Goal: Information Seeking & Learning: Learn about a topic

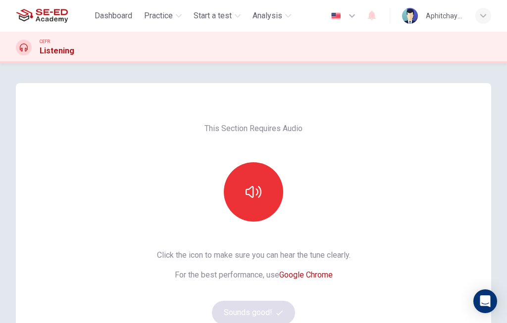
click at [179, 14] on icon "button" at bounding box center [179, 16] width 6 height 6
click at [176, 13] on button "Practice" at bounding box center [163, 16] width 46 height 18
click at [172, 17] on span "Practice" at bounding box center [158, 16] width 29 height 12
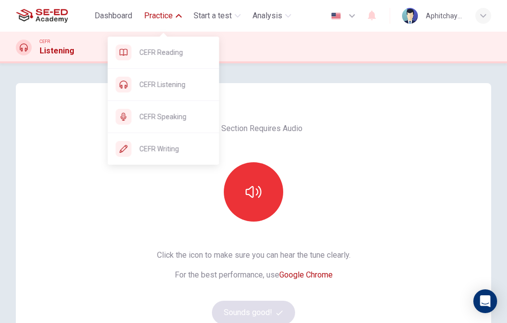
click at [171, 85] on span "CEFR Listening" at bounding box center [176, 85] width 72 height 12
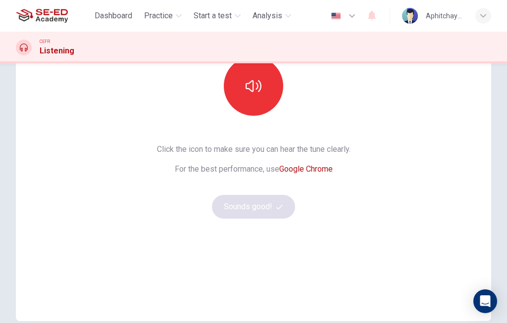
scroll to position [71, 0]
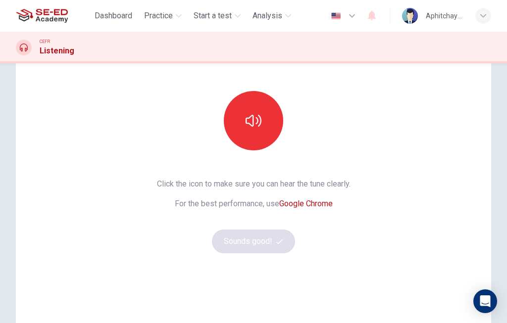
click at [269, 128] on button "button" at bounding box center [253, 120] width 59 height 59
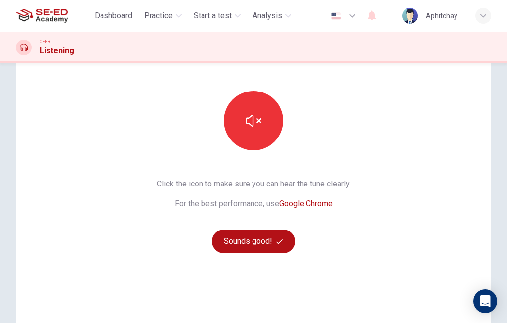
click at [266, 123] on button "button" at bounding box center [253, 120] width 59 height 59
click at [261, 124] on icon "button" at bounding box center [254, 121] width 16 height 16
click at [265, 118] on button "button" at bounding box center [253, 120] width 59 height 59
click at [261, 120] on icon "button" at bounding box center [254, 121] width 16 height 12
click at [259, 124] on icon "button" at bounding box center [254, 121] width 16 height 16
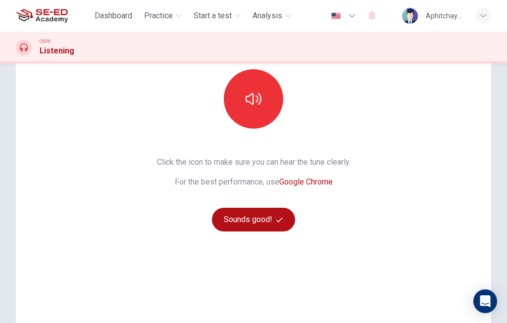
scroll to position [95, 0]
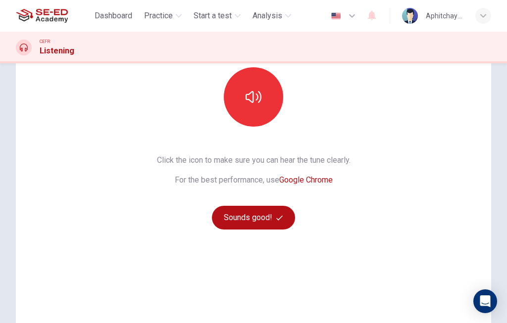
click at [276, 218] on button "Sounds good!" at bounding box center [253, 218] width 83 height 24
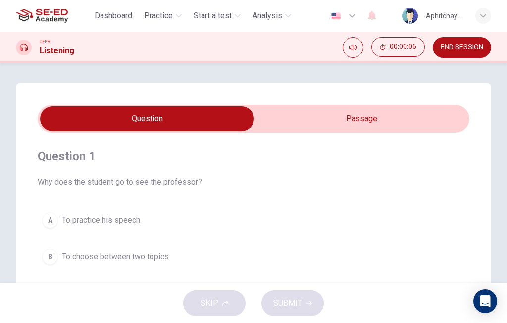
scroll to position [0, 0]
click at [369, 113] on input "checkbox" at bounding box center [147, 119] width 648 height 25
checkbox input "true"
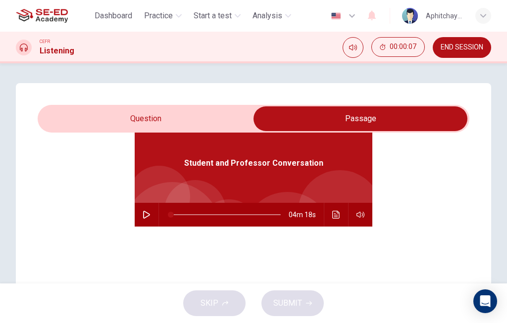
scroll to position [55, 0]
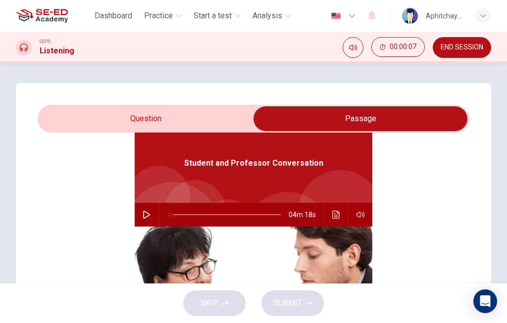
click at [149, 209] on button "button" at bounding box center [147, 215] width 16 height 24
type input "0"
click at [109, 113] on input "checkbox" at bounding box center [361, 119] width 648 height 25
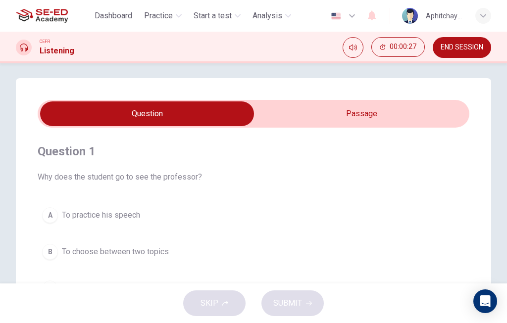
scroll to position [4, 0]
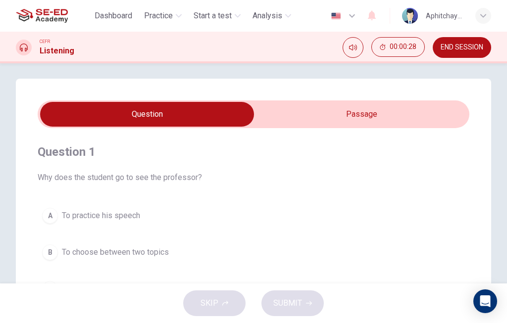
click at [378, 116] on input "checkbox" at bounding box center [147, 114] width 648 height 25
checkbox input "true"
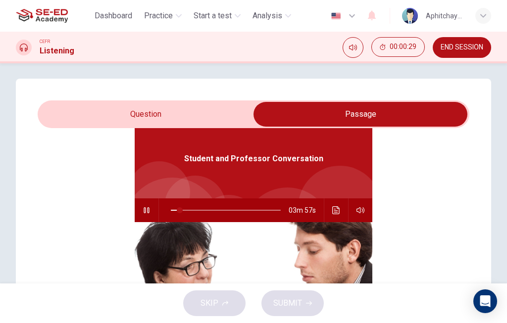
type input "9"
click at [120, 117] on input "checkbox" at bounding box center [361, 114] width 648 height 25
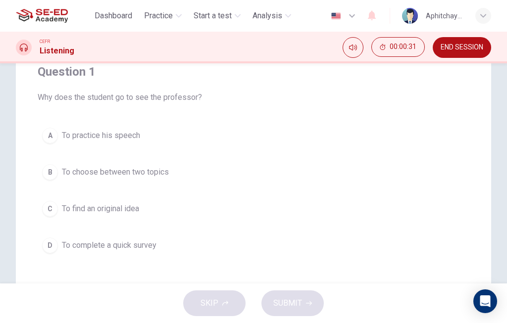
scroll to position [86, 0]
click at [76, 136] on span "To practice his speech" at bounding box center [101, 135] width 78 height 12
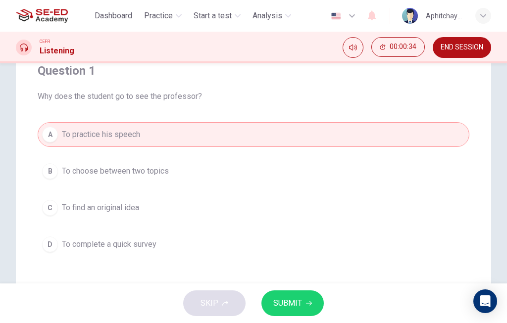
click at [304, 295] on button "SUBMIT" at bounding box center [293, 304] width 62 height 26
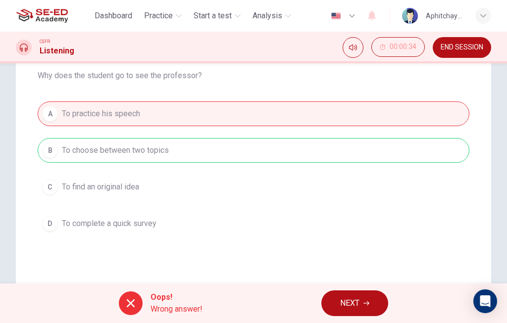
scroll to position [108, 0]
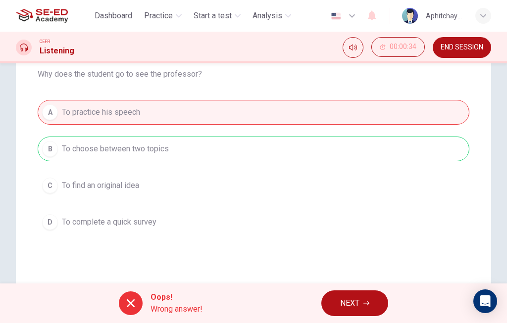
click at [360, 302] on span "NEXT" at bounding box center [349, 304] width 19 height 14
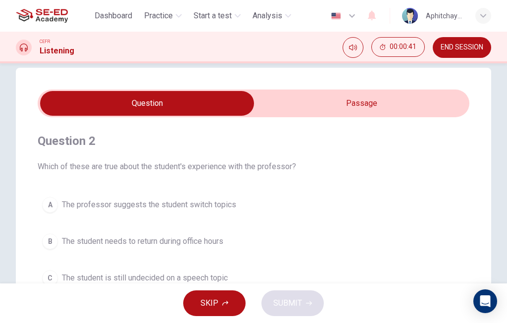
scroll to position [11, 0]
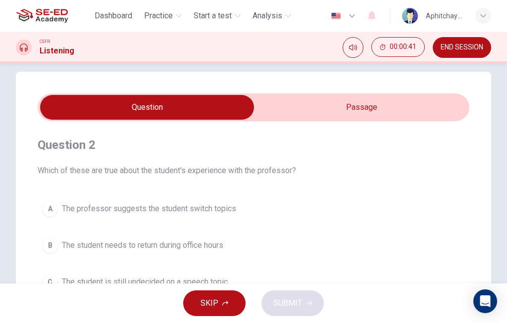
click at [380, 108] on input "checkbox" at bounding box center [147, 107] width 648 height 25
checkbox input "true"
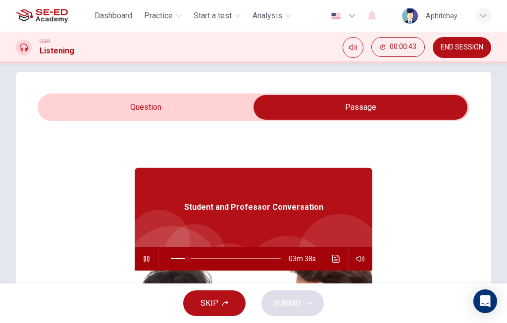
type input "16"
click at [248, 105] on input "checkbox" at bounding box center [361, 107] width 648 height 25
checkbox input "false"
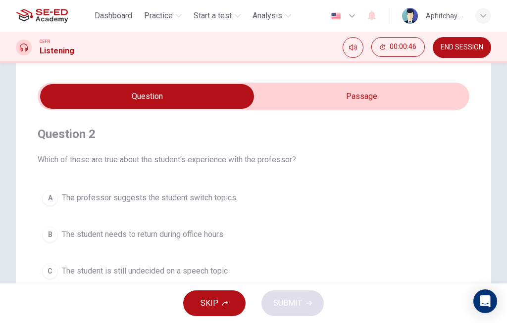
scroll to position [21, 0]
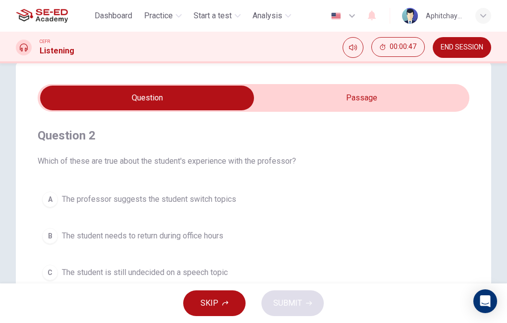
type input "17"
click at [360, 95] on input "checkbox" at bounding box center [147, 98] width 648 height 25
checkbox input "true"
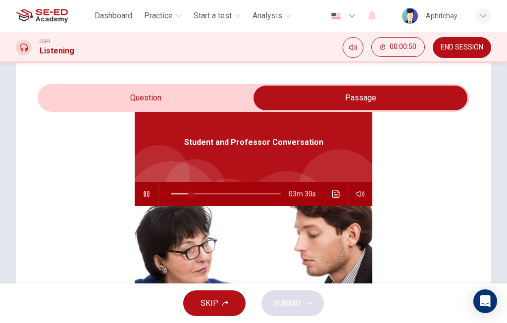
scroll to position [55, 0]
click at [338, 196] on icon "Click to see the audio transcription" at bounding box center [336, 194] width 8 height 8
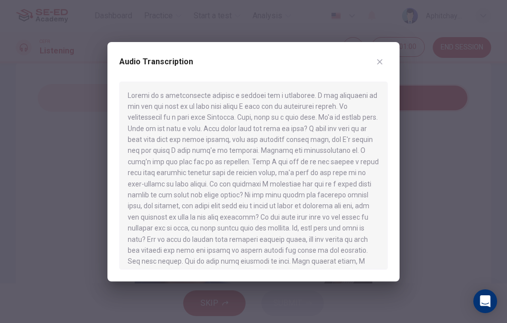
scroll to position [0, 0]
click at [380, 55] on button "button" at bounding box center [380, 62] width 16 height 16
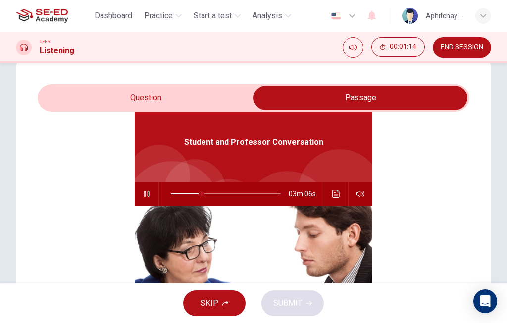
type input "28"
click at [178, 95] on input "checkbox" at bounding box center [361, 98] width 648 height 25
checkbox input "false"
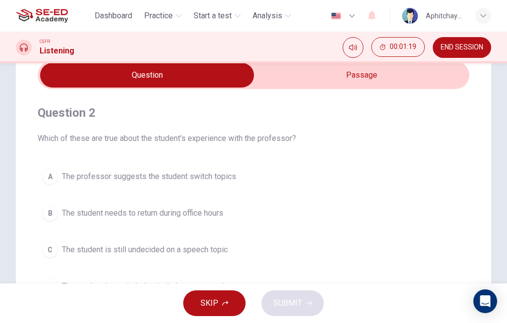
scroll to position [45, 0]
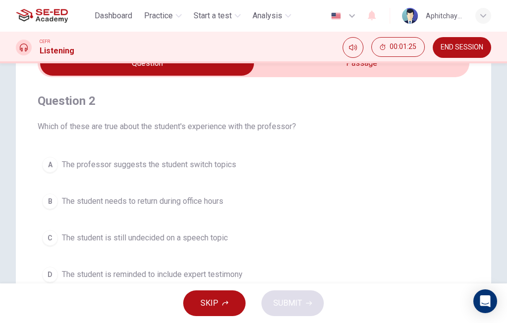
type input "32"
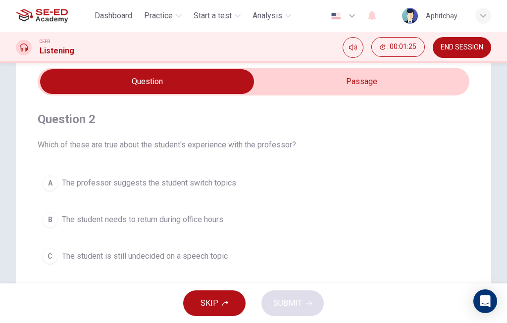
scroll to position [37, 0]
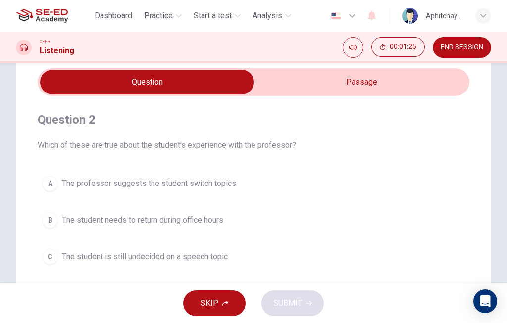
click at [329, 81] on input "checkbox" at bounding box center [147, 82] width 648 height 25
checkbox input "true"
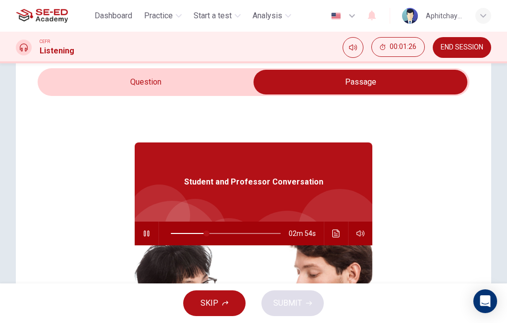
click at [337, 231] on icon "Click to see the audio transcription" at bounding box center [335, 234] width 7 height 8
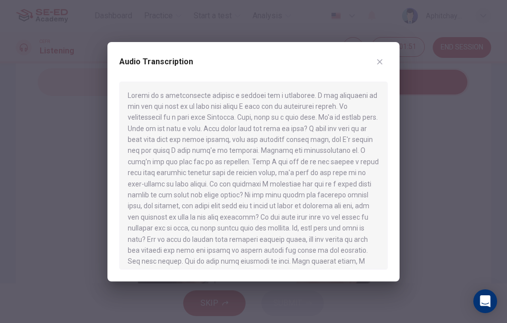
click at [419, 102] on div at bounding box center [253, 161] width 507 height 323
type input "42"
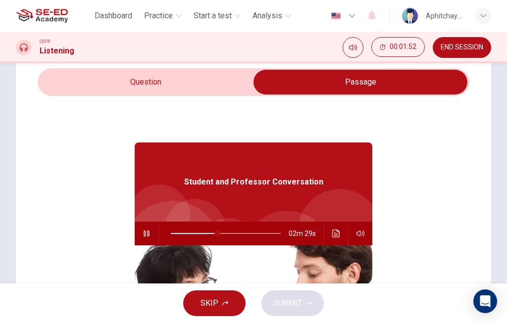
click at [233, 80] on input "checkbox" at bounding box center [361, 82] width 648 height 25
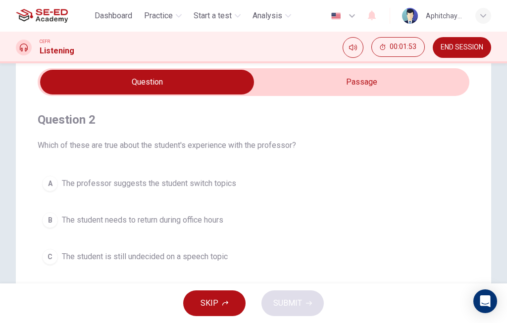
click at [316, 88] on input "checkbox" at bounding box center [147, 82] width 648 height 25
checkbox input "true"
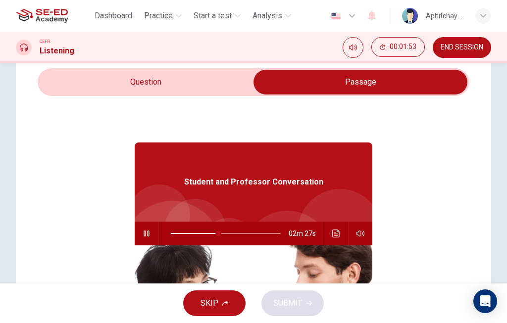
click at [152, 234] on button "button" at bounding box center [147, 234] width 16 height 24
type input "43"
click at [97, 67] on div "Question 2 Which of these are true about the student's experience with the prof…" at bounding box center [254, 246] width 476 height 398
click at [79, 75] on input "checkbox" at bounding box center [361, 82] width 648 height 25
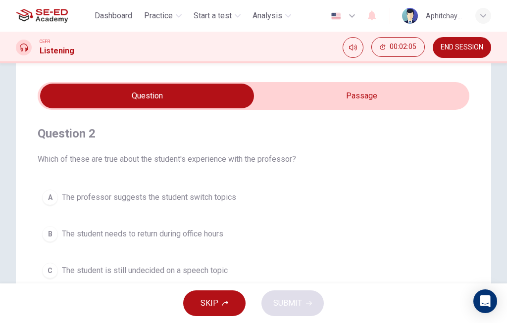
scroll to position [22, 0]
click at [347, 94] on input "checkbox" at bounding box center [147, 96] width 648 height 25
checkbox input "true"
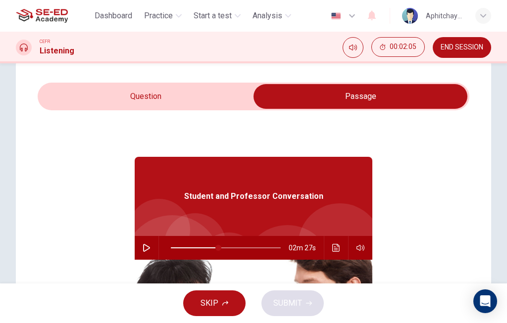
type input "43"
click at [233, 92] on input "checkbox" at bounding box center [361, 96] width 648 height 25
checkbox input "false"
type input "43"
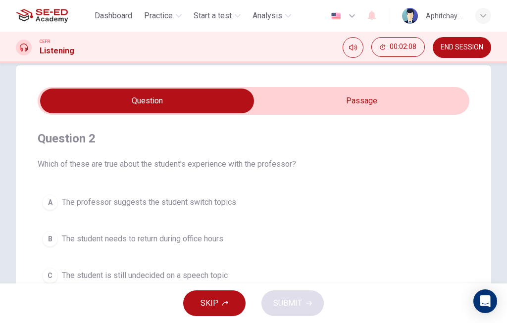
scroll to position [16, 0]
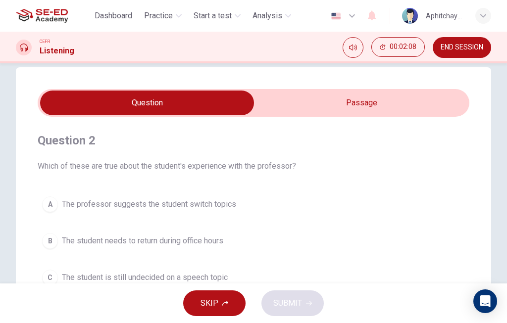
click at [385, 107] on input "checkbox" at bounding box center [147, 103] width 648 height 25
checkbox input "true"
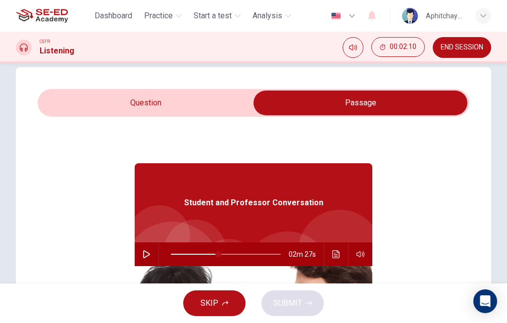
click at [342, 255] on button "Click to see the audio transcription" at bounding box center [336, 255] width 16 height 24
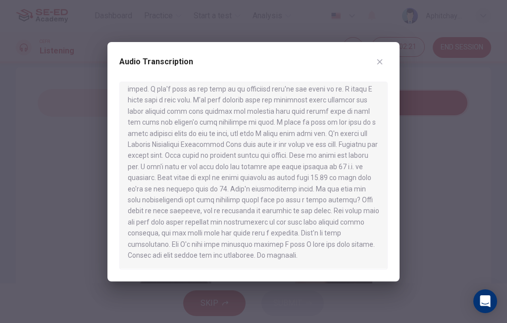
scroll to position [0, 0]
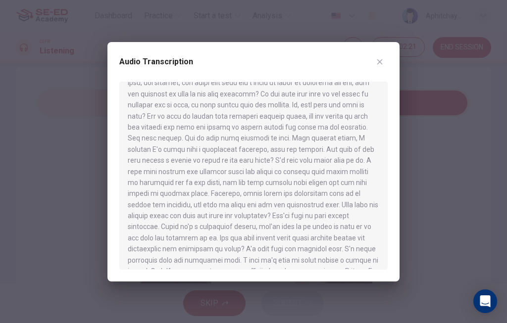
click at [385, 62] on button "button" at bounding box center [380, 62] width 16 height 16
type input "43"
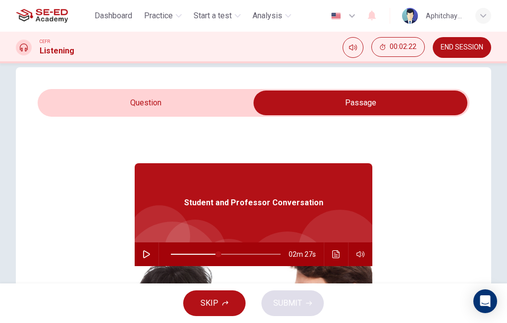
click at [232, 99] on input "checkbox" at bounding box center [361, 103] width 648 height 25
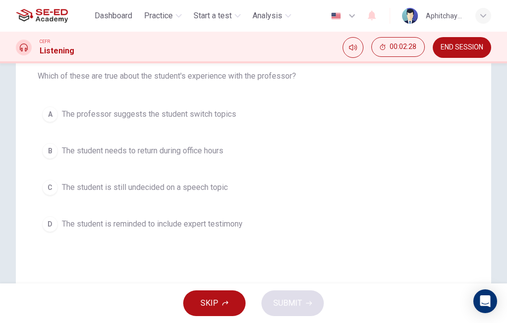
scroll to position [103, 0]
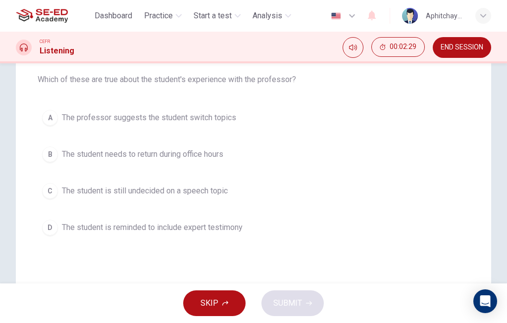
click at [303, 196] on button "C The student is still undecided on a speech topic" at bounding box center [254, 191] width 432 height 25
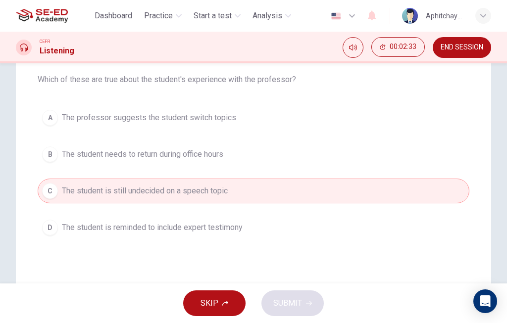
click at [299, 224] on button "D The student is reminded to include expert testimony" at bounding box center [254, 227] width 432 height 25
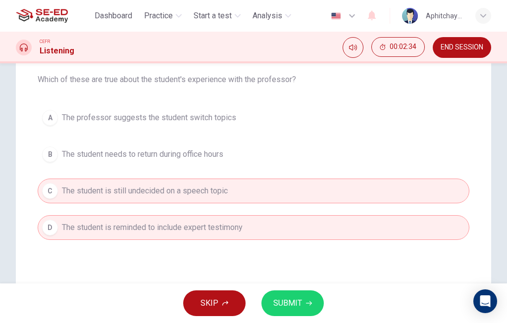
click at [295, 220] on button "D The student is reminded to include expert testimony" at bounding box center [254, 227] width 432 height 25
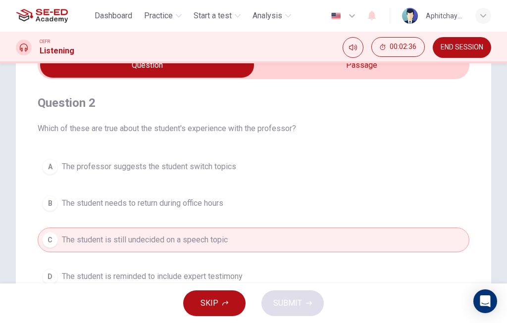
scroll to position [50, 0]
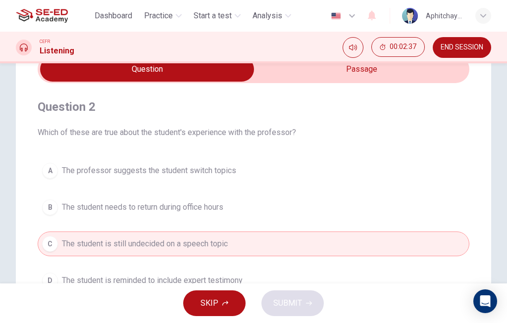
click at [362, 76] on input "checkbox" at bounding box center [147, 69] width 648 height 25
checkbox input "true"
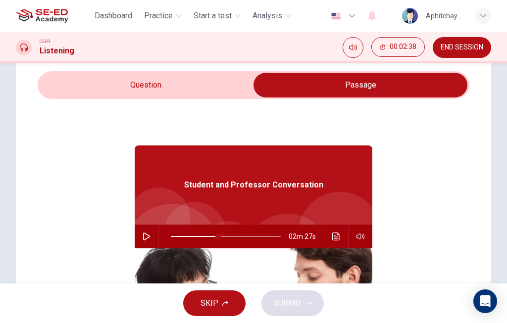
scroll to position [33, 0]
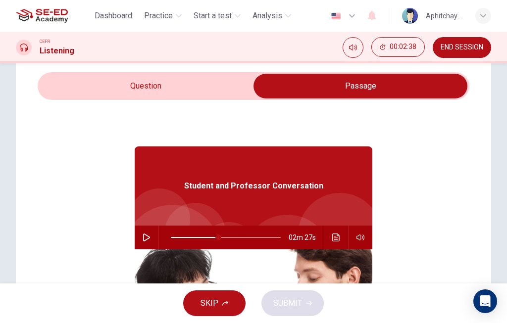
click at [329, 240] on button "Click to see the audio transcription" at bounding box center [336, 238] width 16 height 24
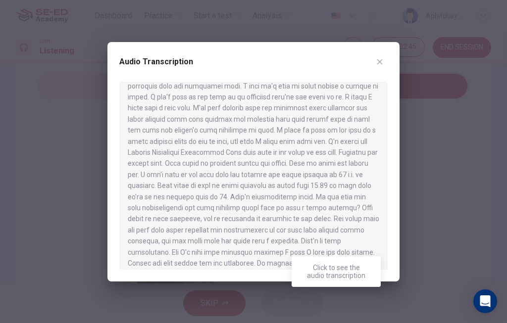
scroll to position [297, 0]
click at [381, 61] on icon "button" at bounding box center [380, 62] width 8 height 8
type input "43"
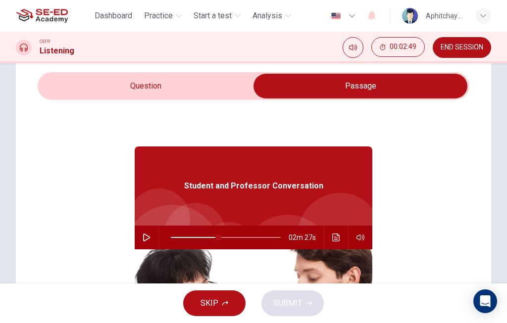
click at [84, 84] on input "checkbox" at bounding box center [361, 86] width 648 height 25
checkbox input "false"
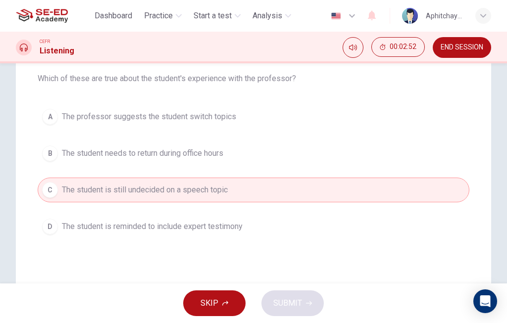
scroll to position [103, 0]
click at [293, 184] on button "C The student is still undecided on a speech topic" at bounding box center [254, 190] width 432 height 25
type input "43"
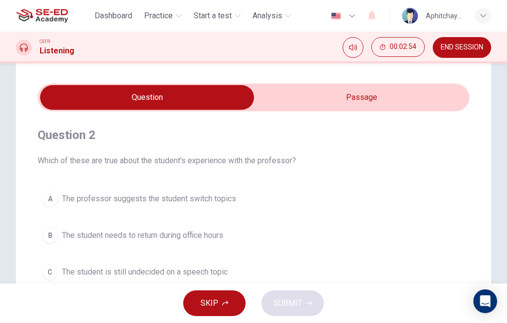
scroll to position [13, 0]
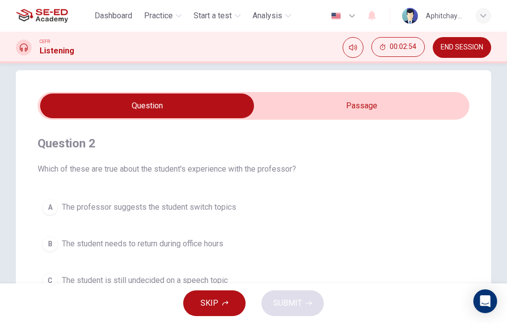
click at [322, 116] on input "checkbox" at bounding box center [147, 106] width 648 height 25
checkbox input "true"
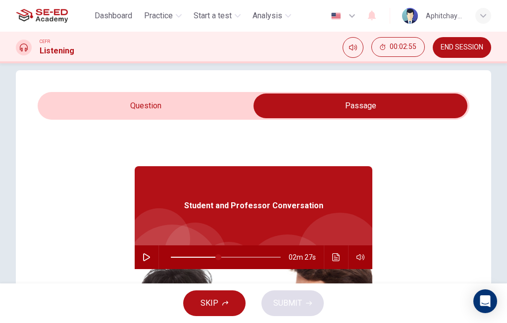
scroll to position [12, 0]
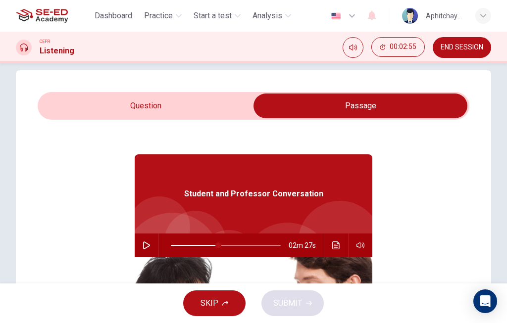
click at [147, 246] on icon "button" at bounding box center [147, 246] width 8 height 8
type input "43"
click at [94, 94] on input "checkbox" at bounding box center [361, 106] width 648 height 25
checkbox input "false"
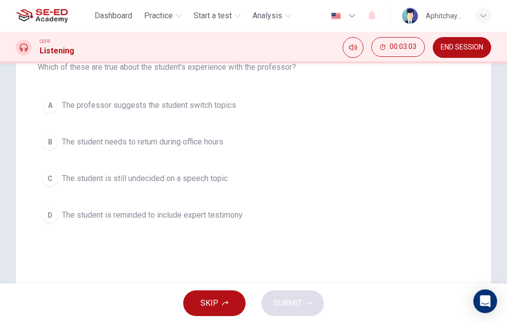
scroll to position [116, 0]
click at [339, 179] on button "C The student is still undecided on a speech topic" at bounding box center [254, 177] width 432 height 25
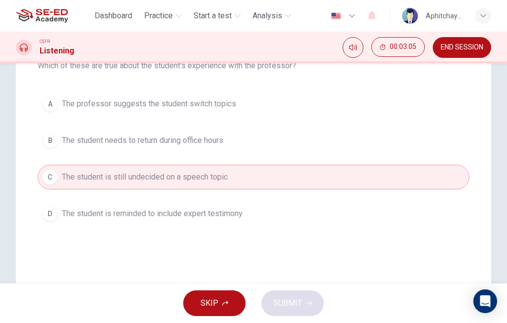
click at [333, 184] on button "C The student is still undecided on a speech topic" at bounding box center [254, 177] width 432 height 25
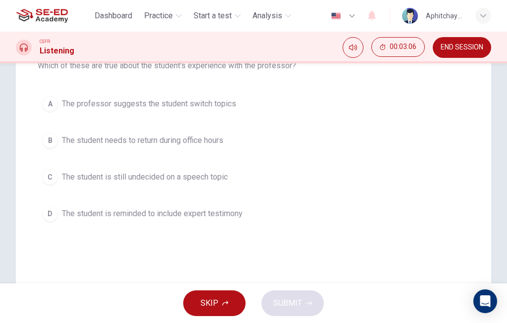
click at [336, 186] on button "C The student is still undecided on a speech topic" at bounding box center [254, 177] width 432 height 25
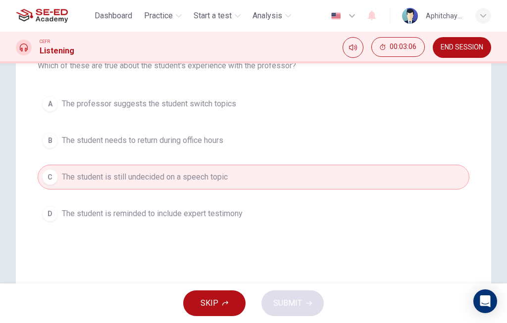
click at [333, 184] on button "C The student is still undecided on a speech topic" at bounding box center [254, 177] width 432 height 25
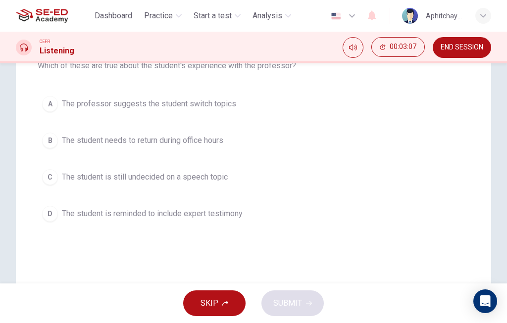
click at [333, 180] on button "C The student is still undecided on a speech topic" at bounding box center [254, 177] width 432 height 25
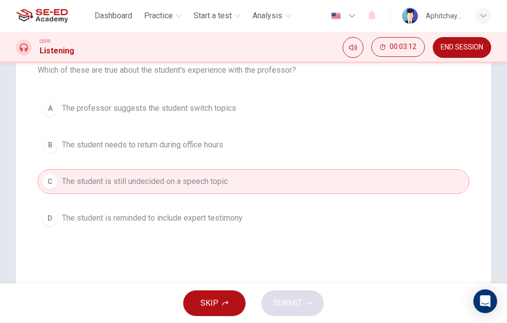
scroll to position [119, 0]
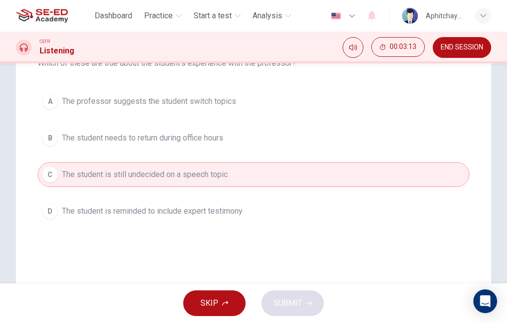
click at [332, 209] on button "D The student is reminded to include expert testimony" at bounding box center [254, 211] width 432 height 25
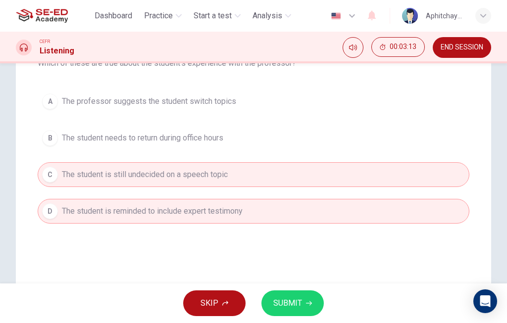
click at [329, 214] on button "D The student is reminded to include expert testimony" at bounding box center [254, 211] width 432 height 25
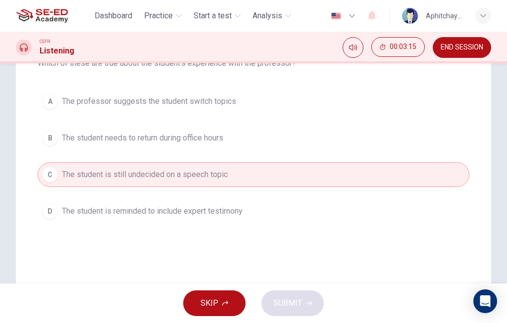
click at [325, 178] on button "C The student is still undecided on a speech topic" at bounding box center [254, 174] width 432 height 25
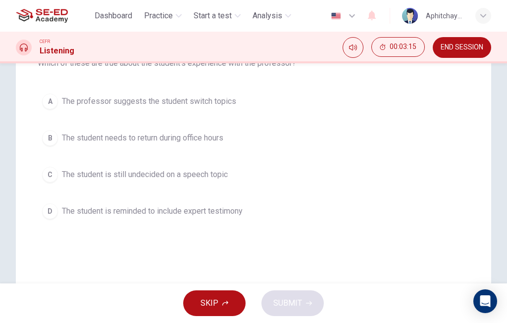
click at [322, 174] on button "C The student is still undecided on a speech topic" at bounding box center [254, 174] width 432 height 25
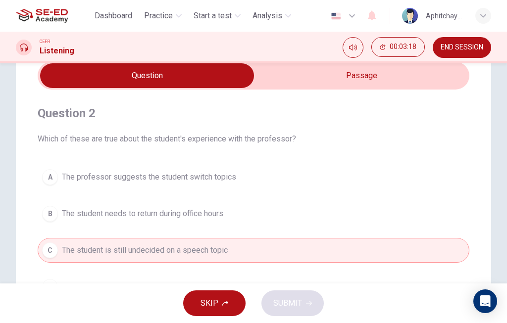
scroll to position [43, 0]
type input "52"
click at [358, 81] on input "checkbox" at bounding box center [147, 76] width 648 height 25
checkbox input "true"
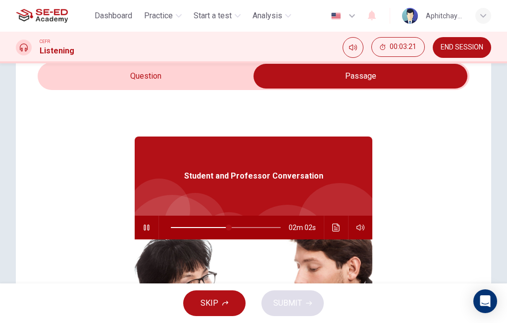
click at [338, 228] on icon "Click to see the audio transcription" at bounding box center [335, 228] width 7 height 8
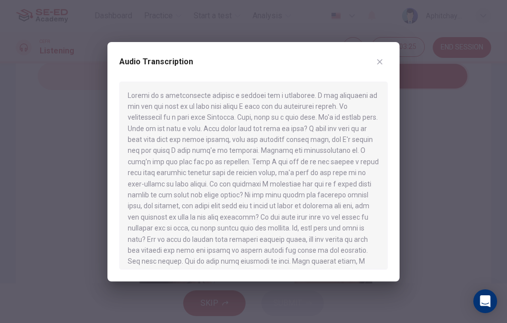
click at [378, 63] on icon "button" at bounding box center [379, 61] width 5 height 5
type input "55"
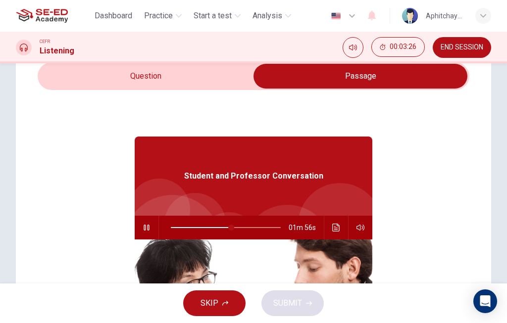
click at [189, 64] on input "checkbox" at bounding box center [361, 76] width 648 height 25
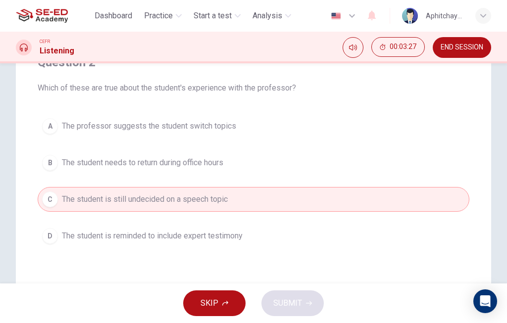
scroll to position [96, 0]
click at [254, 233] on button "D The student is reminded to include expert testimony" at bounding box center [254, 234] width 432 height 25
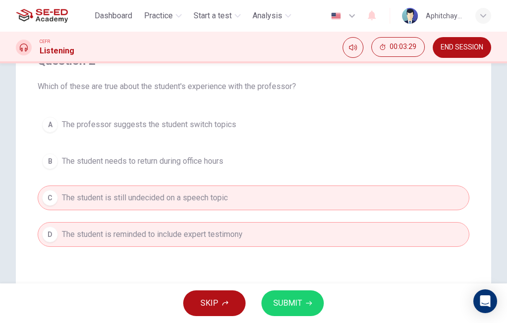
click at [306, 301] on icon "button" at bounding box center [309, 304] width 6 height 6
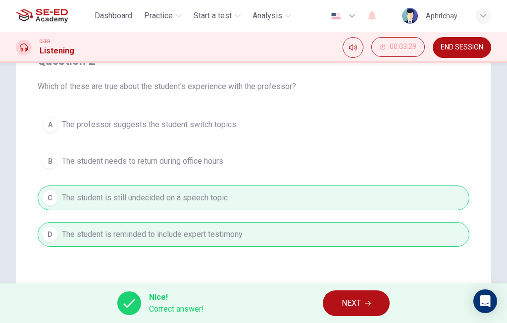
click at [358, 303] on span "NEXT" at bounding box center [351, 304] width 19 height 14
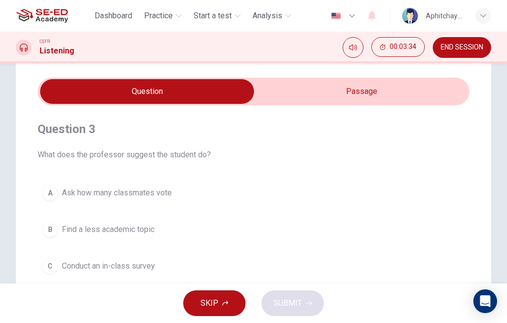
scroll to position [13, 0]
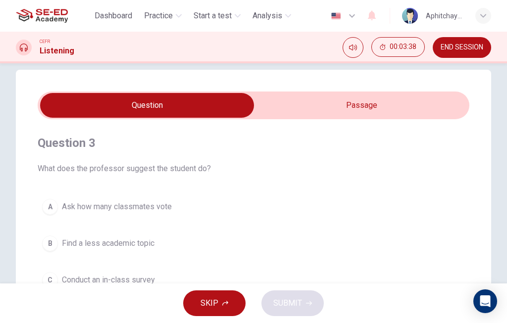
click at [338, 109] on input "checkbox" at bounding box center [147, 105] width 648 height 25
checkbox input "true"
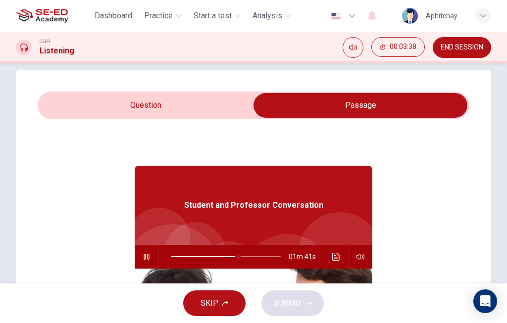
type input "61"
click at [230, 110] on input "checkbox" at bounding box center [361, 105] width 648 height 25
checkbox input "false"
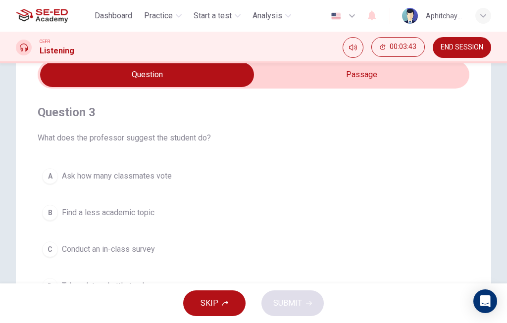
scroll to position [41, 0]
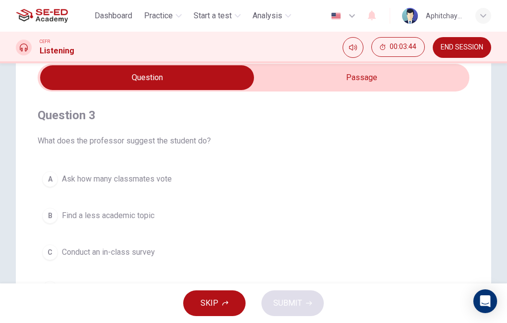
type input "64"
click at [347, 77] on input "checkbox" at bounding box center [147, 77] width 648 height 25
checkbox input "true"
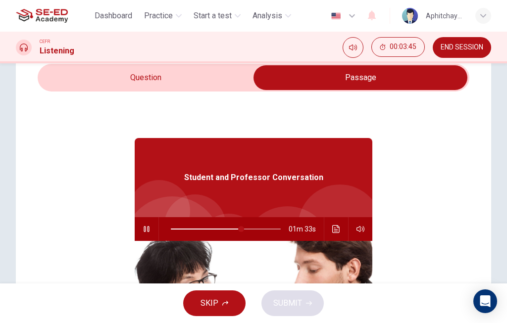
click at [334, 226] on icon "Click to see the audio transcription" at bounding box center [336, 229] width 8 height 8
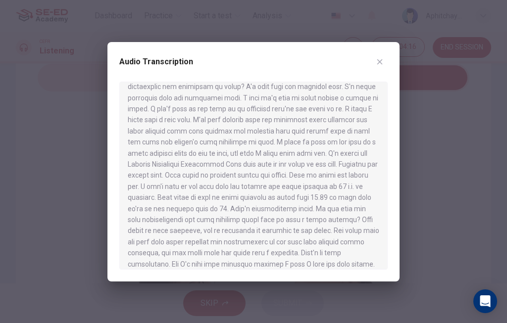
scroll to position [285, 0]
click at [390, 58] on div "Audio Transcription" at bounding box center [253, 162] width 292 height 240
click at [378, 57] on button "button" at bounding box center [380, 62] width 16 height 16
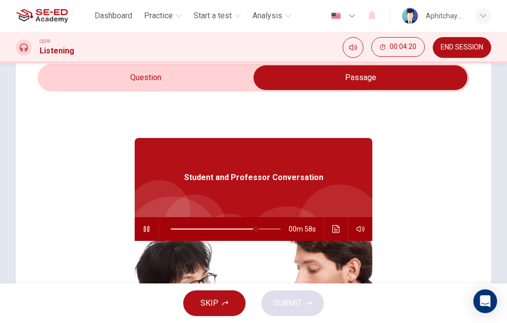
click at [147, 230] on icon "button" at bounding box center [147, 229] width 8 height 8
click at [334, 227] on icon "Click to see the audio transcription" at bounding box center [336, 229] width 8 height 8
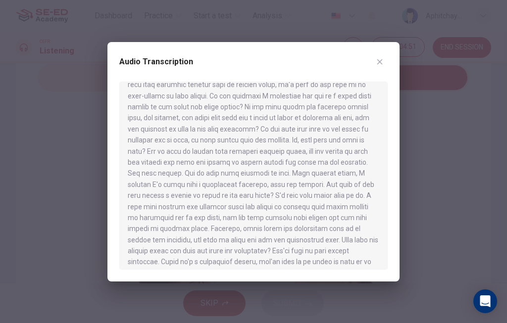
scroll to position [89, 0]
click at [380, 49] on div "Audio Transcription" at bounding box center [253, 162] width 292 height 240
click at [376, 52] on div "Audio Transcription" at bounding box center [253, 162] width 292 height 240
click at [379, 55] on button "button" at bounding box center [380, 62] width 16 height 16
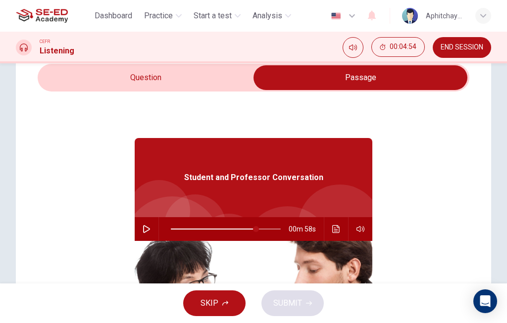
type input "77"
click at [96, 67] on input "checkbox" at bounding box center [361, 77] width 648 height 25
checkbox input "false"
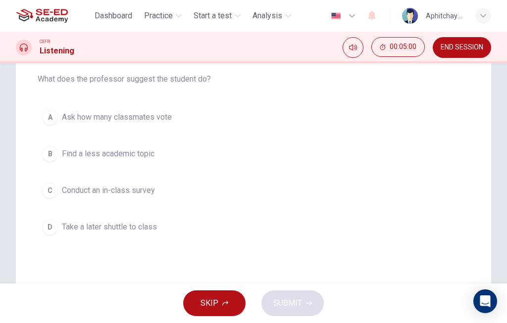
scroll to position [104, 0]
click at [271, 188] on button "C Conduct an in-class survey" at bounding box center [254, 190] width 432 height 25
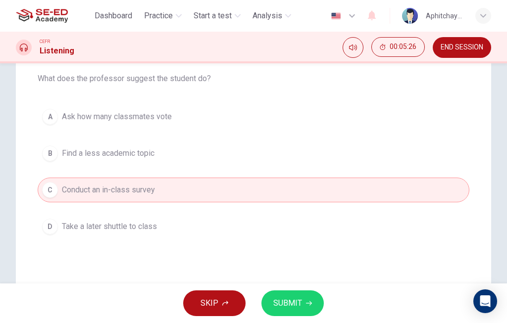
click at [299, 298] on span "SUBMIT" at bounding box center [287, 304] width 29 height 14
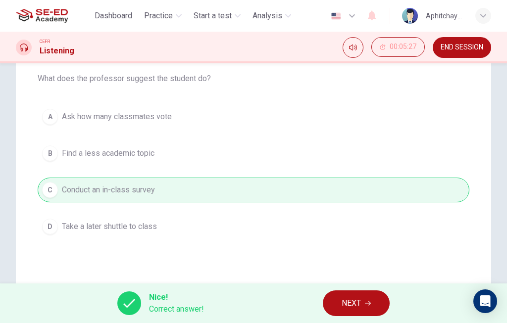
click at [366, 300] on button "NEXT" at bounding box center [356, 304] width 67 height 26
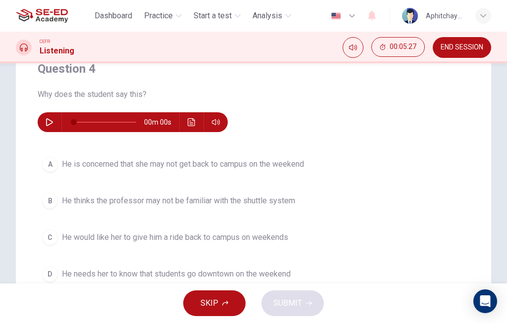
scroll to position [87, 0]
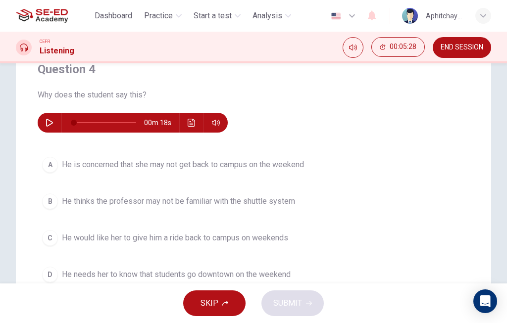
click at [46, 121] on icon "button" at bounding box center [50, 123] width 8 height 8
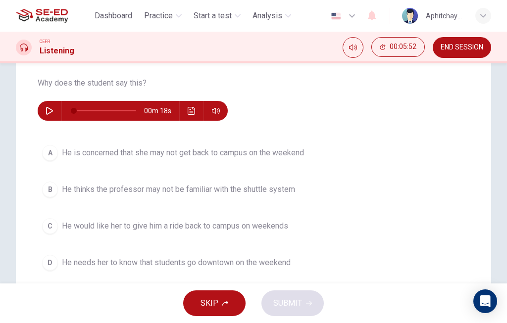
scroll to position [100, 0]
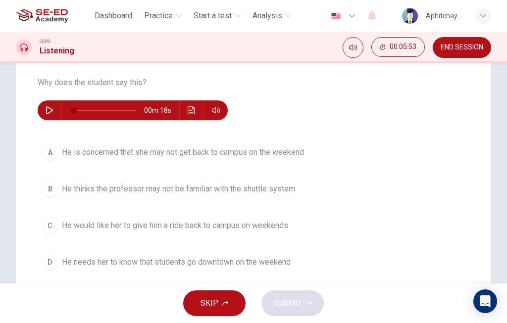
click at [50, 109] on icon "button" at bounding box center [49, 111] width 7 height 8
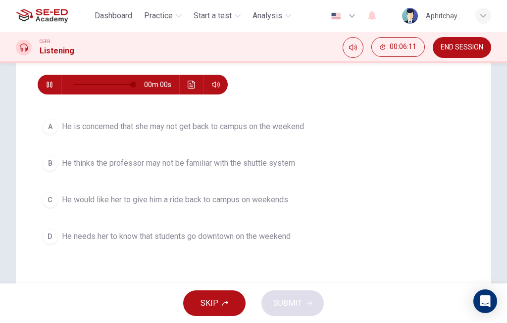
scroll to position [128, 0]
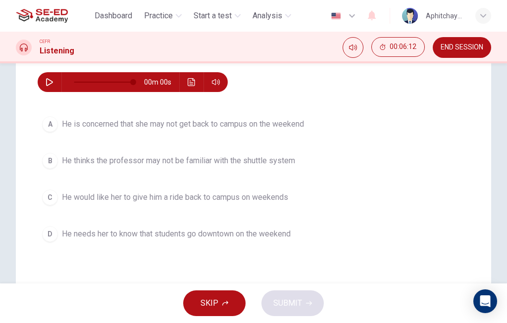
type input "0"
click at [299, 153] on button "B He thinks the professor may not be familiar with the shuttle system" at bounding box center [254, 161] width 432 height 25
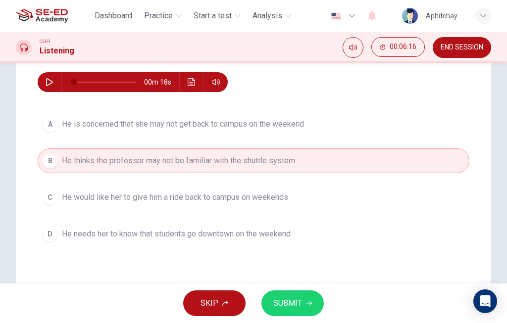
click at [309, 295] on button "SUBMIT" at bounding box center [293, 304] width 62 height 26
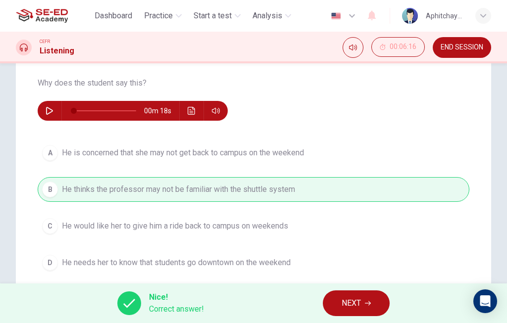
scroll to position [99, 0]
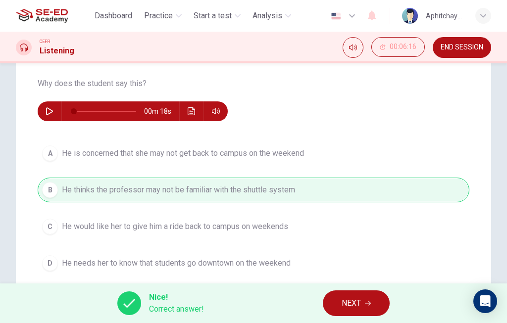
click at [361, 302] on span "NEXT" at bounding box center [351, 304] width 19 height 14
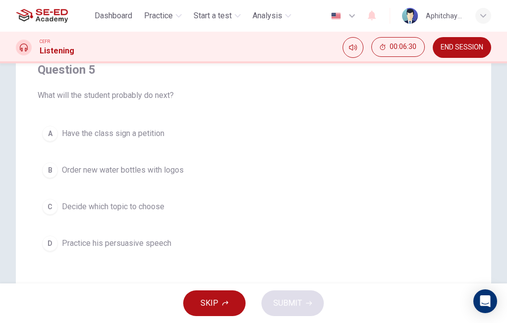
scroll to position [22, 0]
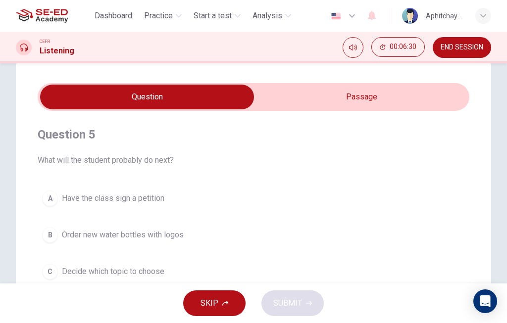
click at [372, 96] on input "checkbox" at bounding box center [147, 97] width 648 height 25
checkbox input "true"
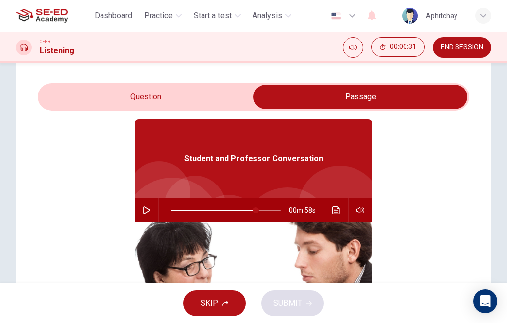
scroll to position [39, 0]
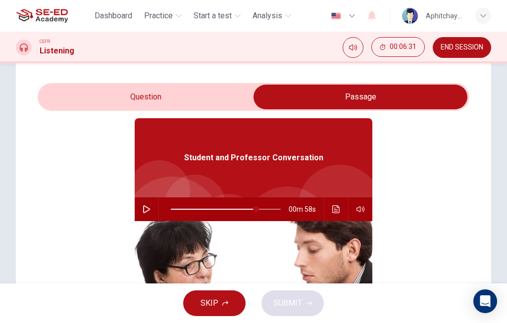
click at [335, 210] on icon "Click to see the audio transcription" at bounding box center [335, 210] width 7 height 8
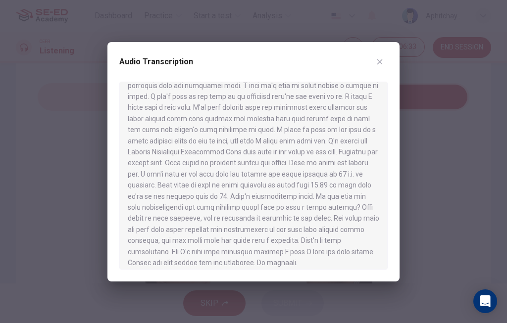
scroll to position [297, 0]
click at [379, 65] on icon "button" at bounding box center [380, 62] width 8 height 8
type input "77"
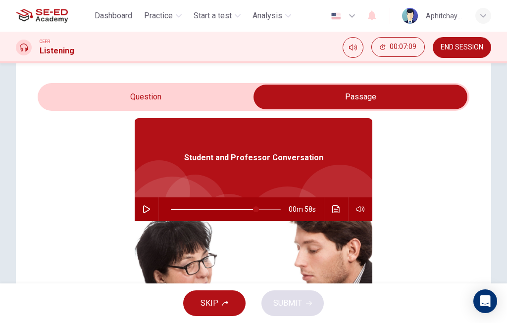
click at [111, 93] on input "checkbox" at bounding box center [361, 97] width 648 height 25
checkbox input "false"
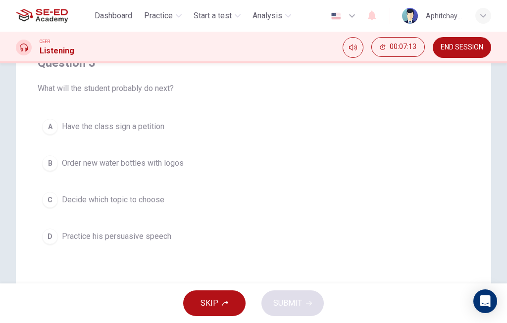
scroll to position [94, 0]
click at [295, 201] on button "C Decide which topic to choose" at bounding box center [254, 199] width 432 height 25
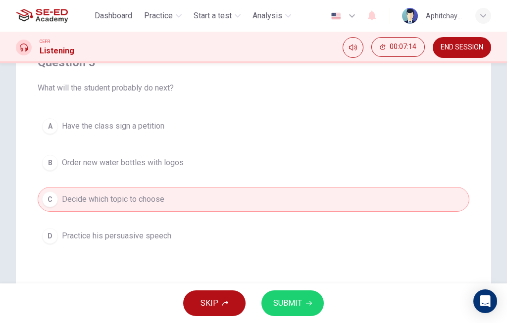
click at [302, 303] on button "SUBMIT" at bounding box center [293, 304] width 62 height 26
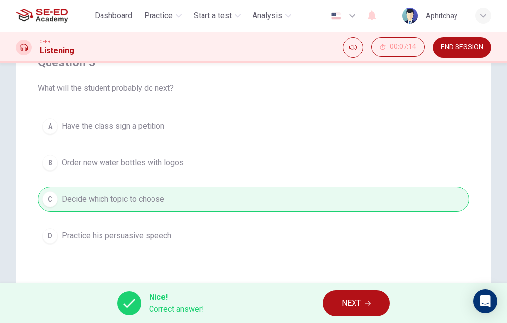
click at [358, 303] on span "NEXT" at bounding box center [351, 304] width 19 height 14
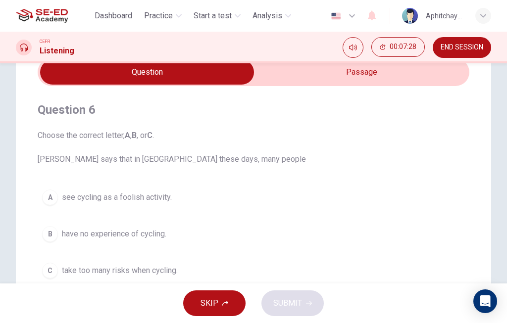
scroll to position [46, 0]
click at [390, 65] on input "checkbox" at bounding box center [147, 72] width 648 height 25
checkbox input "true"
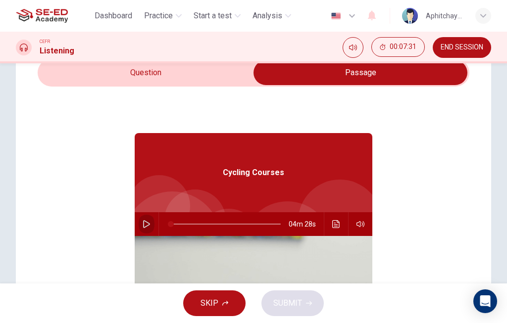
click at [150, 226] on icon "button" at bounding box center [147, 224] width 8 height 8
type input "0"
click at [215, 78] on input "checkbox" at bounding box center [361, 72] width 648 height 25
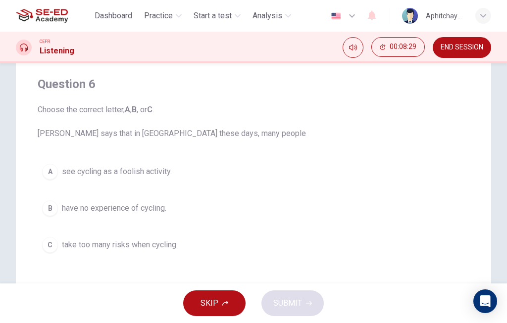
scroll to position [34, 0]
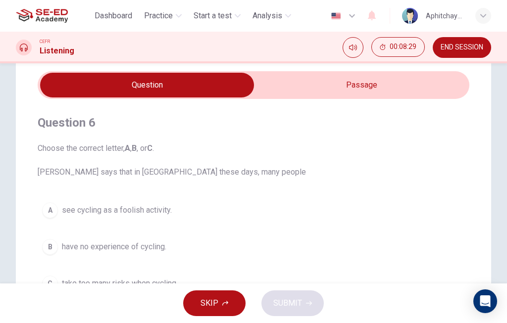
click at [365, 82] on input "checkbox" at bounding box center [147, 85] width 648 height 25
checkbox input "true"
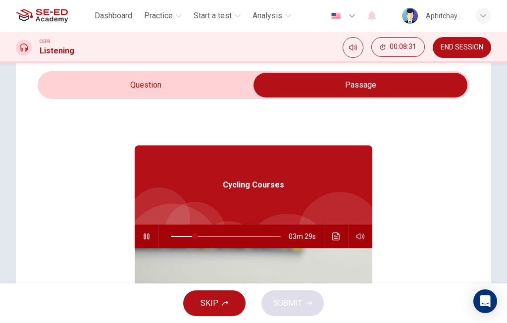
type input "22"
click at [238, 90] on input "checkbox" at bounding box center [361, 85] width 648 height 25
checkbox input "false"
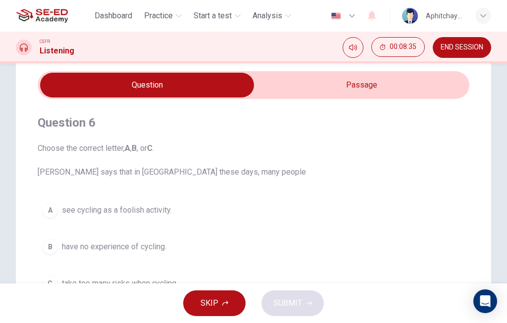
scroll to position [33, 0]
type input "24"
click at [352, 85] on input "checkbox" at bounding box center [147, 85] width 648 height 25
checkbox input "true"
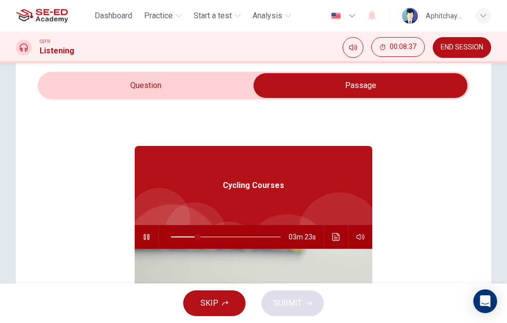
click at [337, 238] on icon "Click to see the audio transcription" at bounding box center [335, 237] width 7 height 8
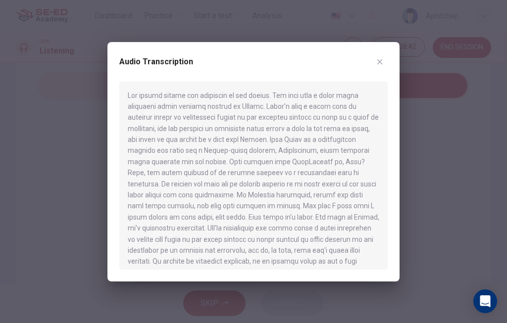
click at [387, 53] on div "Audio Transcription" at bounding box center [253, 162] width 292 height 240
click at [381, 55] on button "button" at bounding box center [380, 62] width 16 height 16
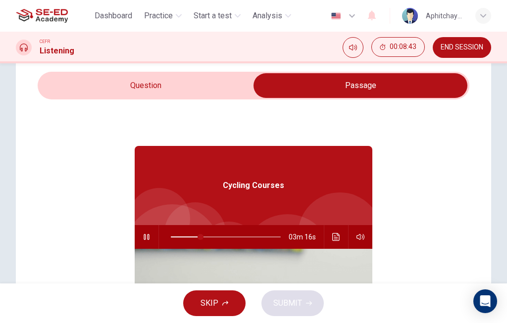
click at [147, 242] on button "button" at bounding box center [147, 237] width 16 height 24
click at [337, 234] on icon "Click to see the audio transcription" at bounding box center [335, 237] width 7 height 8
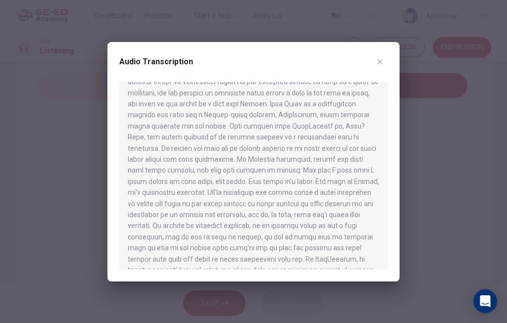
scroll to position [36, 0]
click at [386, 55] on div "Audio Transcription" at bounding box center [253, 68] width 268 height 28
click at [370, 62] on div "Audio Transcription" at bounding box center [253, 68] width 268 height 28
click at [377, 58] on icon "button" at bounding box center [380, 62] width 8 height 8
type input "27"
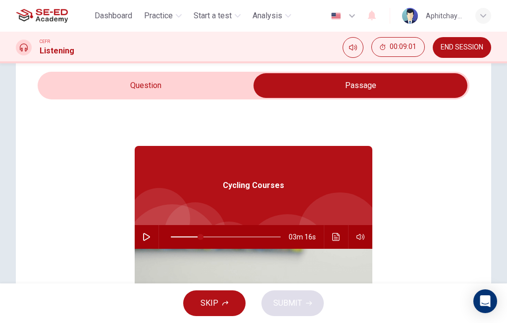
click at [214, 89] on input "checkbox" at bounding box center [361, 85] width 648 height 25
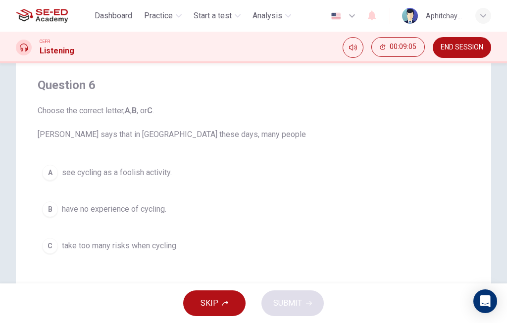
scroll to position [72, 0]
click at [251, 248] on button "C take too many risks when cycling." at bounding box center [254, 245] width 432 height 25
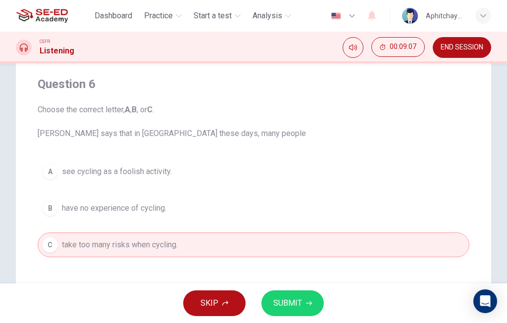
click at [294, 301] on span "SUBMIT" at bounding box center [287, 304] width 29 height 14
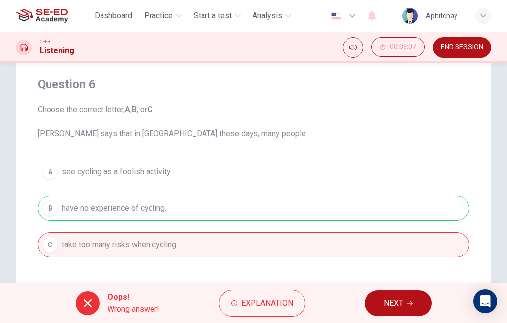
click at [402, 304] on span "NEXT" at bounding box center [393, 304] width 19 height 14
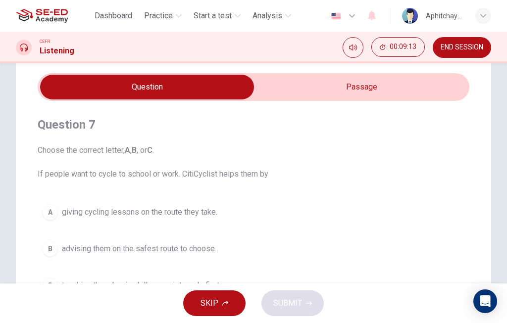
scroll to position [31, 0]
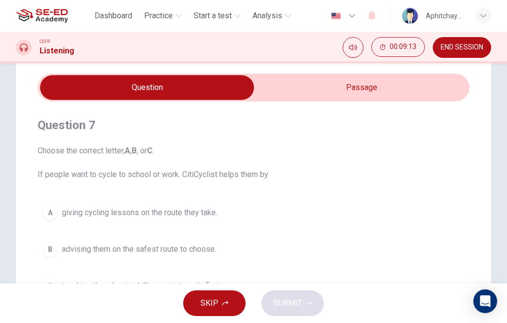
click at [323, 83] on input "checkbox" at bounding box center [147, 87] width 648 height 25
checkbox input "true"
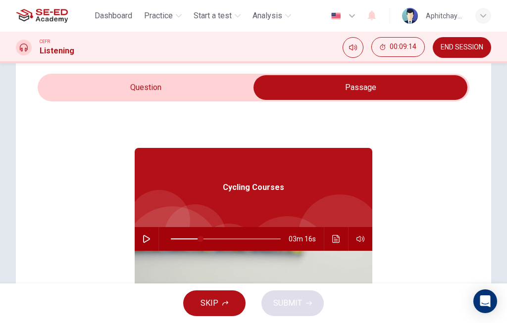
click at [146, 236] on icon "button" at bounding box center [147, 239] width 8 height 8
type input "27"
click at [203, 95] on input "checkbox" at bounding box center [361, 87] width 648 height 25
checkbox input "false"
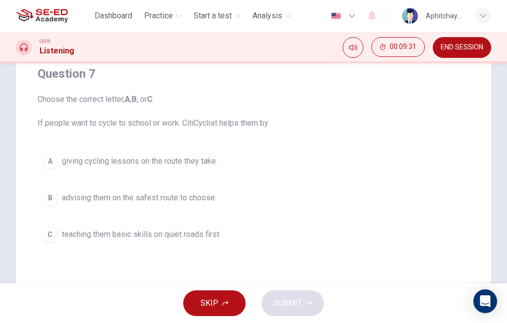
scroll to position [83, 0]
click at [312, 226] on button "C teaching them basic skills on quiet roads first." at bounding box center [254, 234] width 432 height 25
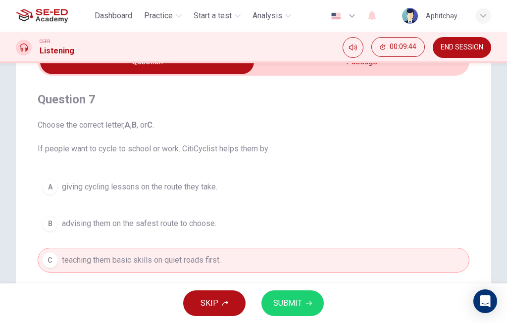
scroll to position [55, 0]
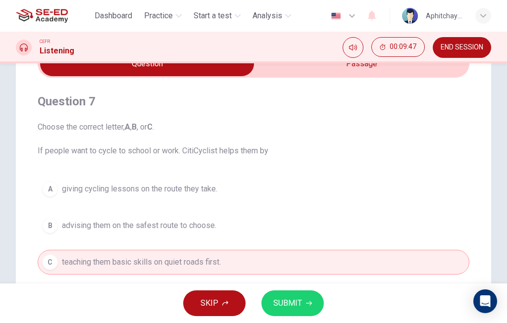
type input "39"
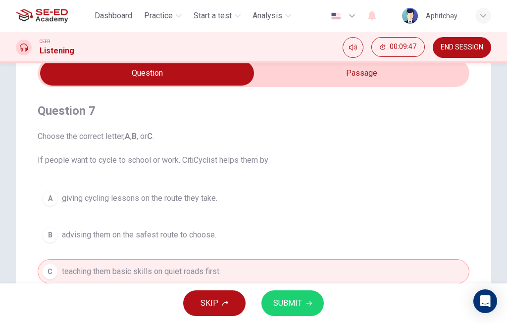
click at [351, 79] on input "checkbox" at bounding box center [147, 73] width 648 height 25
checkbox input "true"
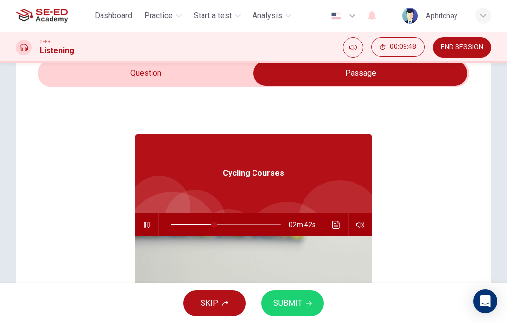
click at [338, 225] on icon "Click to see the audio transcription" at bounding box center [336, 225] width 8 height 8
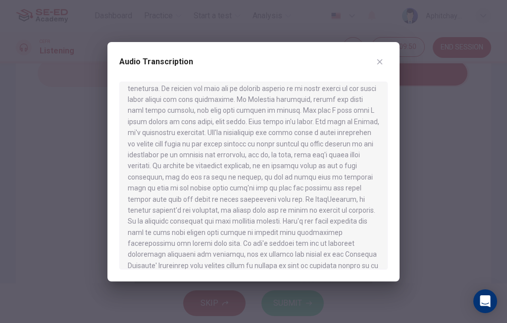
scroll to position [96, 0]
click at [411, 57] on div at bounding box center [253, 161] width 507 height 323
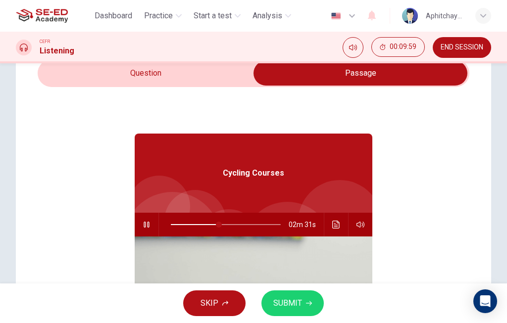
click at [146, 226] on icon "button" at bounding box center [147, 225] width 8 height 8
click at [332, 221] on icon "Click to see the audio transcription" at bounding box center [336, 225] width 8 height 8
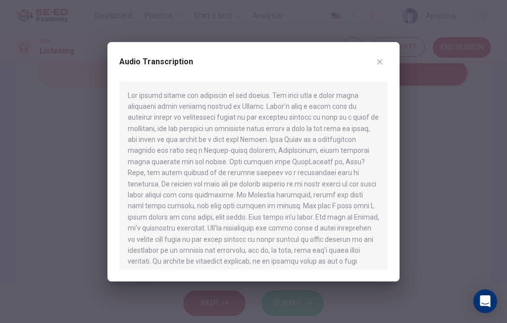
scroll to position [0, 0]
click at [382, 60] on icon "button" at bounding box center [380, 62] width 8 height 8
type input "44"
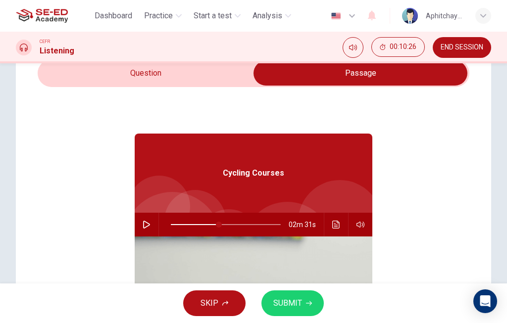
click at [208, 73] on input "checkbox" at bounding box center [361, 73] width 648 height 25
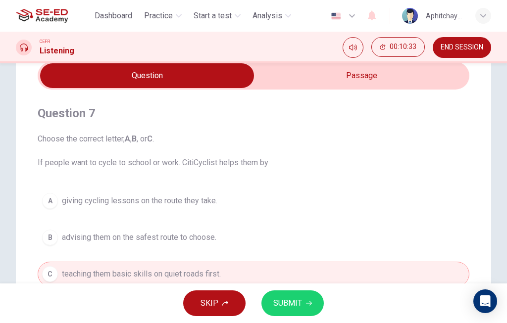
scroll to position [39, 0]
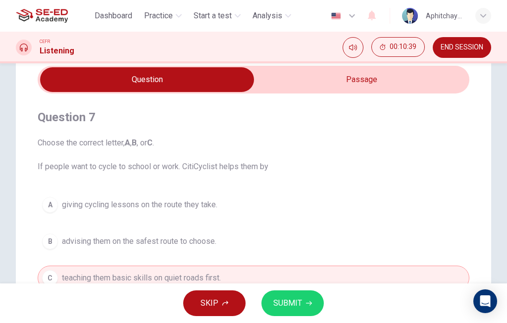
click at [321, 79] on input "checkbox" at bounding box center [147, 79] width 648 height 25
checkbox input "true"
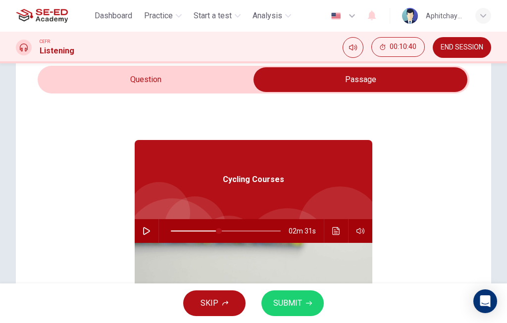
click at [338, 228] on icon "Click to see the audio transcription" at bounding box center [335, 231] width 7 height 8
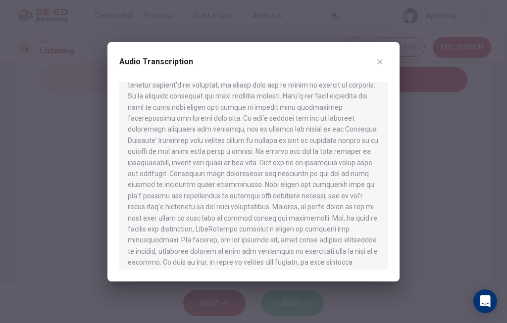
scroll to position [222, 0]
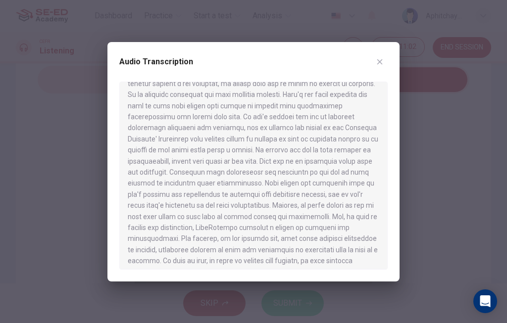
click at [395, 49] on div "Audio Transcription" at bounding box center [253, 162] width 292 height 240
click at [384, 55] on button "button" at bounding box center [380, 62] width 16 height 16
type input "44"
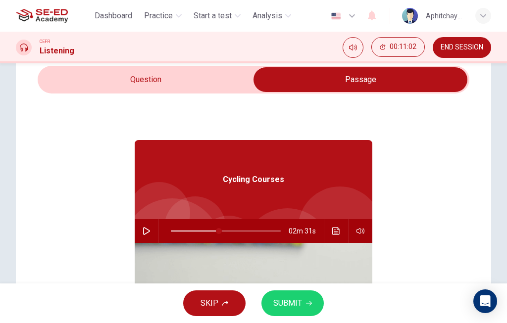
click at [182, 74] on input "checkbox" at bounding box center [361, 79] width 648 height 25
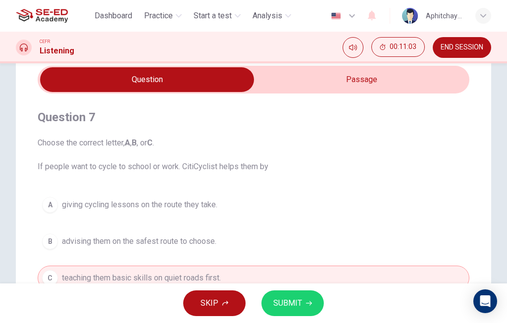
scroll to position [65, 0]
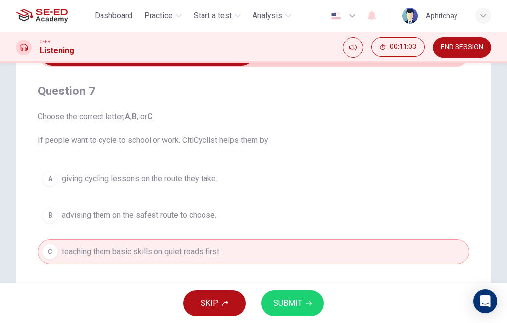
click at [304, 303] on button "SUBMIT" at bounding box center [293, 304] width 62 height 26
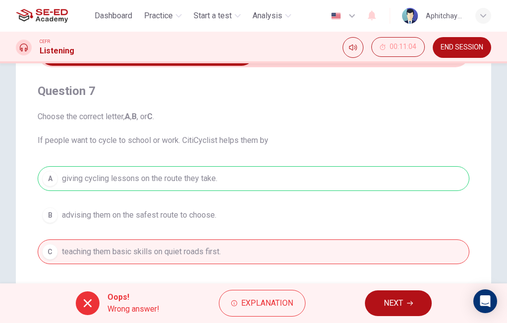
click at [387, 298] on span "NEXT" at bounding box center [393, 304] width 19 height 14
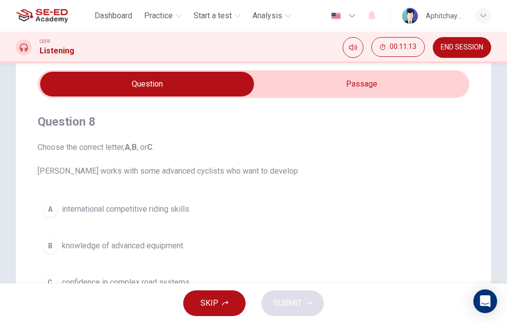
scroll to position [32, 0]
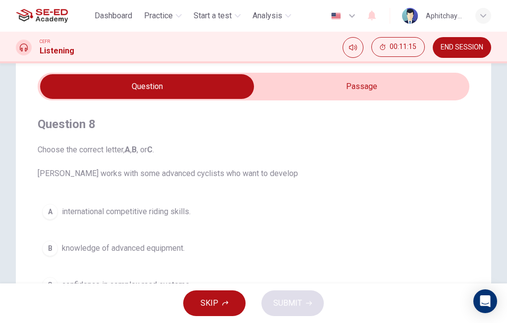
click at [350, 94] on input "checkbox" at bounding box center [147, 86] width 648 height 25
checkbox input "true"
type input "44"
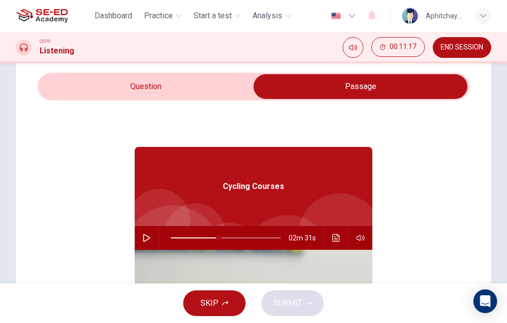
click at [218, 88] on input "checkbox" at bounding box center [361, 86] width 648 height 25
checkbox input "false"
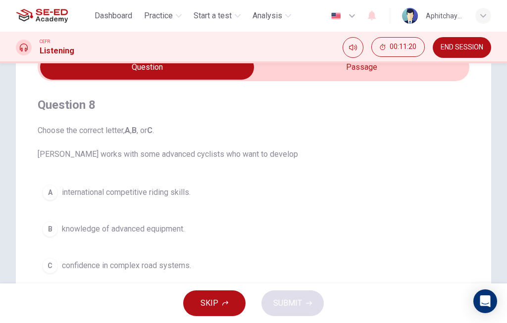
scroll to position [55, 0]
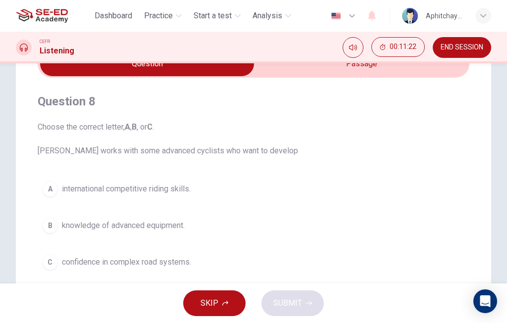
click at [306, 193] on button "A international competitive riding skills." at bounding box center [254, 189] width 432 height 25
type input "44"
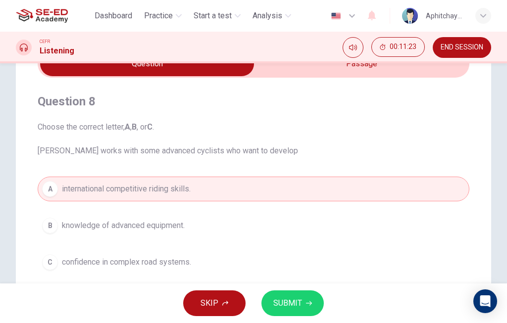
scroll to position [32, 0]
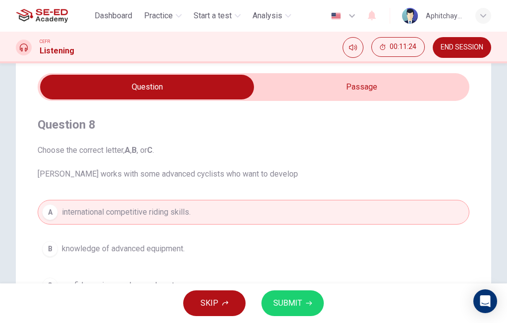
click at [340, 90] on input "checkbox" at bounding box center [147, 87] width 648 height 25
checkbox input "true"
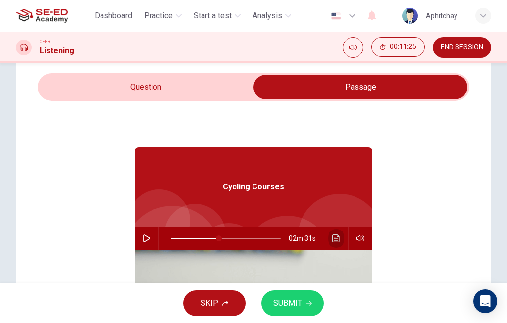
click at [338, 239] on icon "Click to see the audio transcription" at bounding box center [335, 239] width 7 height 8
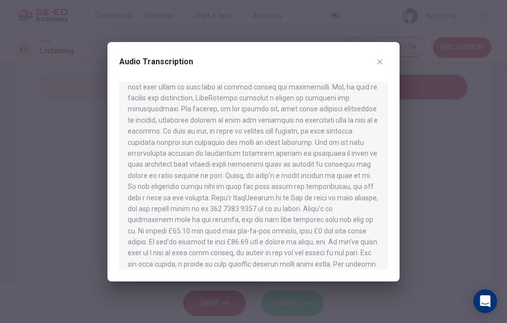
scroll to position [352, 0]
click at [385, 49] on div "Audio Transcription" at bounding box center [253, 162] width 292 height 240
click at [378, 57] on button "button" at bounding box center [380, 62] width 16 height 16
type input "44"
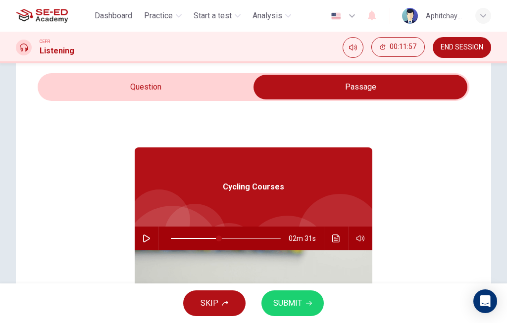
click at [102, 82] on input "checkbox" at bounding box center [361, 87] width 648 height 25
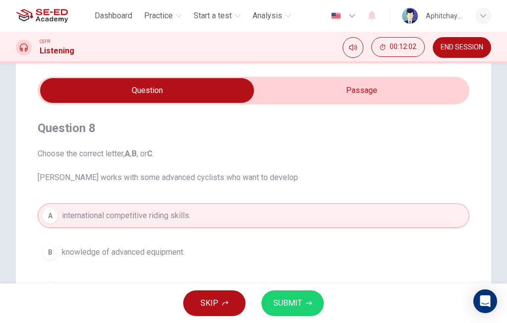
scroll to position [26, 0]
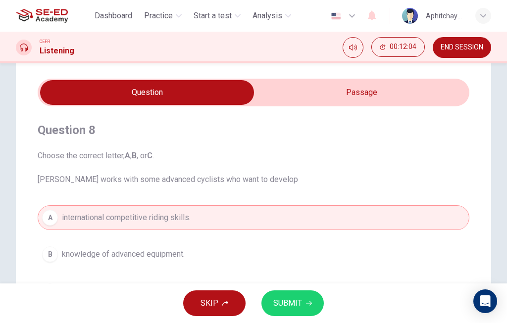
click at [336, 89] on input "checkbox" at bounding box center [147, 92] width 648 height 25
checkbox input "true"
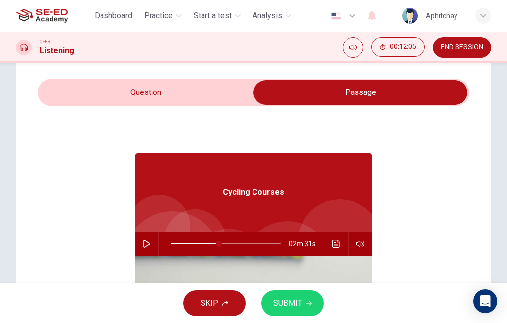
click at [339, 241] on icon "Click to see the audio transcription" at bounding box center [336, 244] width 8 height 8
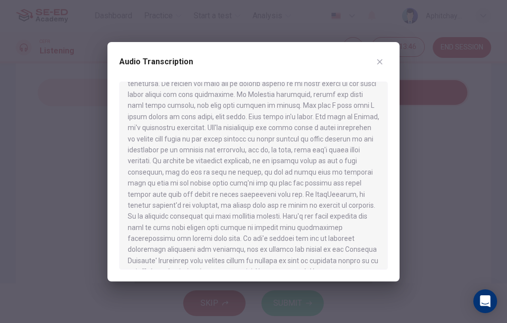
scroll to position [101, 0]
click at [384, 57] on button "button" at bounding box center [380, 62] width 16 height 16
type input "44"
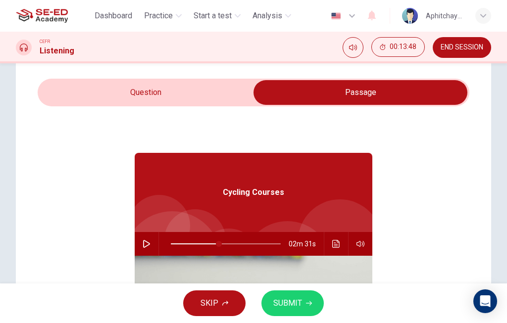
click at [214, 78] on div "Question 8 Choose the correct letter, A , B , or C . [PERSON_NAME] works with s…" at bounding box center [254, 256] width 476 height 398
click at [214, 77] on div "Question 8 Choose the correct letter, A , B , or C . [PERSON_NAME] works with s…" at bounding box center [254, 256] width 476 height 398
click at [219, 95] on input "checkbox" at bounding box center [361, 92] width 648 height 25
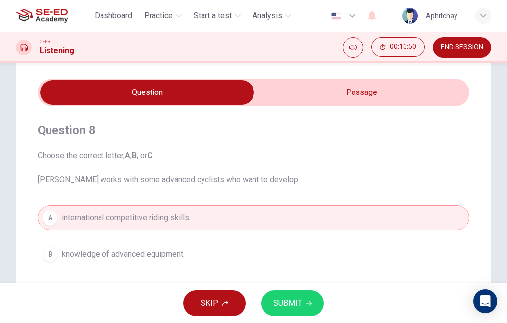
click at [304, 302] on button "SUBMIT" at bounding box center [293, 304] width 62 height 26
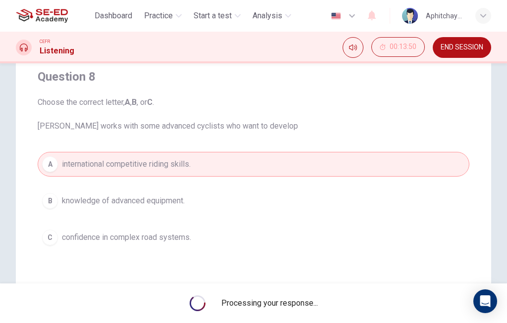
scroll to position [83, 0]
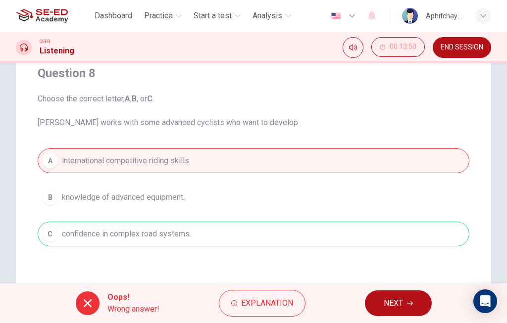
click at [383, 303] on button "NEXT" at bounding box center [398, 304] width 67 height 26
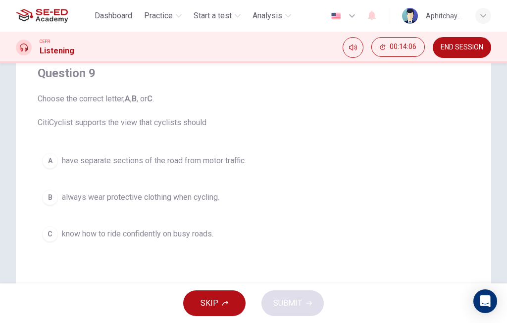
click at [332, 194] on button "B always wear protective clothing when cycling." at bounding box center [254, 197] width 432 height 25
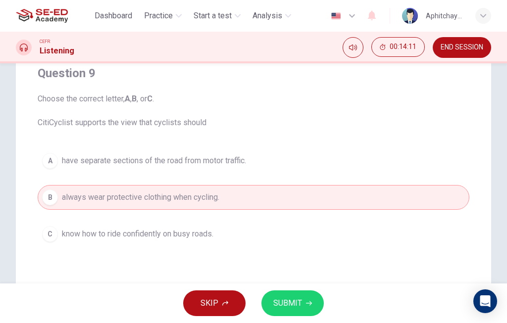
click at [309, 296] on button "SUBMIT" at bounding box center [293, 304] width 62 height 26
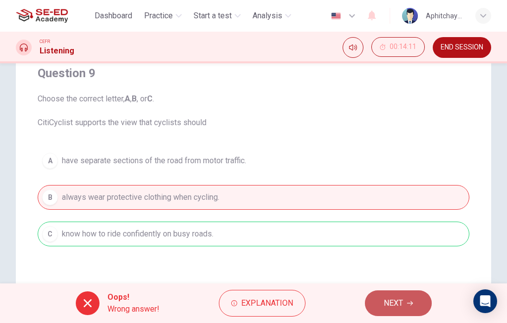
click at [391, 298] on span "NEXT" at bounding box center [393, 304] width 19 height 14
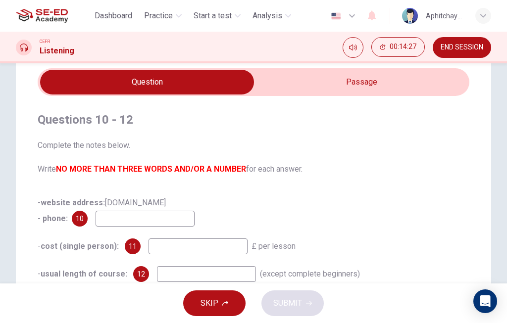
scroll to position [36, 0]
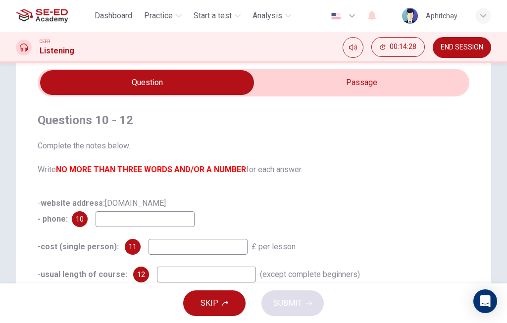
click at [367, 87] on input "checkbox" at bounding box center [147, 82] width 648 height 25
checkbox input "true"
type input "44"
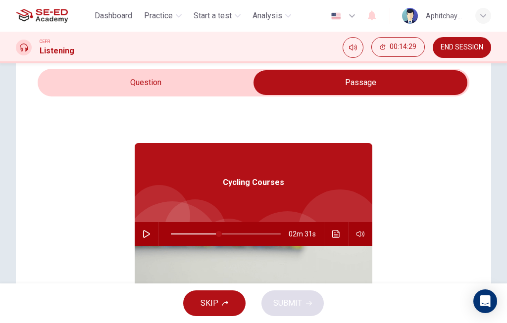
click at [217, 82] on input "checkbox" at bounding box center [361, 82] width 648 height 25
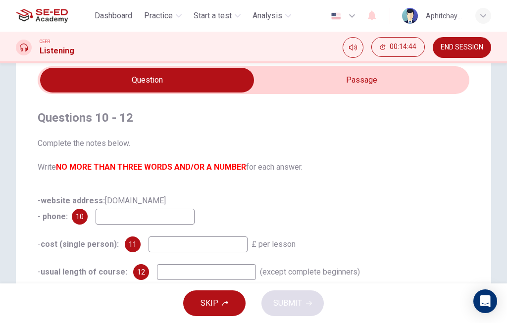
scroll to position [37, 0]
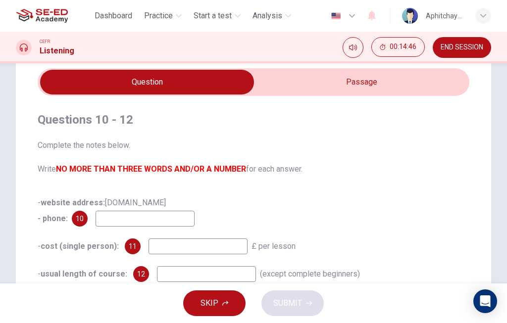
click at [326, 84] on input "checkbox" at bounding box center [147, 82] width 648 height 25
checkbox input "true"
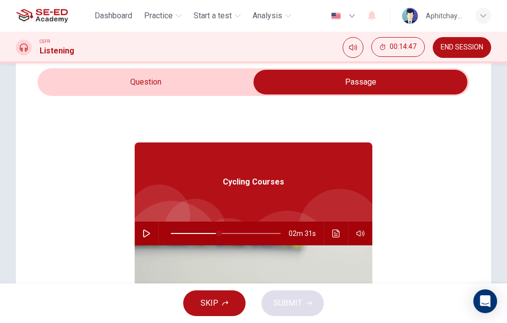
click at [149, 231] on icon "button" at bounding box center [147, 234] width 8 height 8
click at [334, 237] on icon "Click to see the audio transcription" at bounding box center [336, 234] width 8 height 8
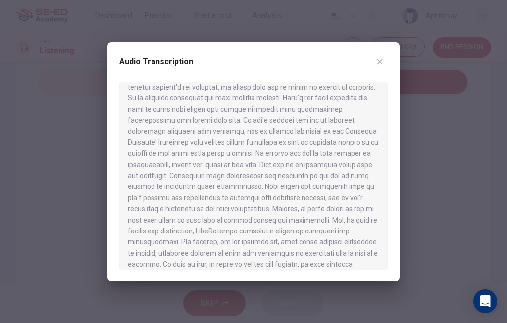
scroll to position [219, 0]
click at [389, 39] on div at bounding box center [253, 161] width 507 height 323
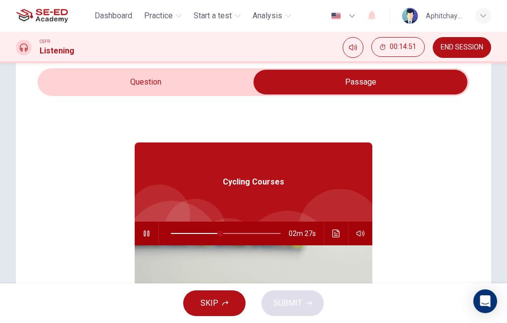
click at [146, 231] on icon "button" at bounding box center [147, 234] width 8 height 8
type input "45"
click at [207, 86] on input "checkbox" at bounding box center [361, 82] width 648 height 25
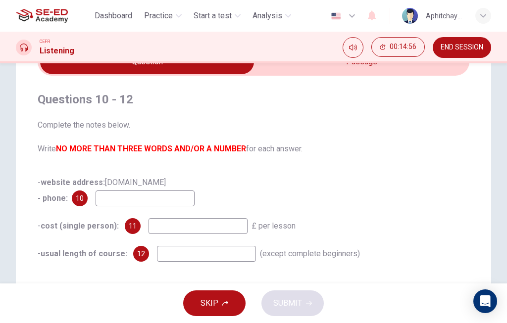
scroll to position [46, 0]
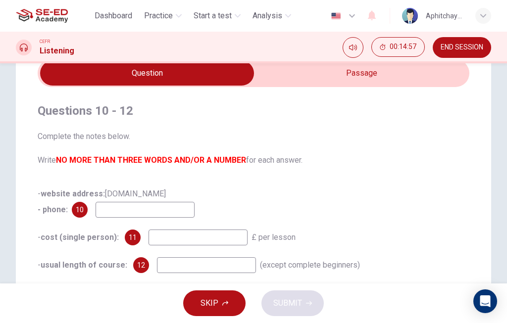
click at [322, 71] on input "checkbox" at bounding box center [147, 73] width 648 height 25
checkbox input "true"
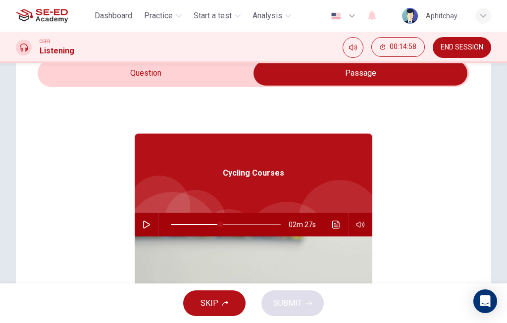
click at [330, 223] on button "Click to see the audio transcription" at bounding box center [336, 225] width 16 height 24
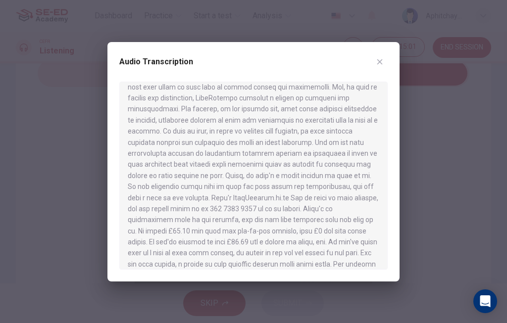
scroll to position [352, 0]
click at [390, 52] on div "Audio Transcription" at bounding box center [253, 162] width 292 height 240
click at [378, 57] on button "button" at bounding box center [380, 62] width 16 height 16
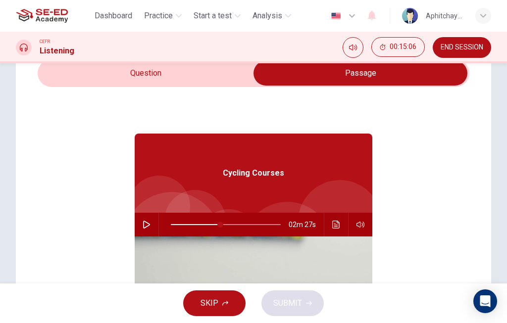
click at [146, 222] on icon "button" at bounding box center [146, 225] width 7 height 8
type input "45"
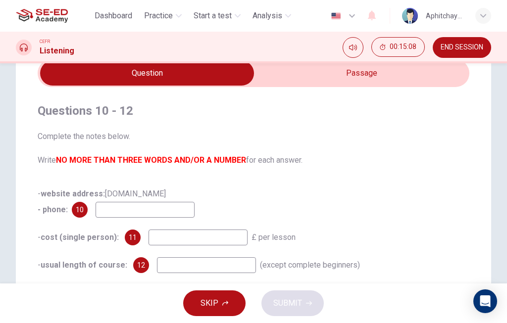
click at [312, 77] on input "checkbox" at bounding box center [147, 73] width 648 height 25
checkbox input "true"
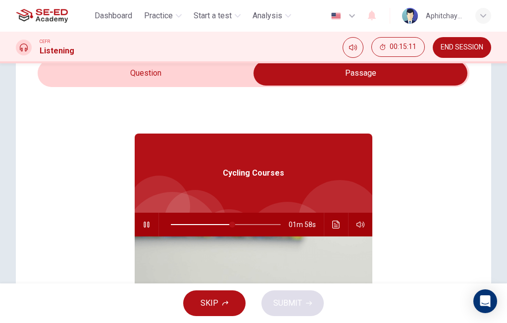
click at [150, 222] on icon "button" at bounding box center [147, 225] width 8 height 8
type input "62"
click at [149, 226] on icon "button" at bounding box center [146, 225] width 7 height 8
click at [113, 80] on input "checkbox" at bounding box center [361, 73] width 648 height 25
checkbox input "false"
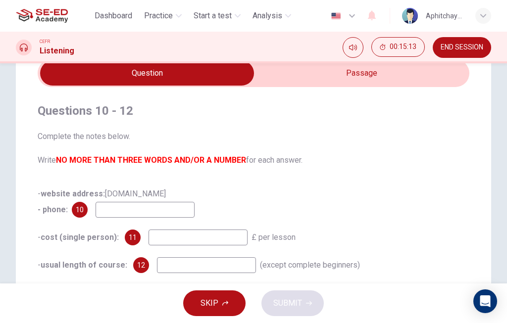
scroll to position [50, 0]
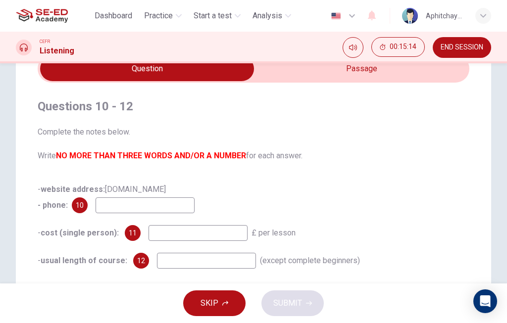
type input "63"
click at [374, 71] on input "checkbox" at bounding box center [147, 68] width 648 height 25
checkbox input "true"
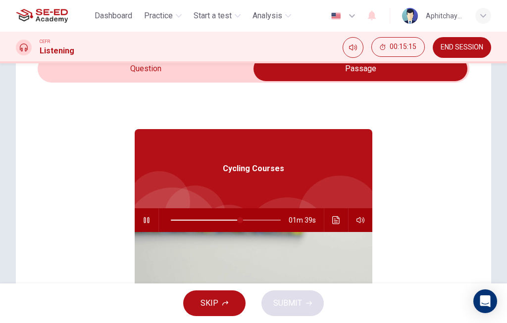
click at [337, 224] on button "Click to see the audio transcription" at bounding box center [336, 221] width 16 height 24
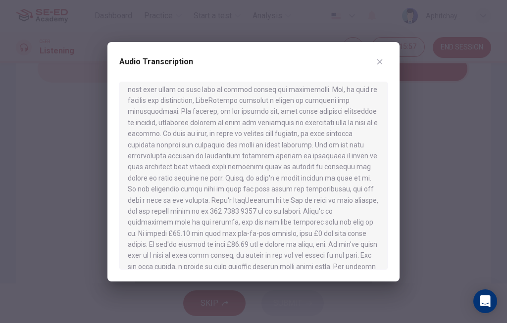
scroll to position [350, 0]
click at [384, 58] on button "button" at bounding box center [380, 62] width 16 height 16
type input "79"
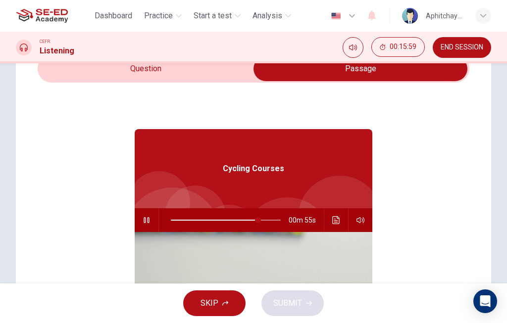
click at [117, 65] on input "checkbox" at bounding box center [361, 68] width 648 height 25
checkbox input "false"
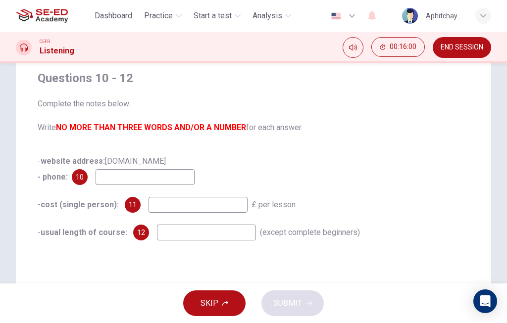
scroll to position [82, 0]
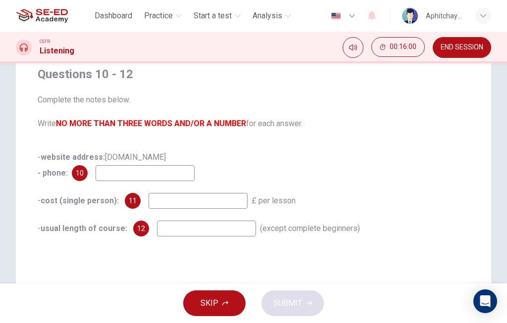
click at [117, 174] on input at bounding box center [145, 173] width 99 height 16
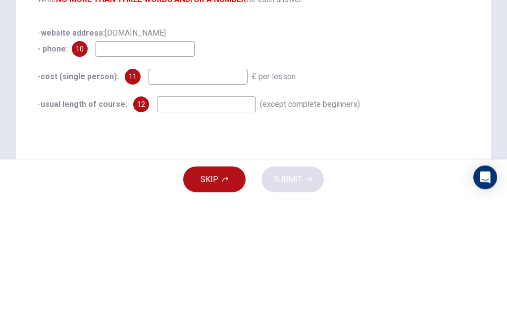
type input "0"
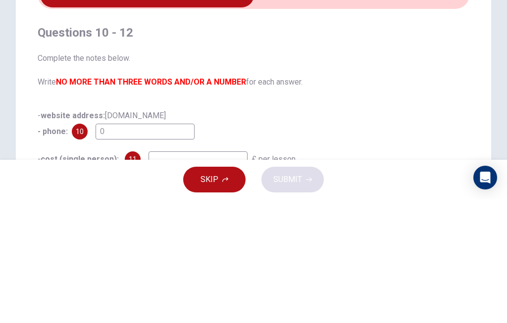
scroll to position [-1, 0]
type input "85"
click at [300, 107] on input "checkbox" at bounding box center [147, 119] width 648 height 25
checkbox input "true"
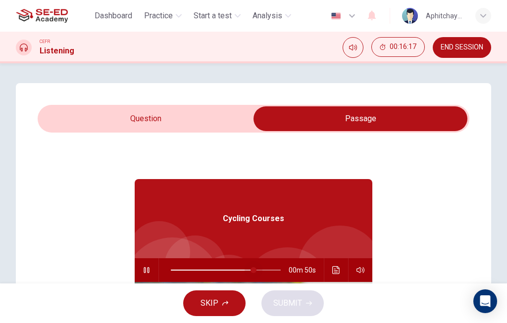
type input "78"
click at [98, 121] on input "checkbox" at bounding box center [361, 119] width 648 height 25
checkbox input "false"
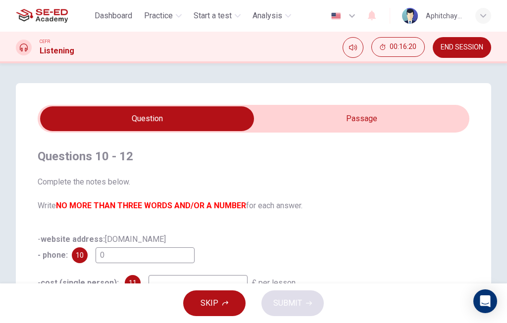
type input "77"
click at [327, 115] on input "checkbox" at bounding box center [147, 119] width 648 height 25
checkbox input "true"
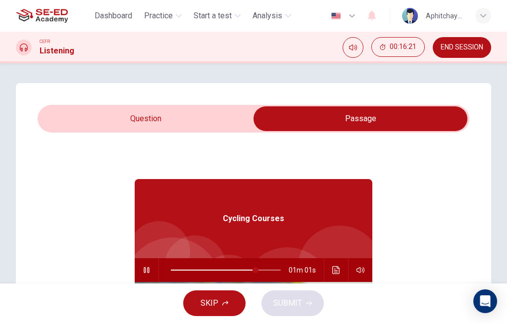
click at [150, 272] on icon "button" at bounding box center [147, 271] width 8 height 8
click at [147, 272] on icon "button" at bounding box center [147, 271] width 8 height 8
type input "77"
click at [110, 124] on input "checkbox" at bounding box center [361, 119] width 648 height 25
checkbox input "false"
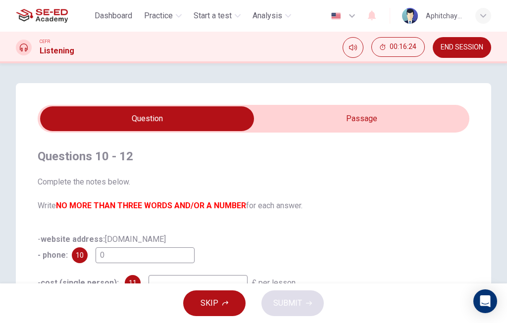
click at [125, 258] on input "0" at bounding box center [145, 256] width 99 height 16
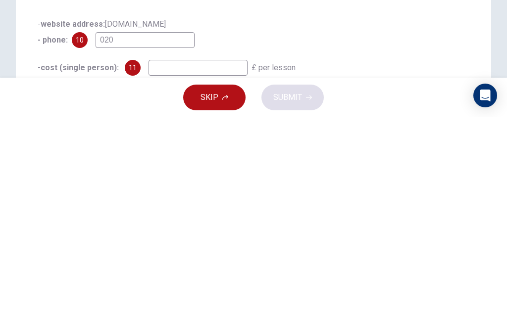
scroll to position [8, 0]
type input "020 7562"
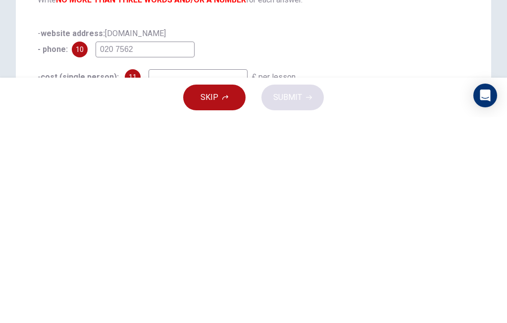
scroll to position [0, 0]
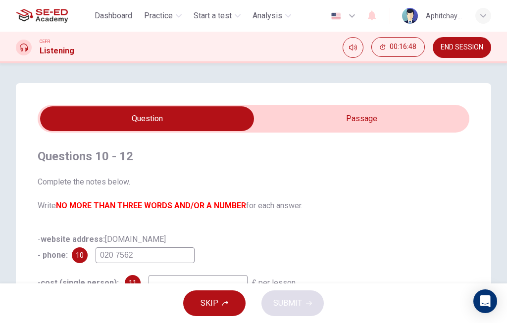
click at [375, 120] on input "checkbox" at bounding box center [147, 119] width 648 height 25
checkbox input "true"
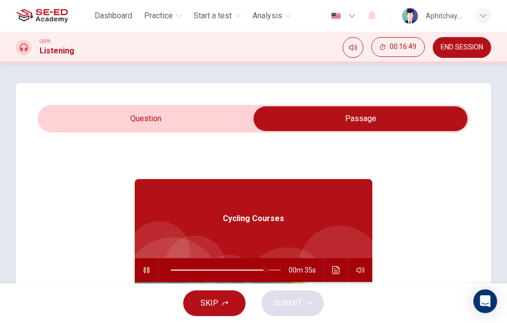
click at [335, 267] on icon "Click to see the audio transcription" at bounding box center [335, 271] width 7 height 8
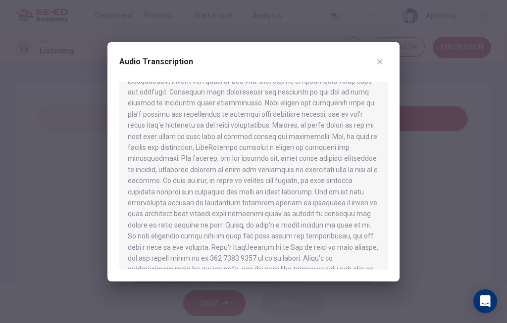
scroll to position [305, 0]
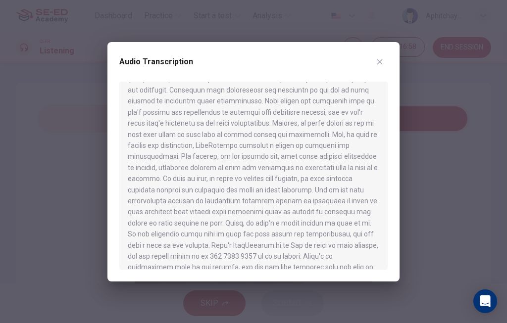
click at [414, 127] on div at bounding box center [253, 161] width 507 height 323
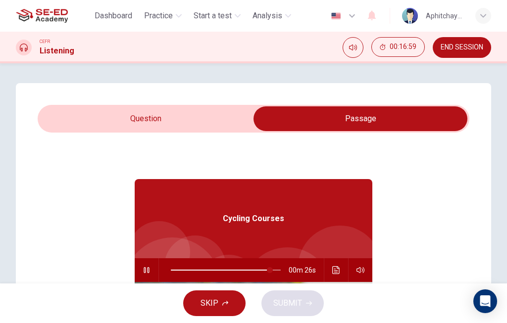
type input "90"
click at [78, 124] on input "checkbox" at bounding box center [361, 119] width 648 height 25
checkbox input "false"
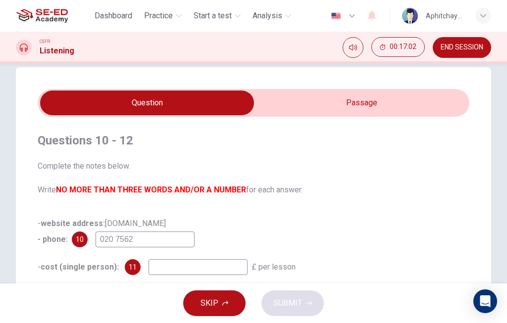
scroll to position [18, 0]
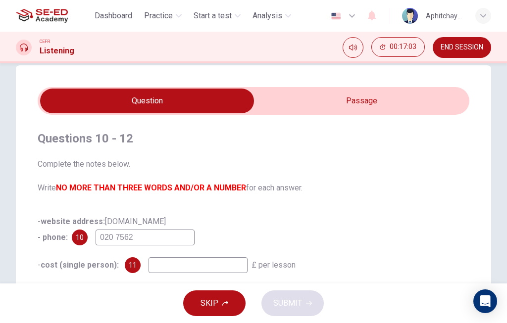
type input "92"
click at [302, 101] on input "checkbox" at bounding box center [147, 101] width 648 height 25
checkbox input "true"
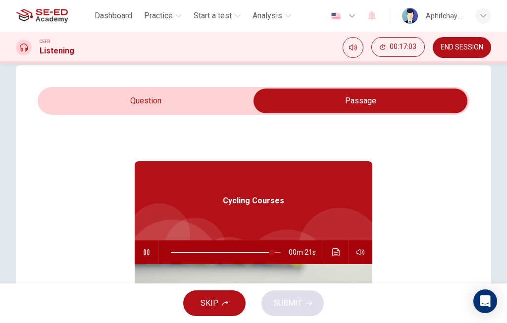
click at [337, 251] on icon "Click to see the audio transcription" at bounding box center [335, 253] width 7 height 8
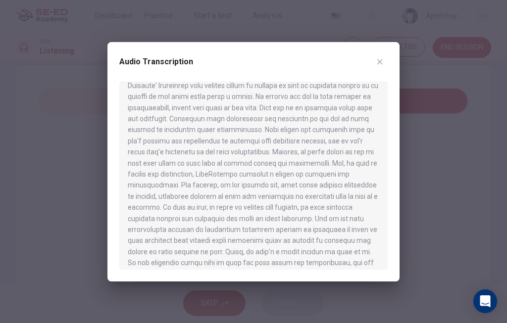
scroll to position [277, 0]
click at [407, 132] on div at bounding box center [253, 161] width 507 height 323
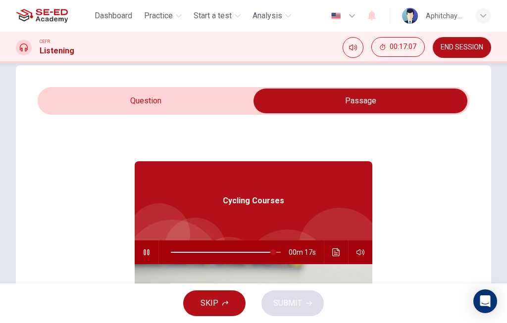
click at [380, 65] on div "Questions 10 - 12 Complete the notes below. Write NO MORE THAN THREE WORDS AND/…" at bounding box center [253, 173] width 507 height 220
type input "94"
click at [79, 101] on input "checkbox" at bounding box center [361, 101] width 648 height 25
checkbox input "false"
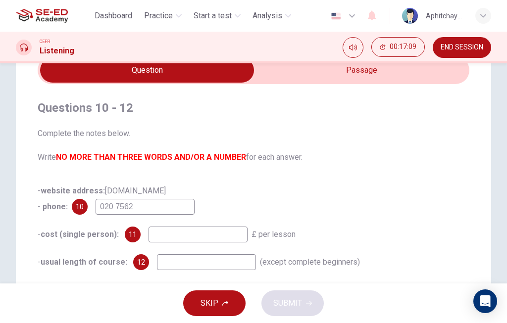
scroll to position [50, 0]
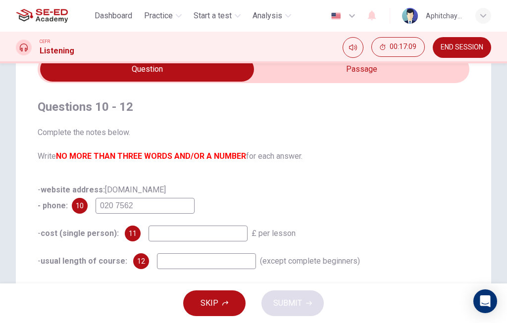
click at [145, 205] on input "020 7562" at bounding box center [145, 206] width 99 height 16
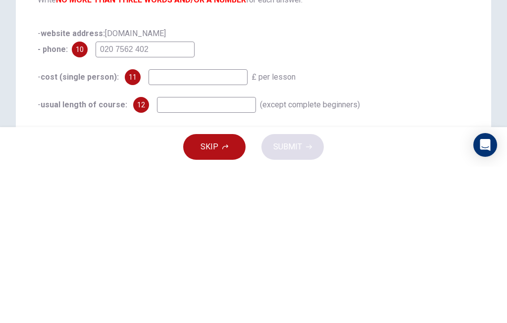
type input "020 7562 4028"
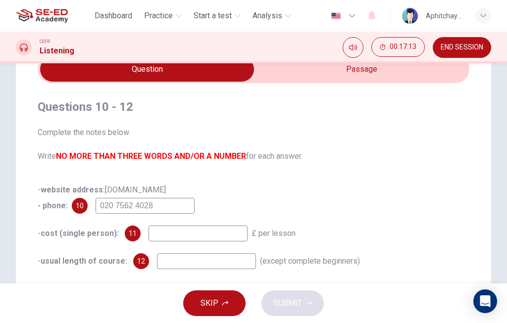
type input "96"
type input "020 7562 4028"
click at [360, 95] on div "Questions 10 - 12 Complete the notes below. Write NO MORE THAN THREE WORDS AND/…" at bounding box center [254, 184] width 432 height 202
type input "96"
click at [378, 77] on input "checkbox" at bounding box center [147, 69] width 648 height 25
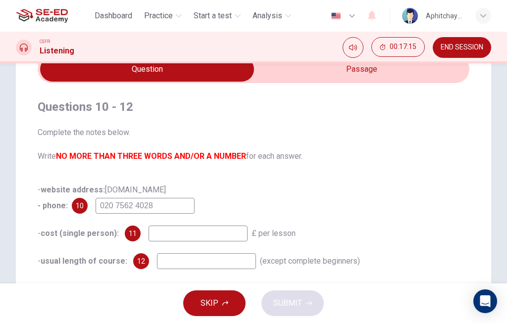
checkbox input "true"
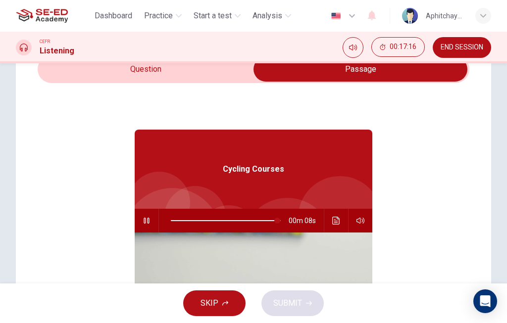
click at [334, 218] on icon "Click to see the audio transcription" at bounding box center [336, 221] width 8 height 8
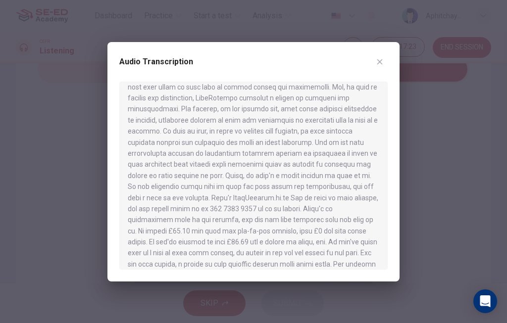
scroll to position [352, 0]
type input "0"
click at [419, 153] on div at bounding box center [253, 161] width 507 height 323
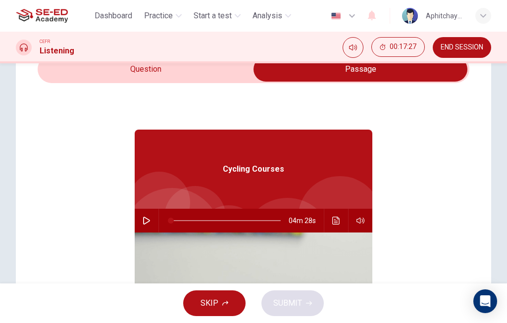
click at [194, 67] on input "checkbox" at bounding box center [361, 69] width 648 height 25
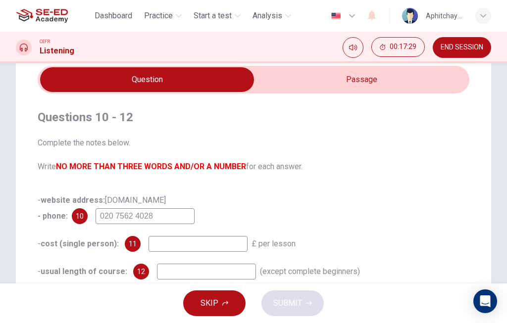
scroll to position [30, 0]
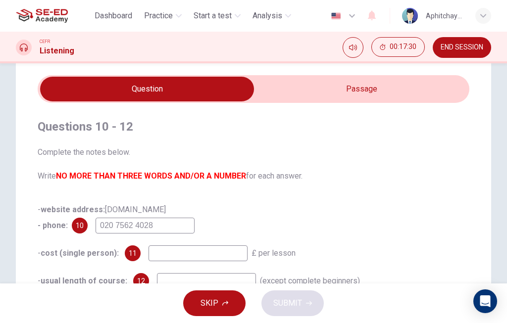
click at [325, 99] on input "checkbox" at bounding box center [147, 89] width 648 height 25
checkbox input "true"
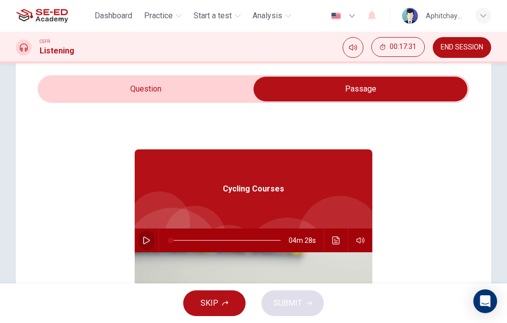
click at [146, 238] on icon "button" at bounding box center [146, 241] width 7 height 8
click at [145, 235] on button "button" at bounding box center [147, 241] width 16 height 24
type input "1"
click at [218, 90] on input "checkbox" at bounding box center [361, 89] width 648 height 25
checkbox input "false"
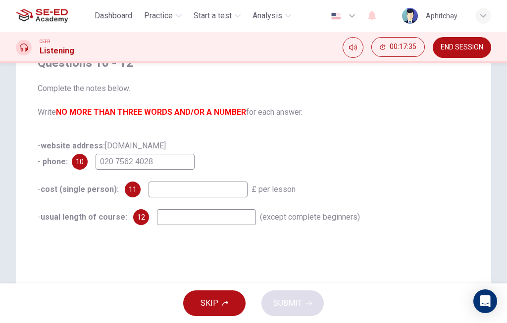
scroll to position [95, 0]
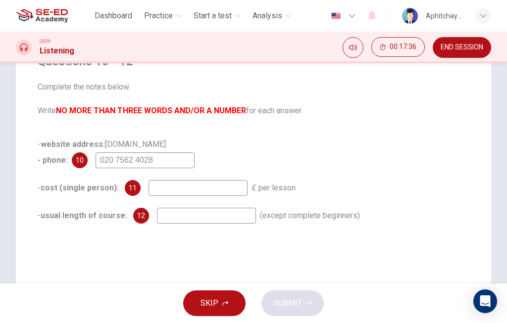
click at [201, 189] on input at bounding box center [198, 188] width 99 height 16
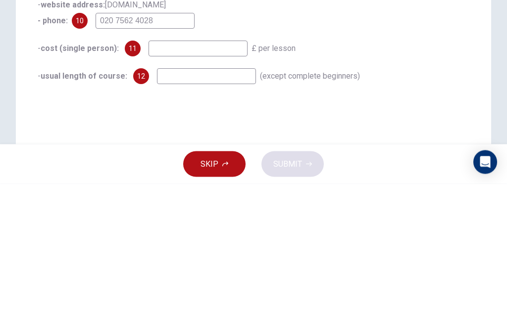
type input "6"
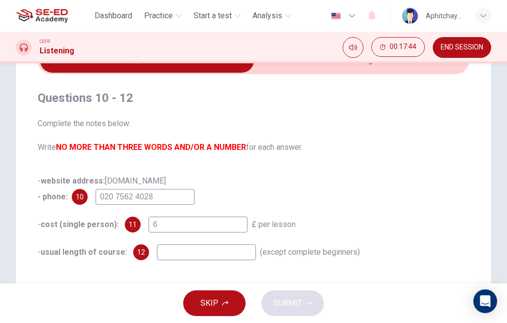
scroll to position [50, 0]
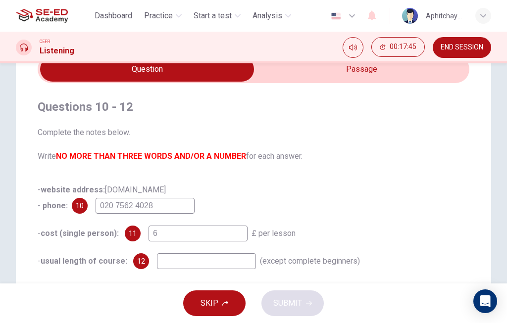
click at [349, 72] on input "checkbox" at bounding box center [147, 69] width 648 height 25
checkbox input "true"
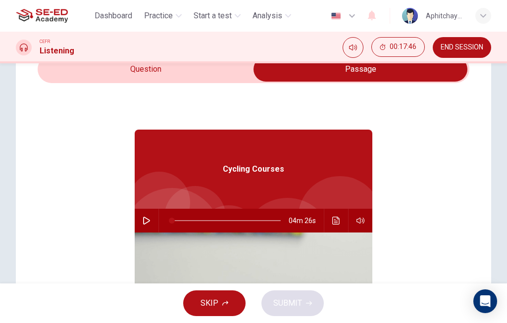
click at [338, 220] on icon "Click to see the audio transcription" at bounding box center [336, 221] width 8 height 8
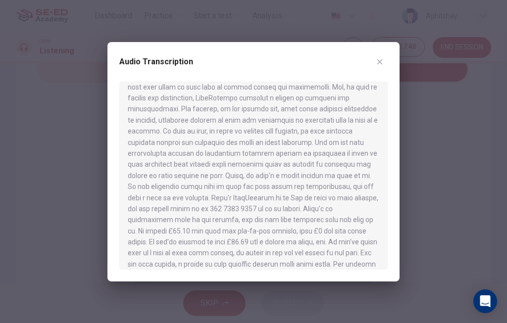
scroll to position [352, 0]
click at [435, 140] on div at bounding box center [253, 161] width 507 height 323
type input "1"
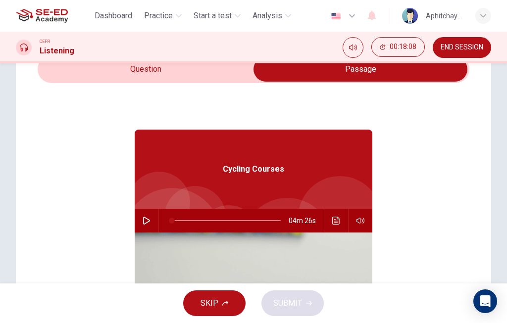
click at [167, 68] on input "checkbox" at bounding box center [361, 69] width 648 height 25
checkbox input "false"
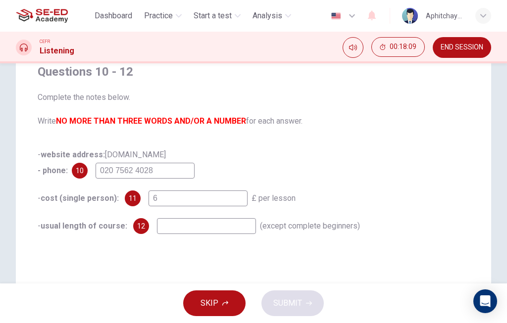
scroll to position [86, 0]
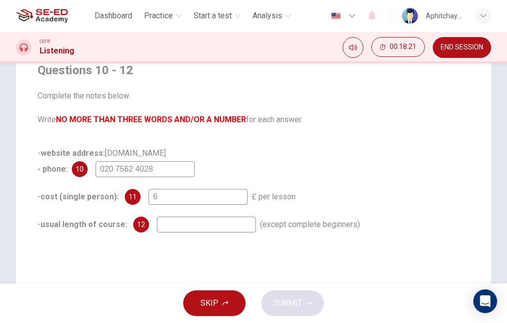
click at [218, 222] on input at bounding box center [206, 225] width 99 height 16
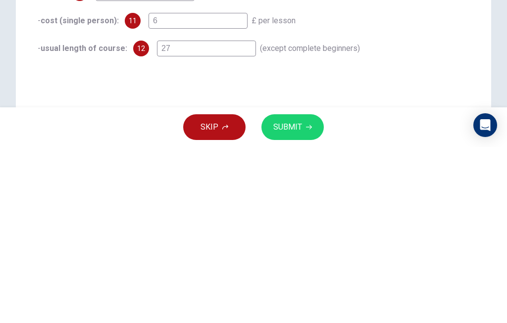
type input "27."
type input "1"
type input "27.5"
type input "1"
type input "27.50"
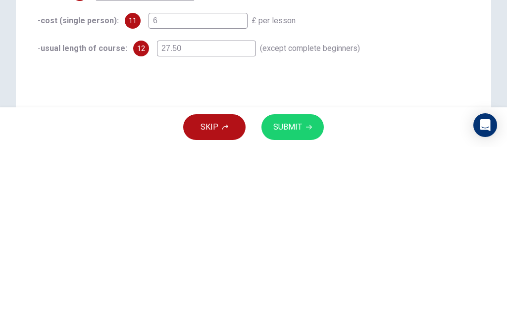
type input "1"
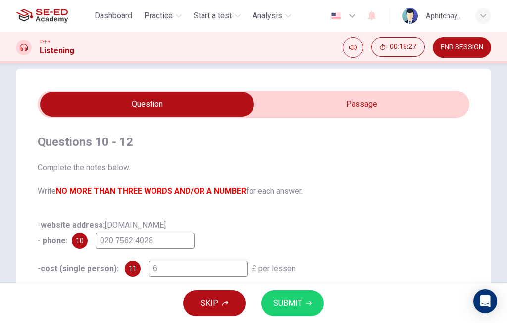
scroll to position [12, 0]
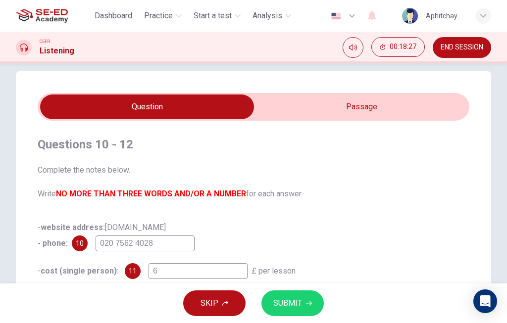
click at [292, 100] on input "checkbox" at bounding box center [147, 107] width 648 height 25
checkbox input "true"
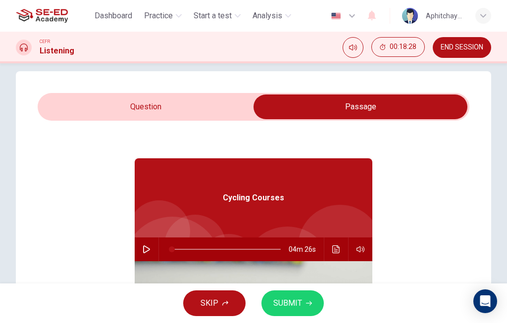
scroll to position [9, 0]
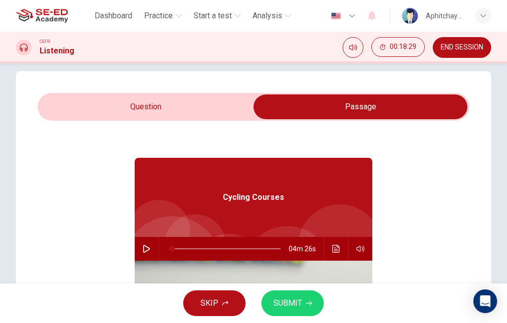
click at [334, 250] on icon "Click to see the audio transcription" at bounding box center [336, 249] width 8 height 8
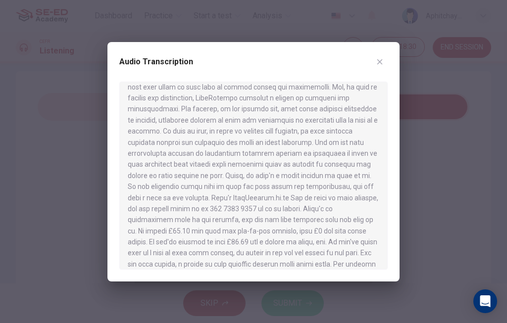
scroll to position [352, 0]
click at [378, 65] on icon "button" at bounding box center [380, 62] width 8 height 8
type input "1"
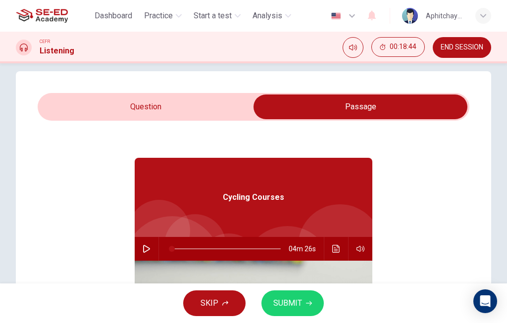
click at [74, 111] on input "checkbox" at bounding box center [361, 107] width 648 height 25
checkbox input "false"
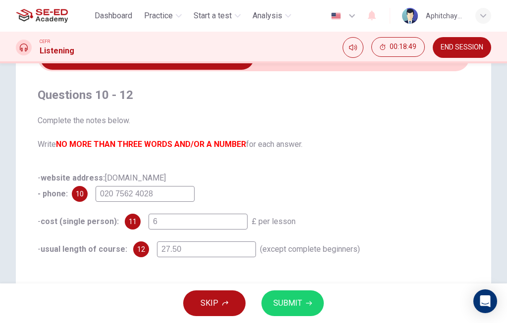
scroll to position [60, 0]
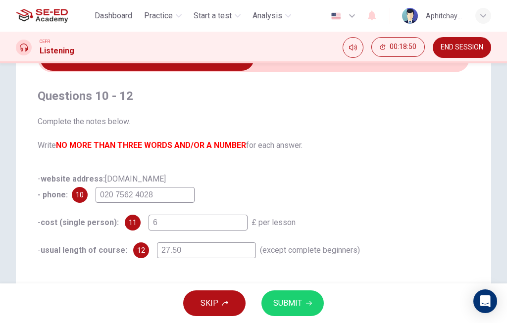
click at [210, 216] on input "6" at bounding box center [198, 223] width 99 height 16
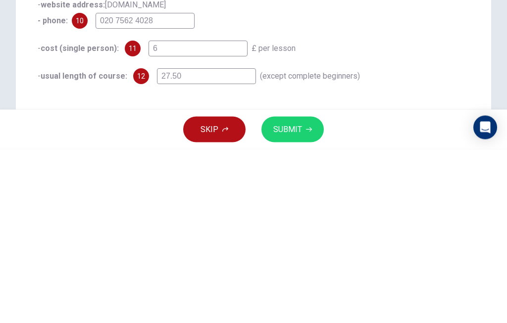
click at [202, 215] on input "6" at bounding box center [198, 223] width 99 height 16
type input "2"
type input "1"
type input "27"
type input "1"
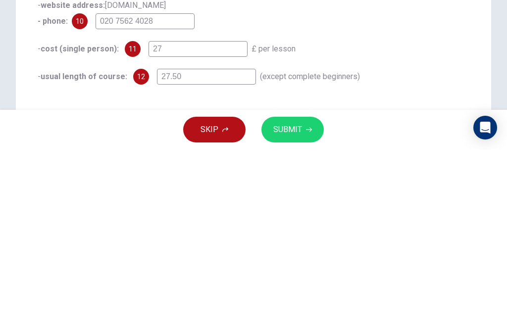
type input "27."
type input "1"
type input "27.5"
type input "1"
type input "27.50"
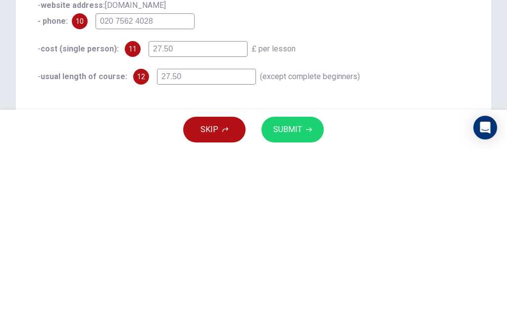
type input "1"
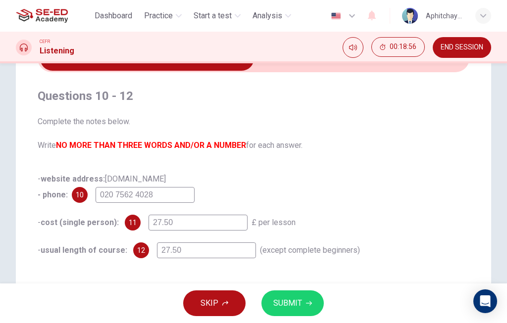
click at [379, 69] on input "checkbox" at bounding box center [147, 58] width 648 height 25
checkbox input "true"
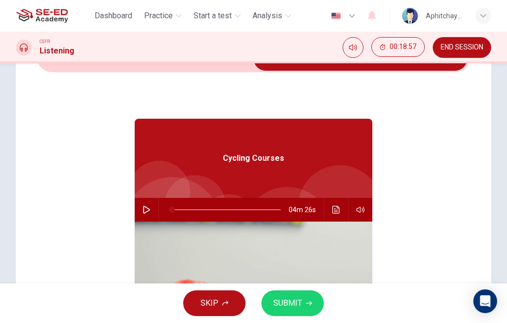
click at [339, 214] on button "Click to see the audio transcription" at bounding box center [336, 210] width 16 height 24
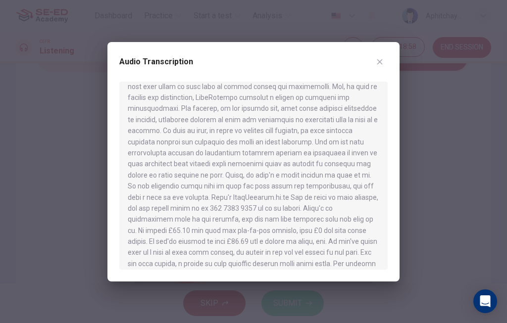
scroll to position [352, 0]
click at [403, 90] on div at bounding box center [253, 161] width 507 height 323
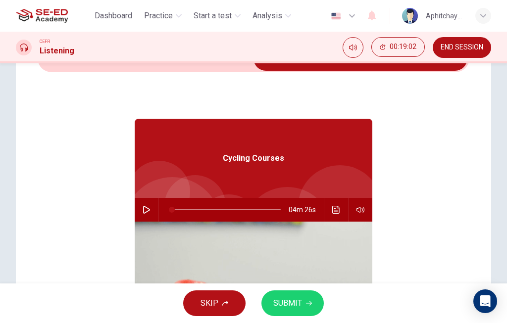
click at [382, 52] on button "00:19:02" at bounding box center [399, 47] width 54 height 20
click at [334, 208] on icon "Click to see the audio transcription" at bounding box center [336, 210] width 8 height 8
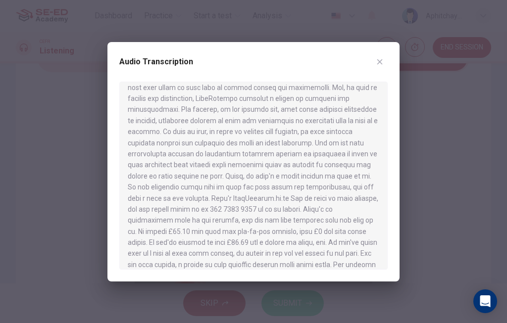
click at [377, 62] on icon "button" at bounding box center [380, 62] width 8 height 8
type input "1"
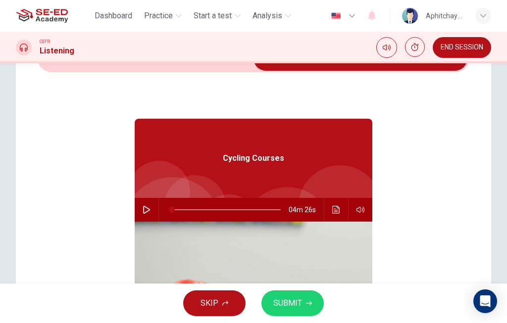
click at [207, 66] on input "checkbox" at bounding box center [361, 58] width 648 height 25
checkbox input "false"
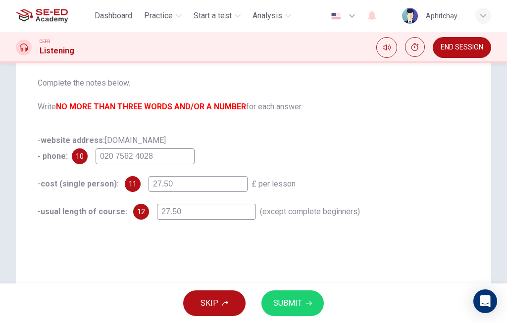
scroll to position [103, 0]
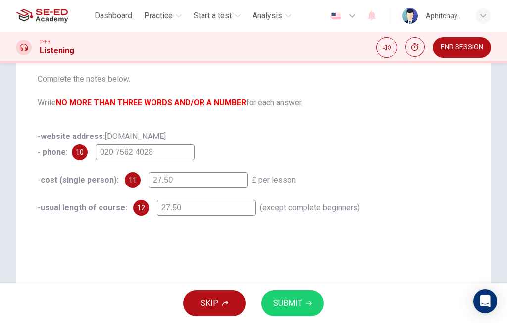
click at [226, 208] on input "27.50" at bounding box center [206, 208] width 99 height 16
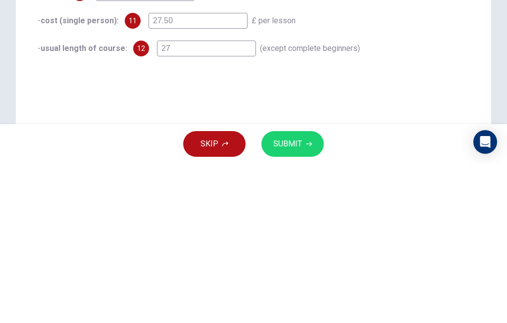
type input "2"
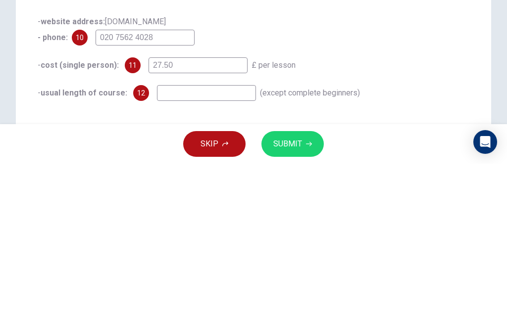
type input "3"
type input "1"
type input "39"
type input "1"
type input "39."
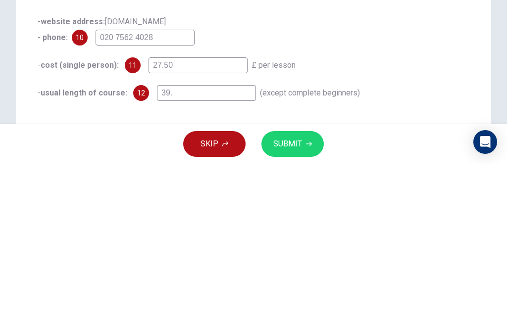
type input "1"
type input "39.5"
type input "1"
type input "39.50"
type input "1"
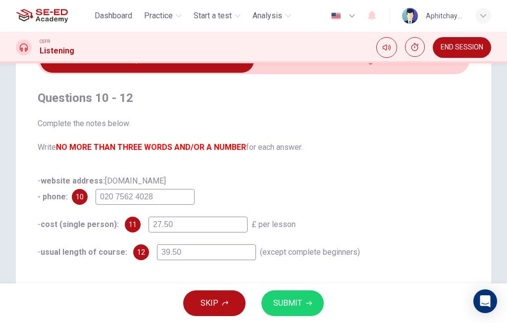
click at [381, 69] on input "checkbox" at bounding box center [147, 60] width 648 height 25
checkbox input "true"
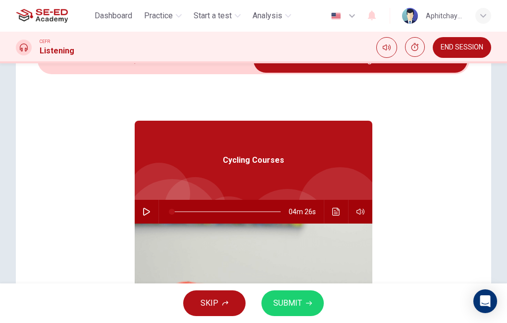
scroll to position [47, 0]
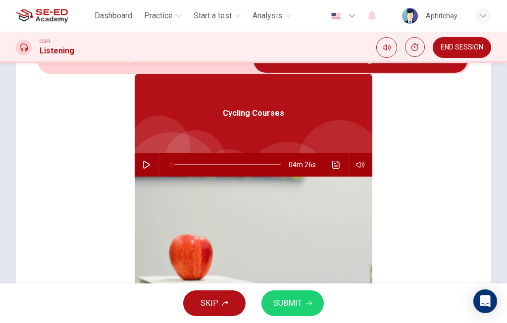
click at [335, 165] on icon "Click to see the audio transcription" at bounding box center [335, 165] width 7 height 8
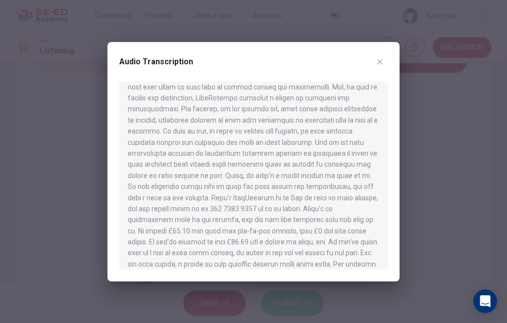
scroll to position [352, 0]
click at [379, 60] on icon "button" at bounding box center [379, 61] width 5 height 5
type input "1"
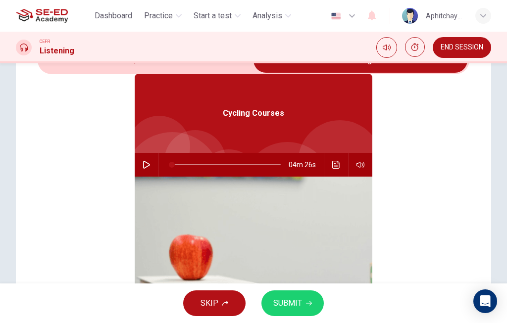
click at [119, 67] on input "checkbox" at bounding box center [361, 60] width 648 height 25
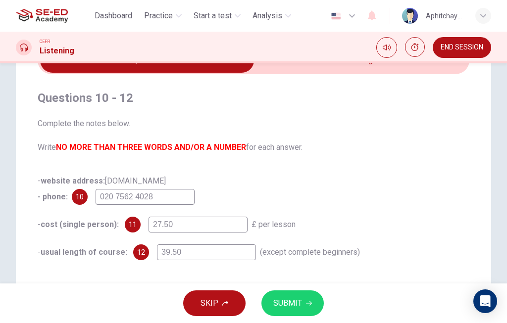
click at [303, 299] on button "SUBMIT" at bounding box center [293, 304] width 62 height 26
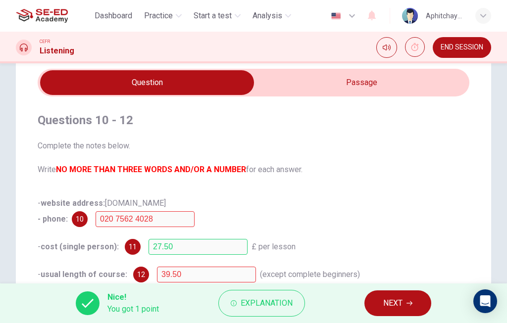
scroll to position [35, 0]
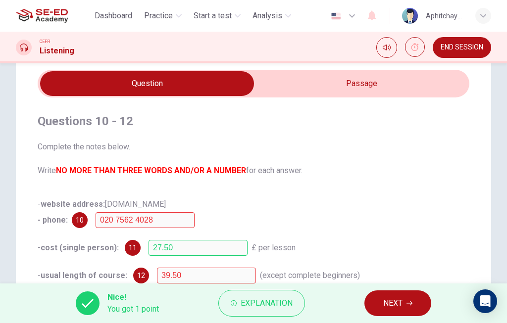
click at [362, 87] on input "checkbox" at bounding box center [147, 83] width 648 height 25
checkbox input "true"
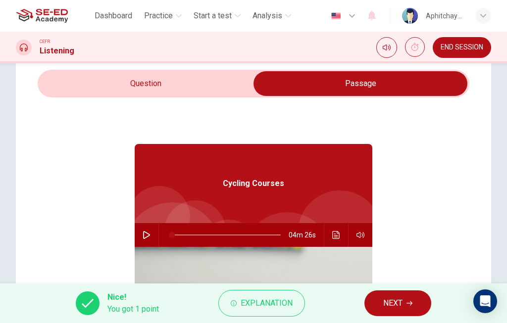
click at [337, 236] on icon "Click to see the audio transcription" at bounding box center [335, 235] width 7 height 8
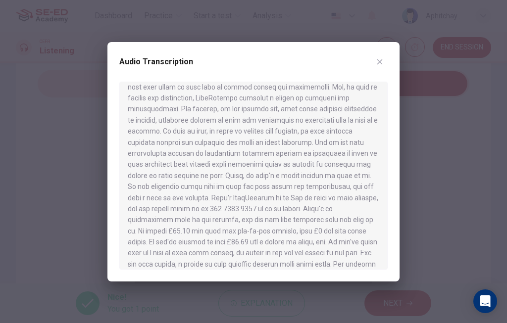
scroll to position [352, 0]
click at [381, 60] on icon "button" at bounding box center [380, 62] width 8 height 8
type input "1"
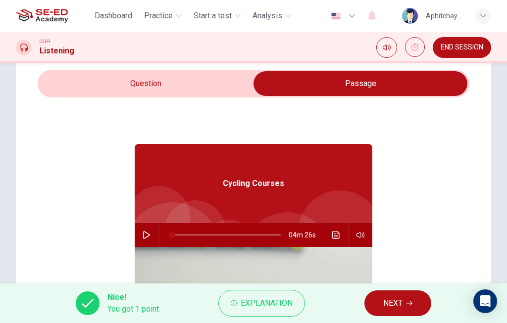
click at [69, 81] on input "checkbox" at bounding box center [361, 83] width 648 height 25
checkbox input "false"
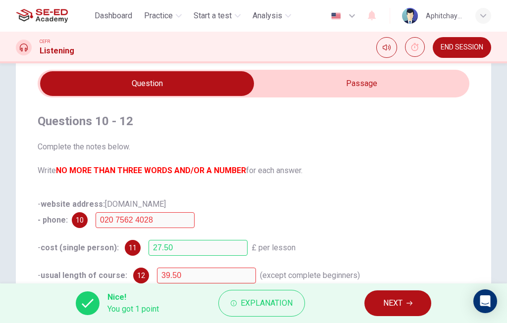
scroll to position [54, 0]
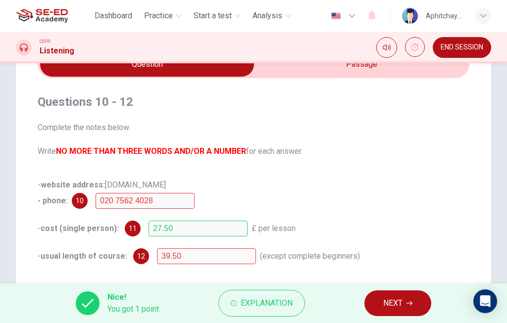
click at [286, 296] on button "Explanation" at bounding box center [261, 303] width 87 height 27
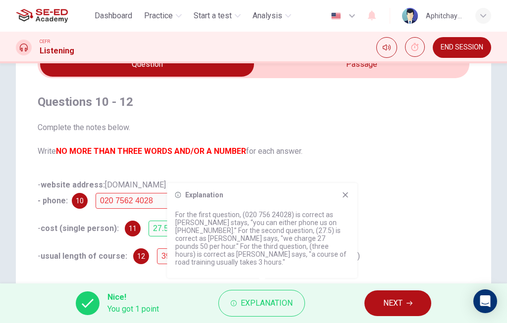
click at [349, 199] on icon at bounding box center [346, 195] width 8 height 8
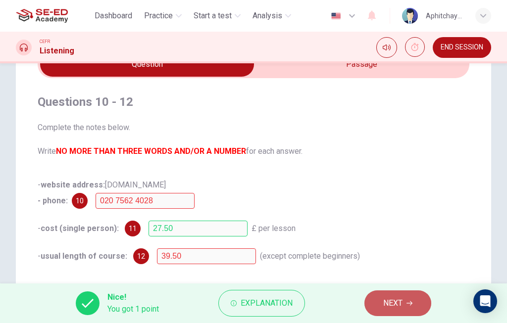
click at [390, 298] on span "NEXT" at bounding box center [392, 304] width 19 height 14
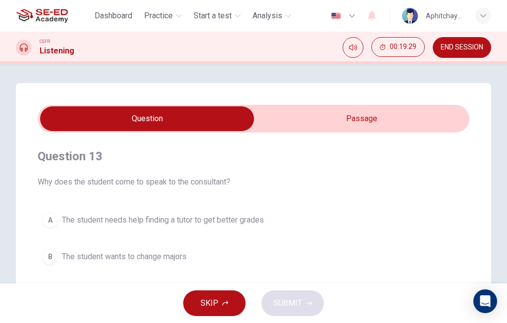
scroll to position [0, 0]
click at [379, 121] on input "checkbox" at bounding box center [147, 119] width 648 height 25
checkbox input "true"
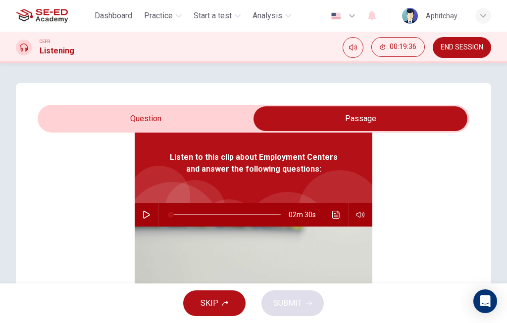
scroll to position [55, 0]
click at [149, 219] on button "button" at bounding box center [147, 215] width 16 height 24
click at [115, 104] on div "Question 13 Why does the student come to speak to the consultant? A The student…" at bounding box center [254, 282] width 476 height 398
type input "1"
click at [101, 111] on input "checkbox" at bounding box center [361, 119] width 648 height 25
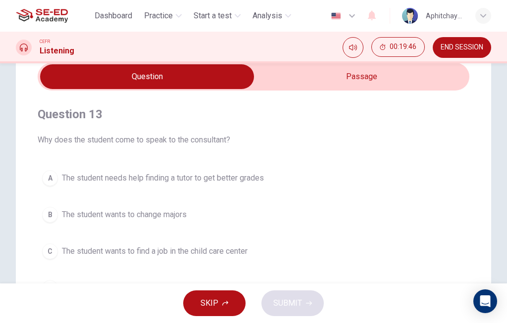
scroll to position [43, 0]
click at [311, 69] on input "checkbox" at bounding box center [147, 76] width 648 height 25
checkbox input "true"
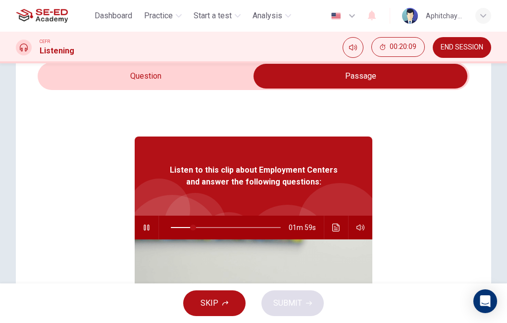
click at [148, 227] on icon "button" at bounding box center [146, 228] width 5 height 6
type input "20"
click at [223, 84] on input "checkbox" at bounding box center [361, 76] width 648 height 25
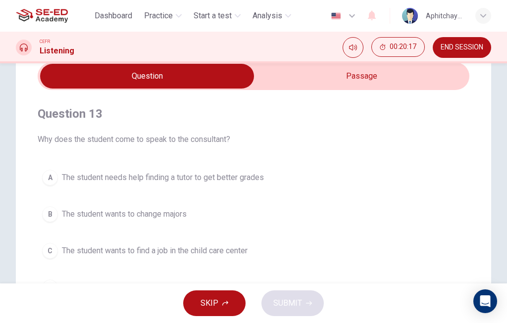
click at [294, 78] on input "checkbox" at bounding box center [147, 76] width 648 height 25
checkbox input "true"
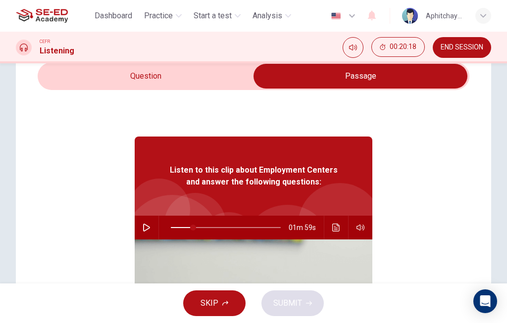
click at [333, 225] on icon "Click to see the audio transcription" at bounding box center [335, 228] width 7 height 8
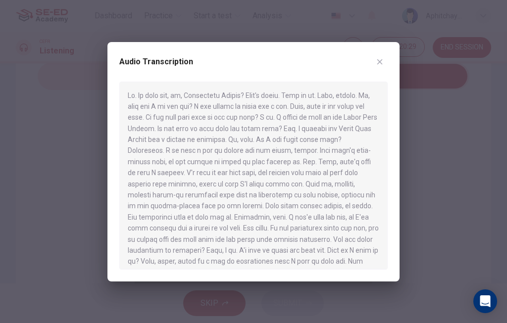
click at [384, 62] on button "button" at bounding box center [380, 62] width 16 height 16
type input "20"
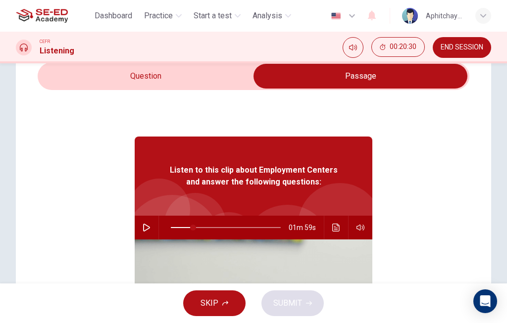
click at [219, 70] on input "checkbox" at bounding box center [361, 76] width 648 height 25
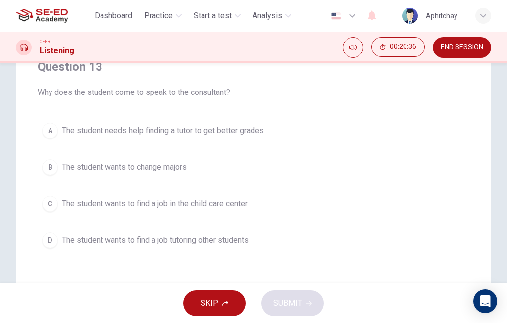
scroll to position [94, 0]
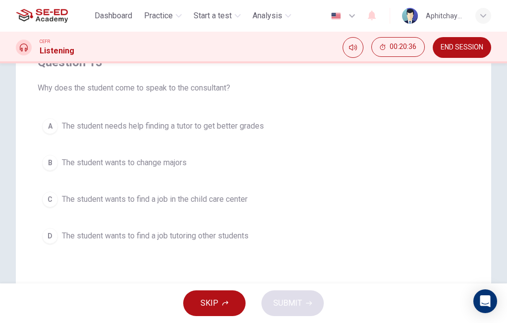
click at [262, 202] on button "C The student wants to find a job in the child care center" at bounding box center [254, 199] width 432 height 25
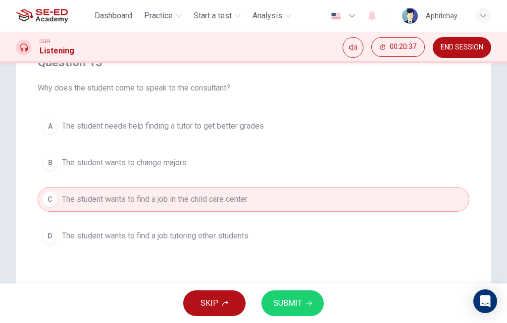
click at [302, 299] on button "SUBMIT" at bounding box center [293, 304] width 62 height 26
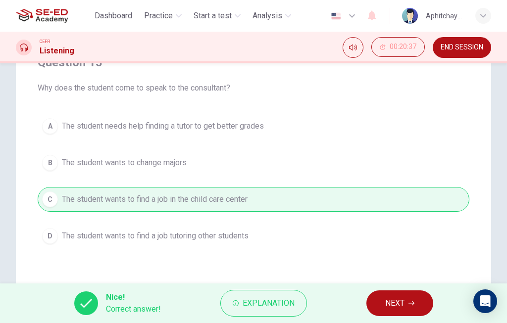
click at [383, 299] on button "NEXT" at bounding box center [400, 304] width 67 height 26
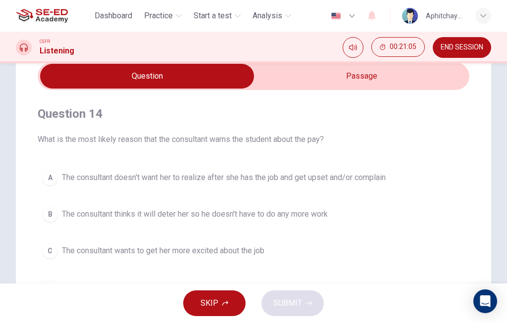
scroll to position [38, 0]
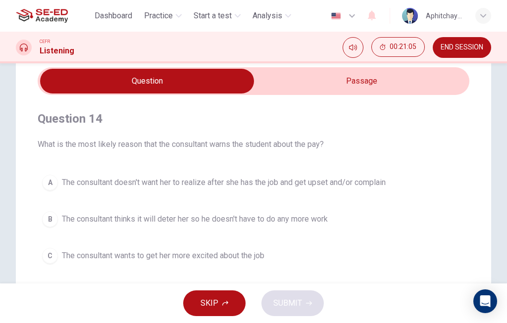
click at [322, 80] on input "checkbox" at bounding box center [147, 81] width 648 height 25
checkbox input "true"
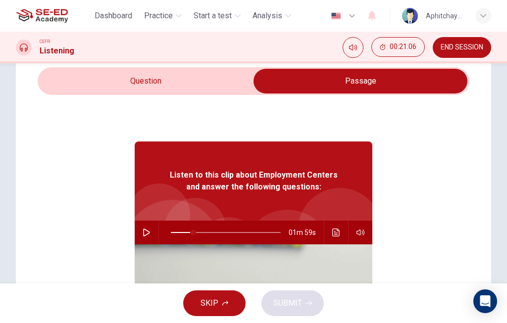
click at [144, 230] on icon "button" at bounding box center [147, 233] width 8 height 8
click at [335, 231] on icon "Click to see the audio transcription" at bounding box center [336, 233] width 8 height 8
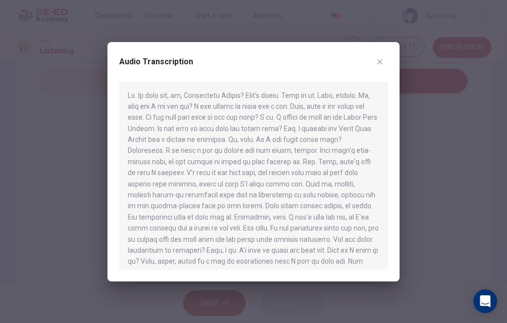
click at [382, 64] on icon "button" at bounding box center [379, 61] width 5 height 5
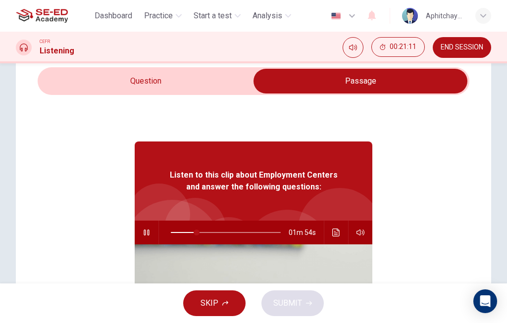
type input "24"
click at [218, 84] on input "checkbox" at bounding box center [361, 81] width 648 height 25
checkbox input "false"
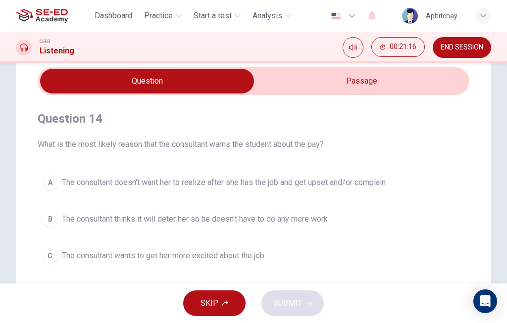
type input "27"
click at [379, 79] on input "checkbox" at bounding box center [147, 81] width 648 height 25
checkbox input "true"
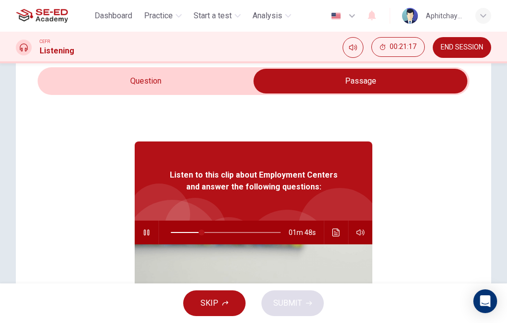
click at [338, 233] on icon "Click to see the audio transcription" at bounding box center [336, 233] width 8 height 8
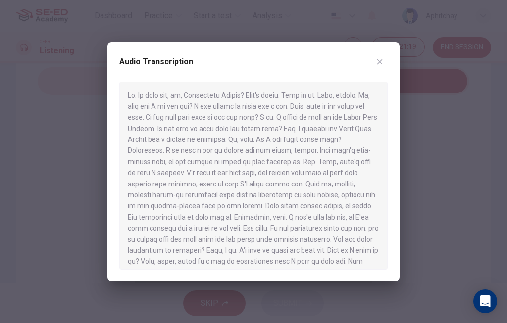
click at [382, 56] on button "button" at bounding box center [380, 62] width 16 height 16
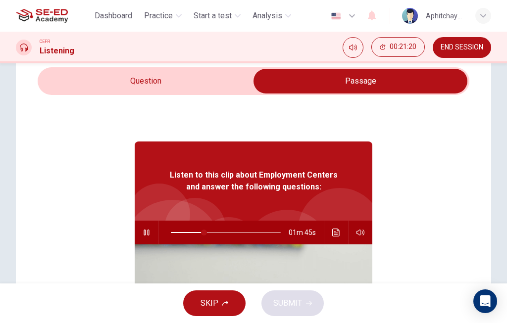
click at [340, 231] on button "Click to see the audio transcription" at bounding box center [336, 233] width 16 height 24
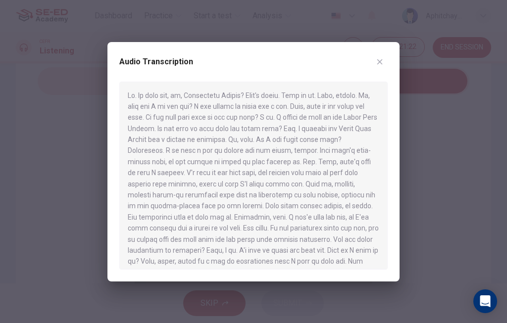
click at [375, 62] on button "button" at bounding box center [380, 62] width 16 height 16
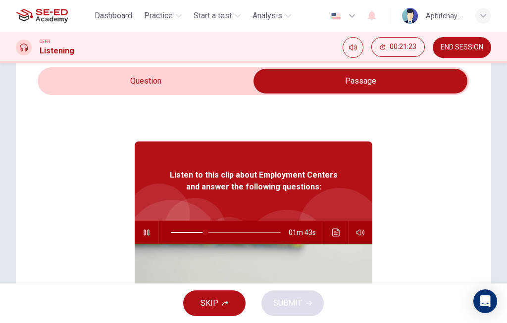
click at [144, 235] on icon "button" at bounding box center [146, 233] width 5 height 6
click at [334, 235] on icon "Click to see the audio transcription" at bounding box center [335, 233] width 7 height 8
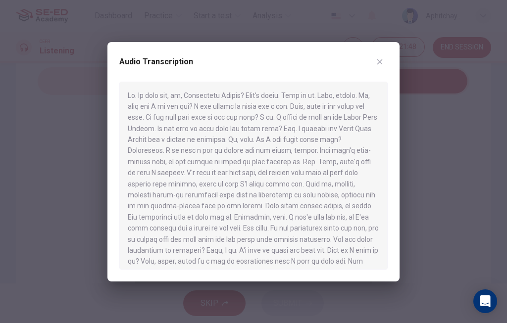
click at [379, 61] on icon "button" at bounding box center [379, 61] width 5 height 5
type input "31"
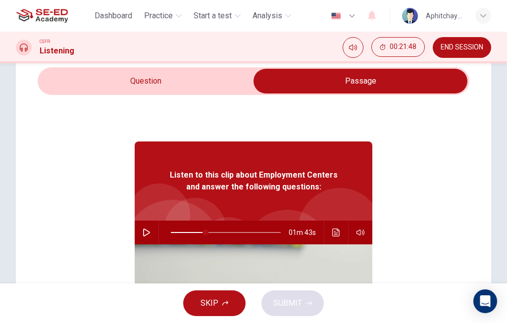
click at [216, 82] on input "checkbox" at bounding box center [361, 81] width 648 height 25
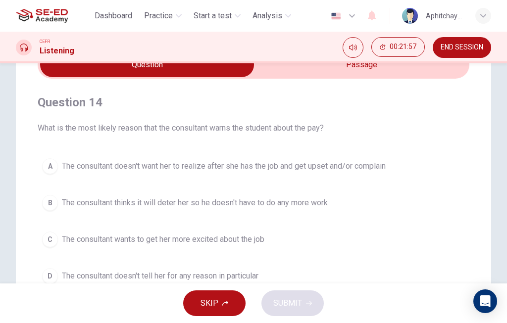
scroll to position [66, 0]
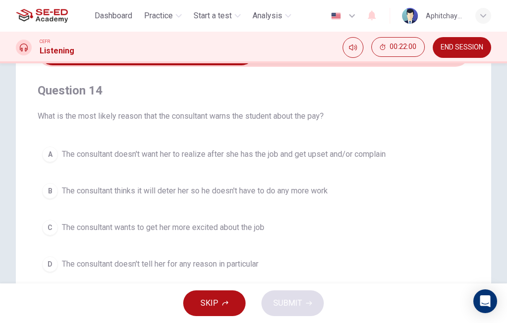
click at [386, 153] on span "The consultant doesn't want her to realize after she has the job and get upset …" at bounding box center [224, 155] width 324 height 12
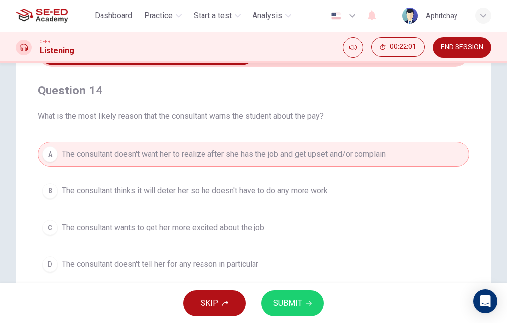
scroll to position [79, 0]
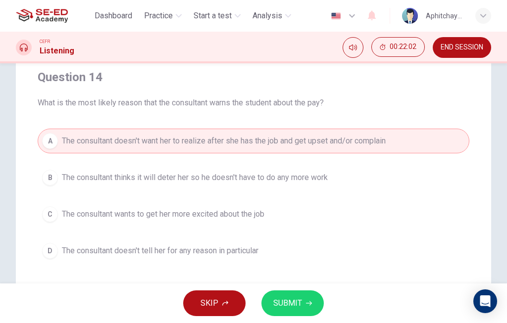
click at [303, 302] on button "SUBMIT" at bounding box center [293, 304] width 62 height 26
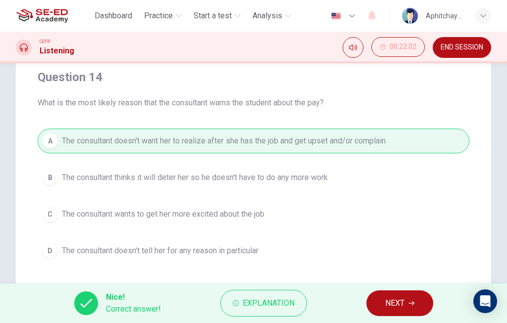
click at [394, 299] on span "NEXT" at bounding box center [394, 304] width 19 height 14
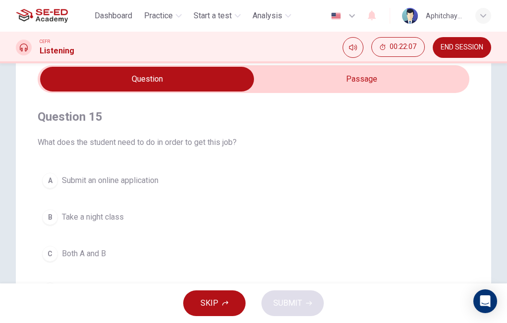
scroll to position [39, 0]
click at [328, 80] on input "checkbox" at bounding box center [147, 79] width 648 height 25
checkbox input "true"
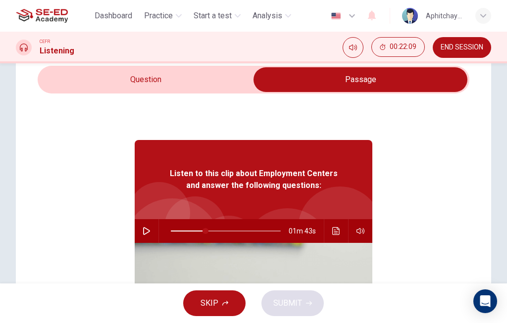
click at [148, 229] on icon "button" at bounding box center [146, 231] width 7 height 8
type input "31"
click at [205, 86] on input "checkbox" at bounding box center [361, 79] width 648 height 25
checkbox input "false"
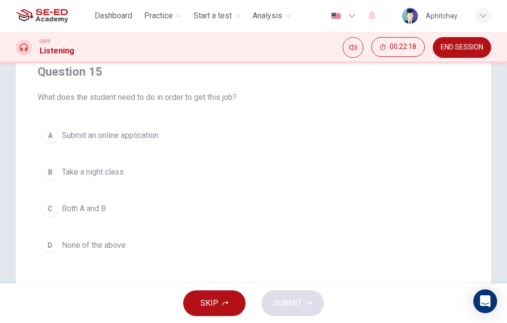
scroll to position [86, 0]
click at [283, 172] on button "B Take a night class" at bounding box center [254, 171] width 432 height 25
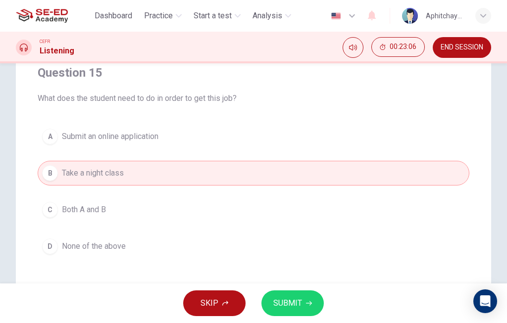
scroll to position [80, 0]
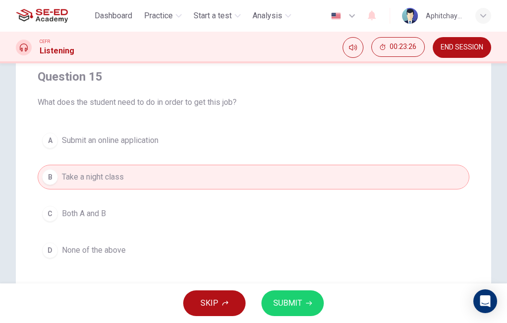
click at [223, 153] on button "A Submit an online application" at bounding box center [254, 140] width 432 height 25
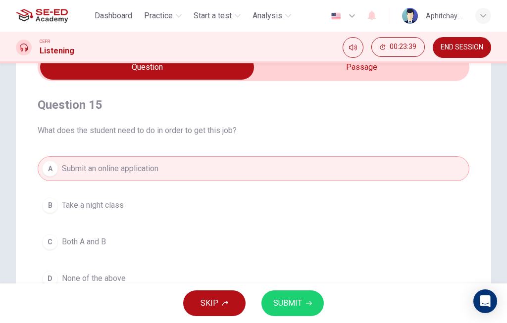
type input "92"
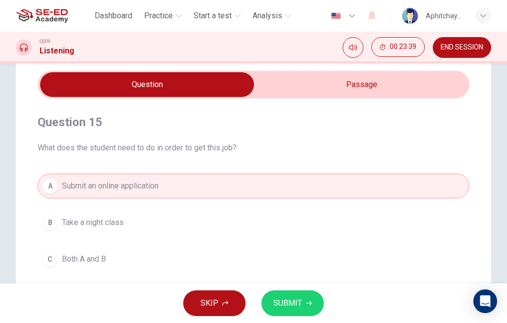
scroll to position [31, 0]
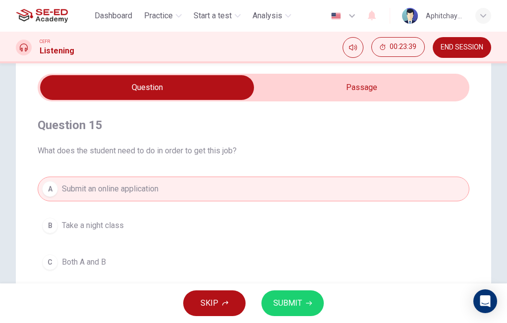
click at [356, 87] on input "checkbox" at bounding box center [147, 87] width 648 height 25
checkbox input "true"
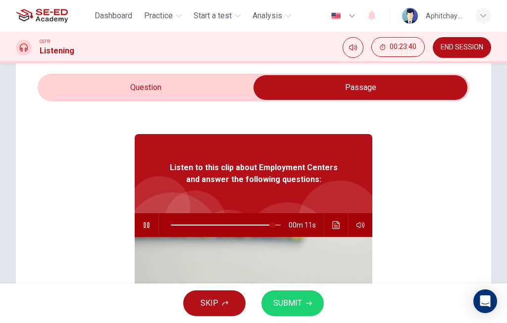
scroll to position [14, 0]
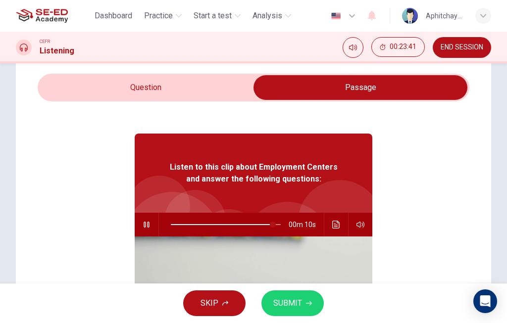
click at [337, 223] on icon "Click to see the audio transcription" at bounding box center [336, 225] width 8 height 8
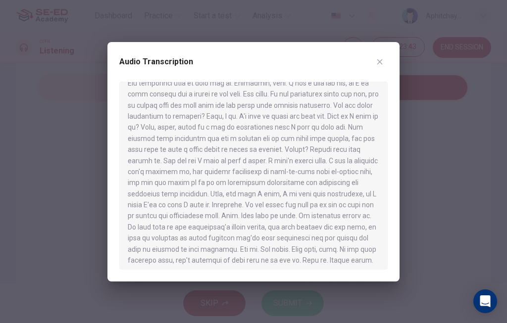
scroll to position [134, 0]
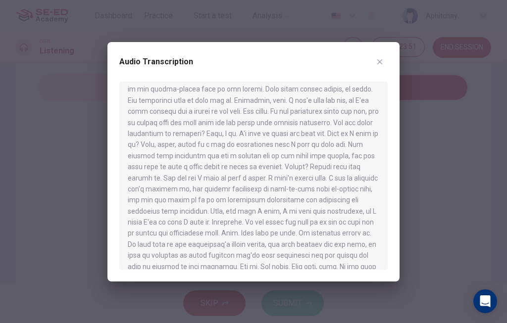
type input "0"
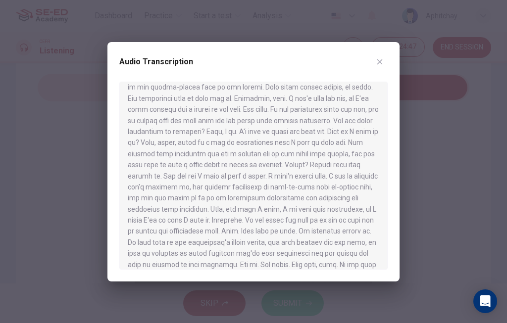
scroll to position [121, 0]
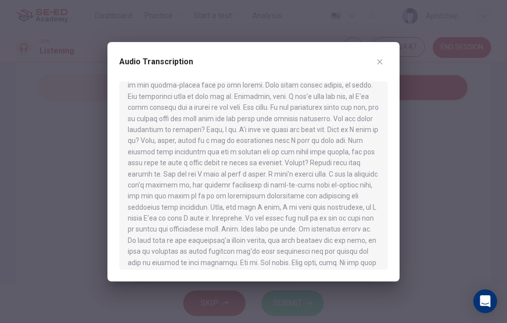
click at [376, 67] on button "button" at bounding box center [380, 62] width 16 height 16
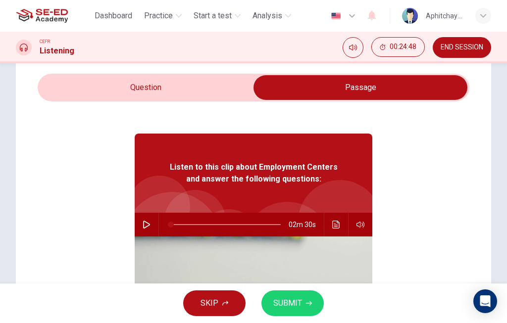
click at [199, 86] on input "checkbox" at bounding box center [361, 87] width 648 height 25
checkbox input "false"
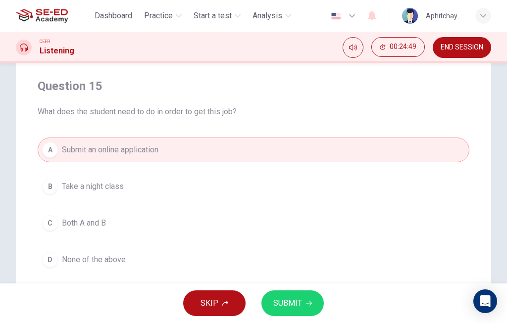
scroll to position [70, 0]
click at [285, 300] on span "SUBMIT" at bounding box center [287, 304] width 29 height 14
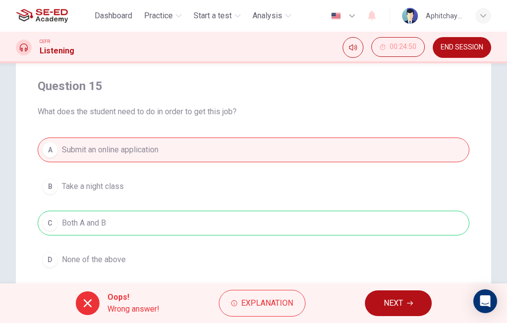
click at [392, 299] on span "NEXT" at bounding box center [393, 304] width 19 height 14
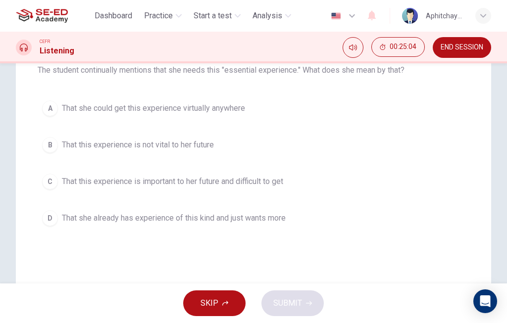
scroll to position [112, 0]
click at [286, 174] on button "C That this experience is important to her future and difficult to get" at bounding box center [254, 181] width 432 height 25
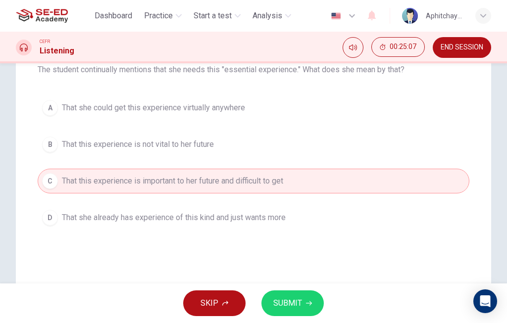
click at [302, 303] on button "SUBMIT" at bounding box center [293, 304] width 62 height 26
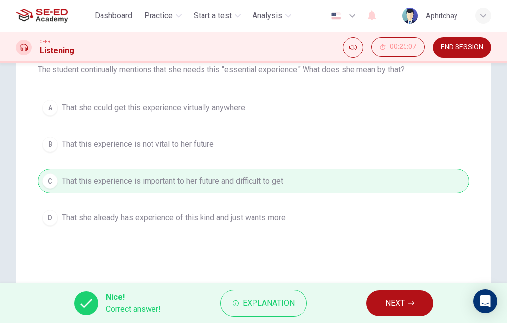
click at [389, 302] on span "NEXT" at bounding box center [394, 304] width 19 height 14
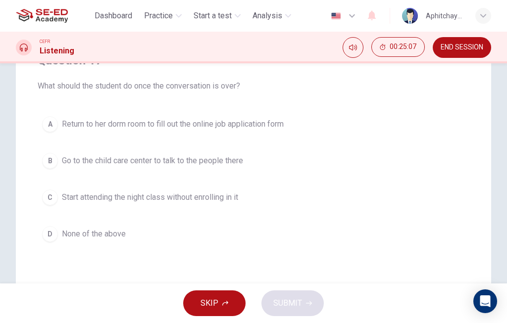
scroll to position [87, 0]
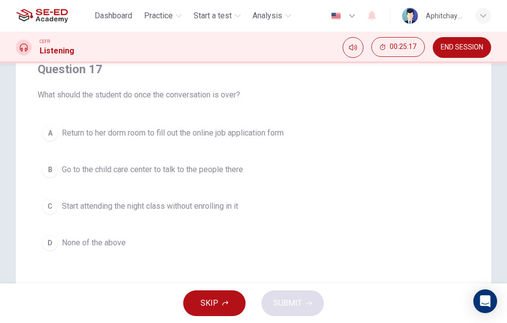
click at [319, 128] on button "A Return to her dorm room to fill out the online job application form" at bounding box center [254, 133] width 432 height 25
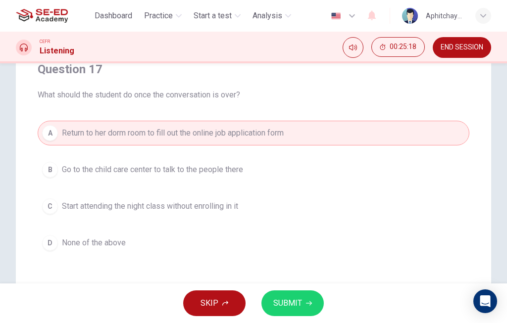
click at [302, 303] on button "SUBMIT" at bounding box center [293, 304] width 62 height 26
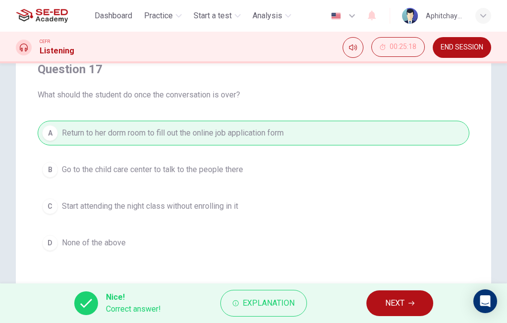
click at [388, 304] on span "NEXT" at bounding box center [394, 304] width 19 height 14
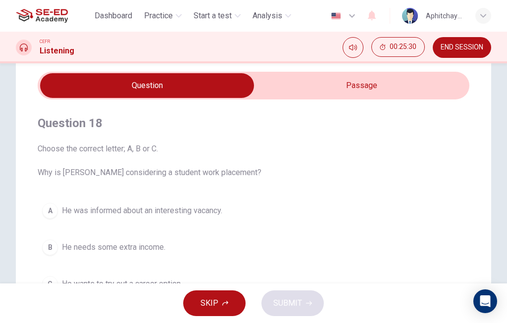
scroll to position [32, 0]
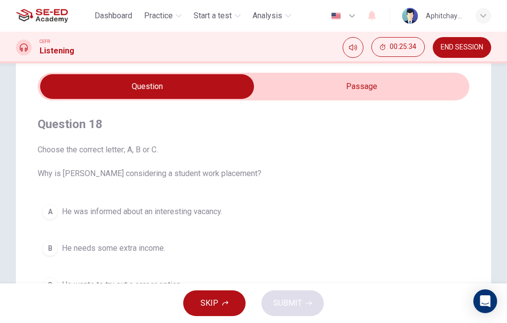
click at [353, 92] on input "checkbox" at bounding box center [147, 86] width 648 height 25
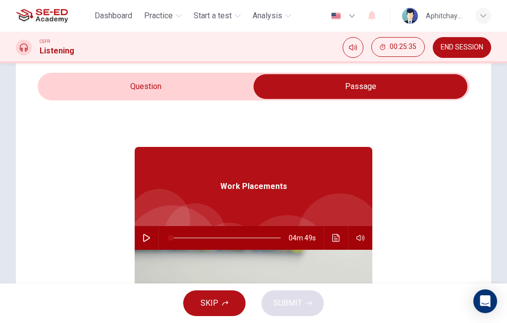
click at [150, 231] on button "button" at bounding box center [147, 238] width 16 height 24
click at [209, 85] on input "checkbox" at bounding box center [361, 86] width 648 height 25
checkbox input "false"
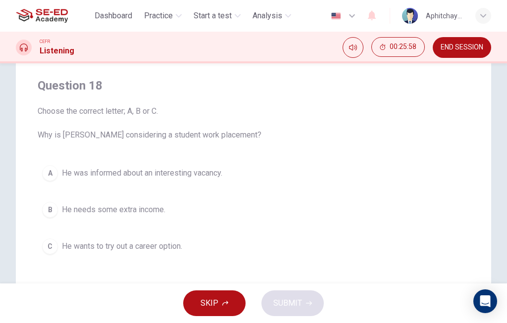
scroll to position [71, 0]
type input "18"
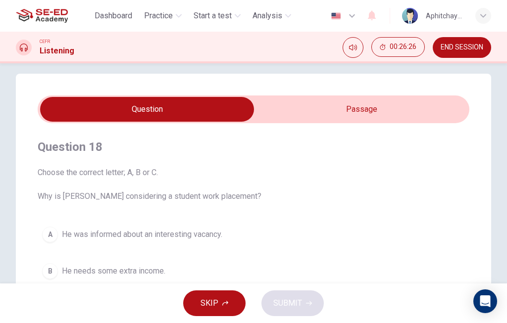
scroll to position [8, 0]
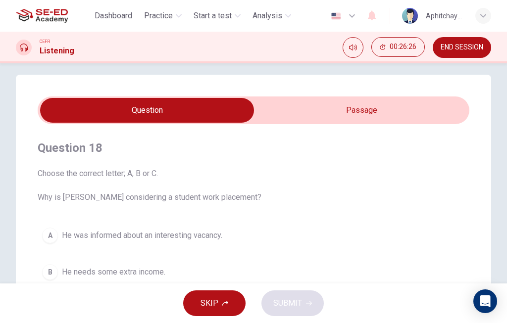
click at [339, 111] on input "checkbox" at bounding box center [147, 110] width 648 height 25
checkbox input "true"
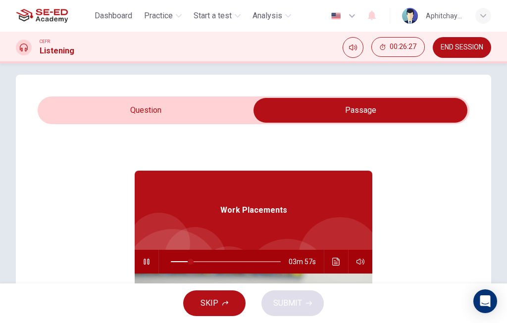
click at [339, 263] on icon "Click to see the audio transcription" at bounding box center [336, 262] width 8 height 8
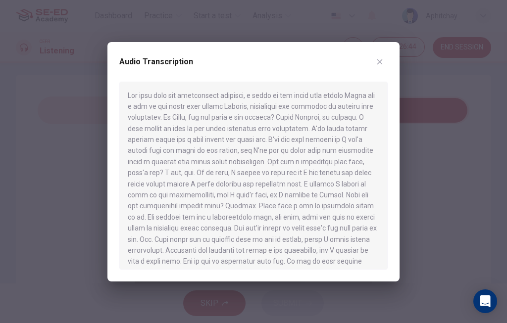
click at [380, 69] on button "button" at bounding box center [380, 62] width 16 height 16
type input "24"
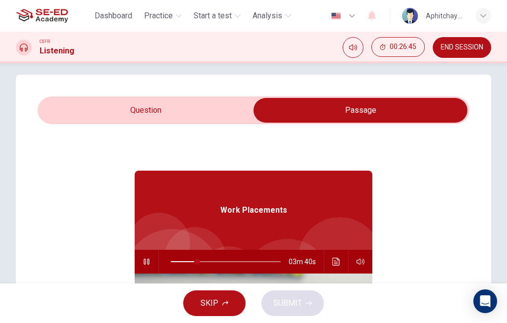
click at [225, 109] on input "checkbox" at bounding box center [361, 110] width 648 height 25
checkbox input "false"
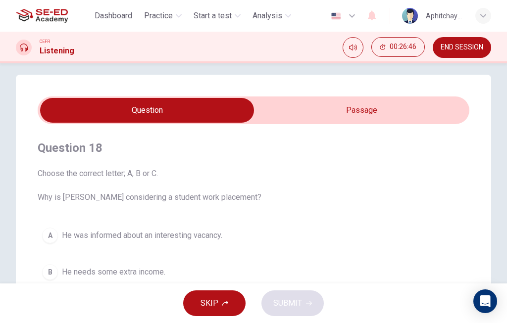
click at [256, 240] on button "A He was informed about an interesting vacancy." at bounding box center [254, 235] width 432 height 25
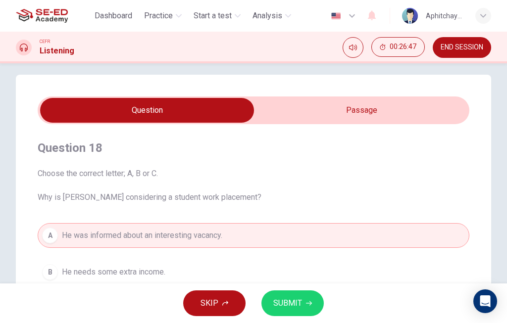
click at [303, 303] on button "SUBMIT" at bounding box center [293, 304] width 62 height 26
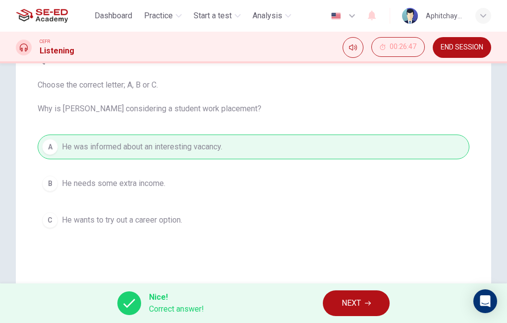
scroll to position [105, 0]
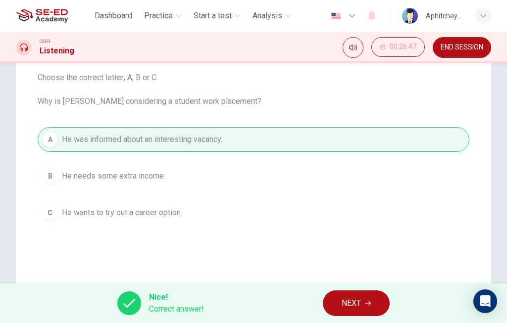
click at [355, 301] on span "NEXT" at bounding box center [351, 304] width 19 height 14
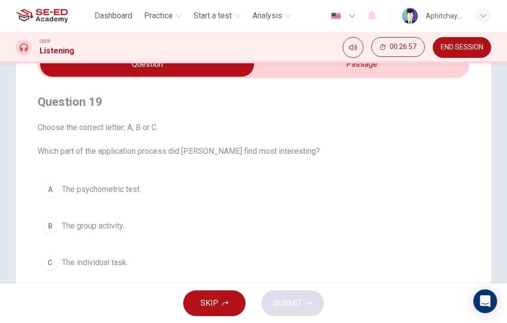
scroll to position [46, 0]
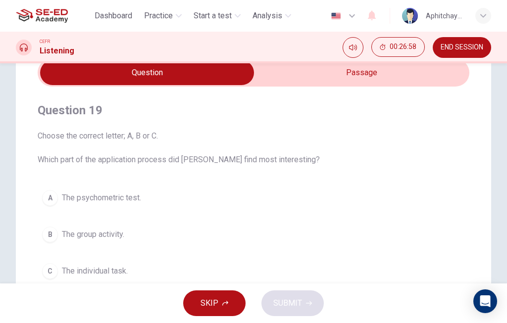
type input "30"
click at [329, 71] on input "checkbox" at bounding box center [147, 72] width 648 height 25
checkbox input "true"
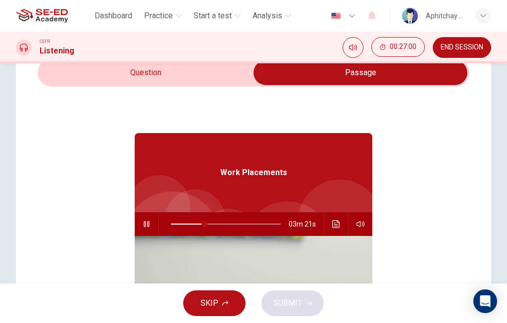
click at [334, 225] on icon "Click to see the audio transcription" at bounding box center [336, 224] width 8 height 8
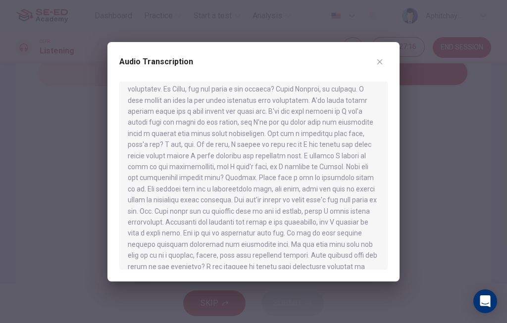
scroll to position [27, 0]
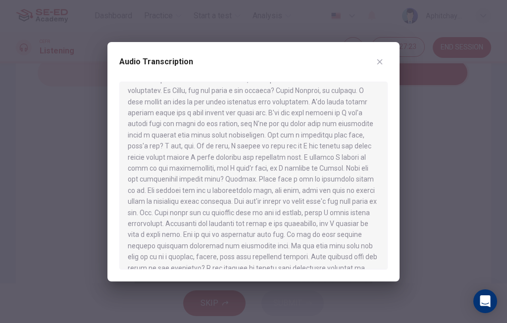
click at [384, 59] on button "button" at bounding box center [380, 62] width 16 height 16
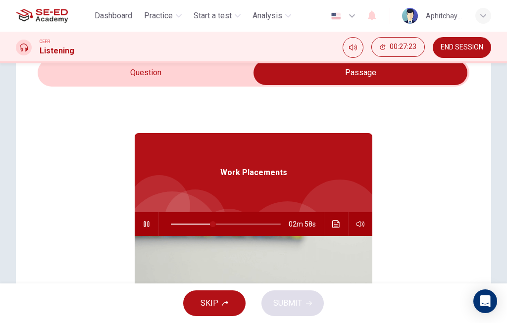
type input "39"
click at [225, 70] on input "checkbox" at bounding box center [361, 72] width 648 height 25
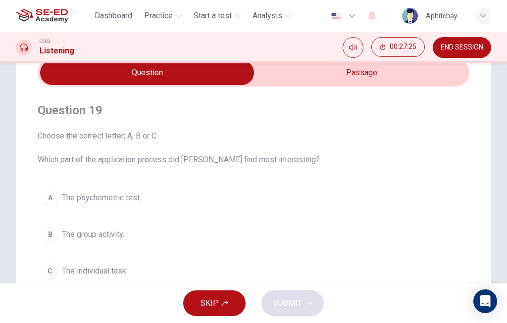
click at [237, 235] on button "B The group activity." at bounding box center [254, 234] width 432 height 25
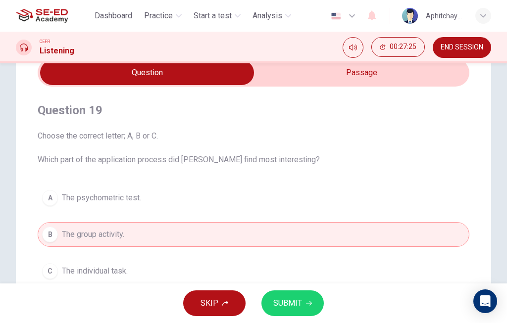
click at [298, 301] on span "SUBMIT" at bounding box center [287, 304] width 29 height 14
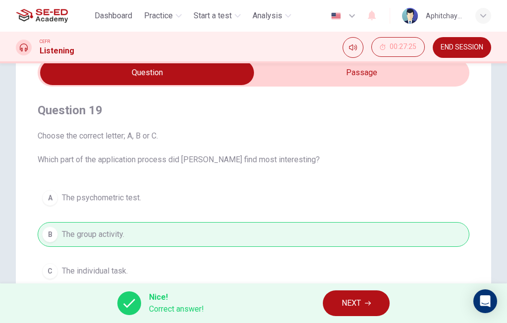
click at [356, 308] on span "NEXT" at bounding box center [351, 304] width 19 height 14
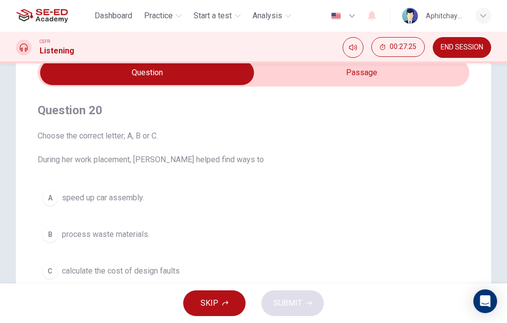
click at [388, 70] on input "checkbox" at bounding box center [147, 72] width 648 height 25
checkbox input "true"
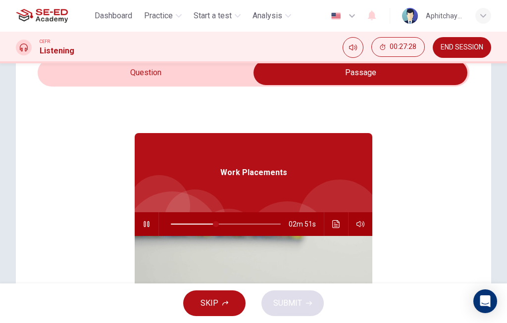
type input "41"
click at [191, 78] on input "checkbox" at bounding box center [361, 72] width 648 height 25
checkbox input "false"
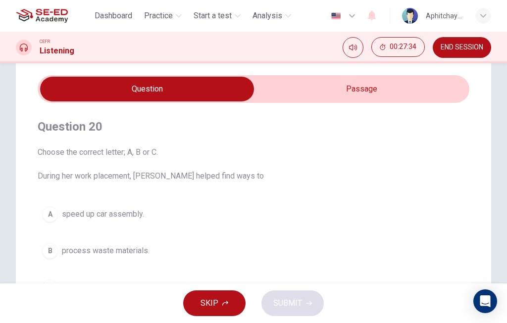
scroll to position [29, 0]
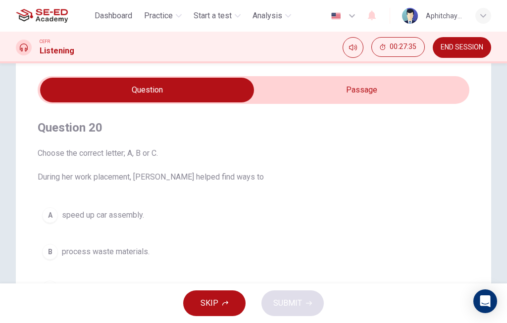
type input "44"
click at [399, 91] on input "checkbox" at bounding box center [147, 90] width 648 height 25
checkbox input "true"
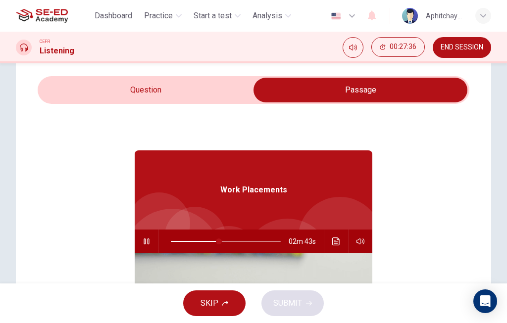
type input "44"
click at [229, 95] on input "checkbox" at bounding box center [361, 90] width 648 height 25
checkbox input "false"
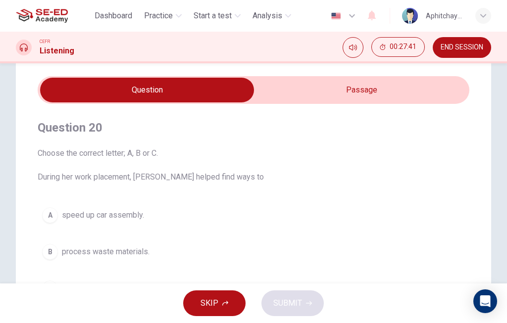
type input "46"
click at [316, 89] on input "checkbox" at bounding box center [147, 90] width 648 height 25
checkbox input "true"
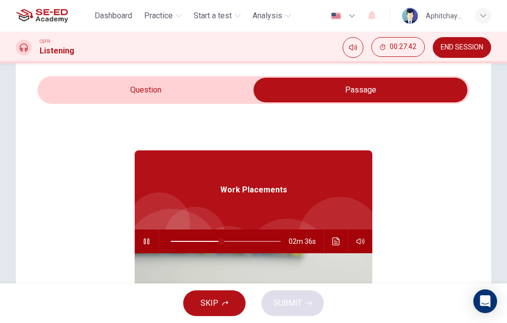
click at [338, 237] on button "Click to see the audio transcription" at bounding box center [336, 242] width 16 height 24
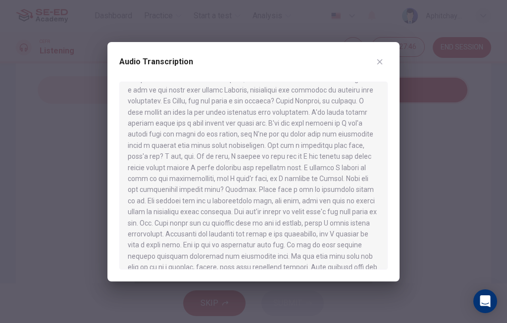
scroll to position [17, 0]
click at [380, 61] on icon "button" at bounding box center [379, 61] width 5 height 5
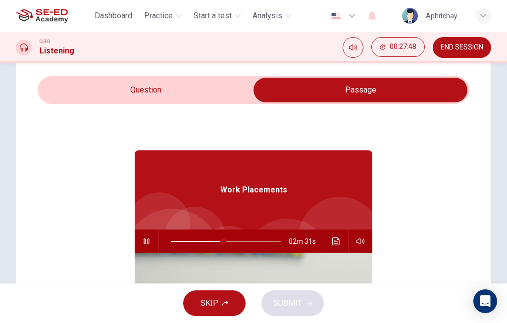
click at [142, 240] on button "button" at bounding box center [147, 242] width 16 height 24
click at [331, 236] on button "Click to see the audio transcription" at bounding box center [336, 242] width 16 height 24
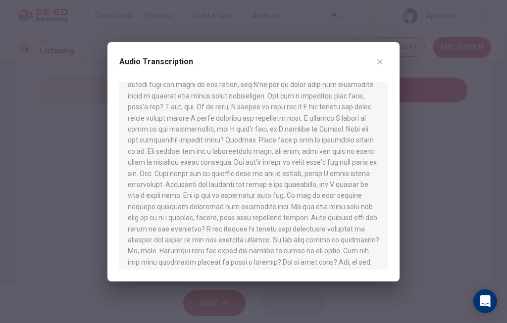
scroll to position [66, 0]
click at [375, 57] on button "button" at bounding box center [380, 62] width 16 height 16
type input "48"
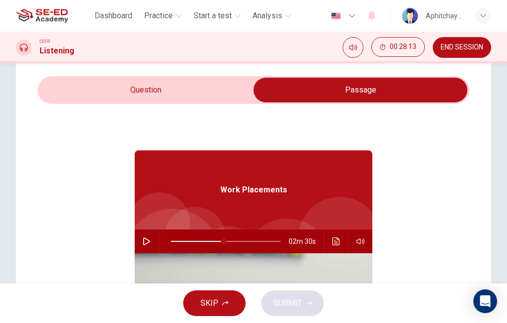
click at [210, 84] on input "checkbox" at bounding box center [361, 90] width 648 height 25
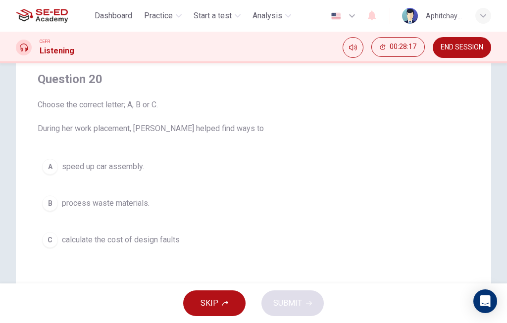
scroll to position [78, 0]
click at [241, 202] on button "B process waste materials." at bounding box center [254, 202] width 432 height 25
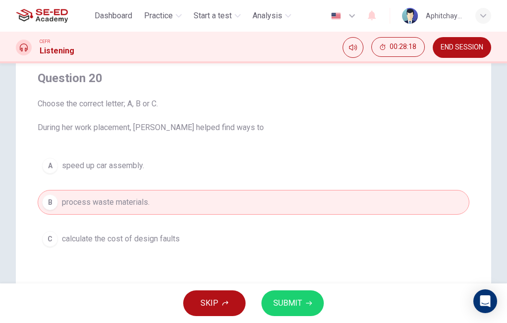
click at [293, 301] on span "SUBMIT" at bounding box center [287, 304] width 29 height 14
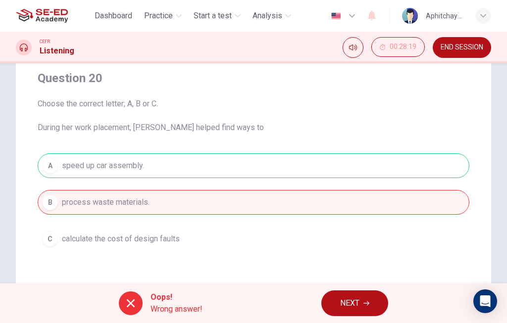
click at [353, 303] on span "NEXT" at bounding box center [349, 304] width 19 height 14
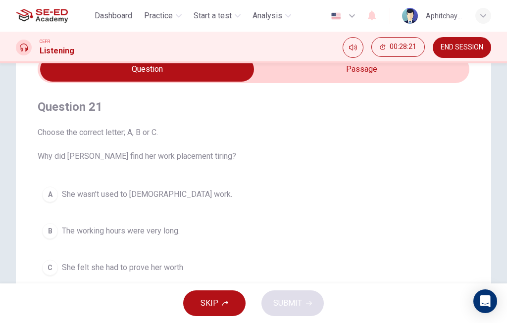
scroll to position [47, 0]
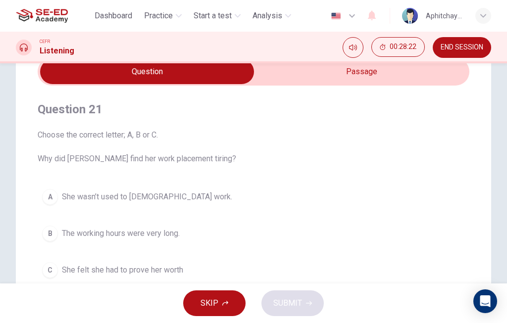
click at [330, 73] on input "checkbox" at bounding box center [147, 71] width 648 height 25
checkbox input "true"
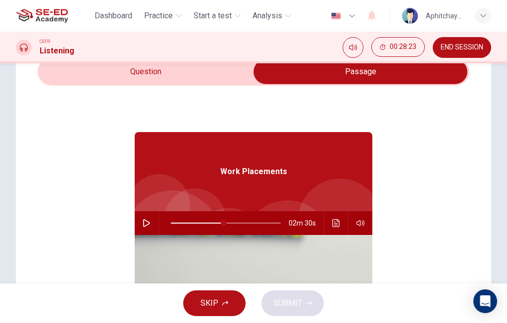
click at [335, 222] on icon "Click to see the audio transcription" at bounding box center [335, 223] width 7 height 8
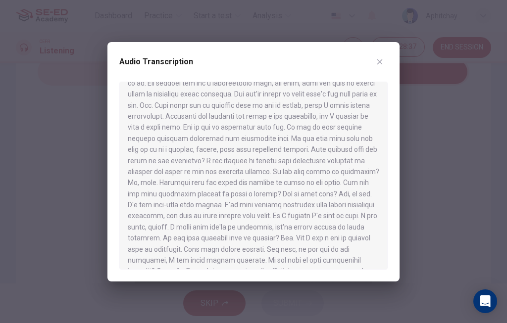
scroll to position [135, 0]
click at [381, 61] on icon "button" at bounding box center [380, 62] width 8 height 8
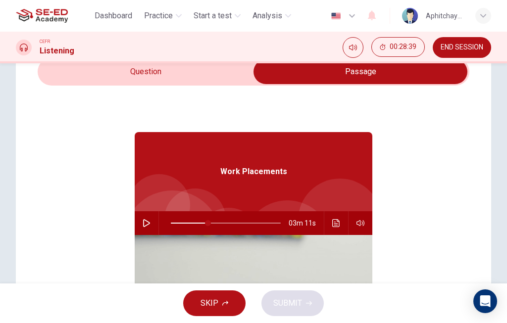
click at [150, 223] on icon "button" at bounding box center [146, 223] width 7 height 8
click at [333, 222] on icon "Click to see the audio transcription" at bounding box center [335, 223] width 7 height 8
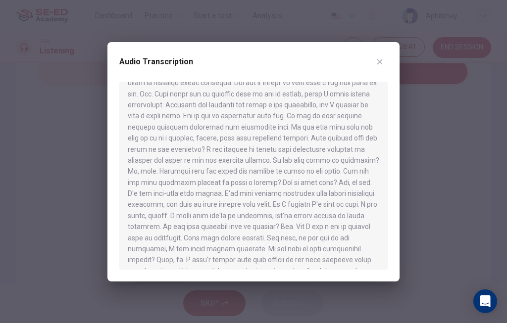
scroll to position [147, 0]
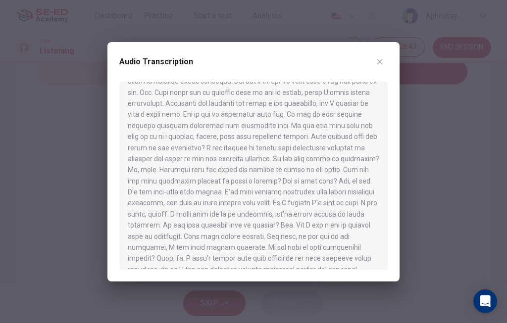
click at [376, 56] on button "button" at bounding box center [380, 62] width 16 height 16
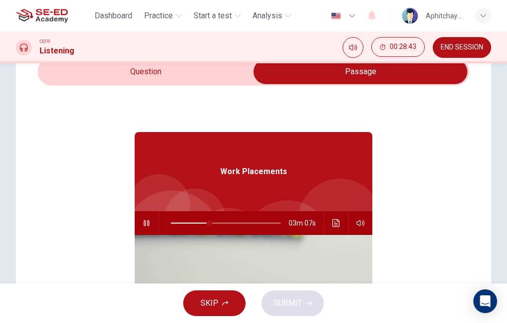
type input "35"
click at [226, 79] on input "checkbox" at bounding box center [361, 71] width 648 height 25
checkbox input "false"
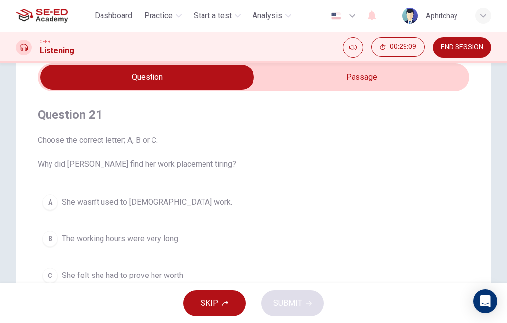
scroll to position [41, 0]
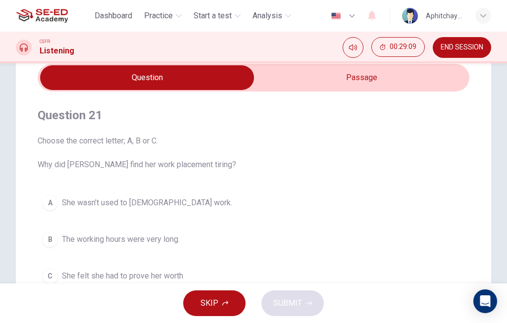
type input "44"
click at [411, 85] on input "checkbox" at bounding box center [147, 77] width 648 height 25
checkbox input "true"
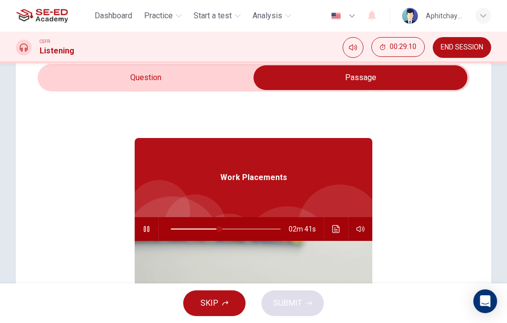
type input "45"
click at [228, 80] on input "checkbox" at bounding box center [361, 77] width 648 height 25
checkbox input "false"
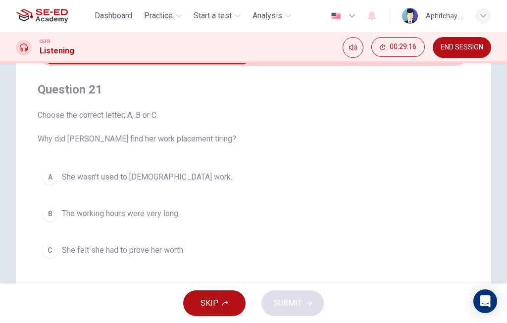
scroll to position [67, 0]
click at [299, 256] on button "C She felt she had to prove her worth" at bounding box center [254, 250] width 432 height 25
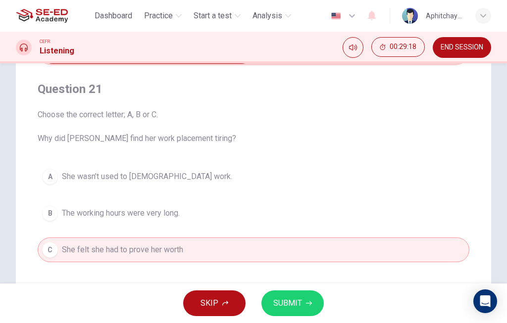
type input "47"
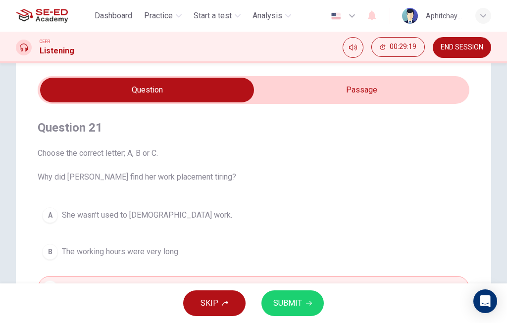
click at [363, 90] on input "checkbox" at bounding box center [147, 90] width 648 height 25
checkbox input "true"
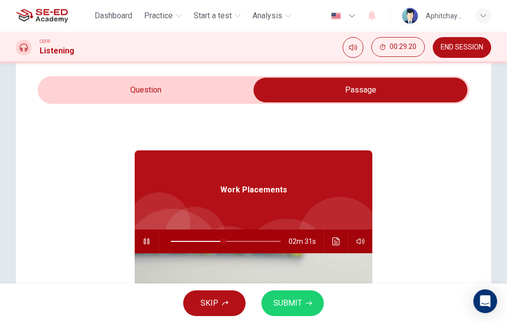
click at [147, 238] on icon "button" at bounding box center [147, 242] width 8 height 8
click at [335, 238] on icon "Click to see the audio transcription" at bounding box center [335, 242] width 7 height 8
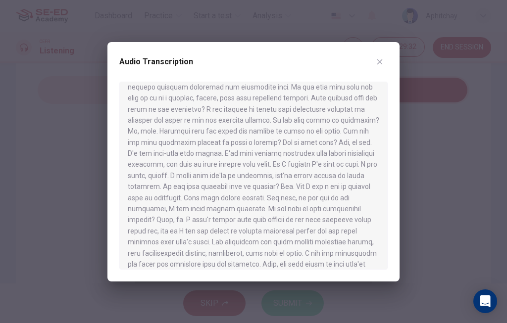
scroll to position [185, 0]
click at [386, 60] on button "button" at bounding box center [380, 62] width 16 height 16
type input "48"
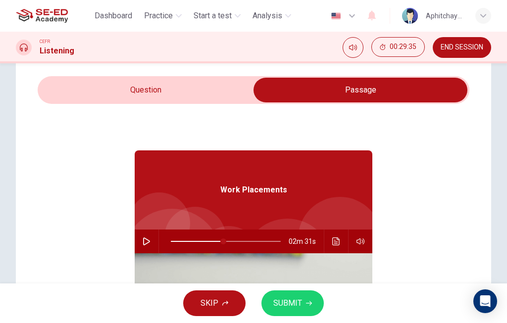
click at [224, 82] on input "checkbox" at bounding box center [361, 90] width 648 height 25
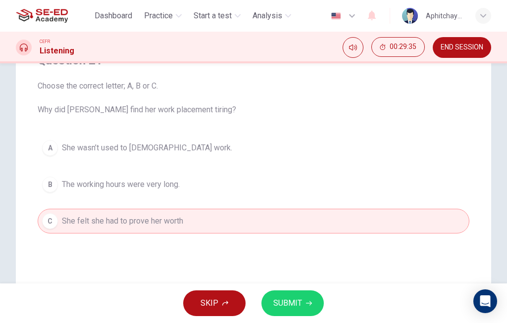
scroll to position [101, 0]
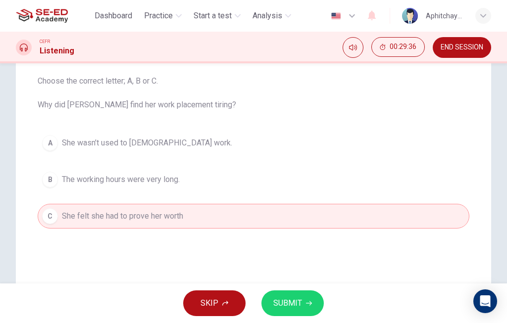
click at [308, 300] on button "SUBMIT" at bounding box center [293, 304] width 62 height 26
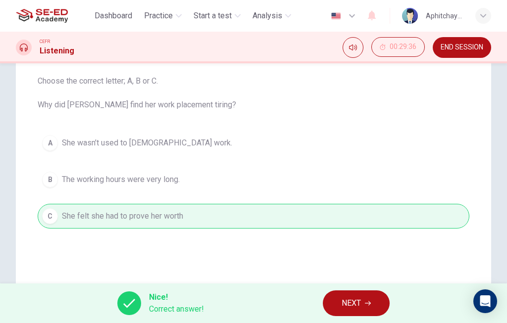
click at [357, 303] on span "NEXT" at bounding box center [351, 304] width 19 height 14
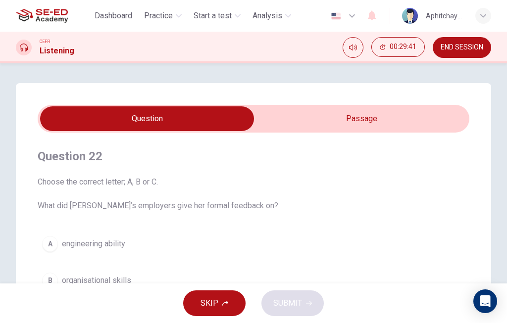
scroll to position [0, 0]
click at [279, 119] on input "checkbox" at bounding box center [147, 119] width 648 height 25
checkbox input "true"
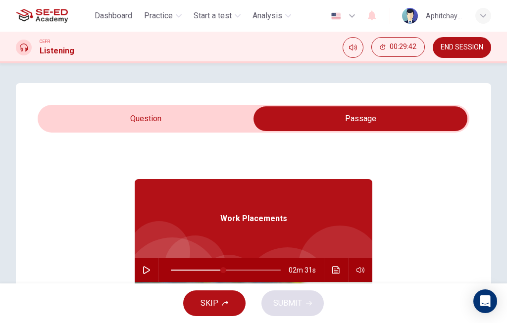
click at [145, 270] on icon "button" at bounding box center [147, 271] width 8 height 8
type input "48"
click at [219, 119] on input "checkbox" at bounding box center [361, 119] width 648 height 25
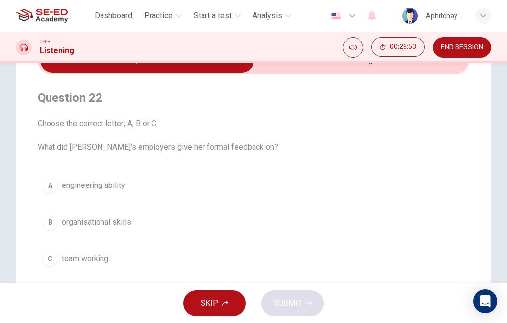
scroll to position [58, 0]
click at [383, 71] on input "checkbox" at bounding box center [147, 61] width 648 height 25
checkbox input "true"
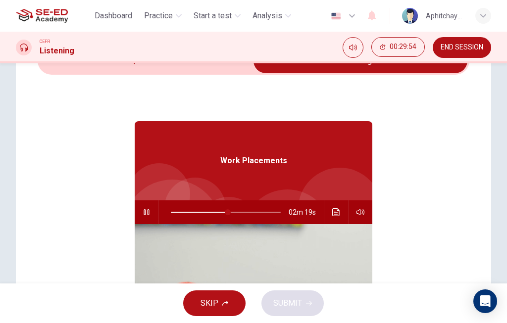
click at [150, 213] on icon "button" at bounding box center [147, 213] width 8 height 8
type input "52"
click at [218, 70] on input "checkbox" at bounding box center [361, 61] width 648 height 25
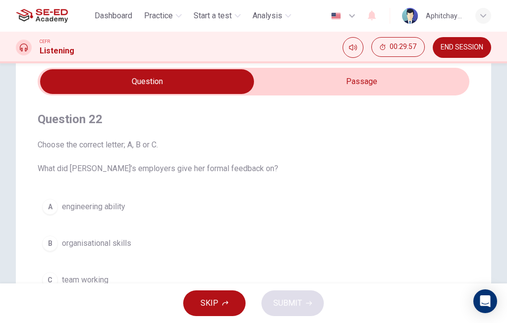
scroll to position [37, 0]
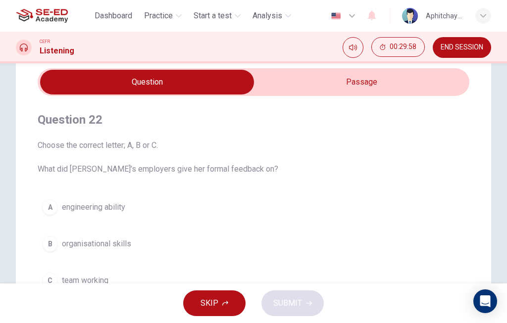
click at [305, 83] on input "checkbox" at bounding box center [147, 82] width 648 height 25
checkbox input "true"
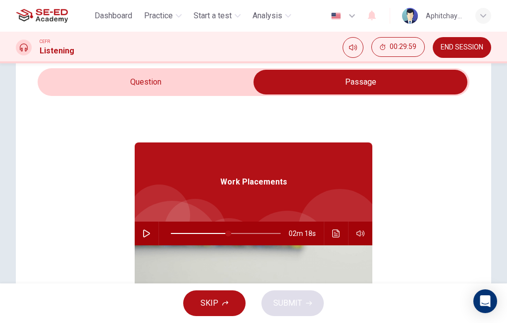
click at [146, 232] on icon "button" at bounding box center [146, 234] width 7 height 8
click at [222, 86] on input "checkbox" at bounding box center [361, 82] width 648 height 25
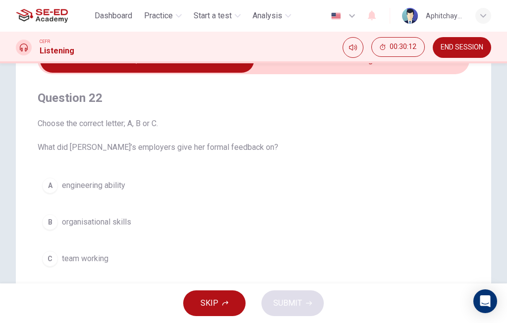
scroll to position [59, 0]
click at [242, 217] on button "B organisational skills" at bounding box center [254, 221] width 432 height 25
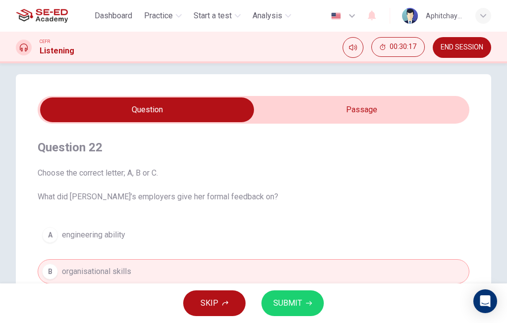
scroll to position [8, 0]
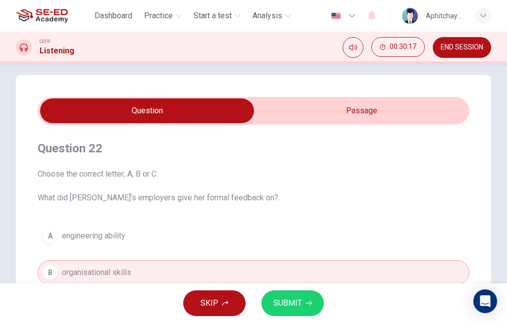
click at [289, 116] on input "checkbox" at bounding box center [147, 111] width 648 height 25
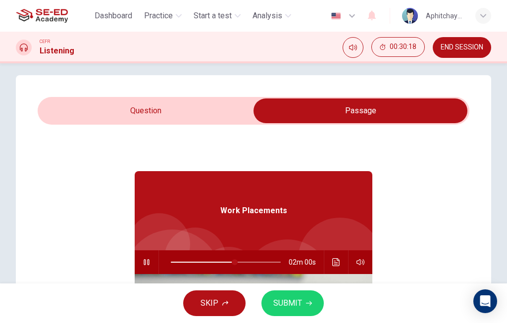
click at [148, 261] on icon "button" at bounding box center [146, 263] width 5 height 6
click at [337, 264] on icon "Click to see the audio transcription" at bounding box center [336, 263] width 8 height 8
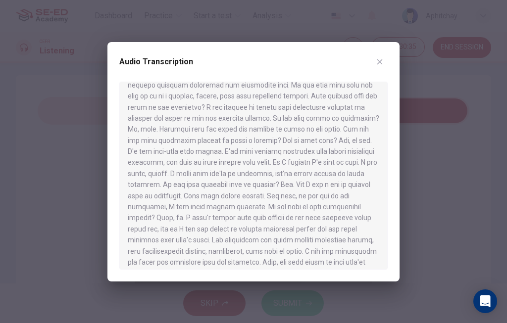
scroll to position [189, 0]
click at [361, 30] on div at bounding box center [253, 161] width 507 height 323
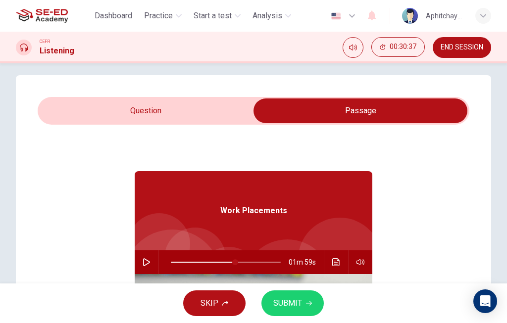
click at [183, 13] on button "Practice" at bounding box center [163, 16] width 46 height 18
click at [226, 110] on input "checkbox" at bounding box center [361, 111] width 648 height 25
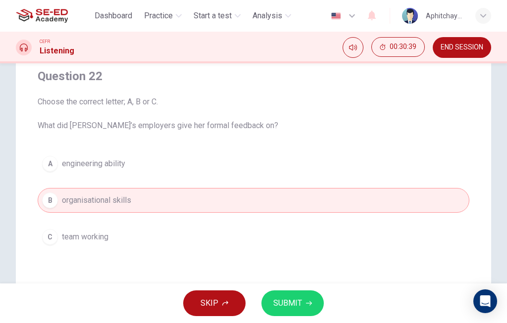
scroll to position [82, 0]
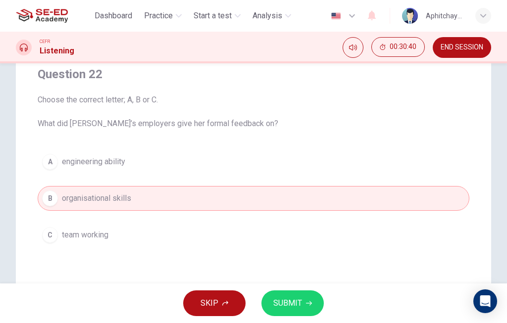
click at [307, 298] on button "SUBMIT" at bounding box center [293, 304] width 62 height 26
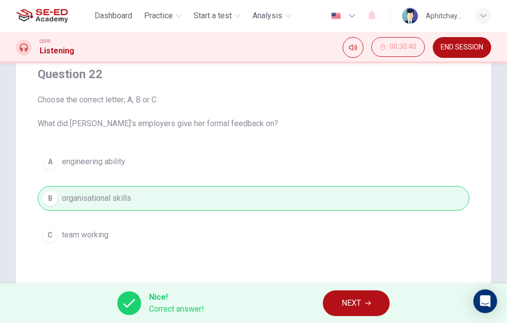
click at [352, 303] on span "NEXT" at bounding box center [351, 304] width 19 height 14
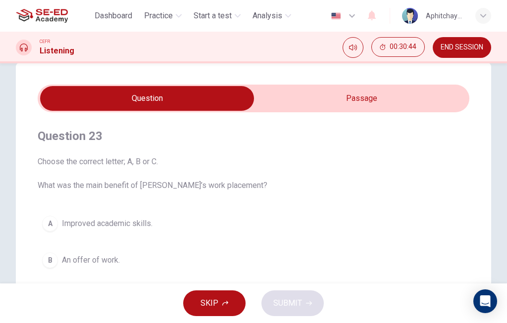
scroll to position [4, 0]
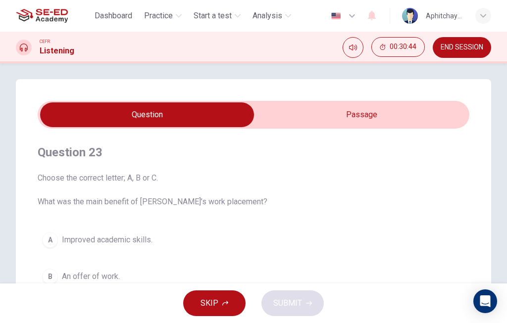
click at [345, 122] on input "checkbox" at bounding box center [147, 115] width 648 height 25
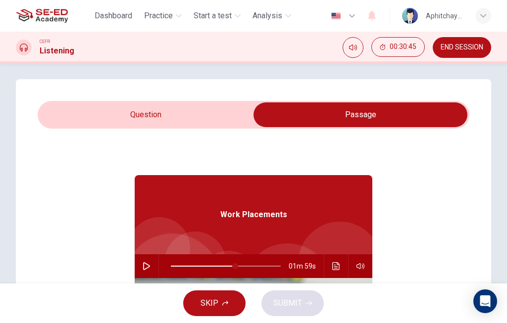
click at [334, 265] on icon "Click to see the audio transcription" at bounding box center [336, 267] width 8 height 8
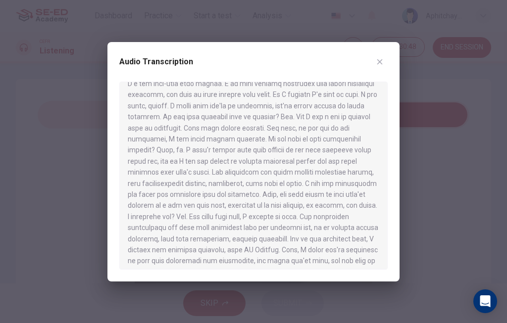
scroll to position [256, 0]
click at [384, 65] on button "button" at bounding box center [380, 62] width 16 height 16
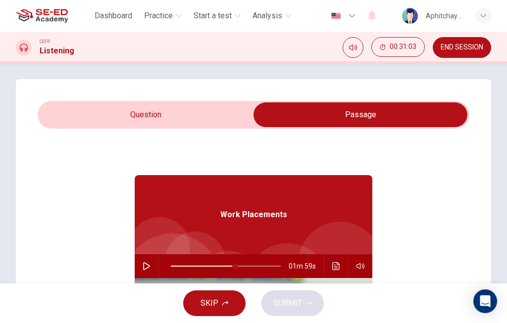
click at [146, 267] on icon "button" at bounding box center [147, 267] width 8 height 8
click at [225, 117] on input "checkbox" at bounding box center [361, 115] width 648 height 25
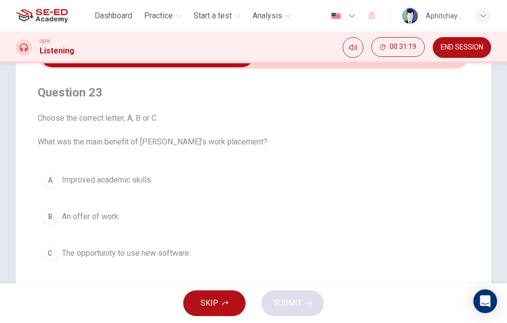
scroll to position [52, 0]
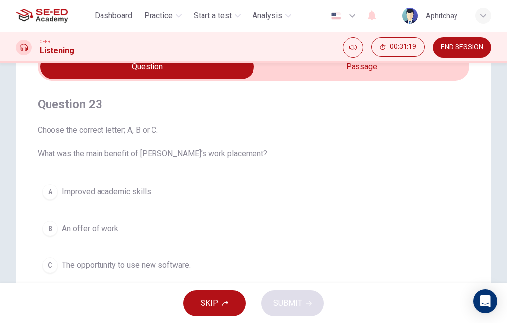
click at [363, 76] on input "checkbox" at bounding box center [147, 66] width 648 height 25
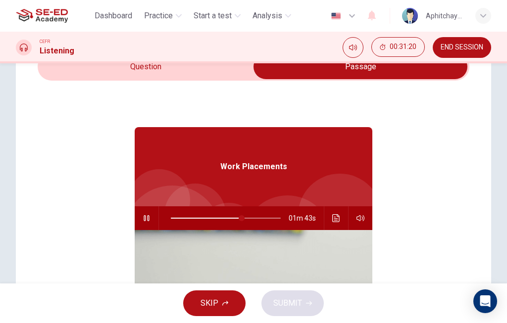
click at [145, 219] on icon "button" at bounding box center [147, 218] width 8 height 8
click at [215, 77] on input "checkbox" at bounding box center [361, 66] width 648 height 25
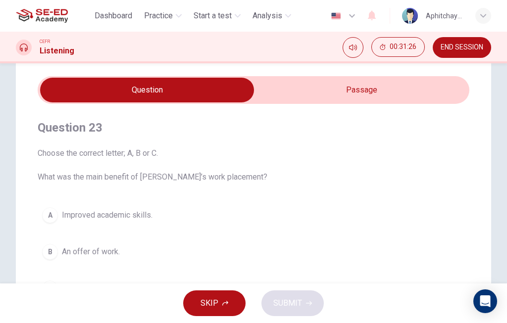
scroll to position [28, 0]
click at [342, 93] on input "checkbox" at bounding box center [147, 90] width 648 height 25
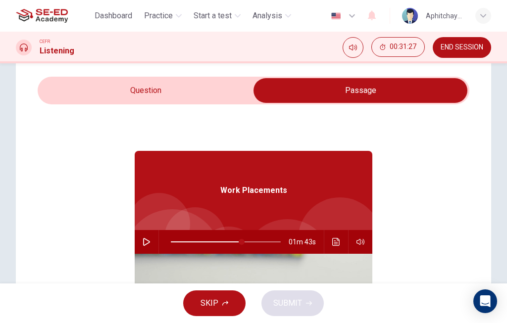
click at [224, 86] on input "checkbox" at bounding box center [361, 90] width 648 height 25
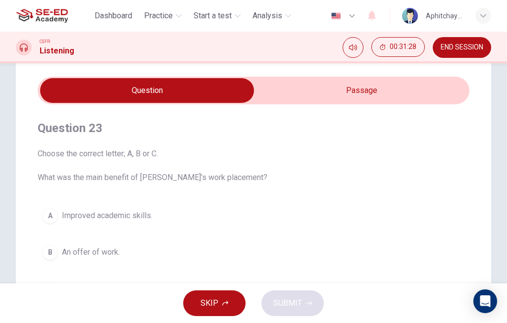
click at [246, 260] on button "B An offer of work." at bounding box center [254, 252] width 432 height 25
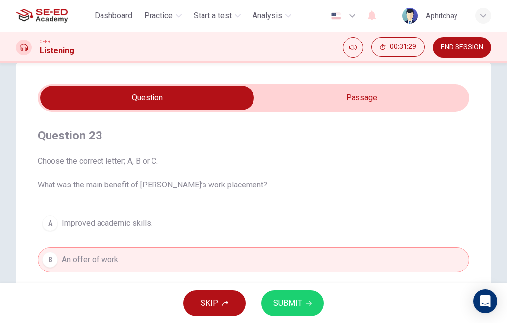
scroll to position [20, 0]
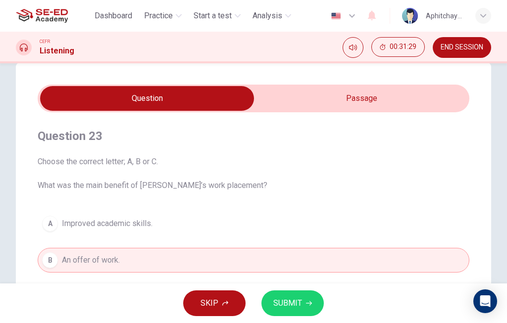
click at [354, 95] on input "checkbox" at bounding box center [147, 98] width 648 height 25
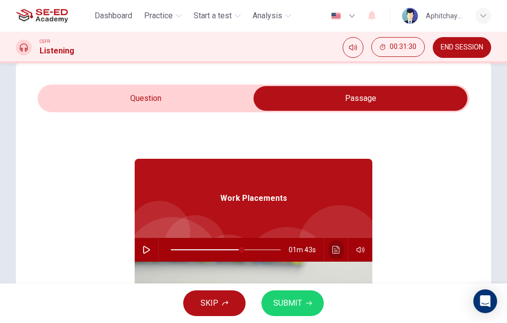
click at [330, 252] on button "Click to see the audio transcription" at bounding box center [336, 250] width 16 height 24
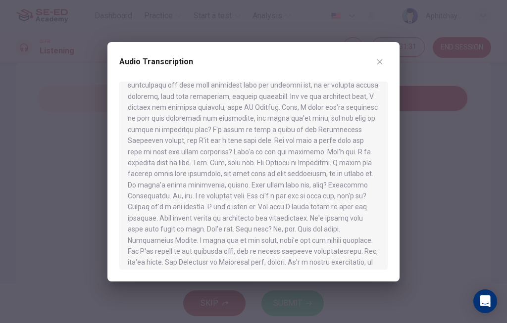
scroll to position [399, 0]
click at [383, 62] on icon "button" at bounding box center [380, 62] width 8 height 8
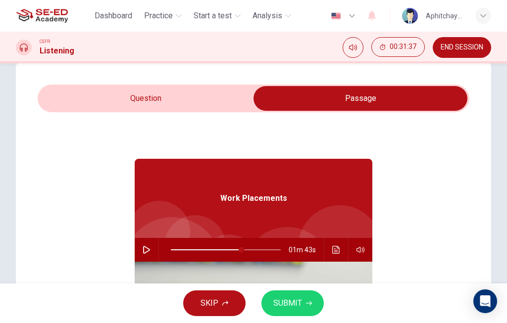
click at [89, 101] on input "checkbox" at bounding box center [361, 98] width 648 height 25
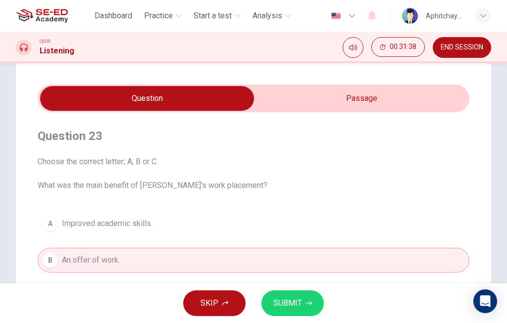
click at [307, 302] on icon "button" at bounding box center [309, 304] width 6 height 6
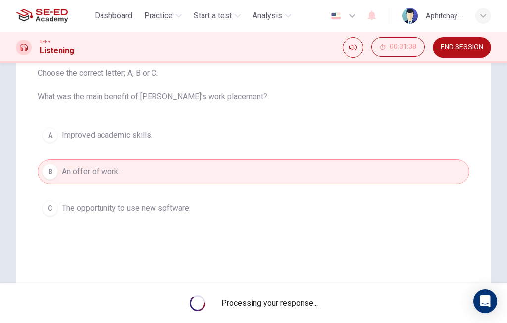
scroll to position [111, 0]
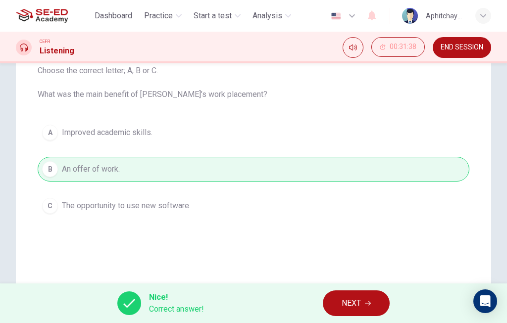
click at [352, 303] on span "NEXT" at bounding box center [351, 304] width 19 height 14
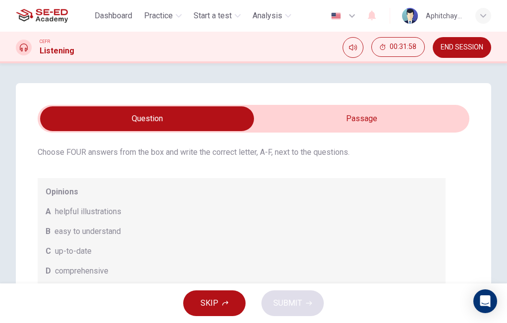
scroll to position [0, 0]
click at [402, 117] on input "checkbox" at bounding box center [147, 119] width 648 height 25
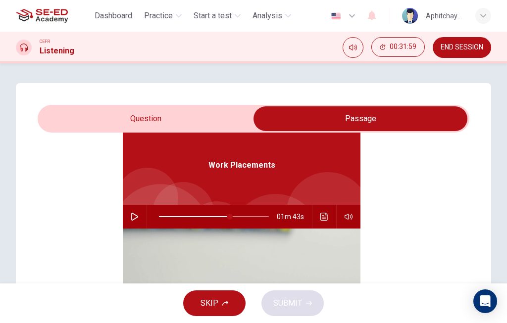
click at [141, 214] on button "button" at bounding box center [135, 217] width 16 height 24
click at [97, 114] on input "checkbox" at bounding box center [361, 119] width 648 height 25
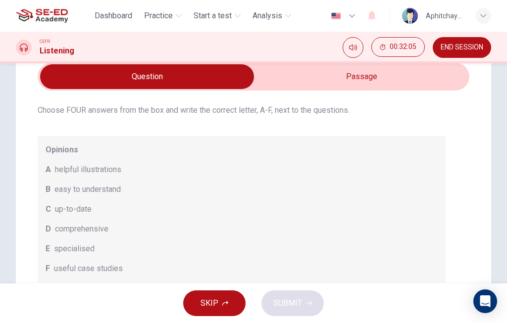
scroll to position [38, 0]
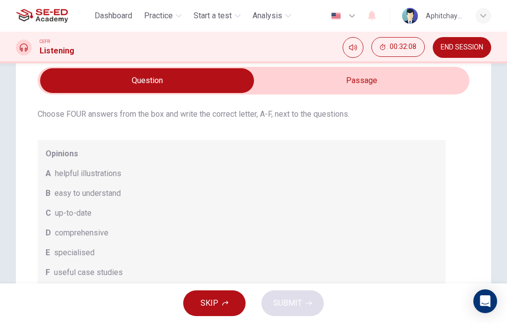
click at [417, 87] on input "checkbox" at bounding box center [147, 80] width 648 height 25
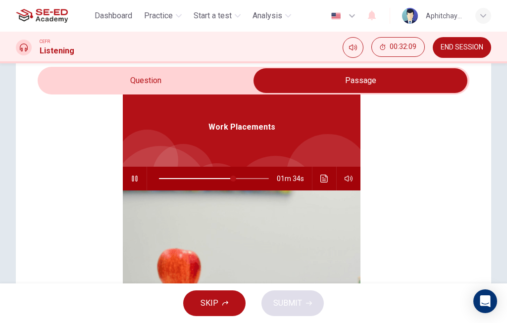
click at [222, 81] on input "checkbox" at bounding box center [361, 80] width 648 height 25
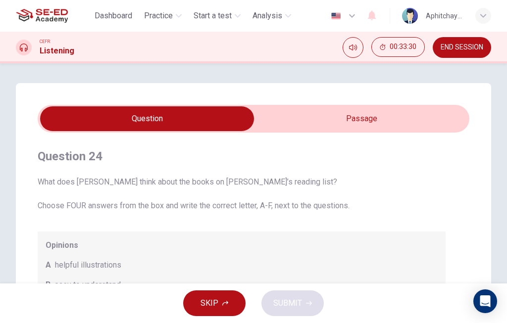
scroll to position [0, 0]
click at [401, 113] on input "checkbox" at bounding box center [147, 119] width 648 height 25
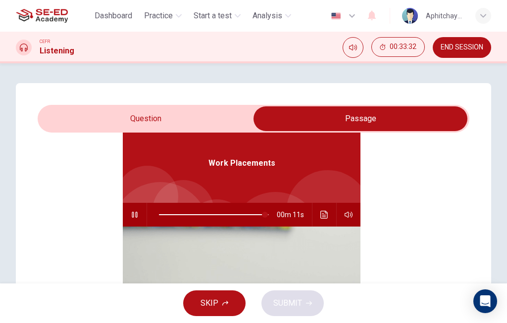
scroll to position [55, 0]
click at [136, 215] on icon "button" at bounding box center [134, 215] width 5 height 6
click at [323, 214] on icon "Click to see the audio transcription" at bounding box center [324, 215] width 7 height 8
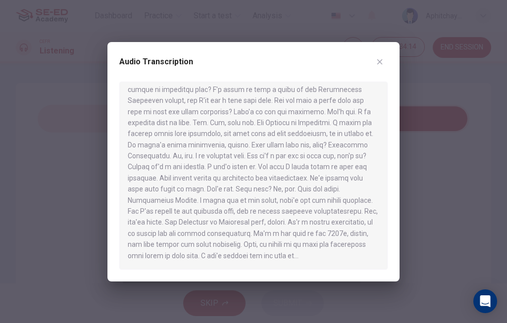
scroll to position [429, 0]
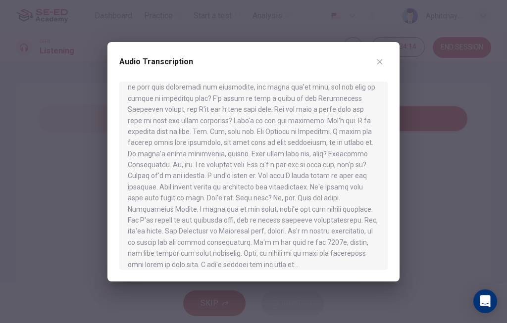
click at [386, 60] on button "button" at bounding box center [380, 62] width 16 height 16
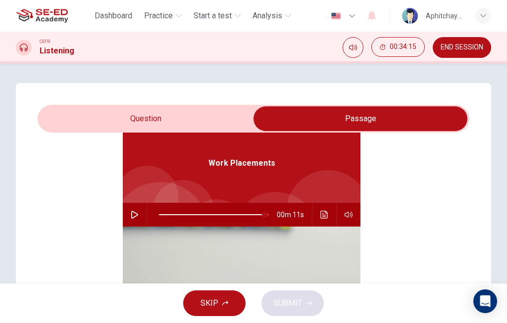
click at [236, 107] on input "checkbox" at bounding box center [361, 119] width 648 height 25
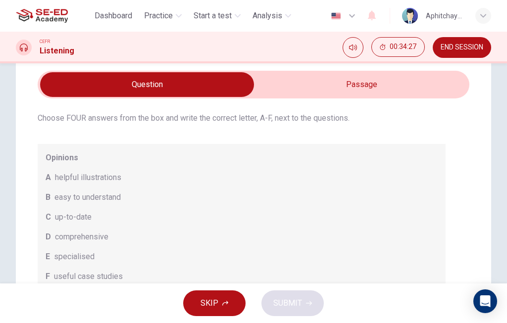
scroll to position [34, 0]
click at [420, 87] on input "checkbox" at bounding box center [147, 85] width 648 height 25
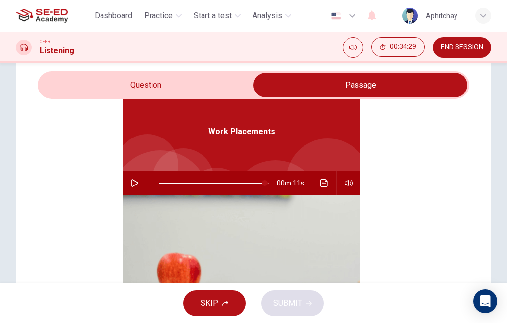
click at [324, 182] on icon "Click to see the audio transcription" at bounding box center [325, 183] width 8 height 8
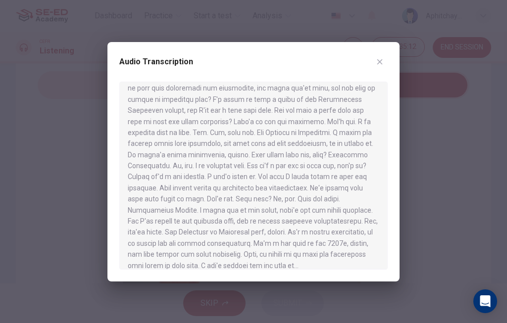
scroll to position [428, 0]
click at [392, 54] on div "Audio Transcription" at bounding box center [253, 162] width 292 height 240
click at [389, 57] on div "Audio Transcription" at bounding box center [253, 162] width 292 height 240
click at [375, 62] on button "button" at bounding box center [380, 62] width 16 height 16
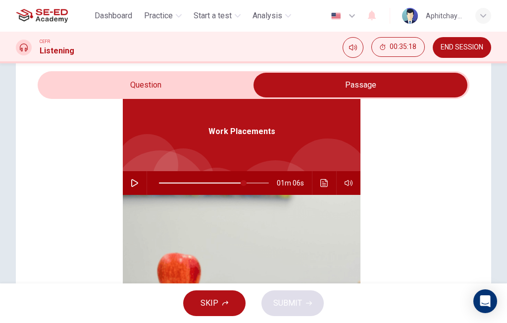
click at [136, 180] on icon "button" at bounding box center [135, 183] width 8 height 8
click at [210, 85] on input "checkbox" at bounding box center [361, 85] width 648 height 25
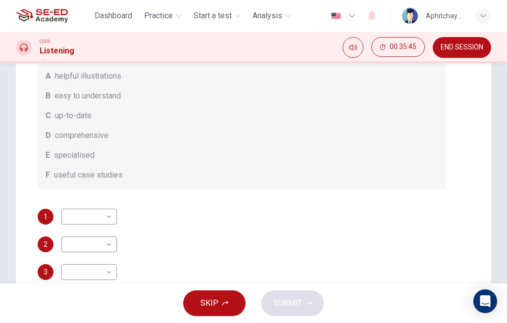
scroll to position [24, 0]
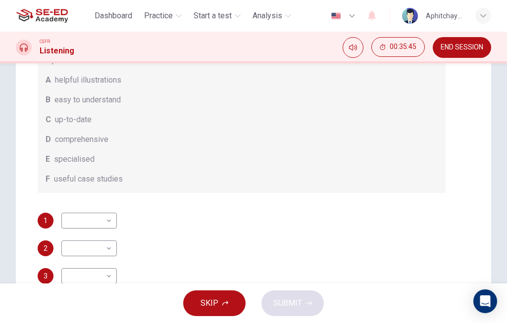
click at [78, 250] on body "This site uses cookies, as explained in our Privacy Policy . If you agree to th…" at bounding box center [253, 161] width 507 height 323
click at [314, 229] on div at bounding box center [253, 161] width 507 height 323
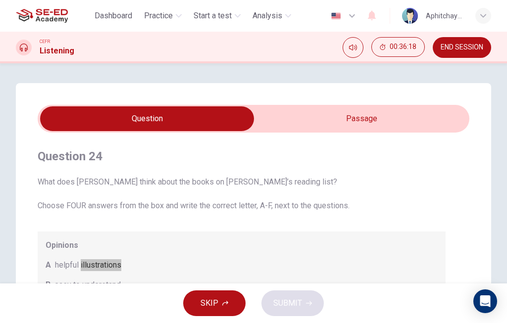
scroll to position [0, 0]
click at [348, 115] on input "checkbox" at bounding box center [147, 119] width 648 height 25
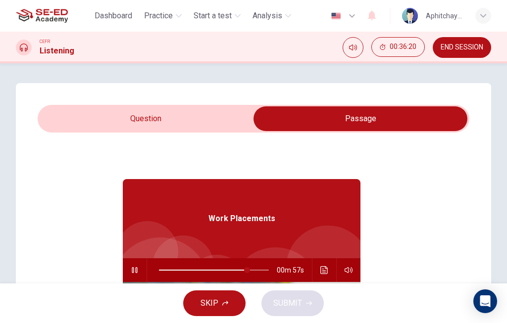
click at [141, 264] on button "button" at bounding box center [135, 271] width 16 height 24
click at [325, 268] on icon "Click to see the audio transcription" at bounding box center [324, 271] width 7 height 8
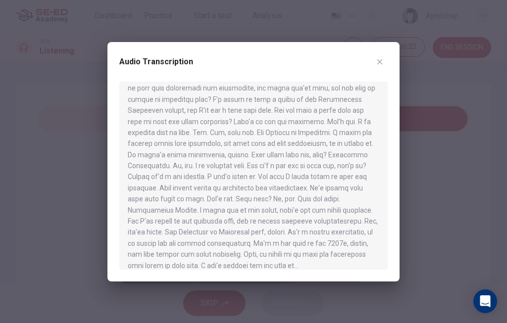
scroll to position [428, 0]
click at [432, 163] on div at bounding box center [253, 161] width 507 height 323
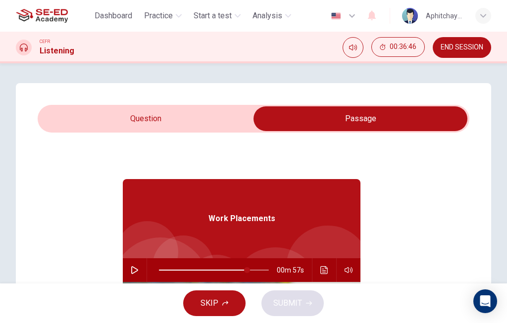
click at [321, 266] on button "Click to see the audio transcription" at bounding box center [325, 271] width 16 height 24
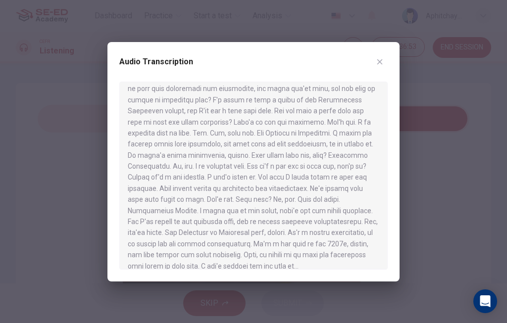
click at [416, 101] on div at bounding box center [253, 161] width 507 height 323
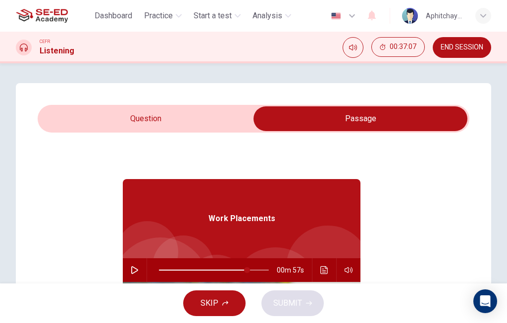
click at [325, 264] on button "Click to see the audio transcription" at bounding box center [325, 271] width 16 height 24
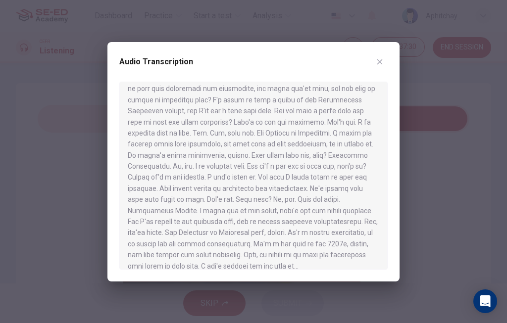
click at [439, 149] on div at bounding box center [253, 161] width 507 height 323
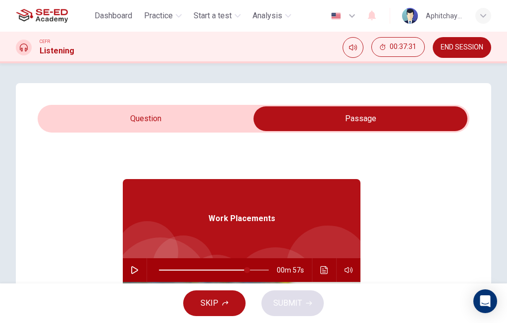
click at [193, 122] on input "checkbox" at bounding box center [361, 119] width 648 height 25
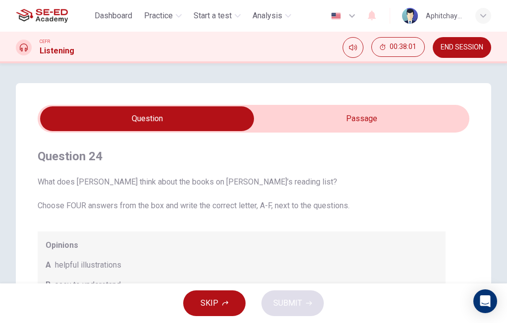
scroll to position [0, 0]
click at [405, 119] on input "checkbox" at bounding box center [147, 119] width 648 height 25
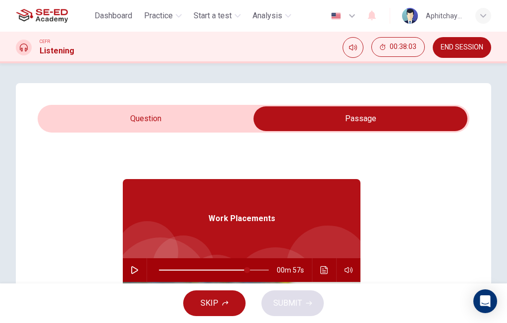
click at [137, 272] on icon "button" at bounding box center [135, 271] width 8 height 8
click at [117, 120] on input "checkbox" at bounding box center [361, 119] width 648 height 25
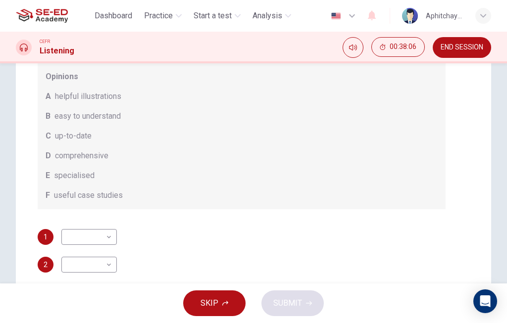
scroll to position [169, 0]
click at [107, 235] on body "This site uses cookies, as explained in our Privacy Policy . If you agree to th…" at bounding box center [253, 161] width 507 height 323
click at [95, 274] on li "D" at bounding box center [88, 276] width 55 height 16
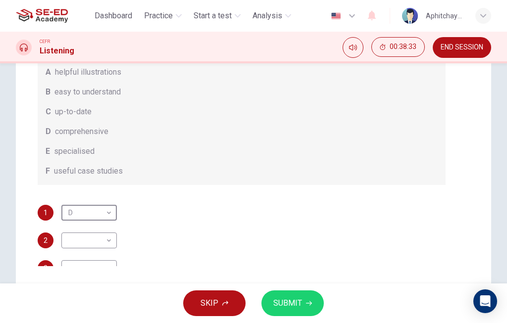
scroll to position [193, 0]
click at [108, 239] on body "This site uses cookies, as explained in our Privacy Policy . If you agree to th…" at bounding box center [253, 161] width 507 height 323
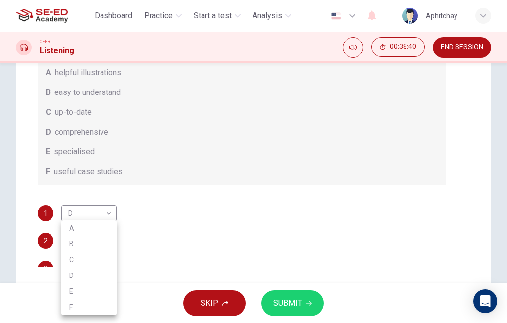
click at [95, 262] on li "C" at bounding box center [88, 260] width 55 height 16
click at [108, 239] on body "This site uses cookies, as explained in our Privacy Policy . If you agree to th…" at bounding box center [253, 161] width 507 height 323
click at [97, 228] on li "A" at bounding box center [88, 228] width 55 height 16
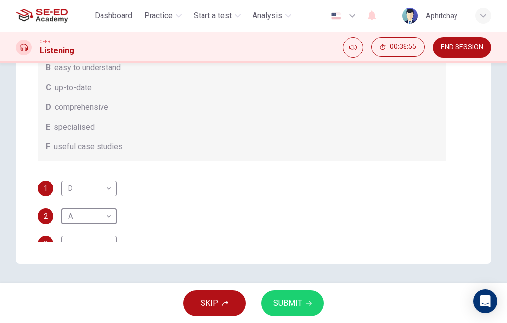
scroll to position [217, 0]
click at [75, 237] on body "This site uses cookies, as explained in our Privacy Policy . If you agree to th…" at bounding box center [253, 161] width 507 height 323
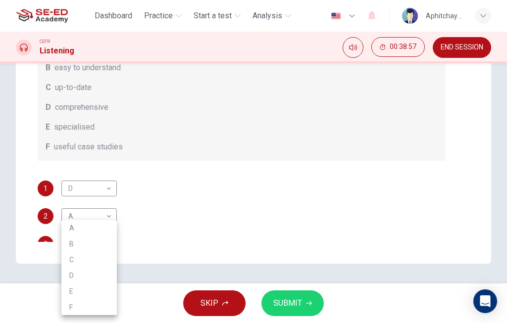
click at [477, 140] on div at bounding box center [253, 161] width 507 height 323
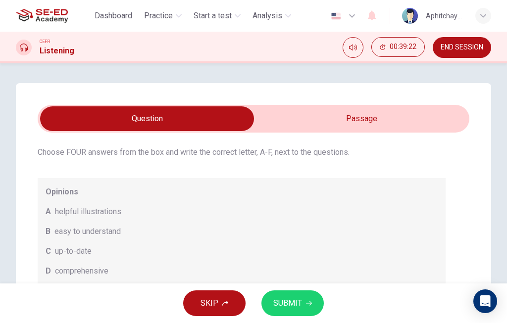
scroll to position [0, 0]
click at [410, 116] on input "checkbox" at bounding box center [147, 119] width 648 height 25
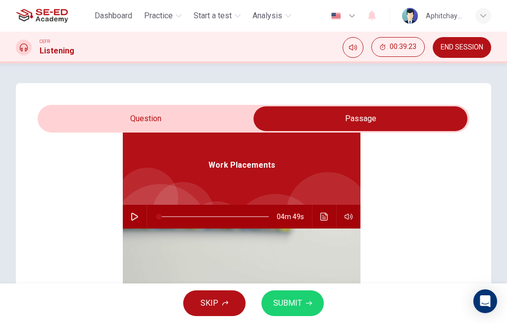
click at [327, 214] on icon "Click to see the audio transcription" at bounding box center [324, 217] width 7 height 8
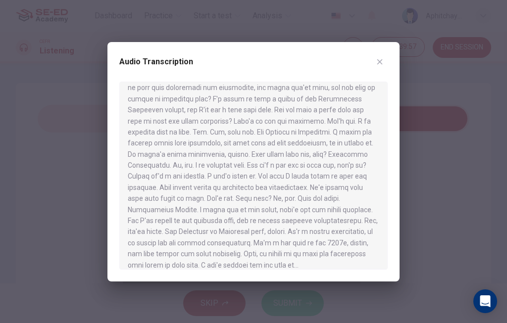
scroll to position [428, 0]
click at [345, 109] on div at bounding box center [253, 176] width 268 height 188
click at [381, 57] on button "button" at bounding box center [380, 62] width 16 height 16
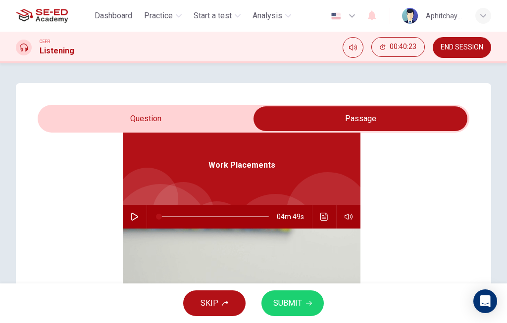
click at [206, 115] on input "checkbox" at bounding box center [361, 119] width 648 height 25
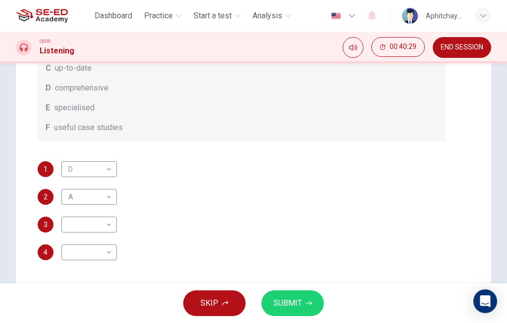
scroll to position [2, 0]
click at [107, 225] on body "This site uses cookies, as explained in our Privacy Policy . If you agree to th…" at bounding box center [253, 161] width 507 height 323
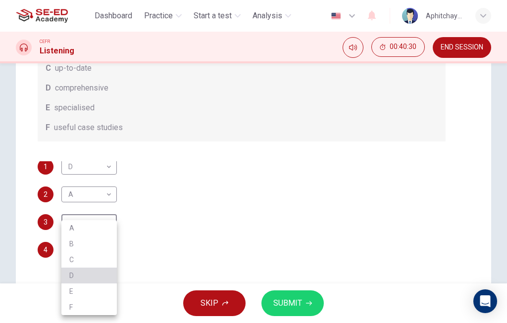
click at [96, 275] on li "D" at bounding box center [88, 276] width 55 height 16
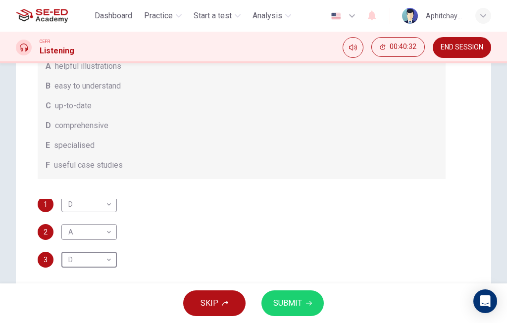
scroll to position [17, 0]
click at [107, 202] on body "This site uses cookies, as explained in our Privacy Policy . If you agree to th…" at bounding box center [253, 161] width 507 height 323
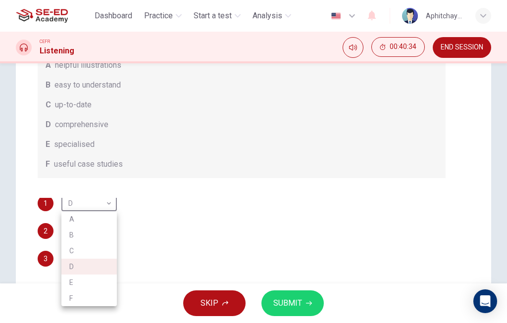
click at [97, 220] on li "A" at bounding box center [88, 220] width 55 height 16
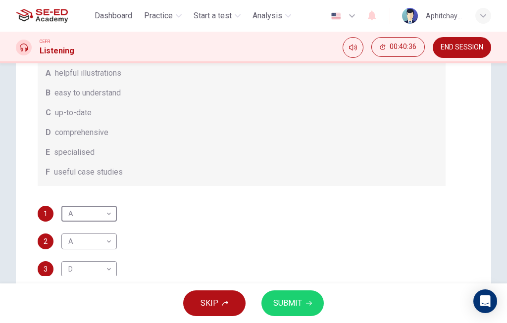
scroll to position [8, 0]
click at [109, 214] on body "This site uses cookies, as explained in our Privacy Policy . If you agree to th…" at bounding box center [253, 161] width 507 height 323
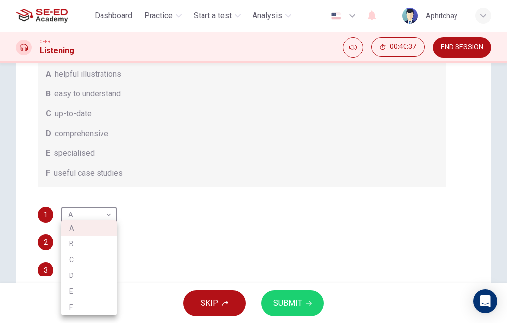
click at [98, 243] on li "B" at bounding box center [88, 244] width 55 height 16
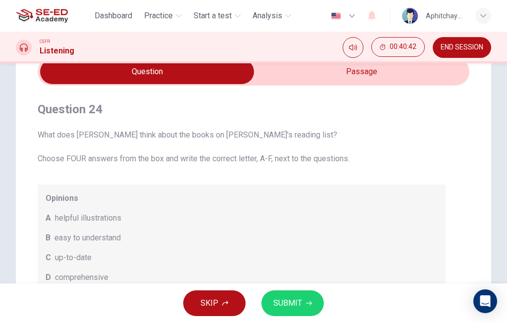
scroll to position [47, 0]
click at [428, 80] on input "checkbox" at bounding box center [147, 72] width 648 height 25
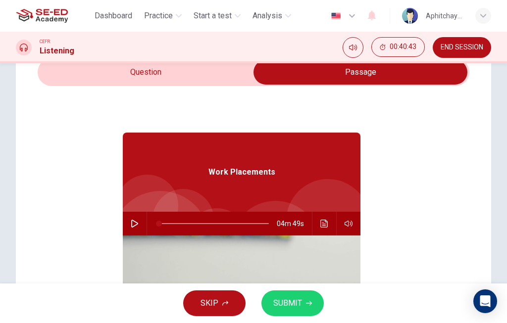
click at [327, 218] on button "Click to see the audio transcription" at bounding box center [325, 224] width 16 height 24
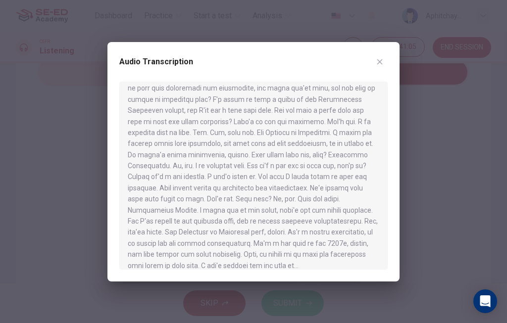
scroll to position [428, 0]
click at [385, 64] on button "button" at bounding box center [380, 62] width 16 height 16
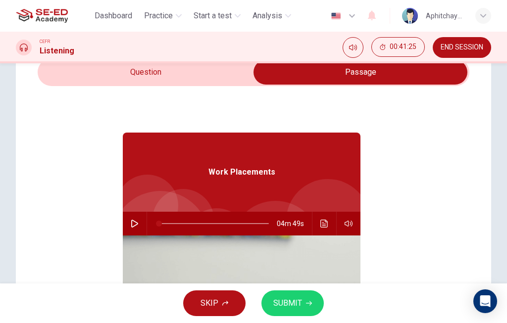
click at [211, 79] on input "checkbox" at bounding box center [361, 72] width 648 height 25
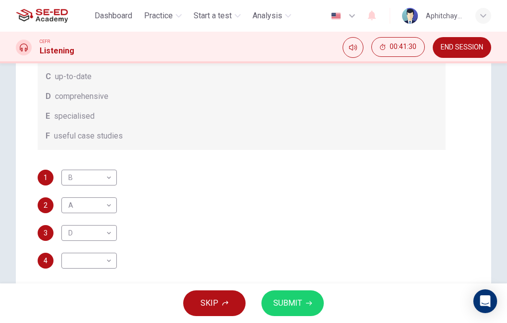
scroll to position [54, 0]
click at [105, 260] on body "This site uses cookies, as explained in our Privacy Policy . If you agree to th…" at bounding box center [253, 161] width 507 height 323
click at [94, 305] on li "F" at bounding box center [88, 308] width 55 height 16
click at [296, 303] on span "SUBMIT" at bounding box center [287, 304] width 29 height 14
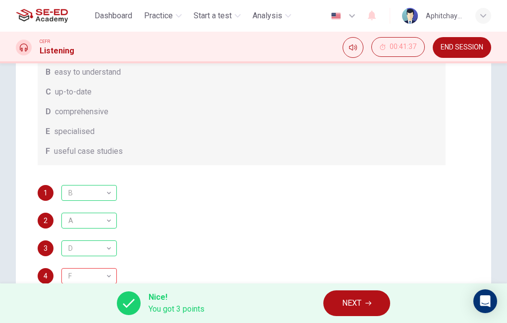
scroll to position [40, 0]
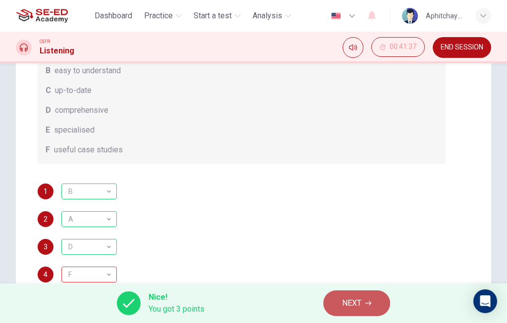
click at [357, 303] on span "NEXT" at bounding box center [351, 304] width 19 height 14
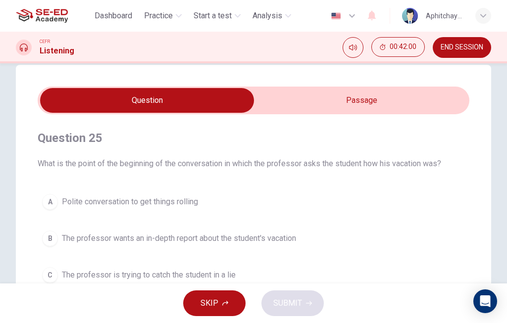
scroll to position [15, 0]
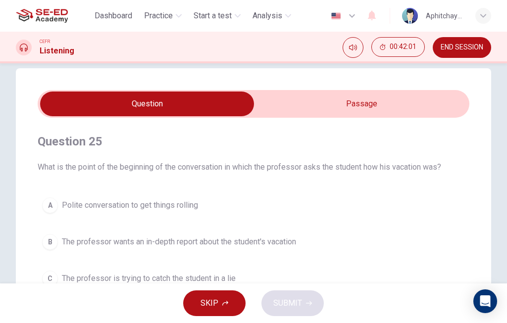
click at [416, 112] on input "checkbox" at bounding box center [147, 104] width 648 height 25
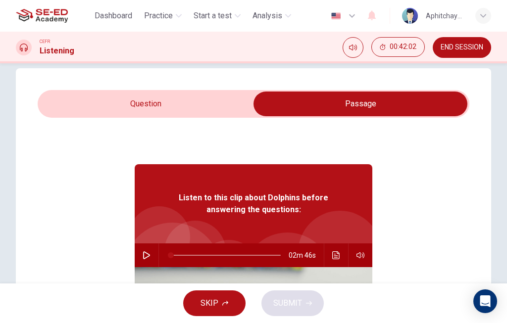
click at [149, 257] on icon "button" at bounding box center [147, 256] width 8 height 8
click at [225, 95] on input "checkbox" at bounding box center [361, 104] width 648 height 25
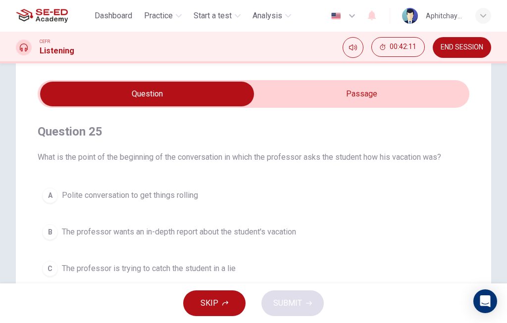
scroll to position [26, 0]
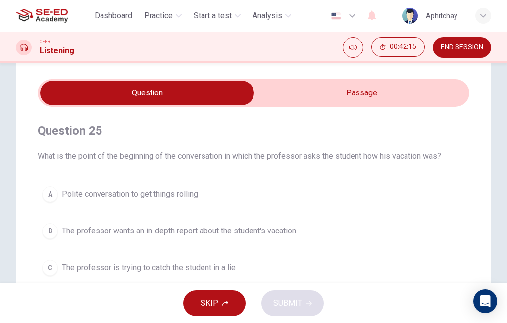
click at [374, 83] on input "checkbox" at bounding box center [147, 93] width 648 height 25
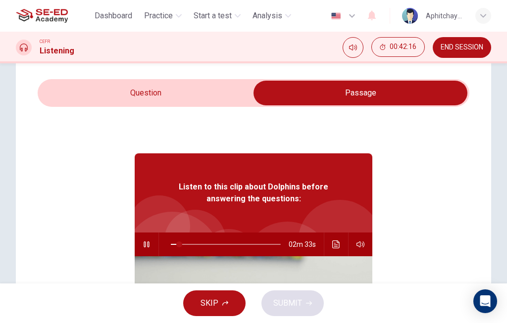
click at [112, 83] on input "checkbox" at bounding box center [361, 93] width 648 height 25
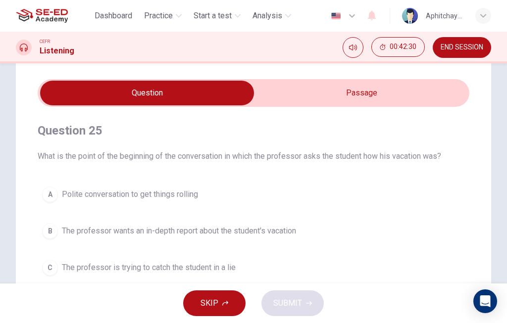
click at [324, 93] on input "checkbox" at bounding box center [147, 93] width 648 height 25
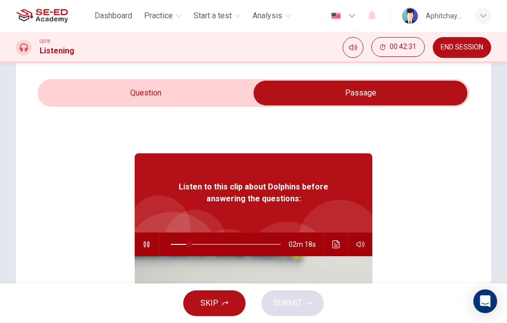
click at [154, 243] on button "button" at bounding box center [147, 245] width 16 height 24
click at [121, 95] on input "checkbox" at bounding box center [361, 93] width 648 height 25
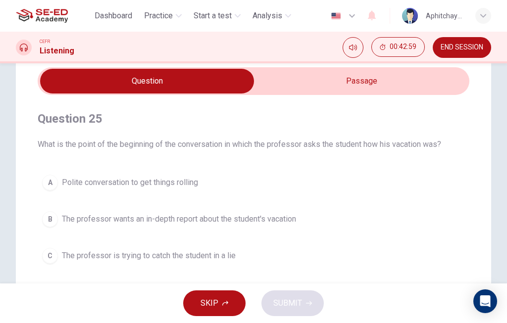
scroll to position [34, 0]
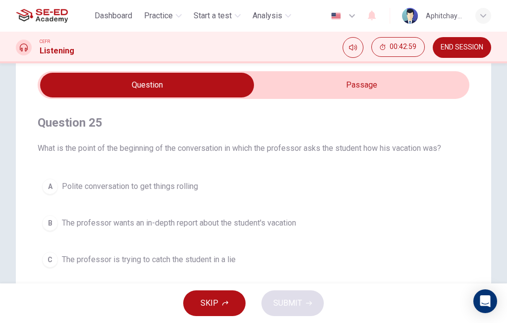
click at [372, 86] on input "checkbox" at bounding box center [147, 85] width 648 height 25
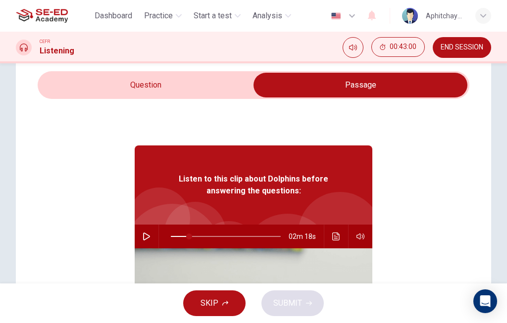
click at [148, 232] on button "button" at bounding box center [147, 237] width 16 height 24
click at [335, 238] on icon "Click to see the audio transcription" at bounding box center [336, 237] width 8 height 8
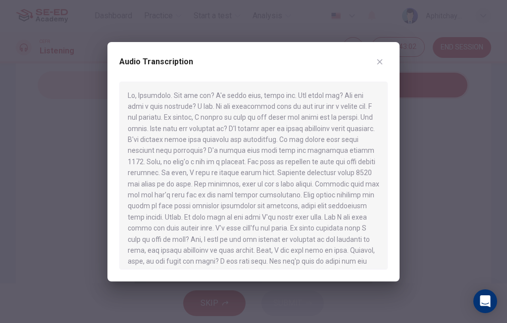
click at [384, 63] on button "button" at bounding box center [380, 62] width 16 height 16
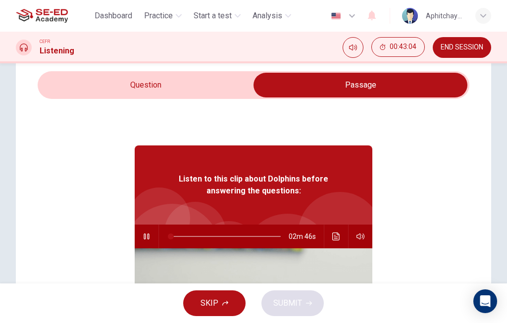
click at [335, 238] on icon "Click to see the audio transcription" at bounding box center [336, 237] width 8 height 8
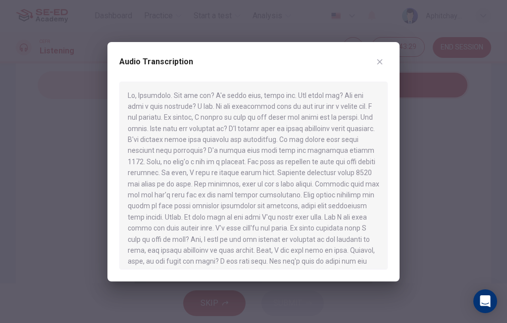
click at [391, 60] on div "Audio Transcription" at bounding box center [253, 162] width 292 height 240
click at [380, 63] on icon "button" at bounding box center [380, 62] width 8 height 8
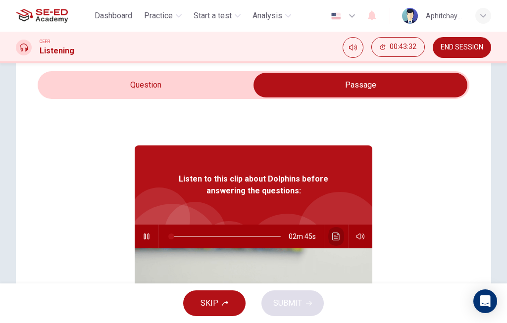
click at [336, 237] on icon "Click to see the audio transcription" at bounding box center [335, 237] width 7 height 8
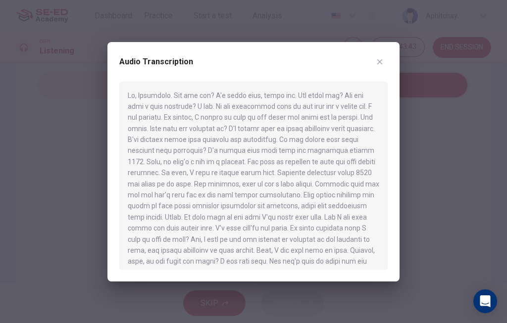
click at [380, 66] on button "button" at bounding box center [380, 62] width 16 height 16
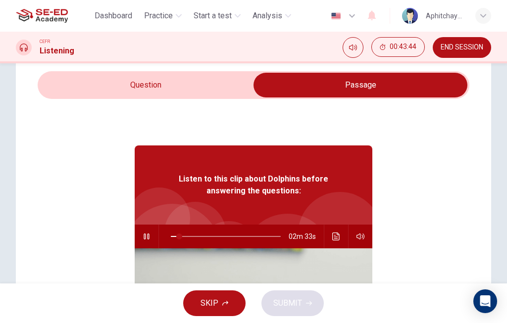
click at [149, 229] on button "button" at bounding box center [147, 237] width 16 height 24
click at [102, 91] on input "checkbox" at bounding box center [361, 85] width 648 height 25
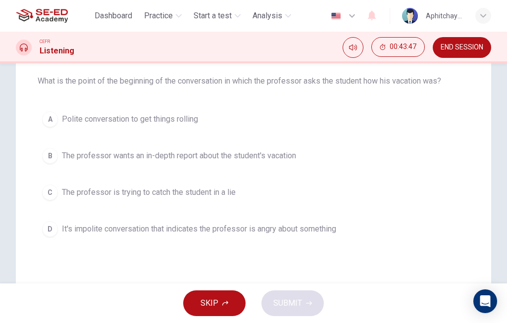
scroll to position [103, 0]
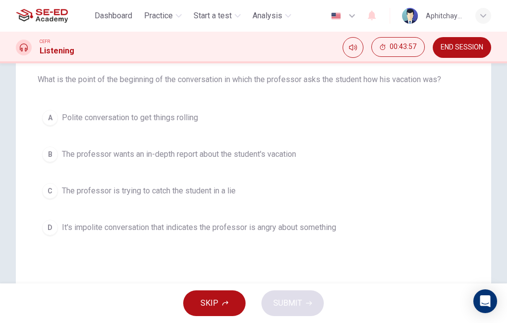
click at [339, 111] on button "A Polite conversation to get things rolling" at bounding box center [254, 118] width 432 height 25
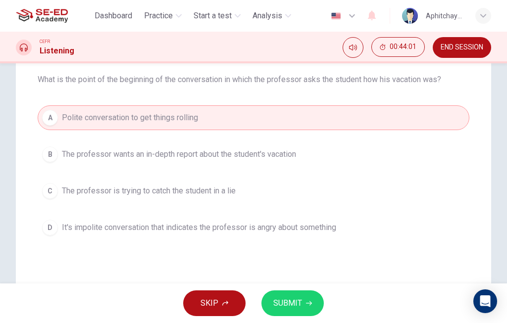
click at [303, 300] on button "SUBMIT" at bounding box center [293, 304] width 62 height 26
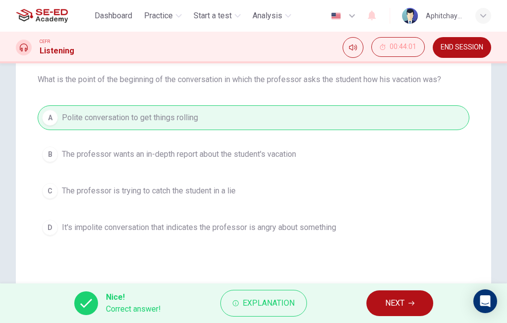
click at [392, 304] on span "NEXT" at bounding box center [394, 304] width 19 height 14
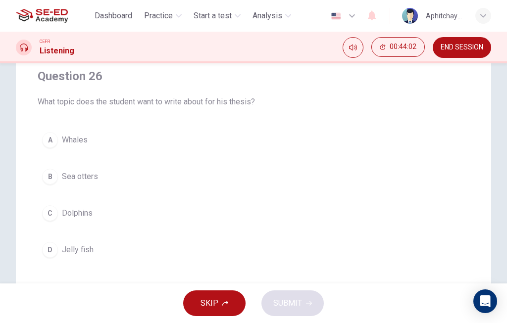
scroll to position [80, 0]
click at [299, 213] on button "C Dolphins" at bounding box center [254, 214] width 432 height 25
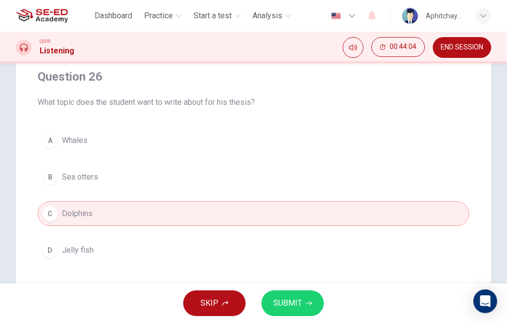
click at [304, 301] on button "SUBMIT" at bounding box center [293, 304] width 62 height 26
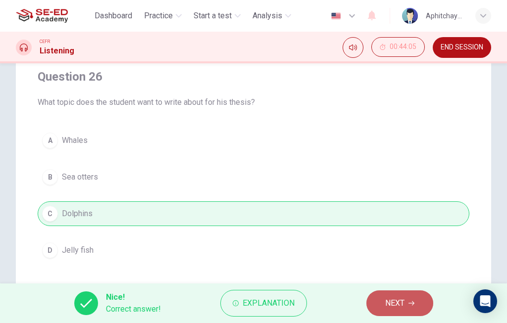
click at [406, 305] on button "NEXT" at bounding box center [400, 304] width 67 height 26
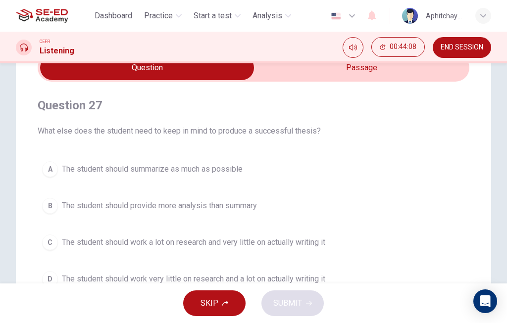
scroll to position [36, 0]
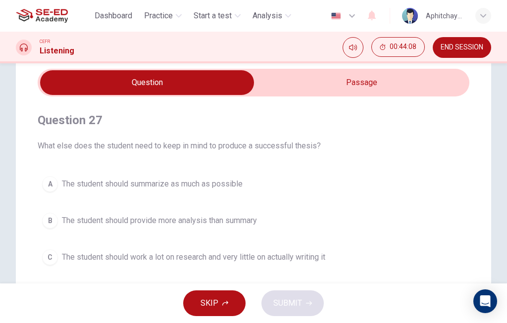
click at [403, 83] on input "checkbox" at bounding box center [147, 82] width 648 height 25
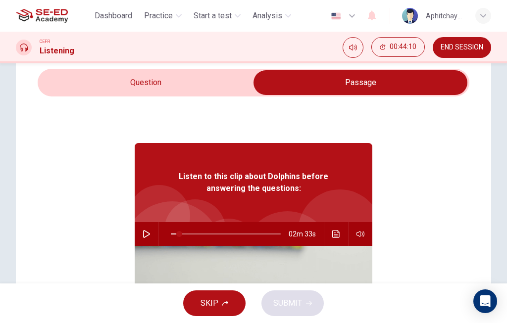
click at [148, 232] on icon "button" at bounding box center [146, 234] width 7 height 8
click at [226, 93] on input "checkbox" at bounding box center [361, 82] width 648 height 25
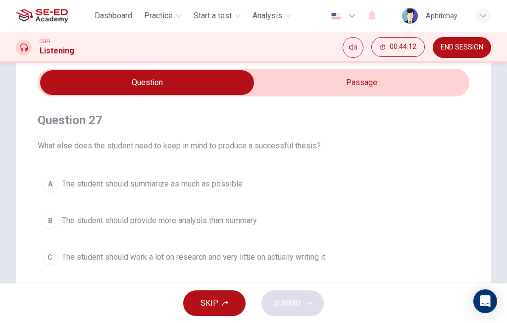
scroll to position [49, 0]
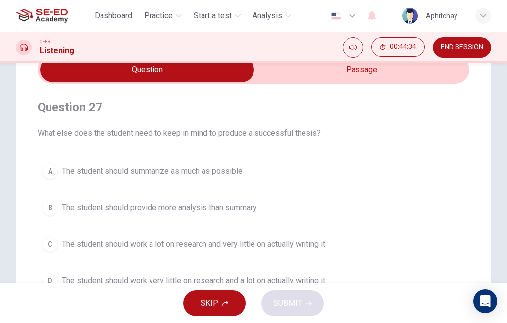
click at [343, 76] on input "checkbox" at bounding box center [147, 69] width 648 height 25
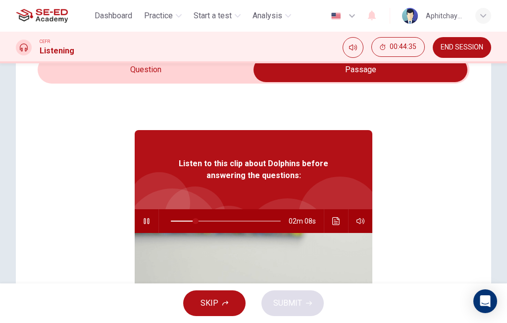
click at [147, 220] on icon "button" at bounding box center [147, 221] width 8 height 8
click at [195, 73] on input "checkbox" at bounding box center [361, 69] width 648 height 25
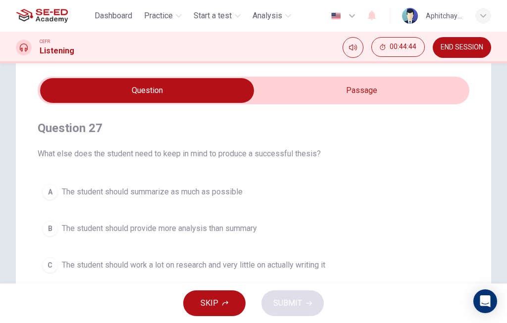
scroll to position [28, 0]
click at [363, 92] on input "checkbox" at bounding box center [147, 91] width 648 height 25
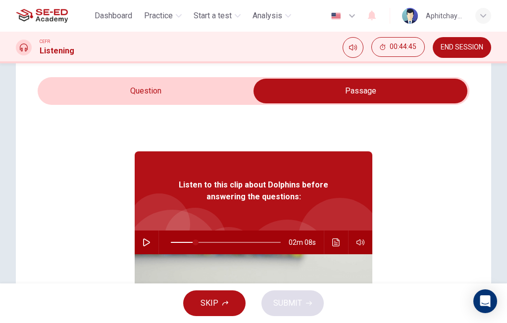
click at [339, 242] on icon "Click to see the audio transcription" at bounding box center [336, 243] width 8 height 8
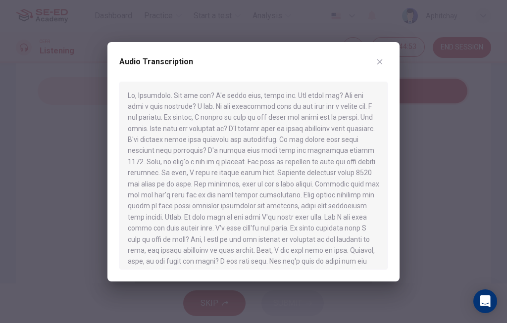
click at [395, 60] on div "Audio Transcription" at bounding box center [253, 162] width 292 height 240
click at [379, 66] on button "button" at bounding box center [380, 62] width 16 height 16
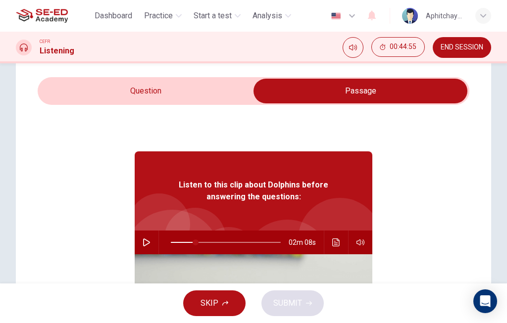
click at [144, 240] on icon "button" at bounding box center [146, 243] width 7 height 8
click at [236, 95] on input "checkbox" at bounding box center [361, 91] width 648 height 25
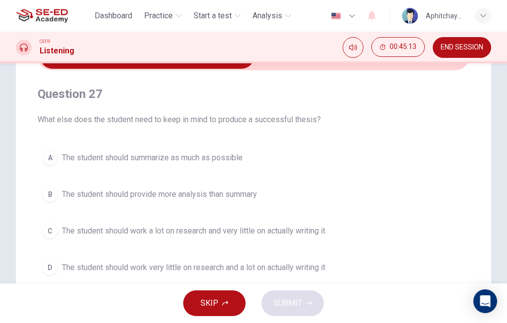
scroll to position [55, 0]
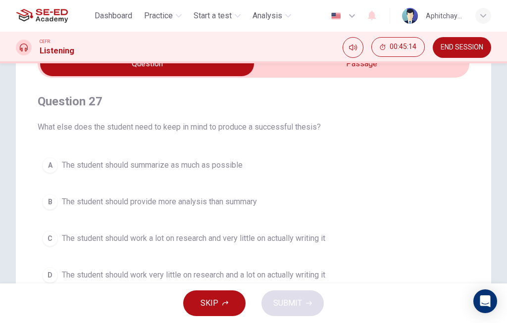
click at [334, 67] on input "checkbox" at bounding box center [147, 64] width 648 height 25
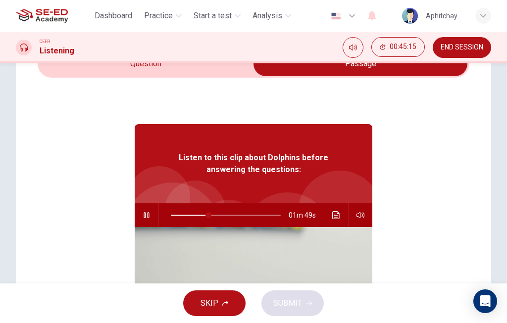
click at [147, 214] on icon "button" at bounding box center [147, 216] width 8 height 8
click at [329, 215] on button "Click to see the audio transcription" at bounding box center [336, 216] width 16 height 24
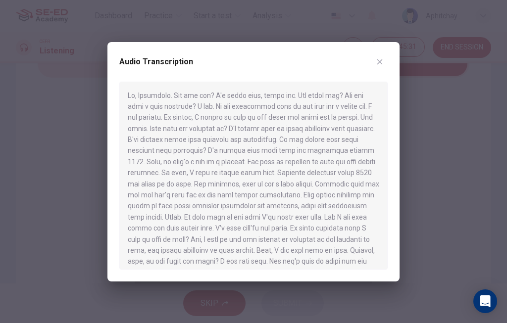
click at [381, 56] on button "button" at bounding box center [380, 62] width 16 height 16
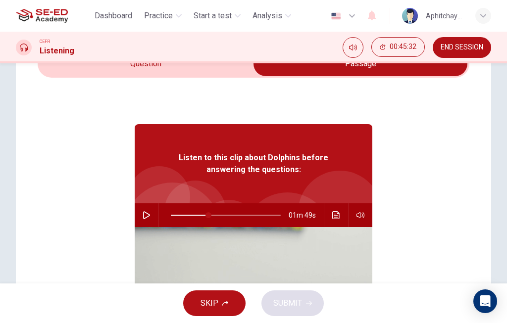
click at [189, 73] on input "checkbox" at bounding box center [361, 64] width 648 height 25
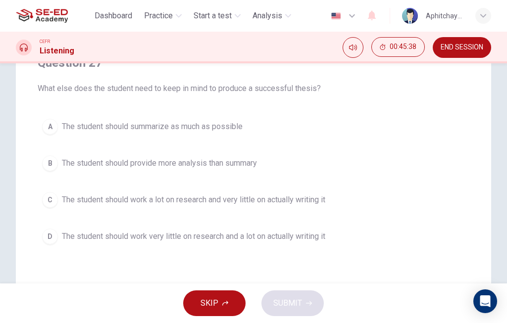
scroll to position [94, 0]
click at [348, 240] on button "D The student should work very little on research and a lot on actually writing…" at bounding box center [254, 236] width 432 height 25
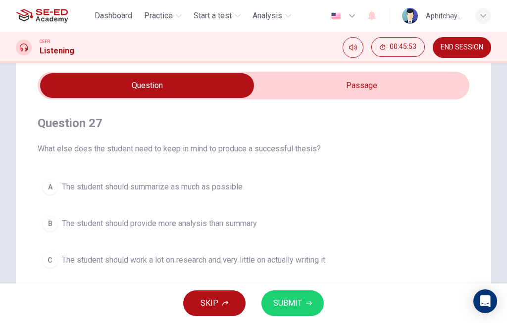
scroll to position [27, 0]
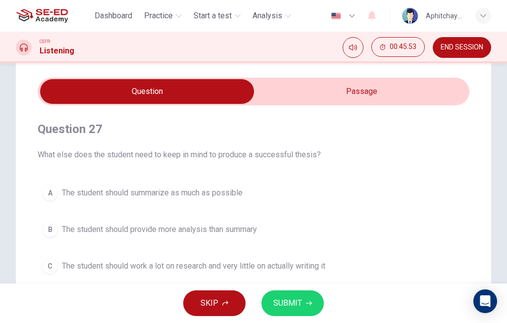
click at [329, 100] on input "checkbox" at bounding box center [147, 91] width 648 height 25
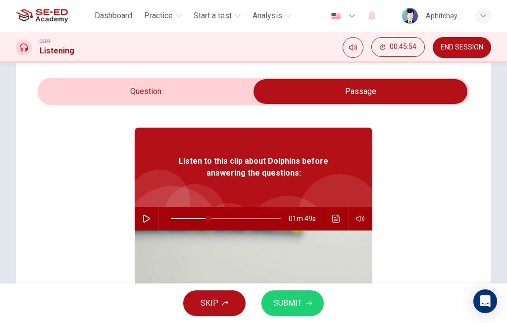
scroll to position [25, 0]
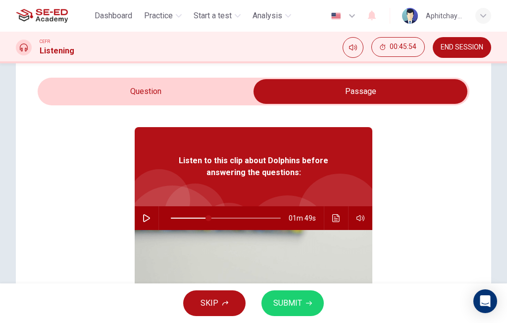
click at [226, 86] on input "checkbox" at bounding box center [361, 91] width 648 height 25
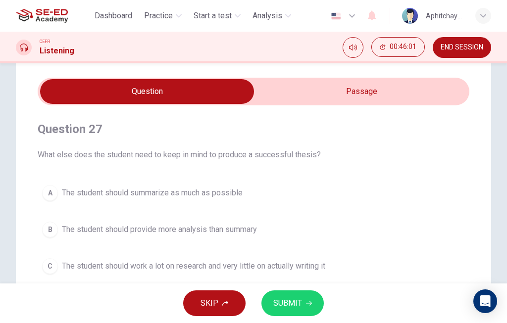
click at [307, 225] on button "B The student should provide more analysis than summary" at bounding box center [254, 229] width 432 height 25
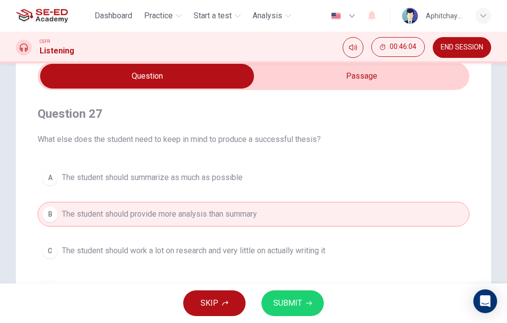
scroll to position [28, 0]
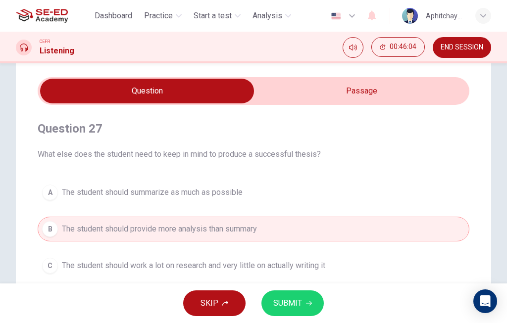
click at [347, 90] on input "checkbox" at bounding box center [147, 91] width 648 height 25
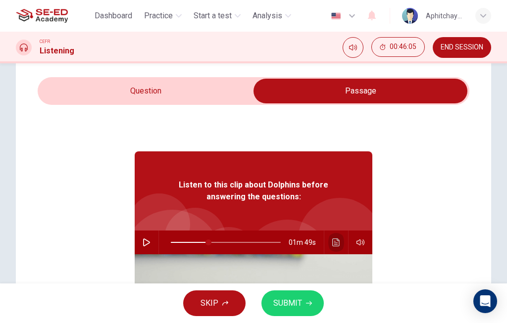
click at [335, 244] on icon "Click to see the audio transcription" at bounding box center [336, 243] width 8 height 8
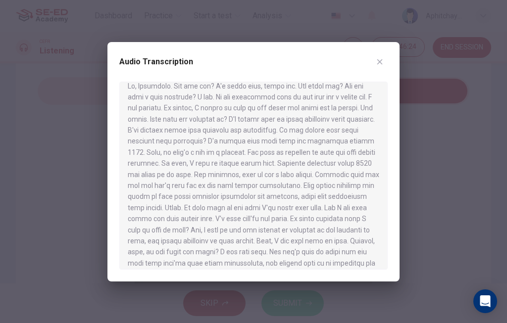
scroll to position [10, 0]
click at [382, 66] on button "button" at bounding box center [380, 62] width 16 height 16
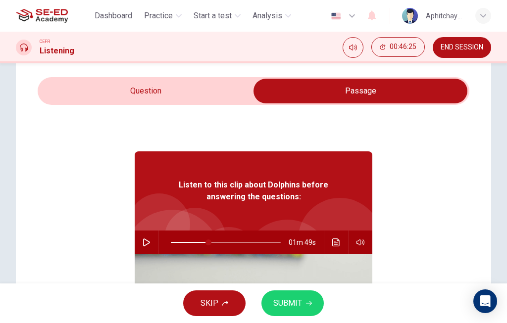
click at [210, 84] on input "checkbox" at bounding box center [361, 91] width 648 height 25
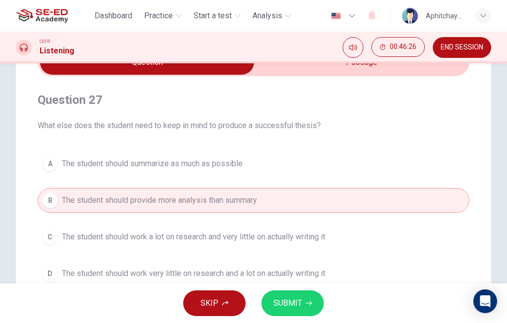
scroll to position [59, 0]
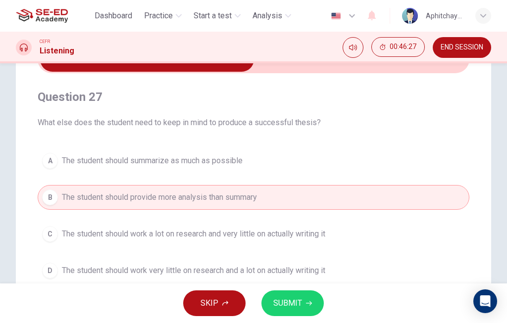
click at [305, 300] on button "SUBMIT" at bounding box center [293, 304] width 62 height 26
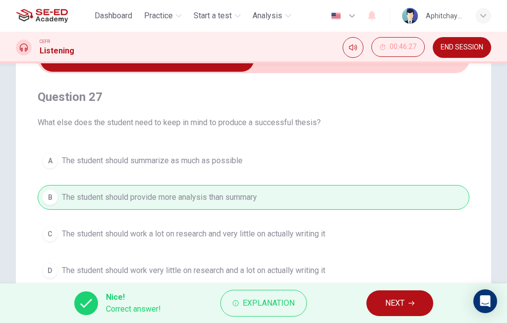
click at [398, 304] on span "NEXT" at bounding box center [394, 304] width 19 height 14
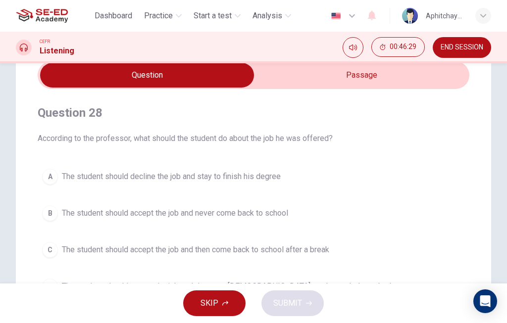
scroll to position [42, 0]
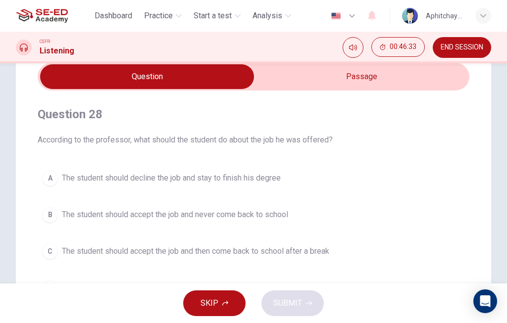
click at [343, 83] on input "checkbox" at bounding box center [147, 76] width 648 height 25
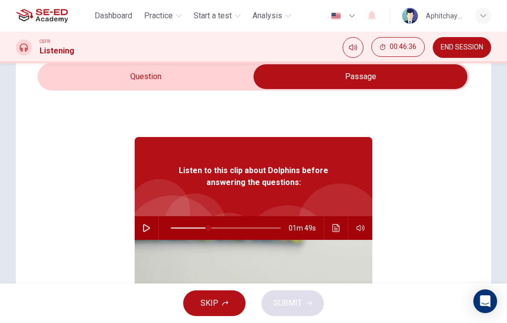
click at [133, 227] on div "Listen to this clip about Dolphins before answering the questions: 01m 49s" at bounding box center [254, 282] width 432 height 382
click at [143, 223] on button "button" at bounding box center [147, 228] width 16 height 24
click at [217, 84] on input "checkbox" at bounding box center [361, 76] width 648 height 25
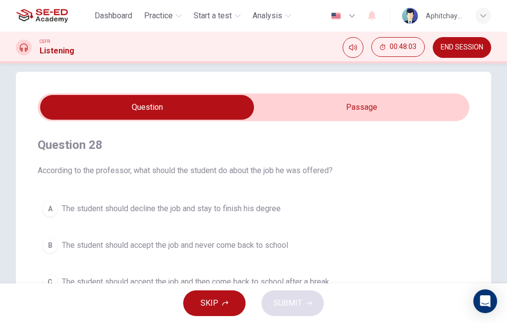
scroll to position [4, 0]
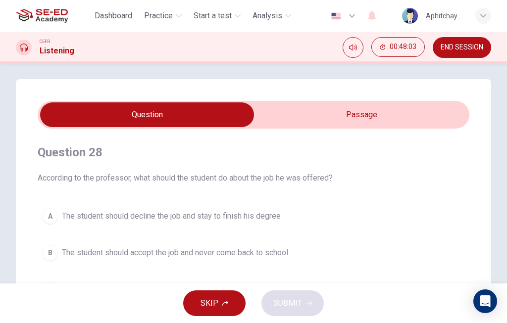
click at [376, 113] on input "checkbox" at bounding box center [147, 115] width 648 height 25
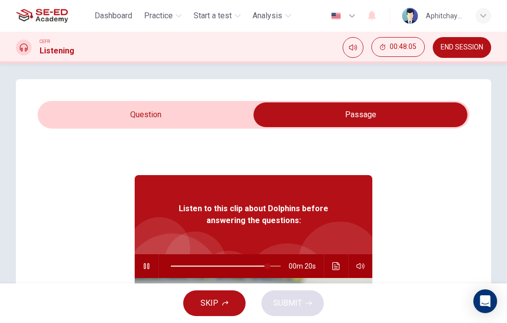
click at [145, 264] on icon "button" at bounding box center [146, 267] width 5 height 6
click at [335, 267] on icon "Click to see the audio transcription" at bounding box center [336, 267] width 8 height 8
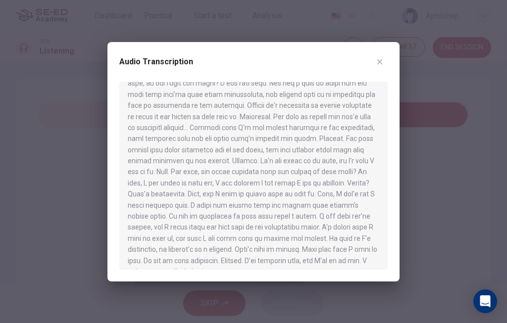
scroll to position [177, 0]
click at [388, 58] on div "Audio Transcription" at bounding box center [253, 162] width 292 height 240
click at [379, 59] on icon "button" at bounding box center [380, 62] width 8 height 8
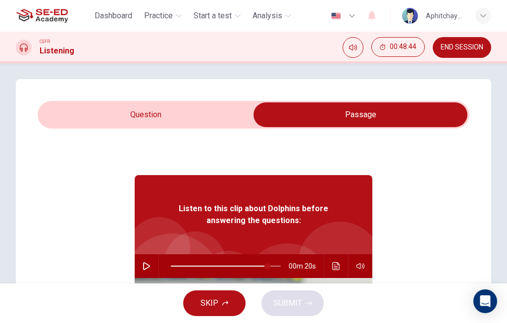
click at [208, 118] on input "checkbox" at bounding box center [361, 115] width 648 height 25
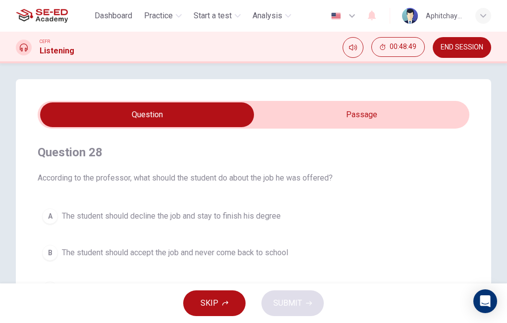
click at [359, 119] on input "checkbox" at bounding box center [147, 115] width 648 height 25
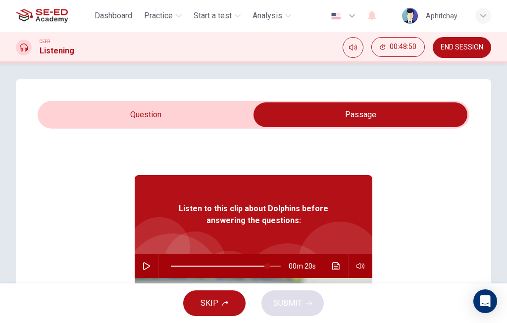
scroll to position [24, 0]
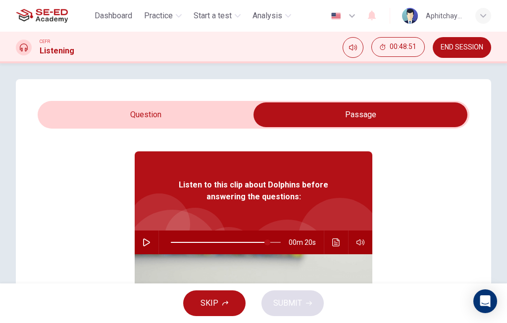
click at [335, 239] on icon "Click to see the audio transcription" at bounding box center [335, 243] width 7 height 8
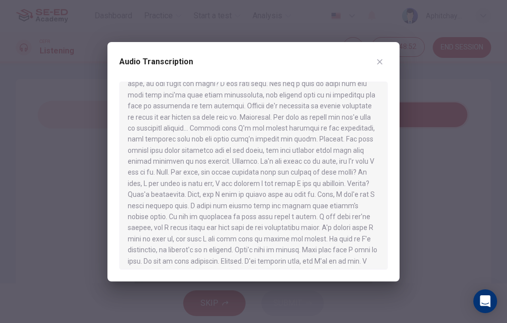
scroll to position [177, 0]
click at [384, 63] on button "button" at bounding box center [380, 62] width 16 height 16
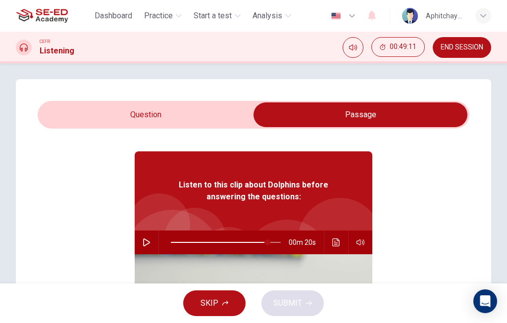
click at [180, 115] on input "checkbox" at bounding box center [361, 115] width 648 height 25
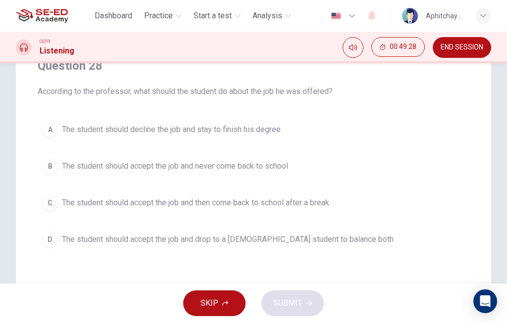
scroll to position [91, 0]
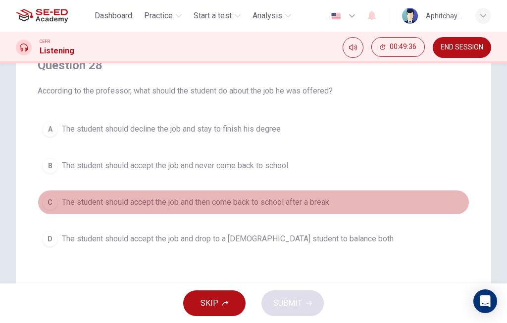
click at [306, 204] on span "The student should accept the job and then come back to school after a break" at bounding box center [196, 203] width 268 height 12
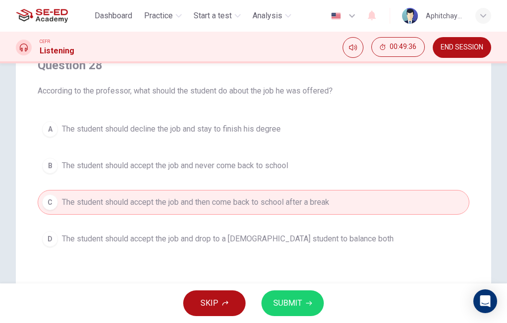
click at [301, 307] on span "SUBMIT" at bounding box center [287, 304] width 29 height 14
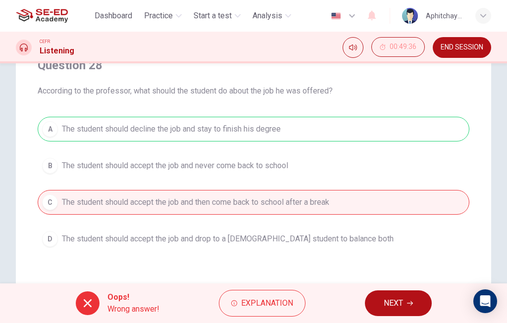
click at [400, 300] on span "NEXT" at bounding box center [393, 304] width 19 height 14
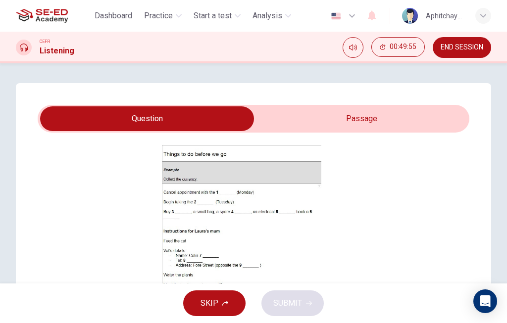
scroll to position [134, 0]
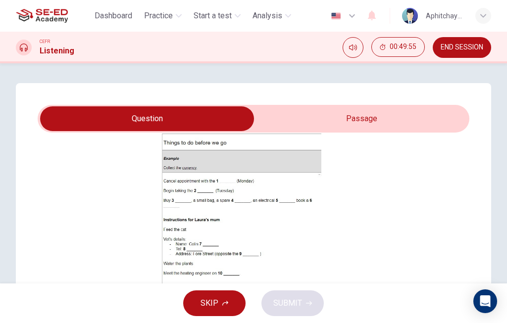
click at [365, 198] on div "Click to Zoom" at bounding box center [242, 218] width 408 height 171
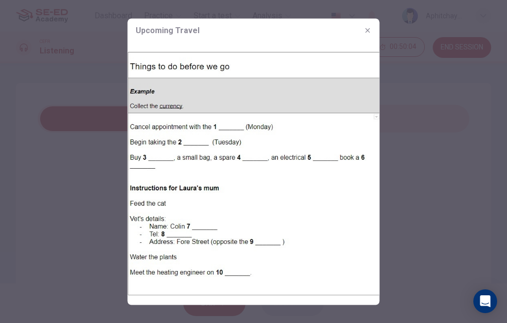
click at [376, 24] on div "Upcoming Travel" at bounding box center [254, 30] width 252 height 24
click at [369, 26] on button "button" at bounding box center [368, 30] width 16 height 16
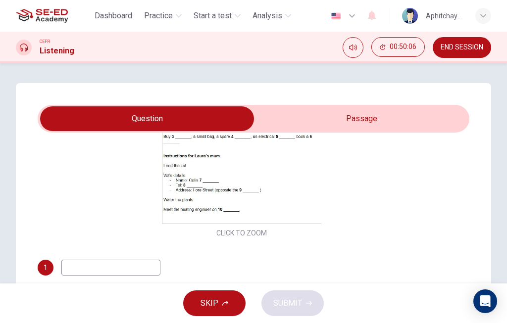
scroll to position [201, 0]
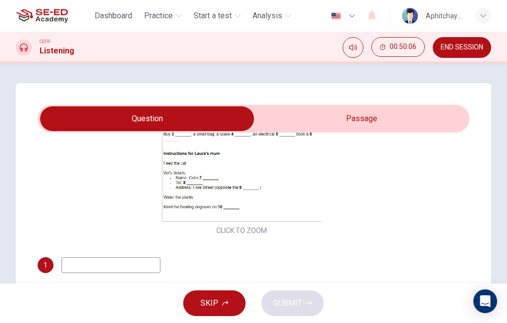
click at [145, 258] on input at bounding box center [110, 266] width 99 height 16
click at [352, 115] on input "checkbox" at bounding box center [147, 119] width 648 height 25
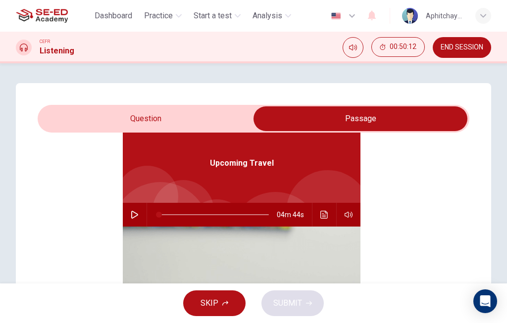
click at [134, 212] on icon "button" at bounding box center [135, 215] width 8 height 8
click at [108, 107] on input "checkbox" at bounding box center [361, 119] width 648 height 25
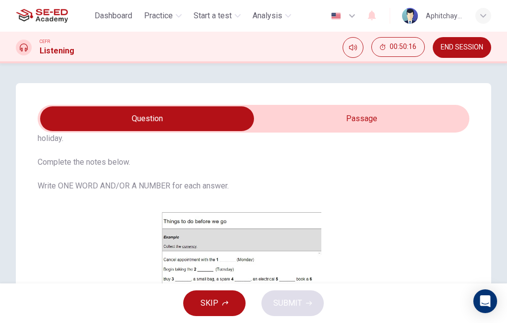
scroll to position [92, 0]
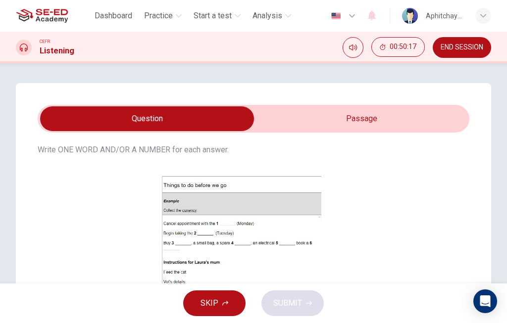
click at [271, 250] on button "Click to Zoom" at bounding box center [242, 262] width 86 height 24
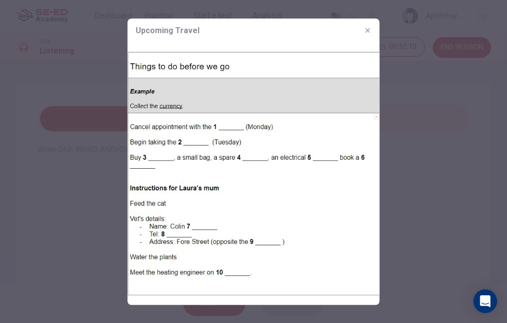
click at [372, 31] on button "button" at bounding box center [368, 30] width 16 height 16
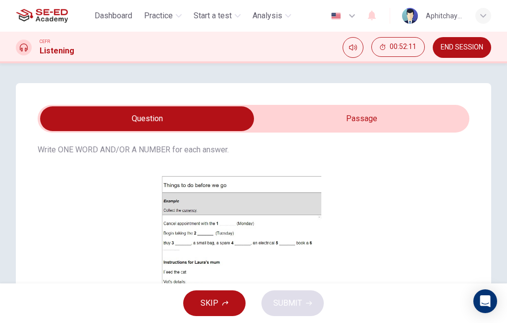
click at [335, 124] on input "checkbox" at bounding box center [147, 119] width 648 height 25
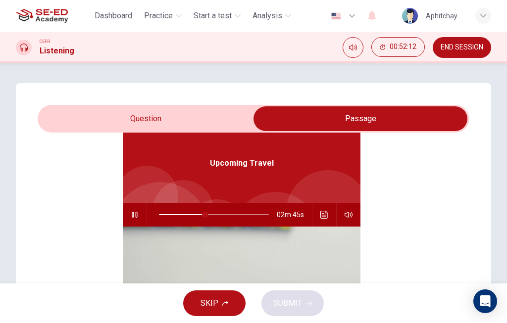
scroll to position [3, 0]
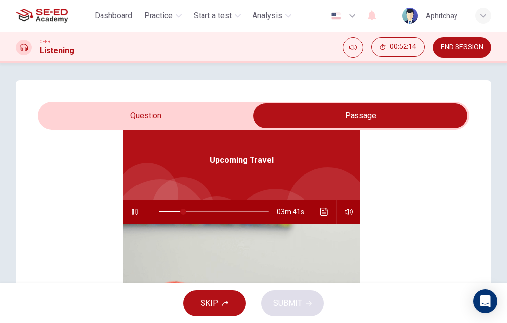
click at [140, 211] on button "button" at bounding box center [135, 212] width 16 height 24
click at [325, 208] on icon "Click to see the audio transcription" at bounding box center [325, 212] width 8 height 8
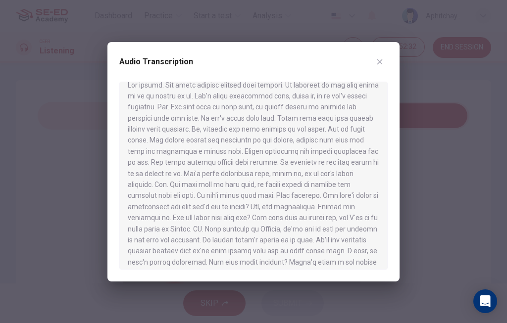
scroll to position [11, 0]
click at [380, 66] on button "button" at bounding box center [380, 62] width 16 height 16
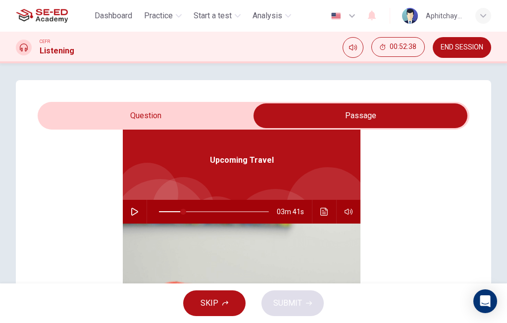
click at [129, 108] on input "checkbox" at bounding box center [361, 116] width 648 height 25
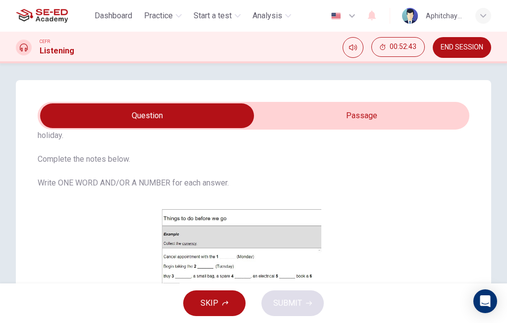
click at [391, 116] on input "checkbox" at bounding box center [147, 116] width 648 height 25
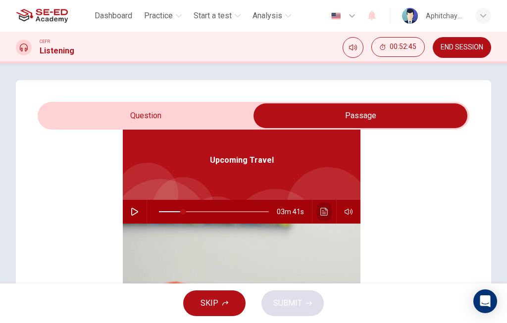
click at [325, 208] on icon "Click to see the audio transcription" at bounding box center [325, 212] width 8 height 8
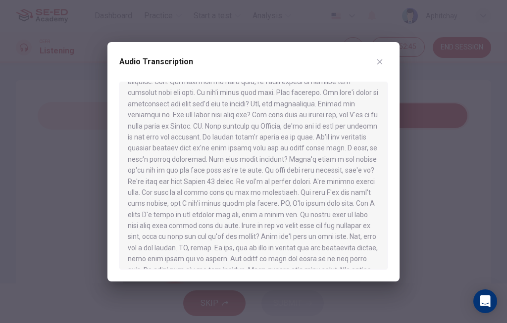
scroll to position [114, 0]
click at [384, 60] on button "button" at bounding box center [380, 62] width 16 height 16
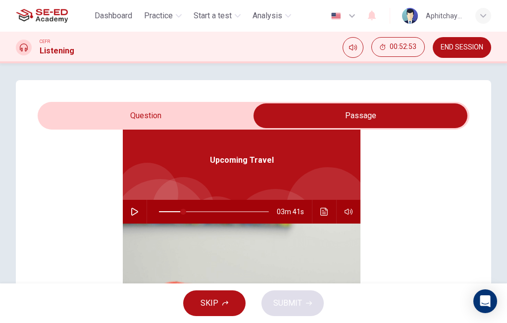
click at [90, 109] on input "checkbox" at bounding box center [361, 116] width 648 height 25
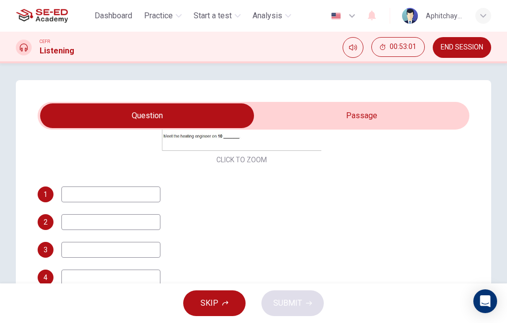
scroll to position [268, 0]
click at [197, 302] on button "SKIP" at bounding box center [214, 304] width 62 height 26
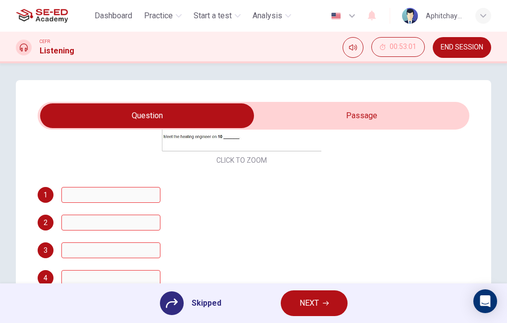
click at [94, 187] on input at bounding box center [110, 195] width 99 height 16
click at [79, 187] on input at bounding box center [110, 195] width 99 height 16
click at [168, 297] on div at bounding box center [172, 304] width 24 height 24
click at [330, 292] on button "NEXT" at bounding box center [314, 304] width 67 height 26
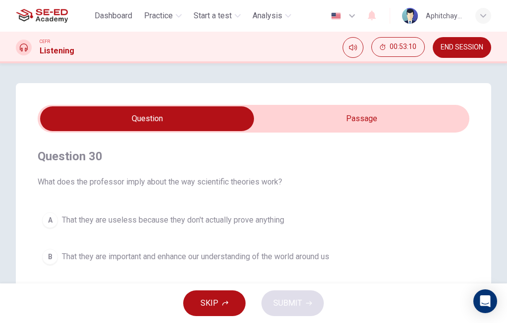
scroll to position [0, 0]
click at [396, 121] on input "checkbox" at bounding box center [147, 119] width 648 height 25
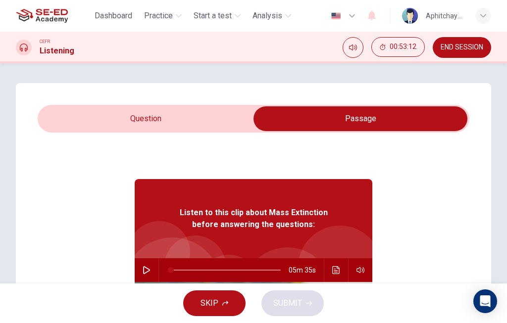
scroll to position [7, 0]
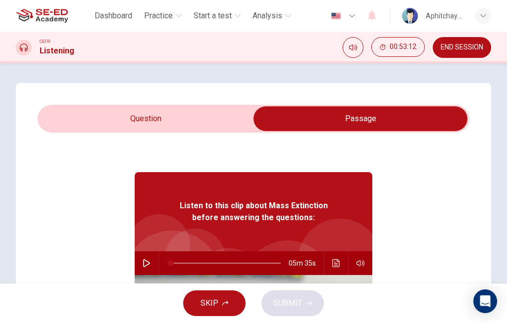
click at [97, 114] on input "checkbox" at bounding box center [361, 119] width 648 height 25
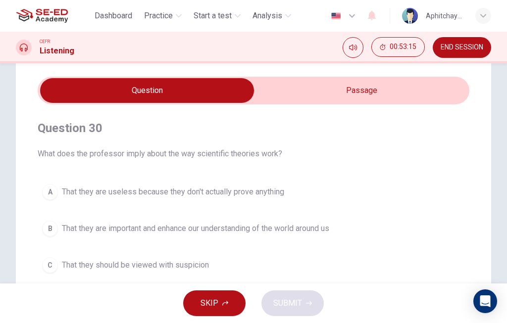
scroll to position [22, 0]
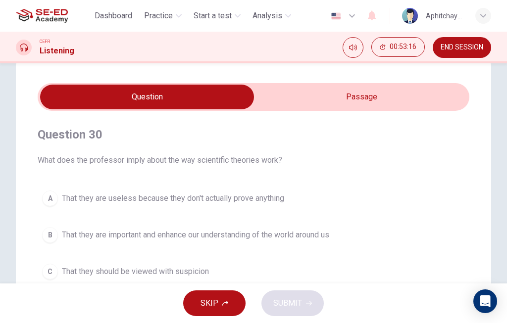
click at [415, 98] on input "checkbox" at bounding box center [147, 97] width 648 height 25
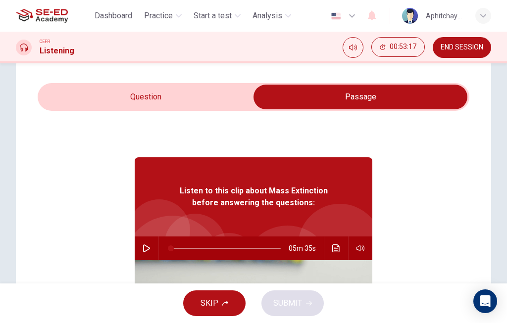
click at [152, 239] on div "05m 35s" at bounding box center [254, 249] width 238 height 24
click at [146, 247] on icon "button" at bounding box center [147, 249] width 8 height 8
click at [103, 91] on input "checkbox" at bounding box center [361, 97] width 648 height 25
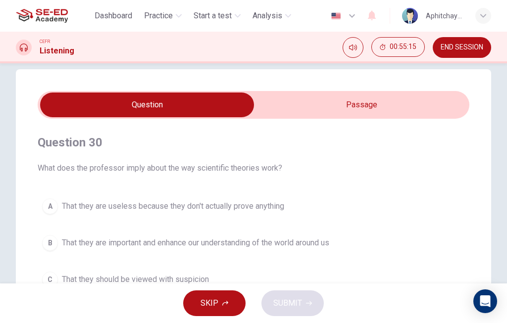
scroll to position [7, 0]
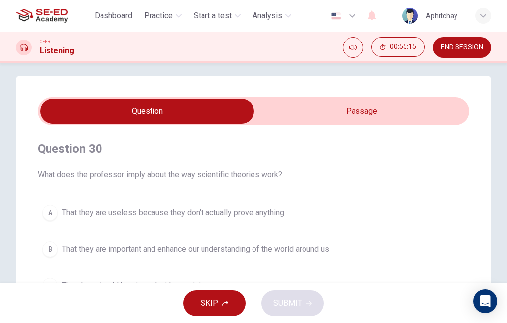
click at [323, 119] on input "checkbox" at bounding box center [147, 111] width 648 height 25
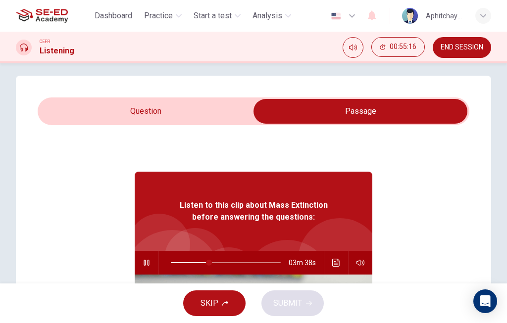
click at [150, 263] on icon "button" at bounding box center [147, 263] width 8 height 8
click at [221, 113] on input "checkbox" at bounding box center [361, 111] width 648 height 25
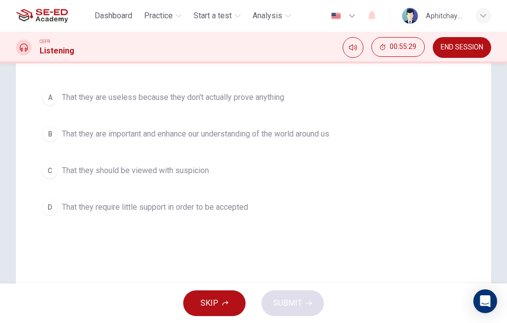
scroll to position [126, 0]
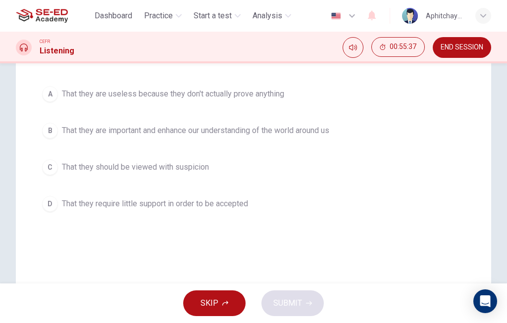
click at [296, 164] on button "C That they should be viewed with suspicion" at bounding box center [254, 167] width 432 height 25
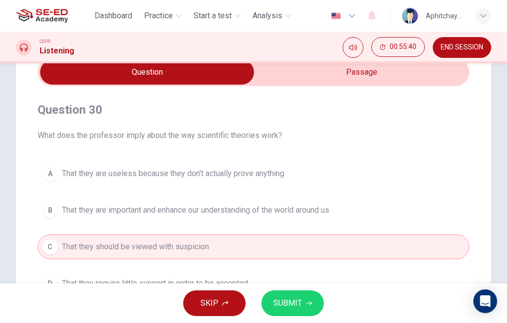
scroll to position [42, 0]
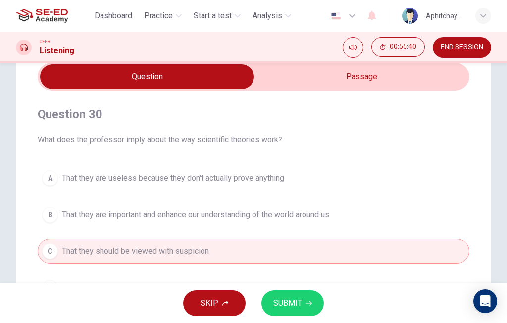
click at [327, 77] on input "checkbox" at bounding box center [147, 76] width 648 height 25
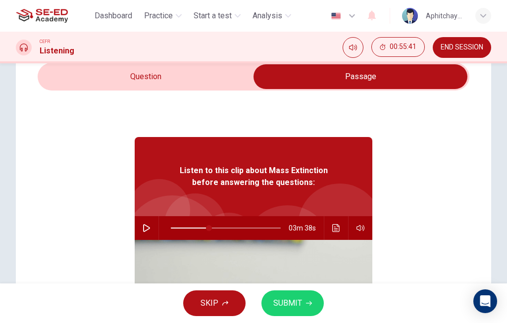
click at [335, 227] on icon "Click to see the audio transcription" at bounding box center [335, 228] width 7 height 8
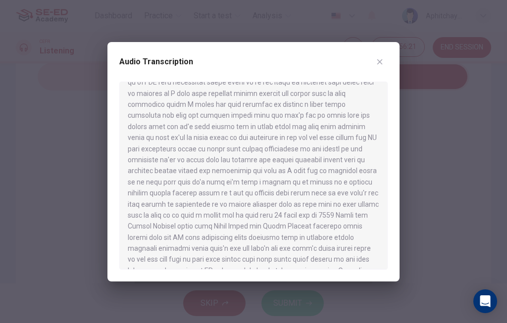
scroll to position [91, 0]
click at [374, 61] on button "button" at bounding box center [380, 62] width 16 height 16
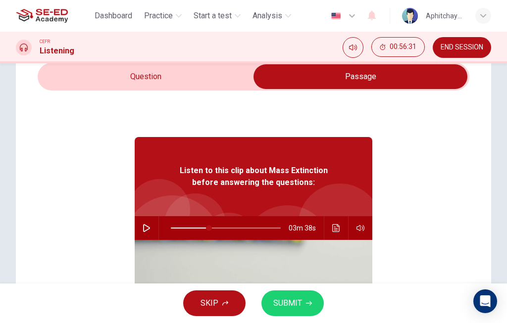
click at [226, 78] on input "checkbox" at bounding box center [361, 76] width 648 height 25
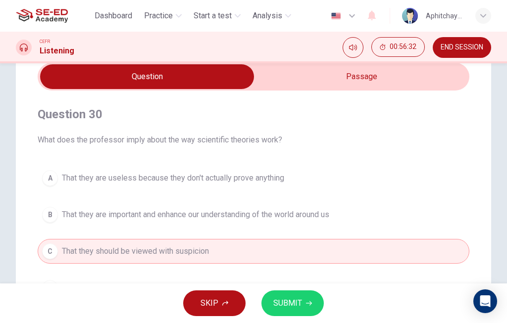
click at [292, 305] on span "SUBMIT" at bounding box center [287, 304] width 29 height 14
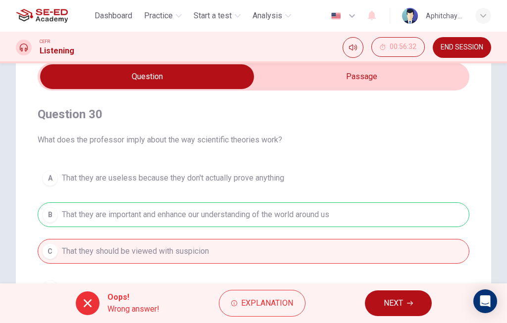
click at [285, 296] on button "Explanation" at bounding box center [262, 303] width 87 height 27
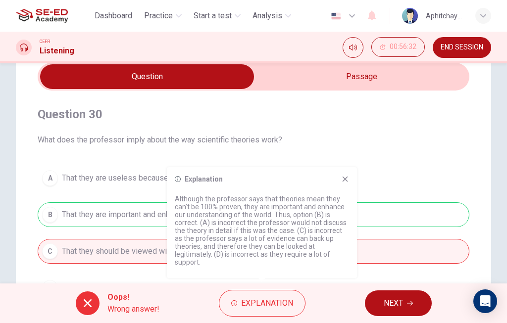
click at [347, 181] on icon at bounding box center [345, 179] width 5 height 5
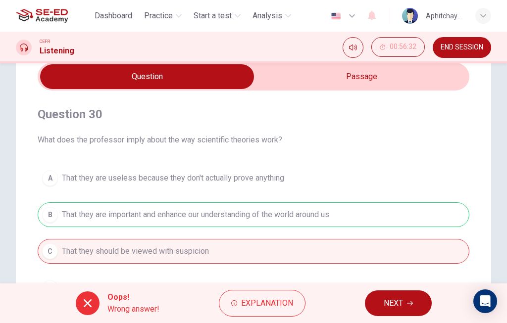
click at [394, 298] on span "NEXT" at bounding box center [393, 304] width 19 height 14
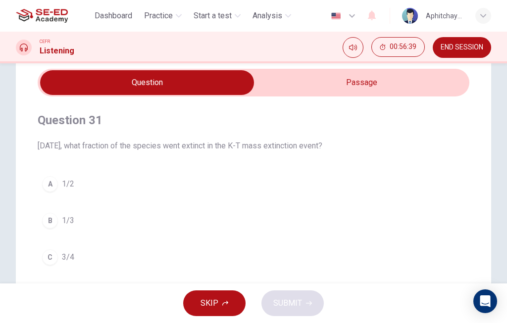
scroll to position [28, 0]
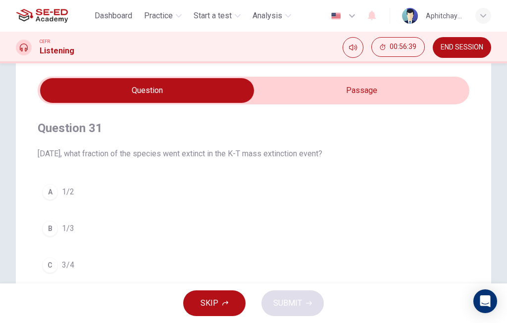
click at [380, 86] on input "checkbox" at bounding box center [147, 90] width 648 height 25
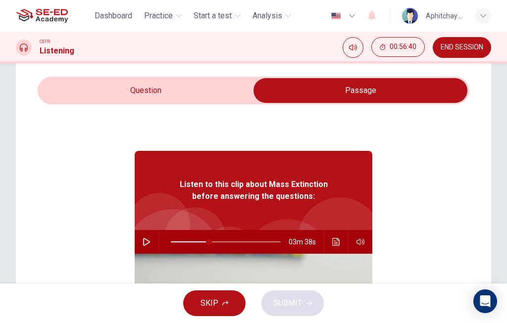
click at [338, 242] on icon "Click to see the audio transcription" at bounding box center [336, 242] width 8 height 8
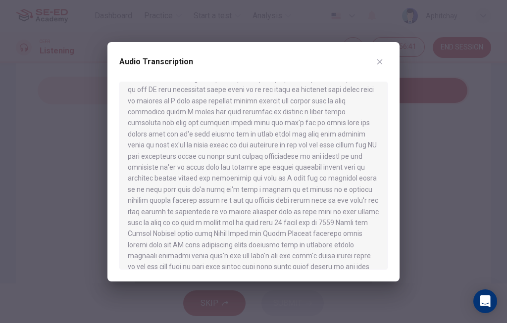
scroll to position [86, 0]
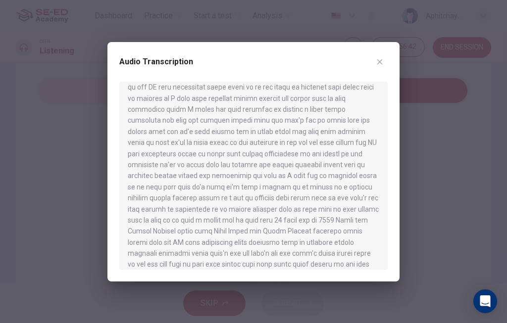
click at [385, 63] on button "button" at bounding box center [380, 62] width 16 height 16
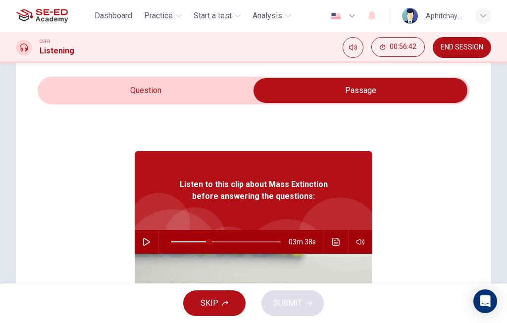
click at [336, 243] on icon "Click to see the audio transcription" at bounding box center [336, 242] width 8 height 8
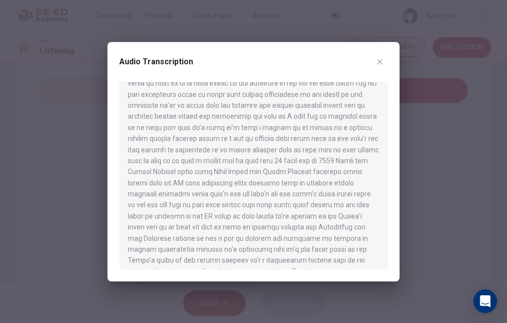
scroll to position [146, 0]
click at [378, 65] on icon "button" at bounding box center [380, 62] width 8 height 8
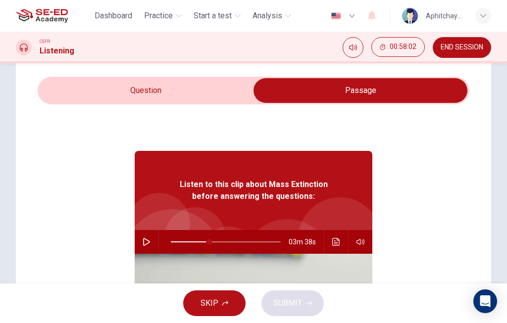
click at [216, 90] on input "checkbox" at bounding box center [361, 90] width 648 height 25
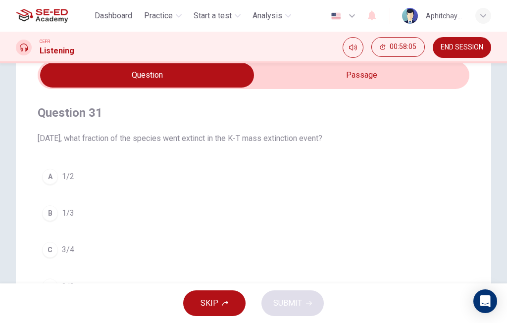
scroll to position [42, 0]
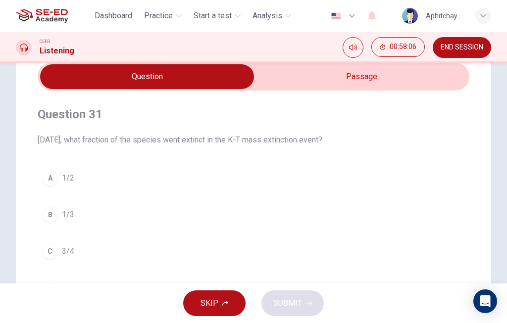
click at [351, 85] on input "checkbox" at bounding box center [147, 76] width 648 height 25
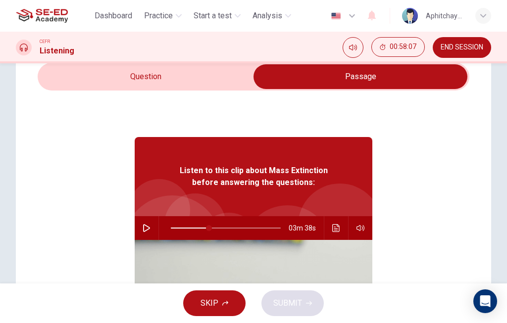
click at [330, 233] on button "Click to see the audio transcription" at bounding box center [336, 228] width 16 height 24
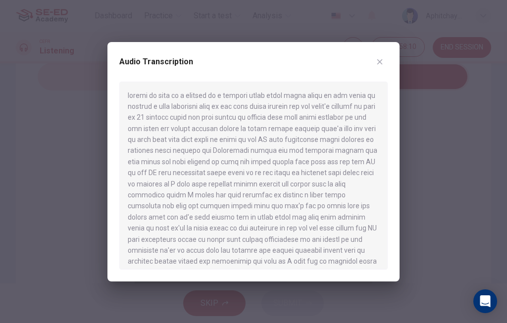
click at [379, 47] on div "Audio Transcription" at bounding box center [253, 162] width 292 height 240
click at [377, 63] on icon "button" at bounding box center [380, 62] width 8 height 8
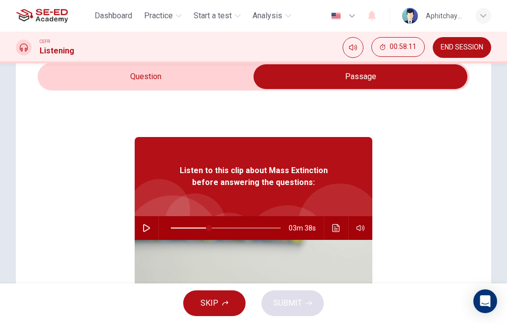
click at [148, 224] on button "button" at bounding box center [147, 228] width 16 height 24
click at [333, 227] on icon "Click to see the audio transcription" at bounding box center [336, 228] width 8 height 8
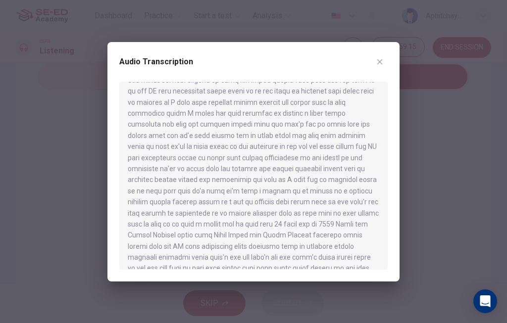
scroll to position [81, 0]
click at [387, 50] on div "Audio Transcription" at bounding box center [253, 162] width 292 height 240
click at [376, 58] on icon "button" at bounding box center [380, 62] width 8 height 8
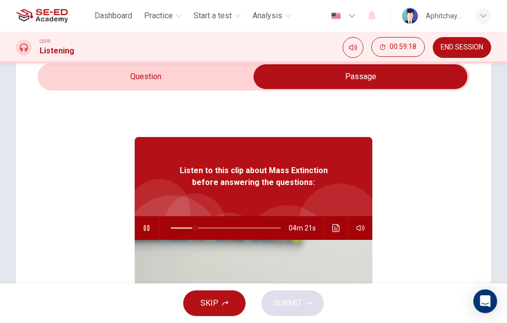
click at [334, 231] on icon "Click to see the audio transcription" at bounding box center [336, 228] width 8 height 8
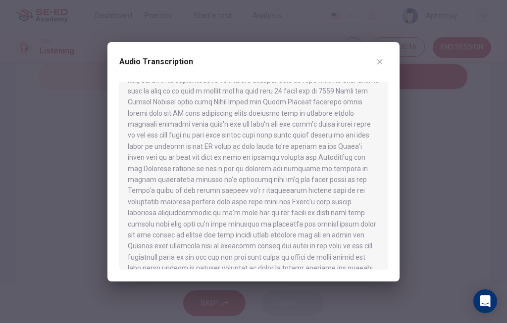
scroll to position [221, 0]
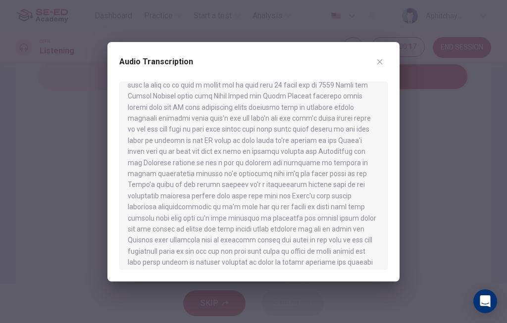
click at [378, 58] on icon "button" at bounding box center [380, 62] width 8 height 8
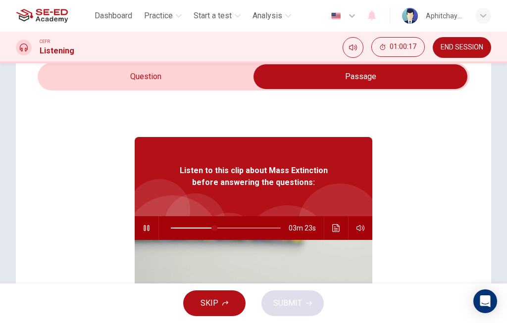
click at [182, 67] on input "checkbox" at bounding box center [361, 76] width 648 height 25
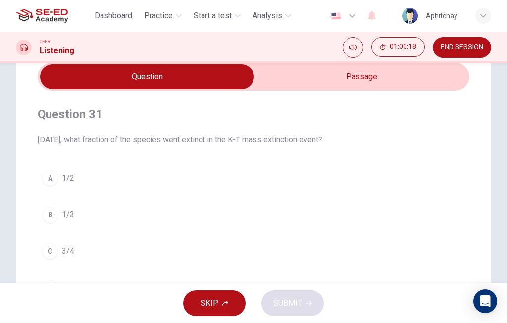
click at [364, 74] on input "checkbox" at bounding box center [147, 76] width 648 height 25
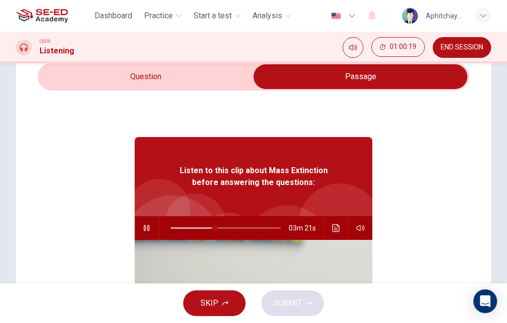
click at [214, 82] on input "checkbox" at bounding box center [361, 76] width 648 height 25
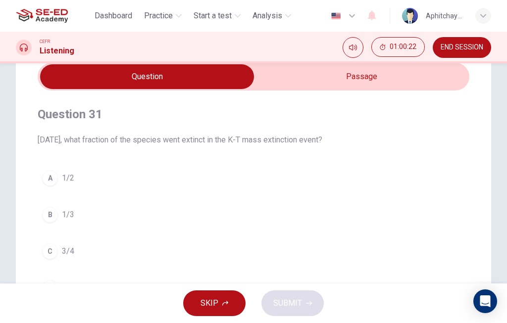
click at [426, 86] on input "checkbox" at bounding box center [147, 76] width 648 height 25
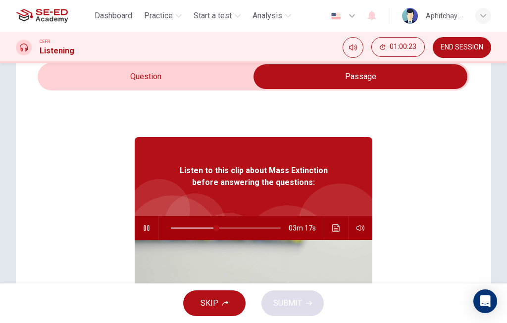
click at [338, 226] on icon "Click to see the audio transcription" at bounding box center [336, 228] width 8 height 8
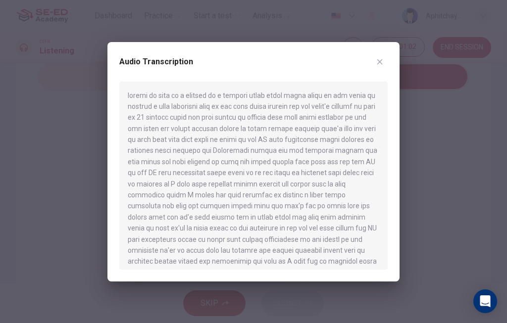
click at [388, 53] on div "Audio Transcription" at bounding box center [253, 162] width 292 height 240
click at [379, 62] on icon "button" at bounding box center [380, 62] width 8 height 8
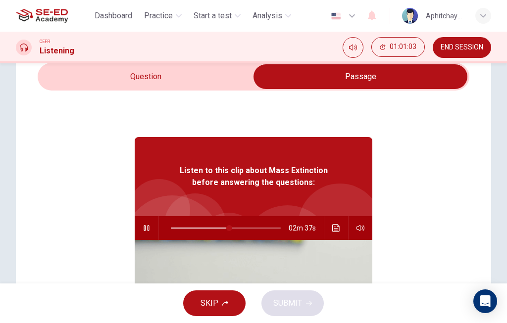
click at [190, 84] on input "checkbox" at bounding box center [361, 76] width 648 height 25
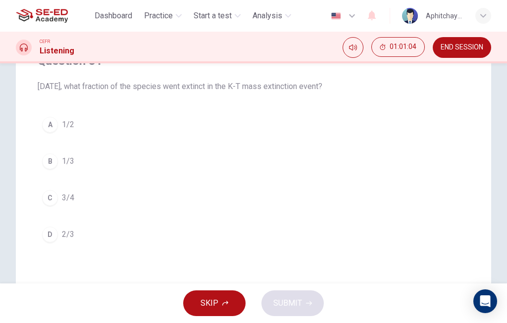
scroll to position [97, 0]
click at [280, 118] on button "A 1/2" at bounding box center [254, 123] width 432 height 25
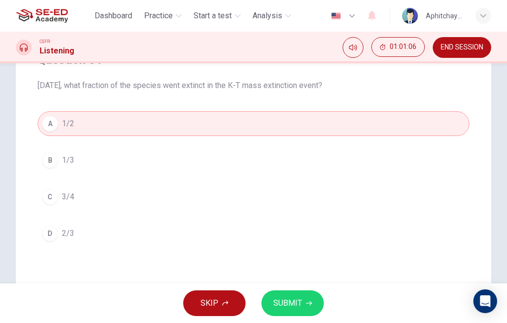
click at [280, 304] on span "SUBMIT" at bounding box center [287, 304] width 29 height 14
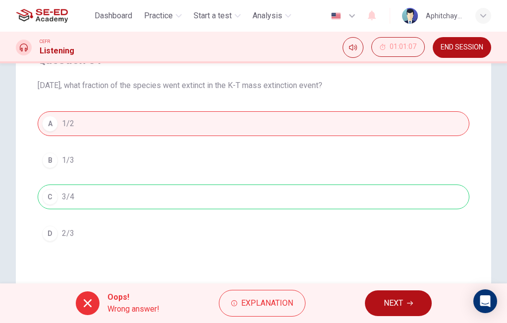
click at [267, 204] on div "A 1/2 B 1/3 C 3/4 D 2/3" at bounding box center [254, 178] width 432 height 135
click at [276, 301] on span "Explanation" at bounding box center [267, 304] width 52 height 14
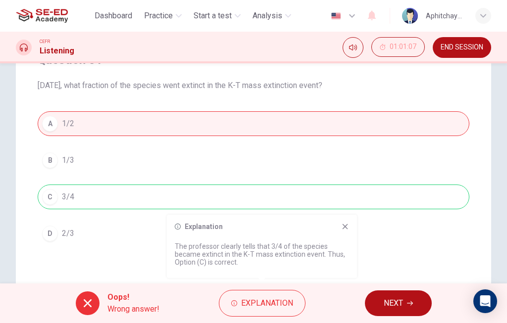
click at [391, 305] on span "NEXT" at bounding box center [393, 304] width 19 height 14
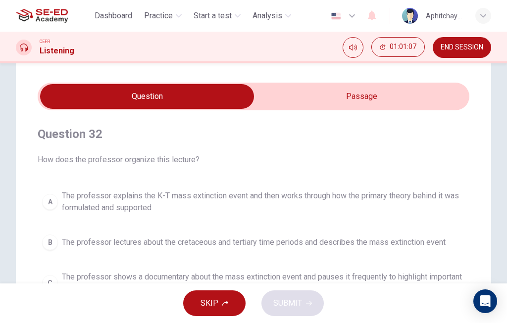
scroll to position [11, 0]
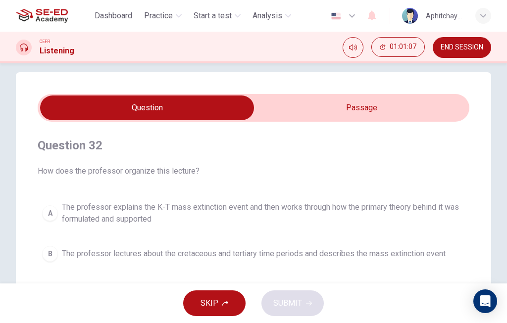
click at [300, 108] on input "checkbox" at bounding box center [147, 108] width 648 height 25
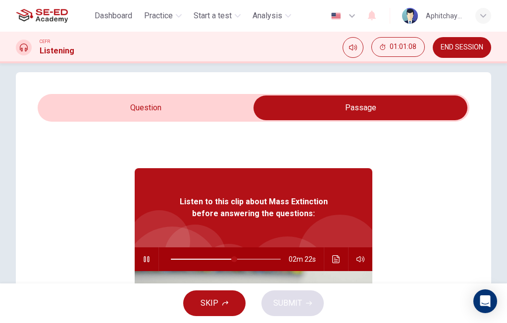
click at [149, 257] on icon "button" at bounding box center [146, 260] width 5 height 6
click at [334, 259] on icon "Click to see the audio transcription" at bounding box center [335, 260] width 7 height 8
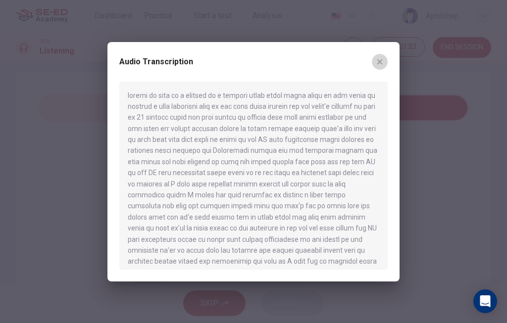
click at [385, 66] on button "button" at bounding box center [380, 62] width 16 height 16
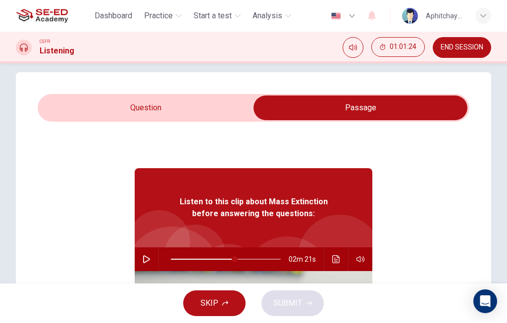
click at [174, 92] on div "Question 32 How does the professor organize this lecture? A The professor expla…" at bounding box center [254, 271] width 476 height 398
click at [171, 96] on input "checkbox" at bounding box center [361, 108] width 648 height 25
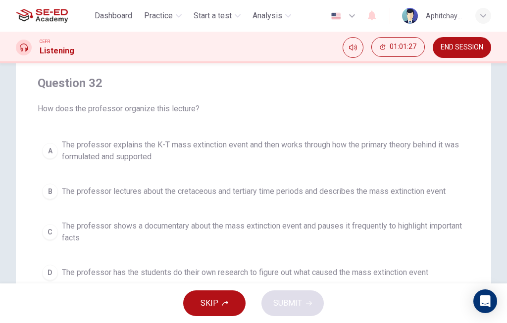
scroll to position [75, 0]
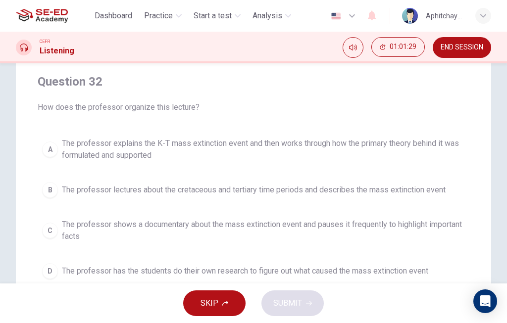
click at [304, 153] on span "The professor explains the K-T mass extinction event and then works through how…" at bounding box center [263, 150] width 403 height 24
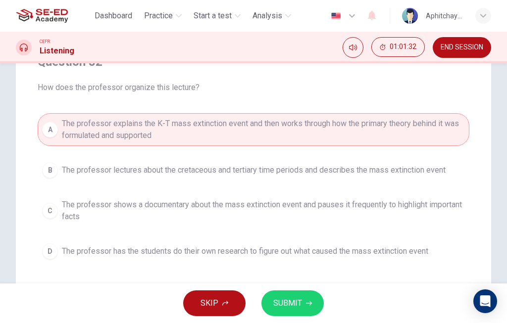
scroll to position [97, 0]
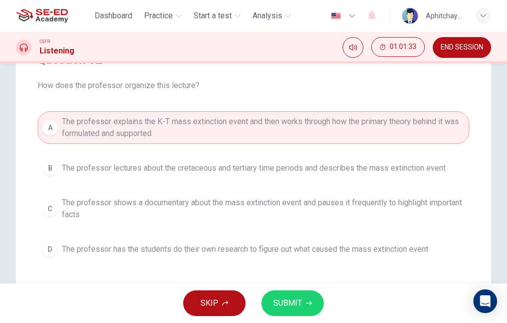
click at [297, 303] on span "SUBMIT" at bounding box center [287, 304] width 29 height 14
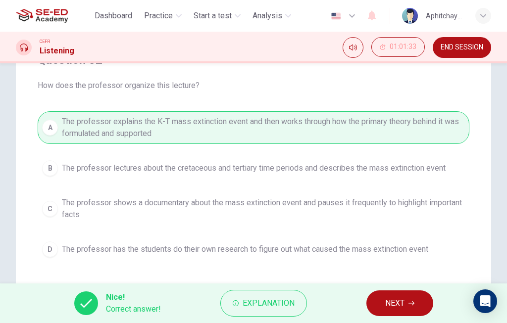
click at [385, 306] on span "NEXT" at bounding box center [394, 304] width 19 height 14
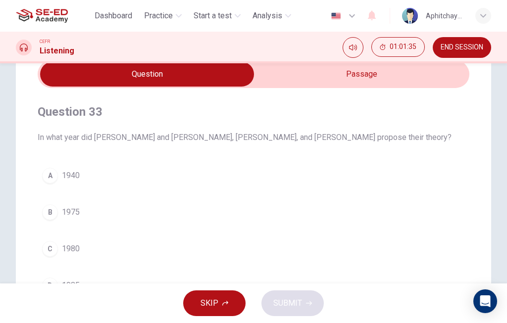
scroll to position [44, 0]
click at [364, 77] on input "checkbox" at bounding box center [147, 74] width 648 height 25
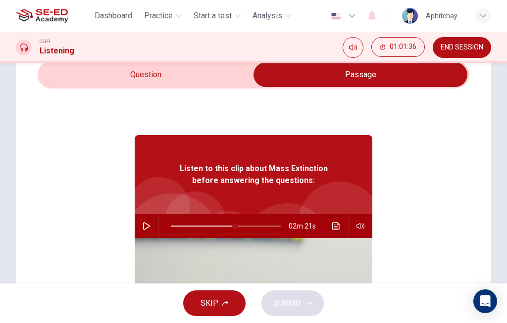
click at [341, 225] on button "Click to see the audio transcription" at bounding box center [336, 226] width 16 height 24
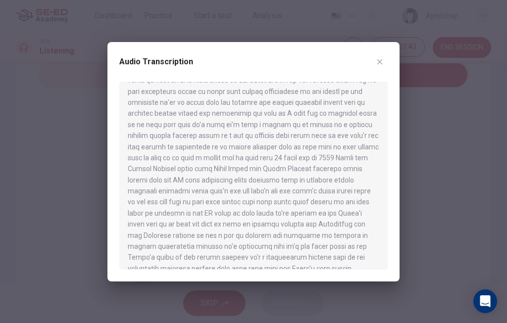
scroll to position [147, 0]
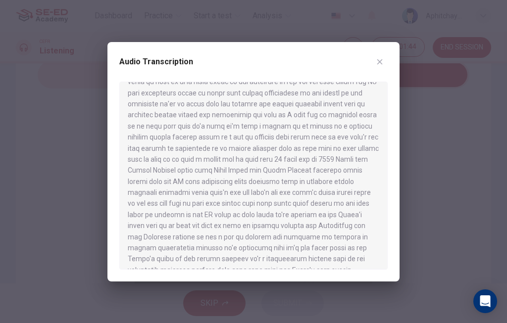
click at [378, 54] on button "button" at bounding box center [380, 62] width 16 height 16
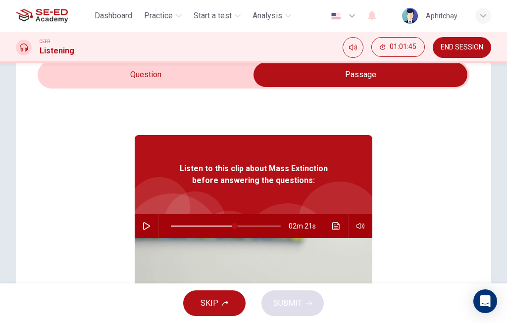
click at [185, 68] on input "checkbox" at bounding box center [361, 74] width 648 height 25
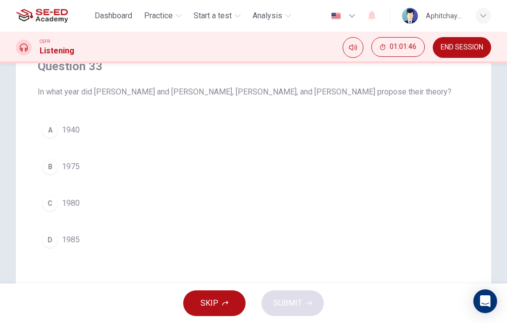
scroll to position [93, 0]
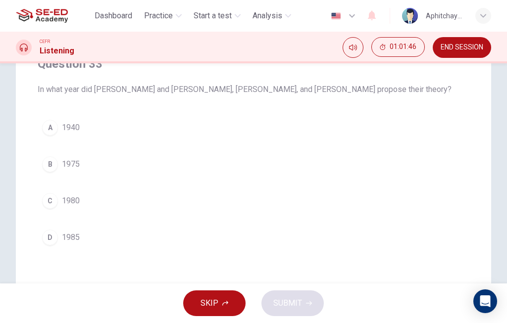
click at [280, 200] on button "C 1980" at bounding box center [254, 201] width 432 height 25
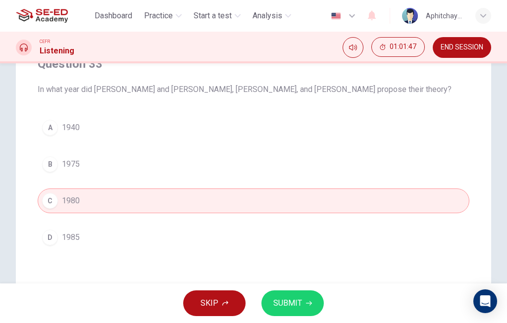
click at [300, 304] on span "SUBMIT" at bounding box center [287, 304] width 29 height 14
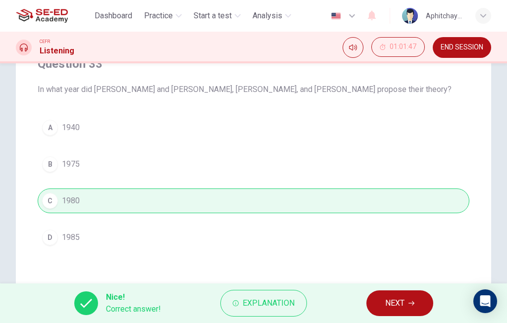
click at [380, 300] on button "NEXT" at bounding box center [400, 304] width 67 height 26
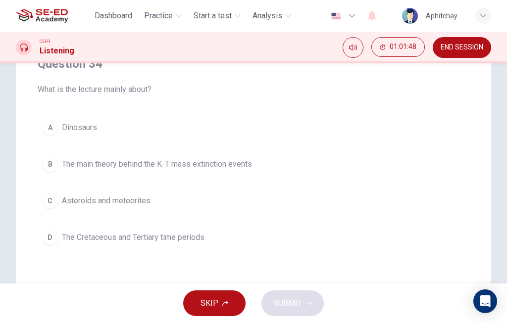
scroll to position [87, 0]
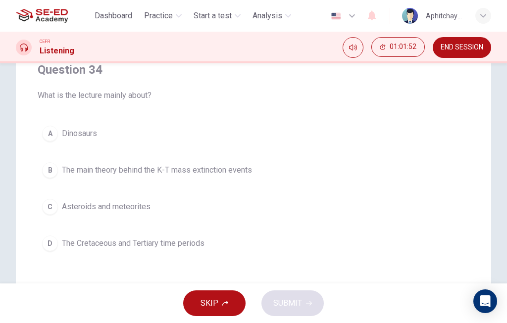
click at [305, 168] on button "B The main theory behind the K-T mass extinction events" at bounding box center [254, 170] width 432 height 25
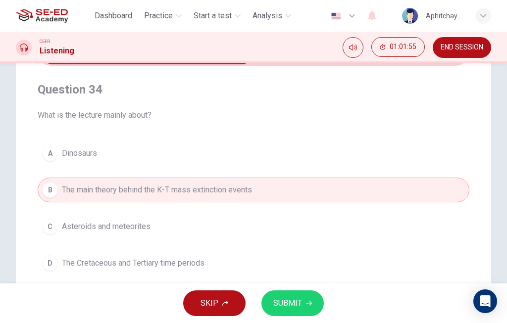
scroll to position [67, 0]
click at [321, 265] on button "D The Cretaceous and Tertiary time periods" at bounding box center [254, 263] width 432 height 25
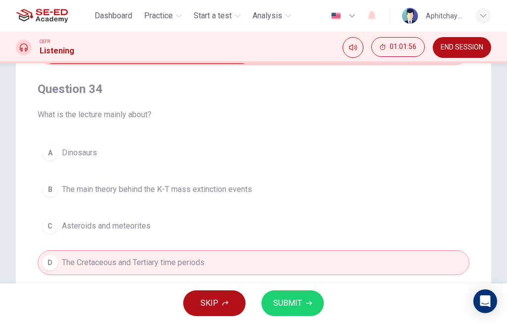
scroll to position [45, 0]
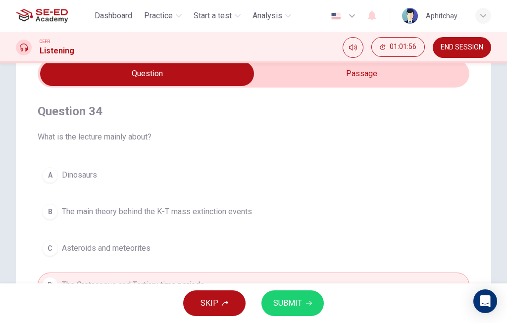
click at [360, 72] on input "checkbox" at bounding box center [147, 73] width 648 height 25
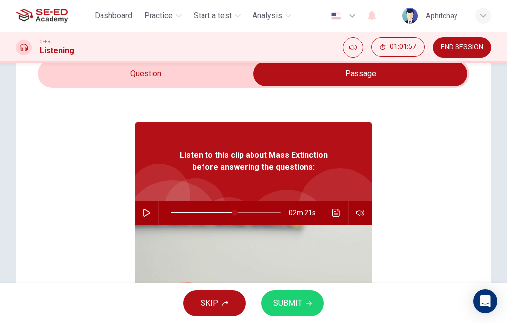
scroll to position [13, 0]
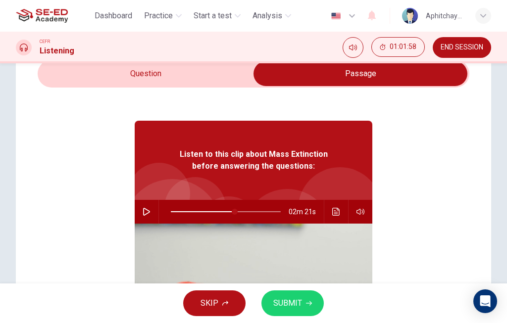
click at [331, 210] on button "Click to see the audio transcription" at bounding box center [336, 212] width 16 height 24
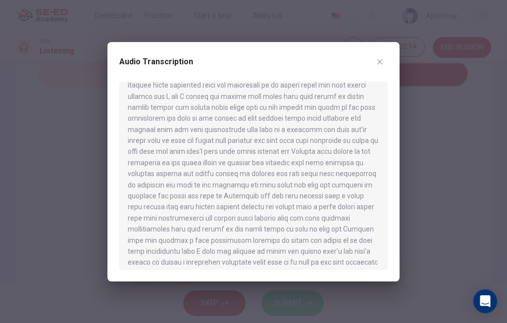
scroll to position [470, 0]
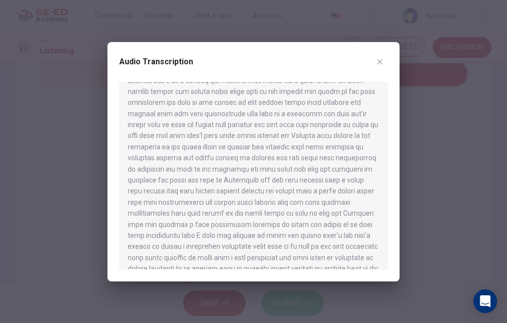
click at [378, 54] on button "button" at bounding box center [380, 62] width 16 height 16
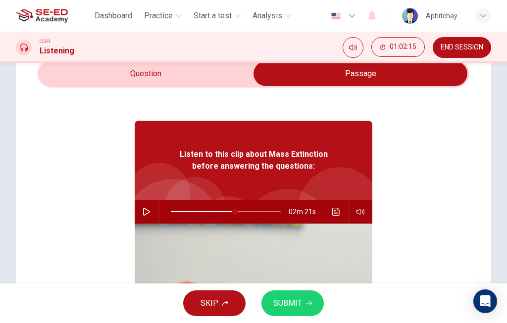
click at [218, 83] on input "checkbox" at bounding box center [361, 73] width 648 height 25
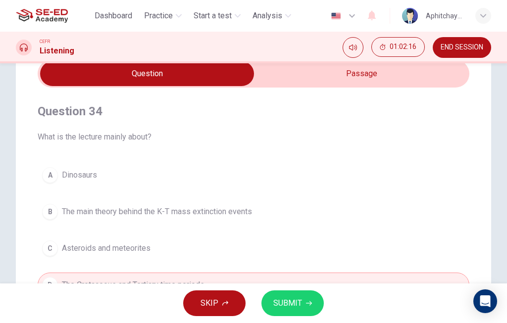
scroll to position [0, 0]
click at [213, 217] on span "The main theory behind the K-T mass extinction events" at bounding box center [157, 212] width 190 height 12
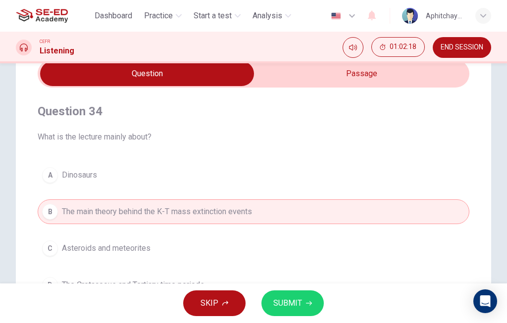
scroll to position [85, 0]
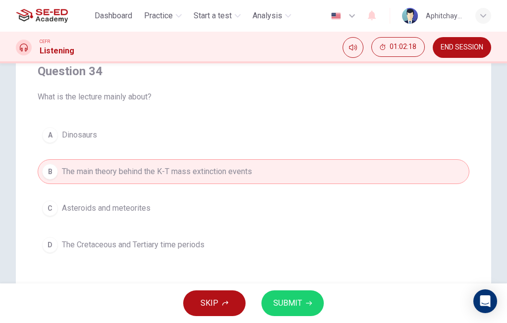
click at [299, 301] on span "SUBMIT" at bounding box center [287, 304] width 29 height 14
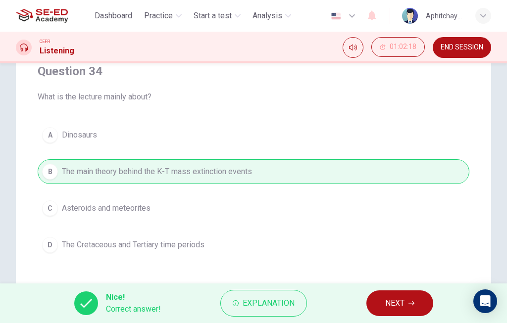
click at [401, 303] on span "NEXT" at bounding box center [394, 304] width 19 height 14
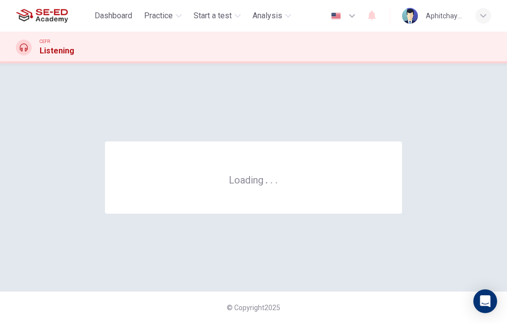
scroll to position [0, 0]
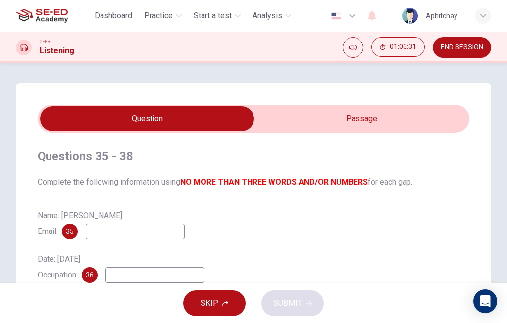
click at [400, 117] on input "checkbox" at bounding box center [147, 119] width 648 height 25
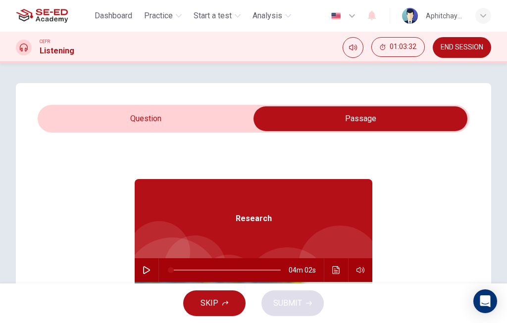
click at [337, 265] on button "Click to see the audio transcription" at bounding box center [336, 271] width 16 height 24
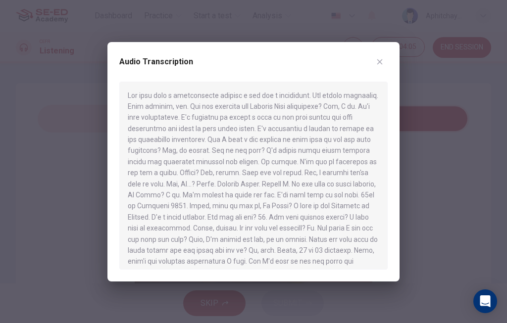
click at [392, 56] on div "Audio Transcription" at bounding box center [253, 162] width 292 height 240
click at [389, 56] on div "Audio Transcription" at bounding box center [253, 162] width 292 height 240
click at [383, 56] on button "button" at bounding box center [380, 62] width 16 height 16
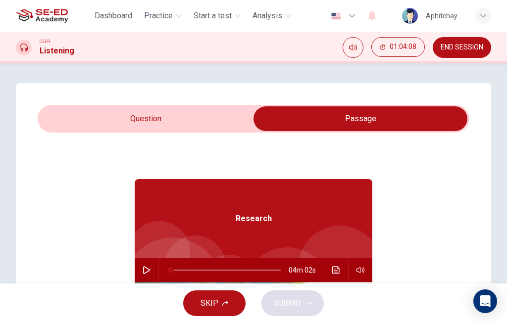
click at [235, 104] on div "Questions 35 - 38 Complete the following information using NO MORE THAN THREE W…" at bounding box center [254, 282] width 476 height 398
click at [335, 268] on icon "Click to see the audio transcription" at bounding box center [336, 271] width 8 height 8
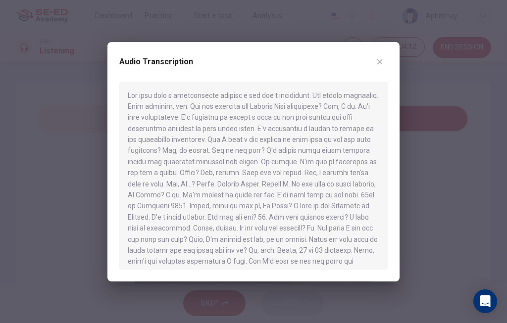
click at [383, 60] on icon "button" at bounding box center [380, 62] width 8 height 8
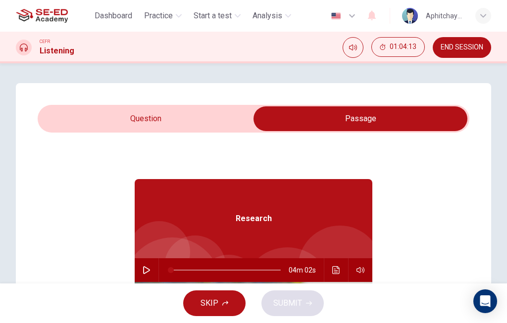
click at [228, 120] on input "checkbox" at bounding box center [361, 119] width 648 height 25
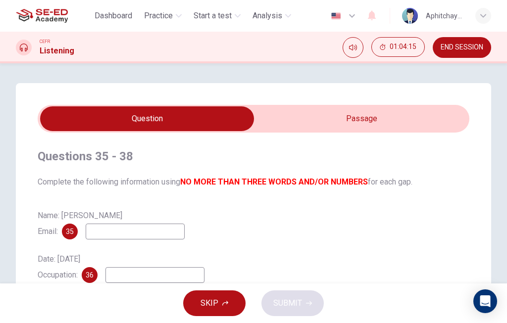
click at [114, 232] on input at bounding box center [135, 232] width 99 height 16
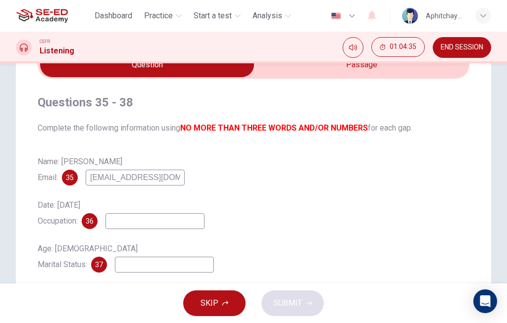
scroll to position [43, 0]
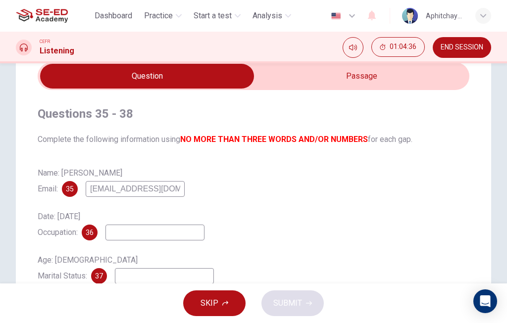
click at [389, 75] on input "checkbox" at bounding box center [147, 76] width 648 height 25
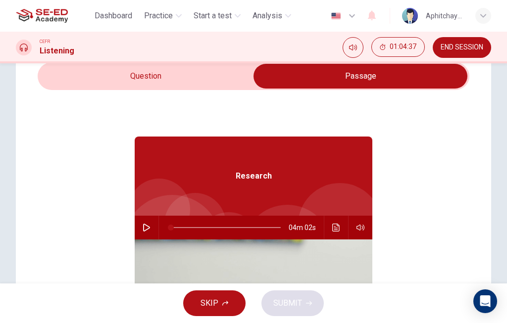
click at [335, 230] on icon "Click to see the audio transcription" at bounding box center [336, 228] width 8 height 8
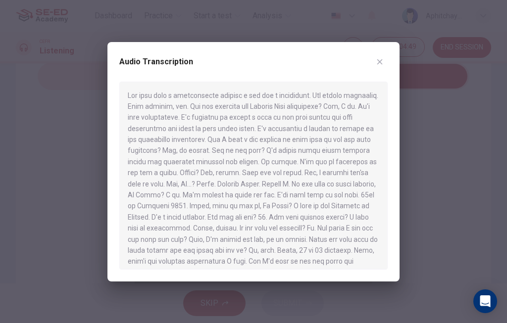
click at [382, 58] on icon "button" at bounding box center [380, 62] width 8 height 8
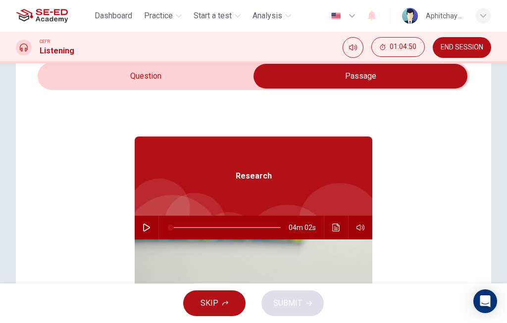
click at [206, 74] on input "checkbox" at bounding box center [361, 76] width 648 height 25
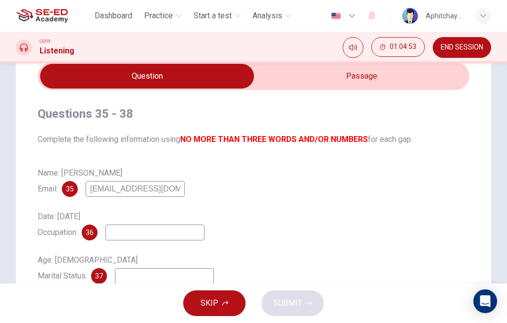
click at [348, 81] on input "checkbox" at bounding box center [147, 76] width 648 height 25
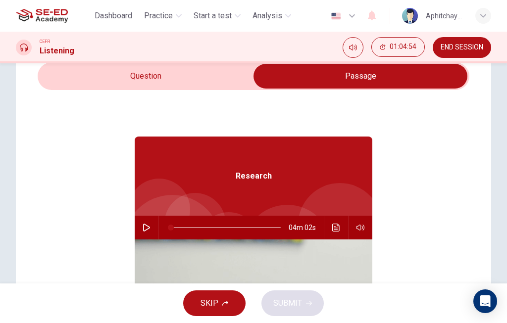
click at [335, 231] on icon "Click to see the audio transcription" at bounding box center [336, 228] width 8 height 8
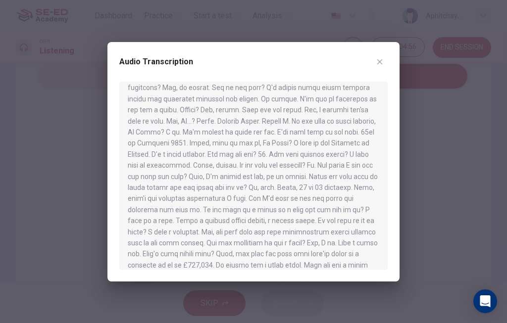
scroll to position [63, 0]
click at [402, 59] on div at bounding box center [253, 161] width 507 height 323
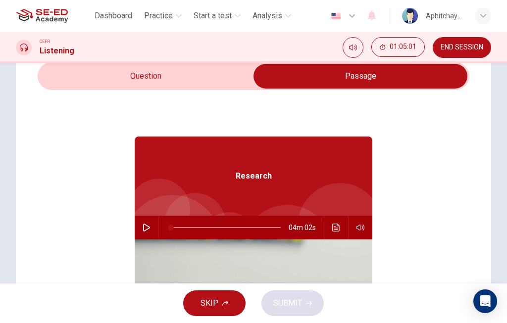
click at [207, 77] on input "checkbox" at bounding box center [361, 76] width 648 height 25
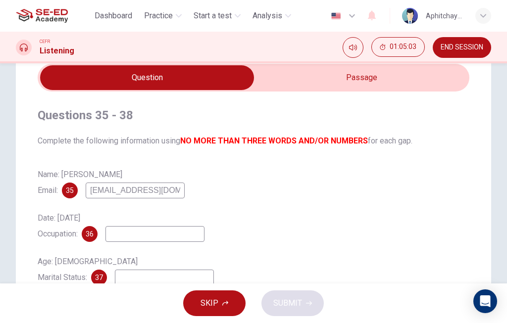
scroll to position [37, 0]
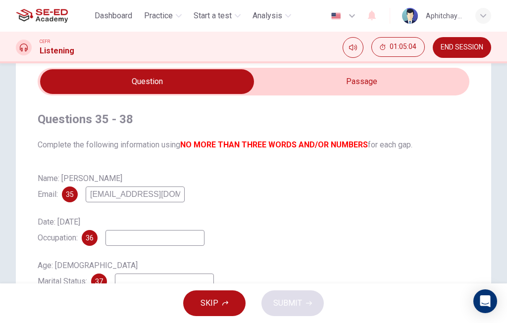
click at [338, 91] on input "checkbox" at bounding box center [147, 81] width 648 height 25
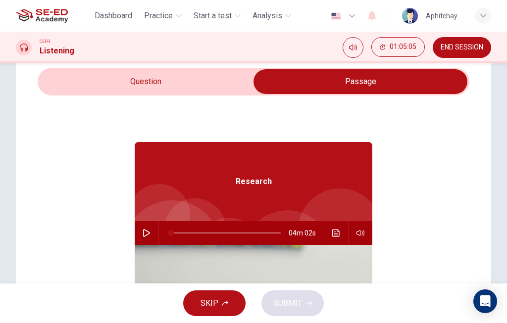
click at [331, 234] on button "Click to see the audio transcription" at bounding box center [336, 233] width 16 height 24
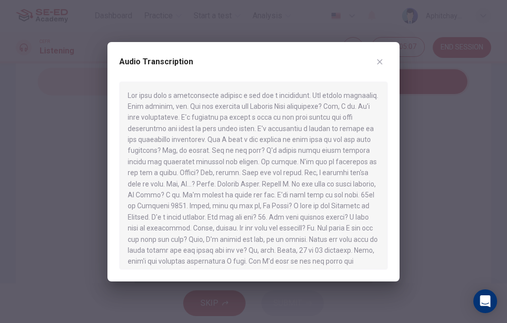
scroll to position [72, 0]
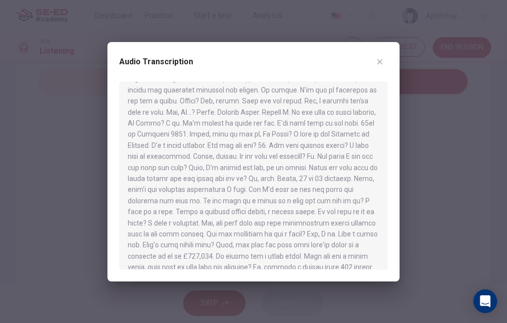
click at [391, 60] on div "Audio Transcription" at bounding box center [253, 162] width 292 height 240
click at [391, 56] on div "Audio Transcription" at bounding box center [253, 162] width 292 height 240
click at [388, 52] on div "Audio Transcription" at bounding box center [253, 162] width 292 height 240
click at [377, 60] on icon "button" at bounding box center [380, 62] width 8 height 8
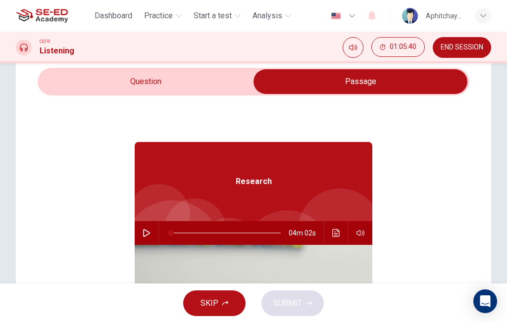
click at [228, 93] on input "checkbox" at bounding box center [361, 81] width 648 height 25
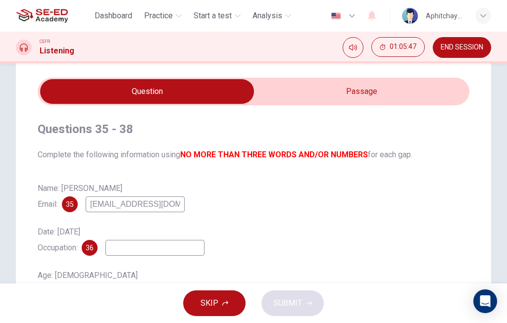
scroll to position [26, 0]
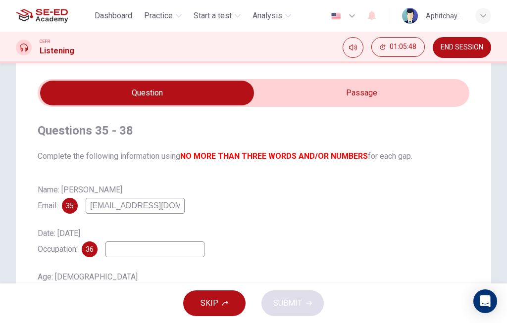
click at [354, 96] on input "checkbox" at bounding box center [147, 93] width 648 height 25
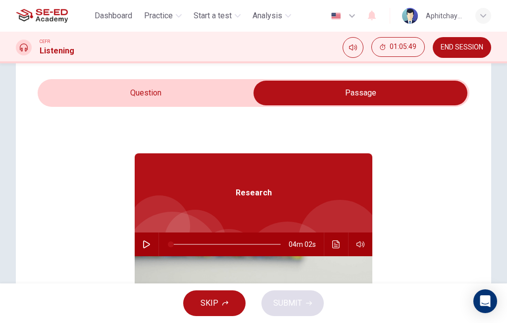
click at [333, 245] on icon "Click to see the audio transcription" at bounding box center [335, 245] width 7 height 8
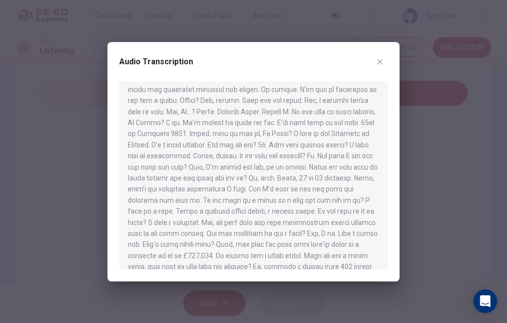
scroll to position [72, 0]
click at [387, 61] on button "button" at bounding box center [380, 62] width 16 height 16
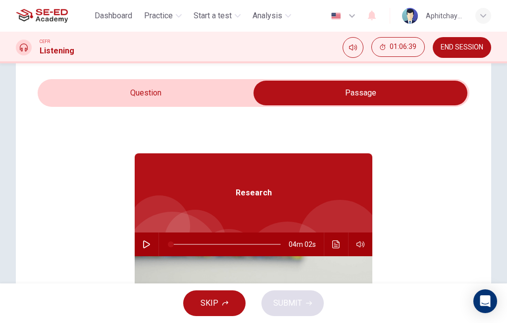
click at [198, 92] on input "checkbox" at bounding box center [361, 93] width 648 height 25
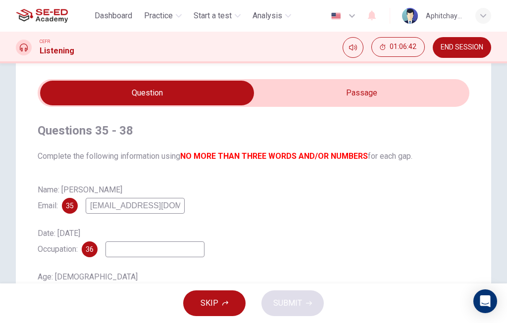
scroll to position [42, 0]
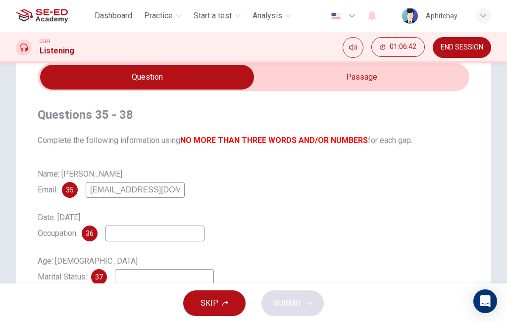
click at [368, 87] on input "checkbox" at bounding box center [147, 77] width 648 height 25
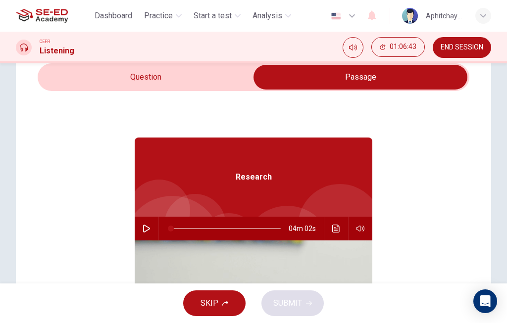
click at [221, 82] on input "checkbox" at bounding box center [361, 77] width 648 height 25
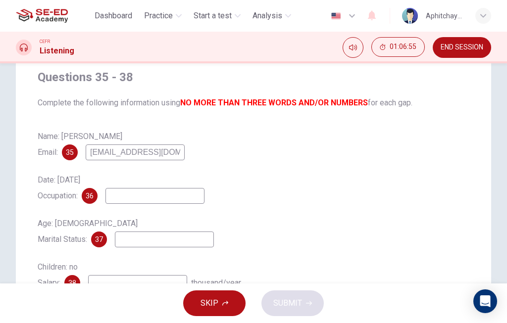
scroll to position [94, 0]
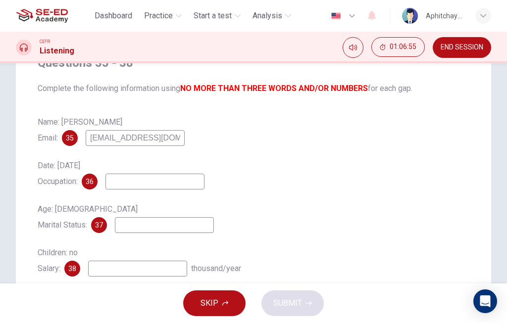
click at [177, 220] on input at bounding box center [164, 225] width 99 height 16
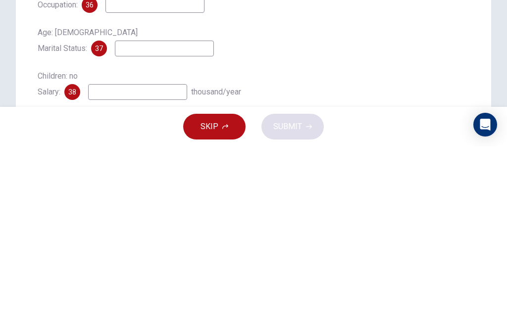
click at [114, 261] on input at bounding box center [137, 269] width 99 height 16
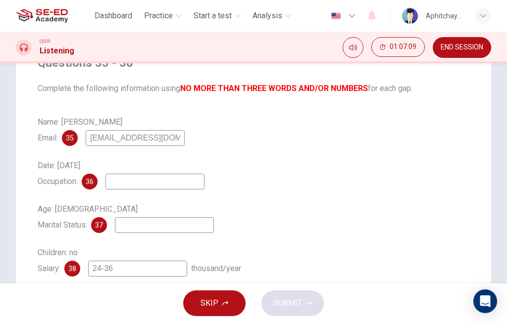
click at [197, 227] on input at bounding box center [164, 225] width 99 height 16
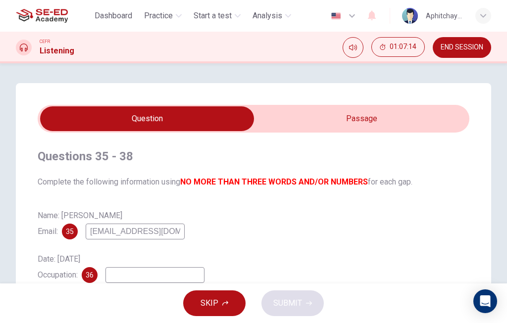
scroll to position [0, 0]
click at [390, 113] on input "checkbox" at bounding box center [147, 119] width 648 height 25
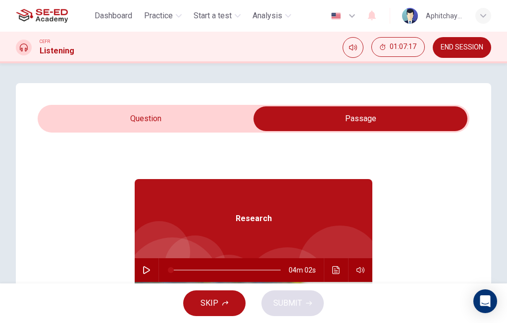
click at [152, 266] on button "button" at bounding box center [147, 271] width 16 height 24
click at [336, 269] on icon "Click to see the audio transcription" at bounding box center [336, 271] width 8 height 8
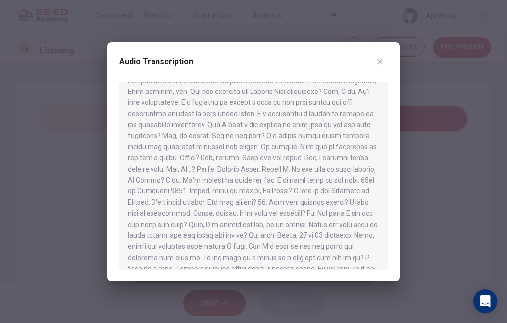
scroll to position [40, 0]
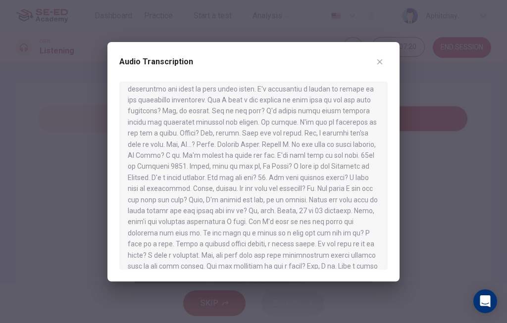
click at [45, 314] on div at bounding box center [253, 161] width 507 height 323
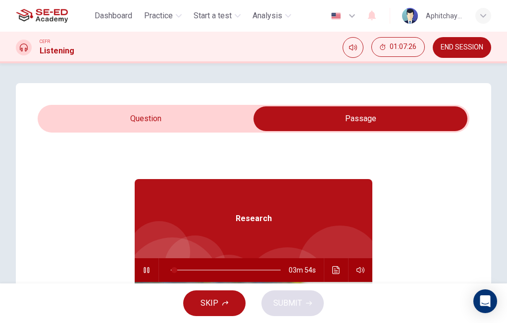
click at [334, 268] on icon "Click to see the audio transcription" at bounding box center [336, 271] width 8 height 8
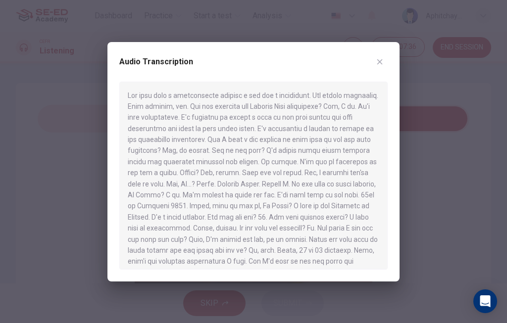
click at [383, 62] on icon "button" at bounding box center [380, 62] width 8 height 8
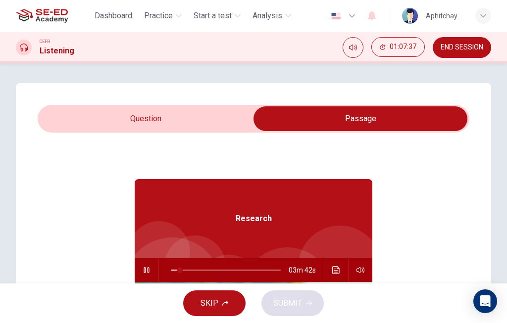
click at [95, 116] on input "checkbox" at bounding box center [361, 119] width 648 height 25
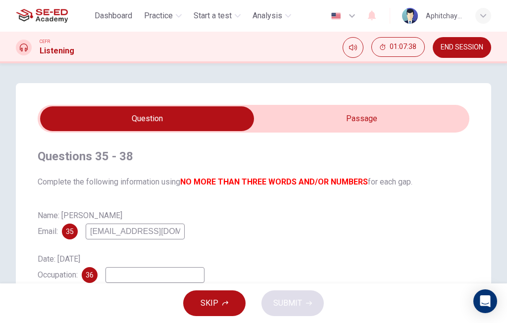
click at [119, 267] on div "Date: [DATE] Occupation: 36" at bounding box center [254, 268] width 432 height 32
click at [184, 275] on input at bounding box center [155, 276] width 99 height 16
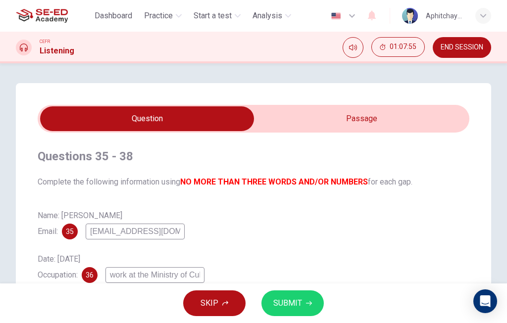
click at [304, 115] on input "checkbox" at bounding box center [147, 119] width 648 height 25
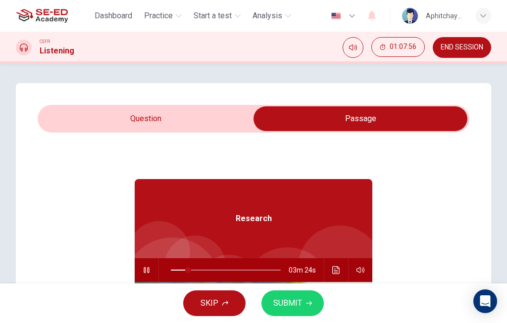
click at [334, 266] on button "Click to see the audio transcription" at bounding box center [336, 271] width 16 height 24
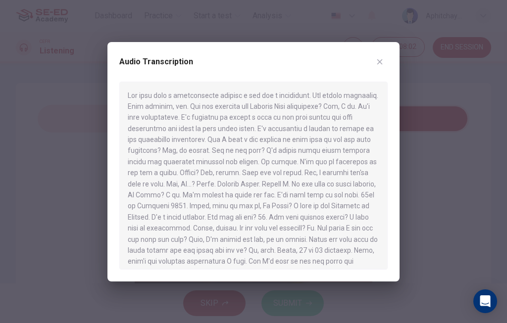
click at [387, 56] on div "Audio Transcription" at bounding box center [253, 68] width 268 height 28
click at [383, 53] on div "Audio Transcription" at bounding box center [253, 162] width 292 height 240
click at [384, 55] on button "button" at bounding box center [380, 62] width 16 height 16
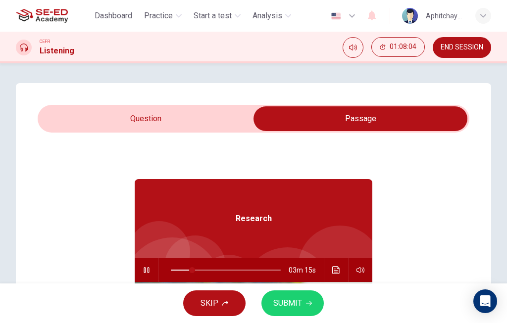
click at [86, 112] on input "checkbox" at bounding box center [361, 119] width 648 height 25
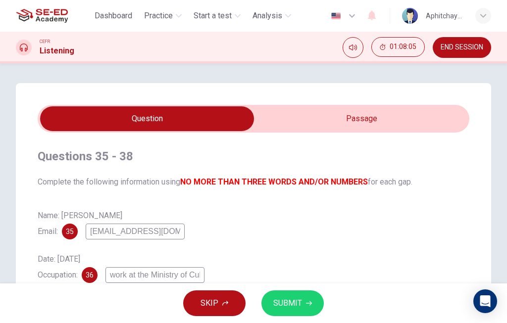
click at [125, 272] on input "work at the Ministry of Culture" at bounding box center [155, 276] width 99 height 16
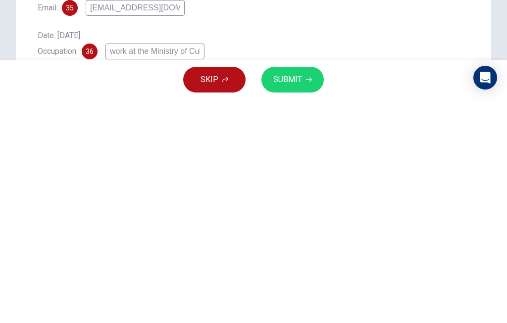
click at [123, 268] on input "work at the Ministry of Culture" at bounding box center [155, 276] width 99 height 16
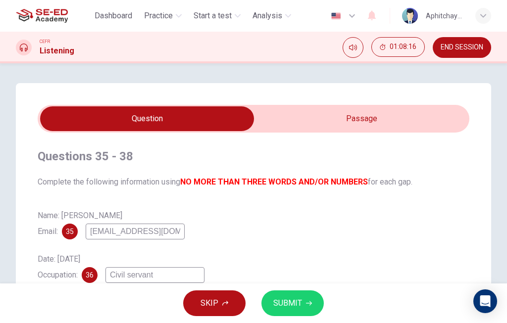
click at [305, 107] on input "checkbox" at bounding box center [147, 119] width 648 height 25
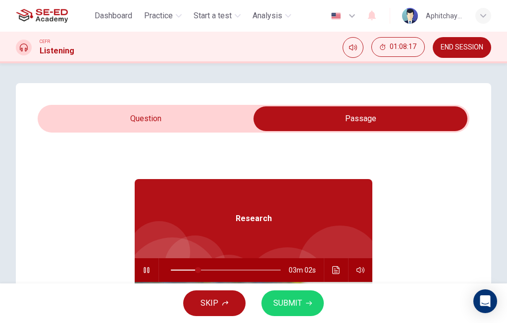
click at [335, 268] on icon "Click to see the audio transcription" at bounding box center [336, 271] width 8 height 8
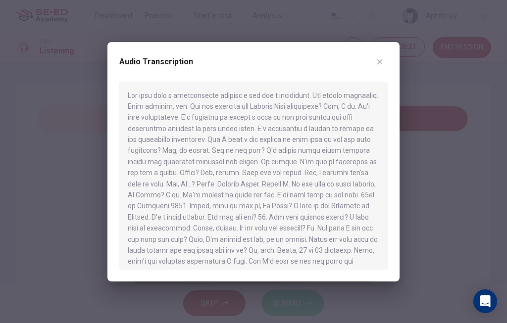
click at [385, 57] on button "button" at bounding box center [380, 62] width 16 height 16
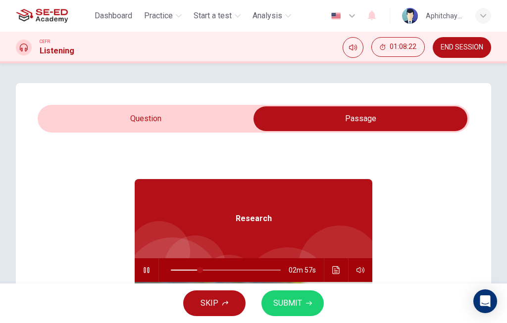
click at [147, 117] on input "checkbox" at bounding box center [361, 119] width 648 height 25
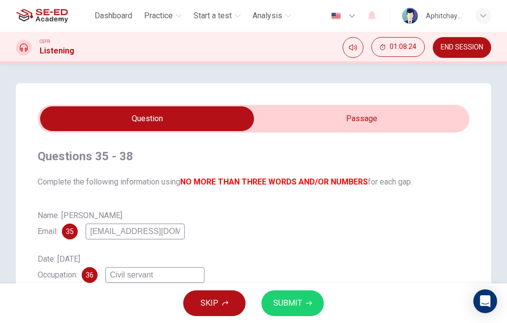
click at [314, 118] on input "checkbox" at bounding box center [147, 119] width 648 height 25
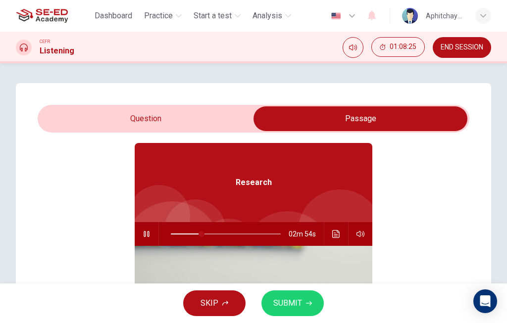
scroll to position [39, 0]
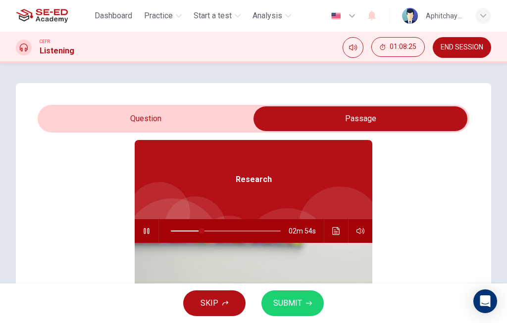
click at [337, 229] on icon "Click to see the audio transcription" at bounding box center [335, 231] width 7 height 8
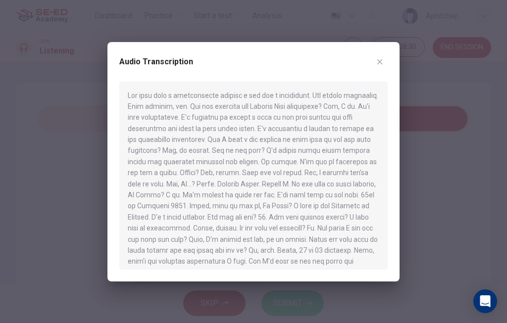
click at [382, 55] on button "button" at bounding box center [380, 62] width 16 height 16
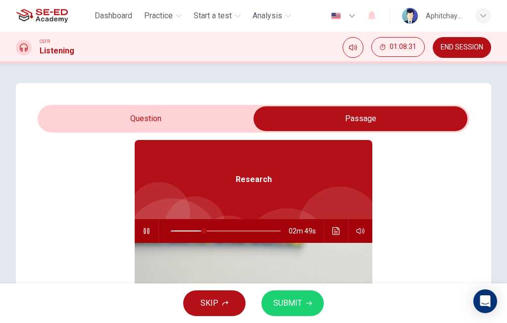
click at [145, 121] on input "checkbox" at bounding box center [361, 119] width 648 height 25
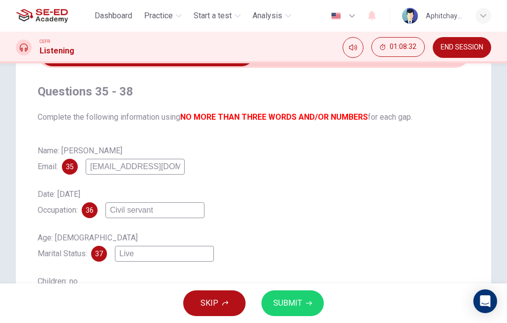
scroll to position [77, 0]
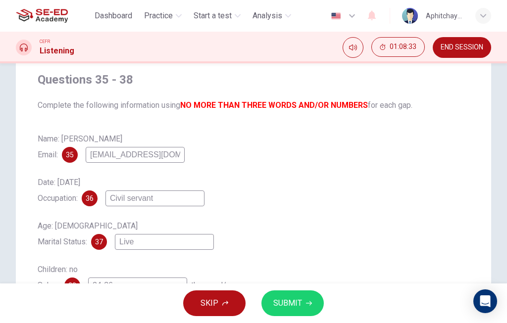
click at [197, 241] on input "Live" at bounding box center [164, 242] width 99 height 16
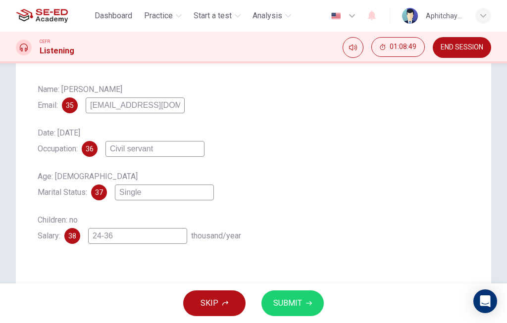
scroll to position [129, 0]
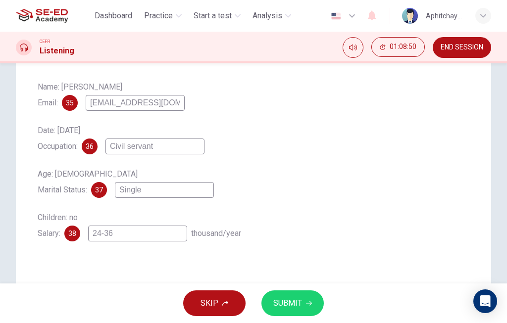
click at [299, 300] on span "SUBMIT" at bounding box center [287, 304] width 29 height 14
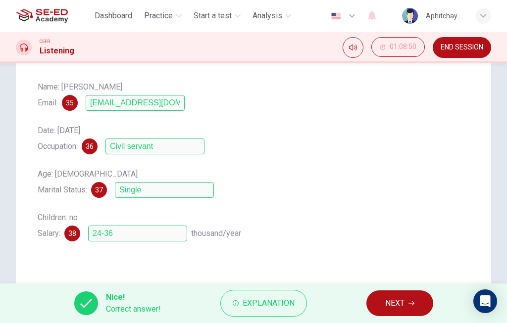
click at [280, 303] on span "Explanation" at bounding box center [269, 304] width 52 height 14
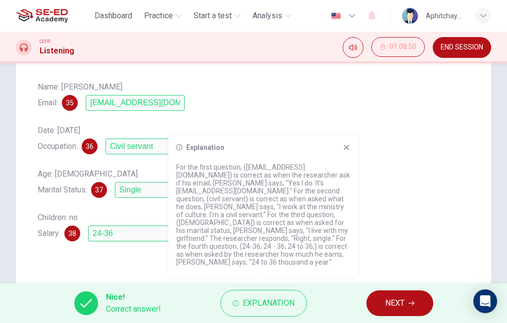
click at [400, 296] on button "NEXT" at bounding box center [400, 304] width 67 height 26
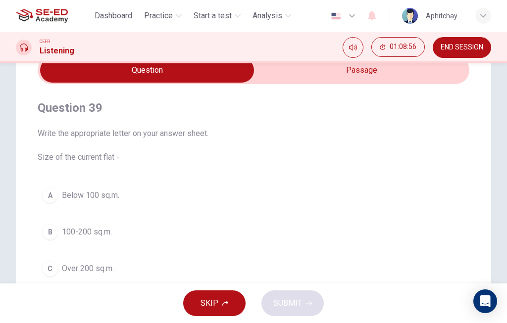
scroll to position [48, 0]
click at [400, 79] on input "checkbox" at bounding box center [147, 70] width 648 height 25
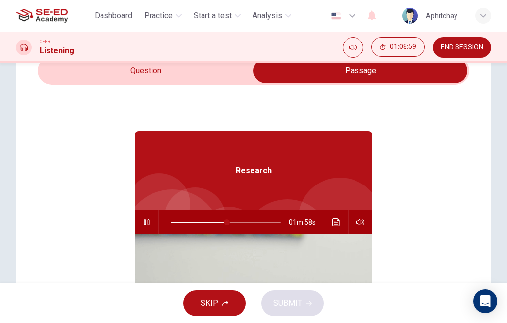
click at [334, 219] on icon "Click to see the audio transcription" at bounding box center [335, 222] width 7 height 8
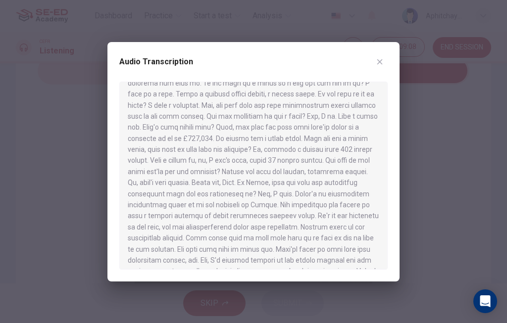
scroll to position [189, 0]
click at [387, 54] on div "Audio Transcription" at bounding box center [253, 162] width 292 height 240
click at [381, 56] on button "button" at bounding box center [380, 62] width 16 height 16
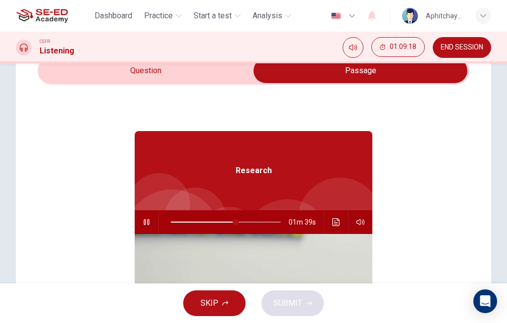
click at [145, 218] on button "button" at bounding box center [147, 223] width 16 height 24
click at [334, 220] on icon "Click to see the audio transcription" at bounding box center [336, 222] width 8 height 8
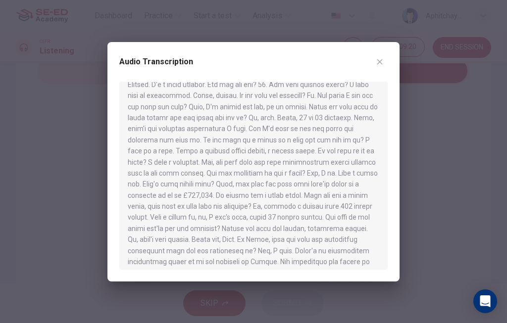
scroll to position [133, 0]
click at [379, 62] on icon "button" at bounding box center [380, 62] width 8 height 8
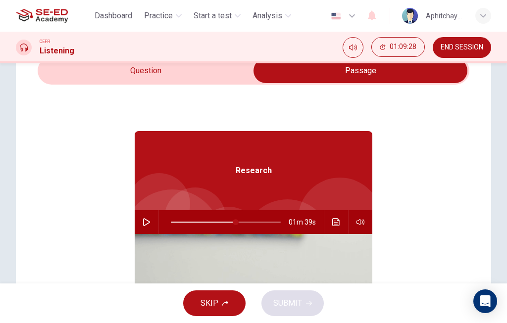
click at [163, 74] on input "checkbox" at bounding box center [361, 70] width 648 height 25
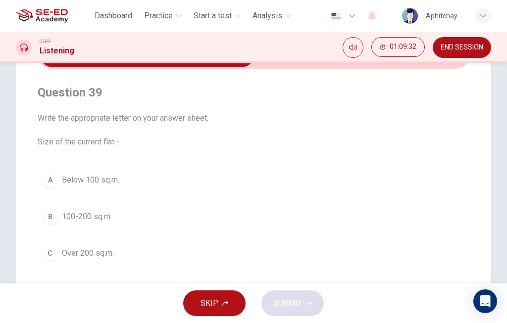
scroll to position [25, 0]
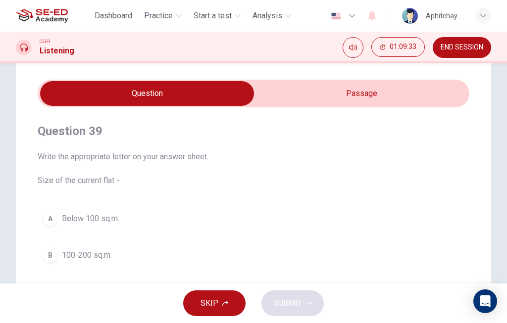
click at [326, 95] on input "checkbox" at bounding box center [147, 93] width 648 height 25
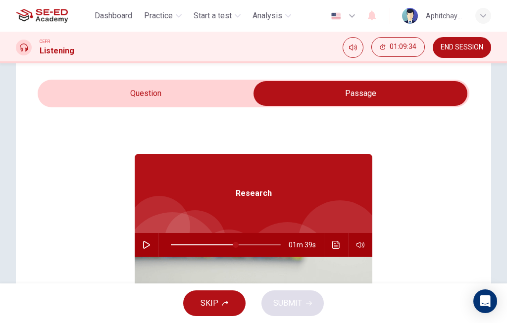
click at [337, 241] on button "Click to see the audio transcription" at bounding box center [336, 245] width 16 height 24
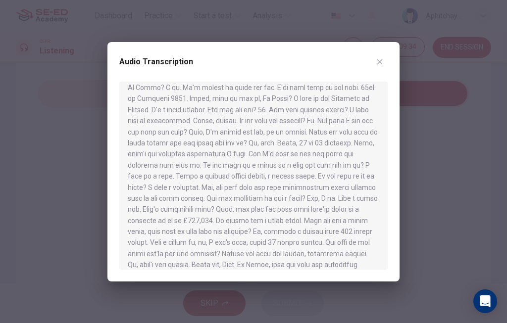
scroll to position [137, 0]
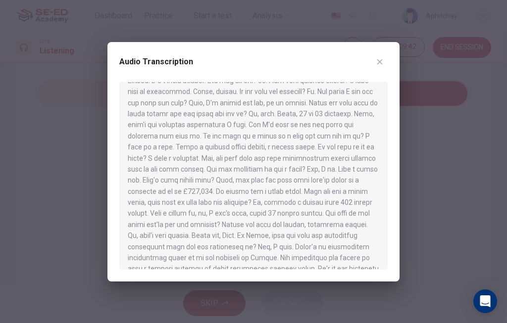
click at [386, 57] on button "button" at bounding box center [380, 62] width 16 height 16
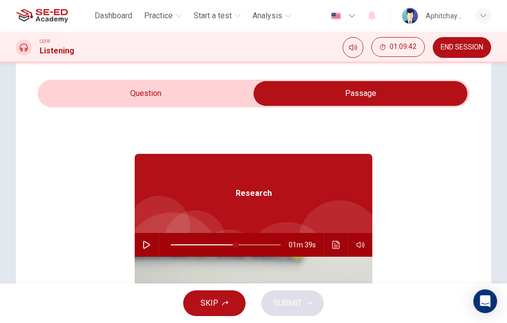
click at [386, 57] on div "01:09:42" at bounding box center [399, 47] width 54 height 21
click at [222, 90] on input "checkbox" at bounding box center [361, 93] width 648 height 25
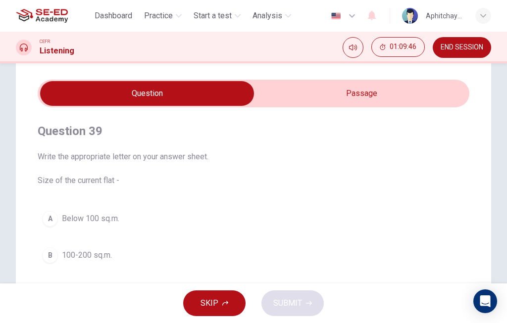
scroll to position [49, 0]
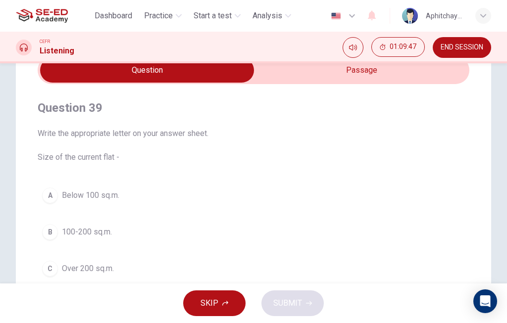
click at [215, 233] on button "B 100-200 sq.m." at bounding box center [254, 232] width 432 height 25
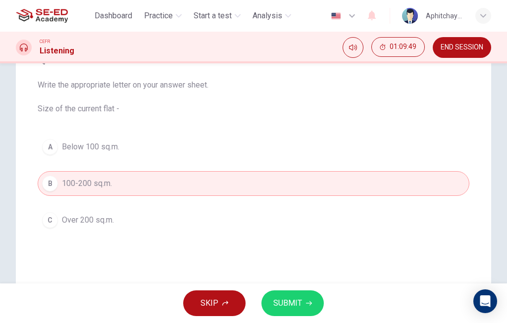
scroll to position [98, 0]
click at [305, 300] on button "SUBMIT" at bounding box center [293, 304] width 62 height 26
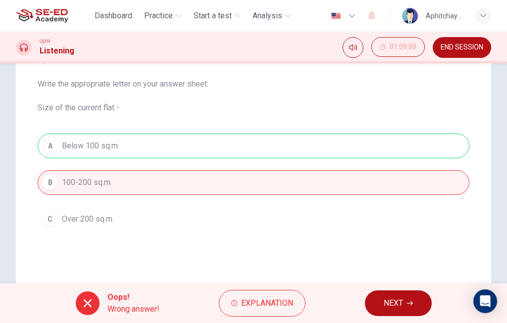
click at [291, 294] on button "Explanation" at bounding box center [262, 303] width 87 height 27
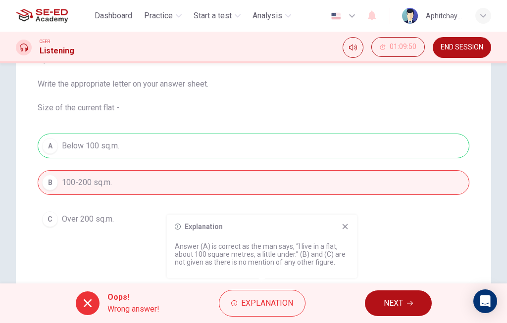
click at [400, 301] on span "NEXT" at bounding box center [393, 304] width 19 height 14
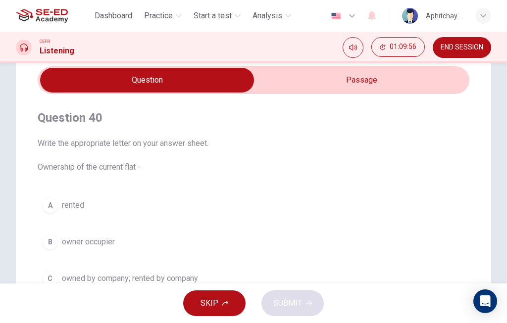
scroll to position [38, 0]
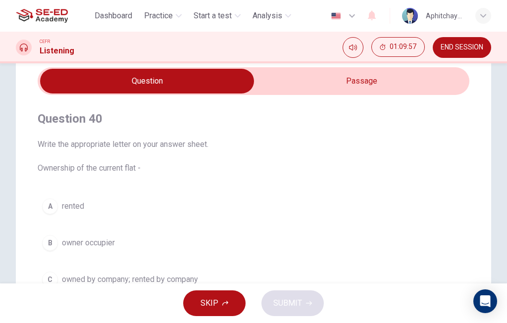
click at [361, 80] on input "checkbox" at bounding box center [147, 81] width 648 height 25
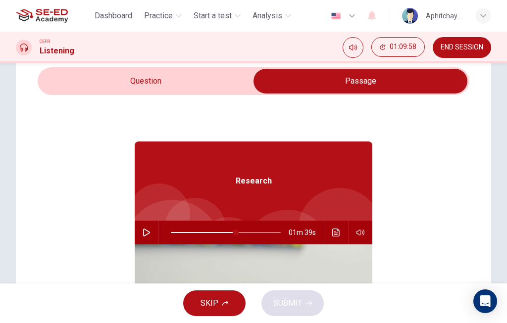
click at [336, 230] on icon "Click to see the audio transcription" at bounding box center [336, 233] width 8 height 8
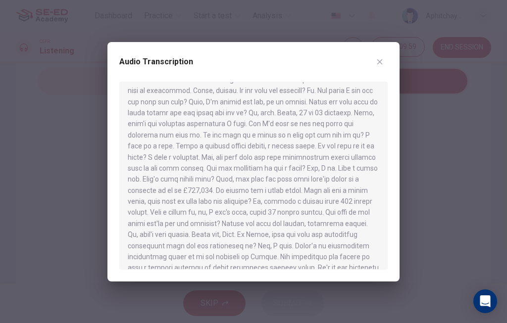
scroll to position [146, 0]
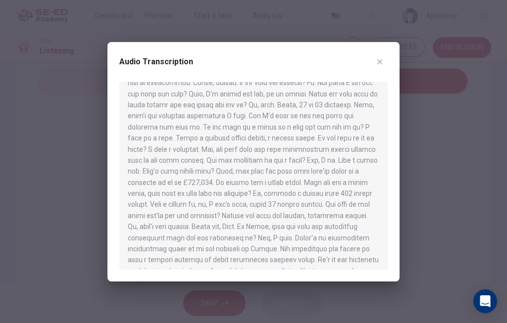
click at [396, 65] on div "Audio Transcription" at bounding box center [253, 162] width 292 height 240
click at [384, 61] on button "button" at bounding box center [380, 62] width 16 height 16
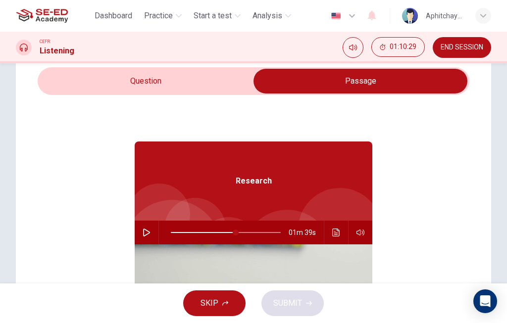
click at [218, 77] on input "checkbox" at bounding box center [361, 81] width 648 height 25
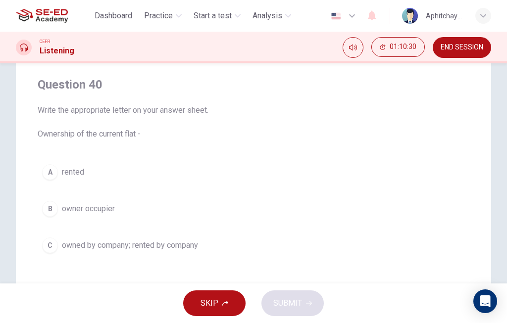
scroll to position [76, 0]
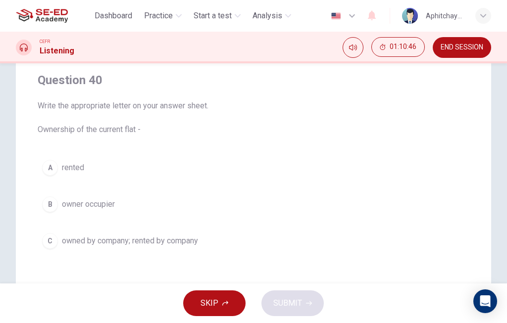
click at [67, 169] on span "rented" at bounding box center [73, 168] width 22 height 12
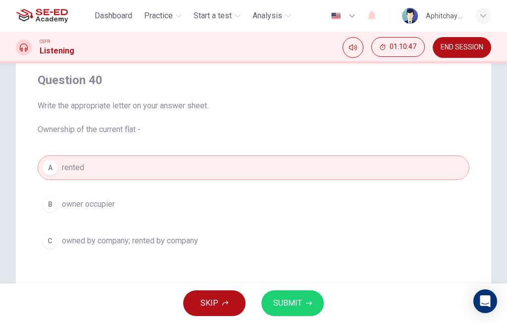
click at [289, 304] on span "SUBMIT" at bounding box center [287, 304] width 29 height 14
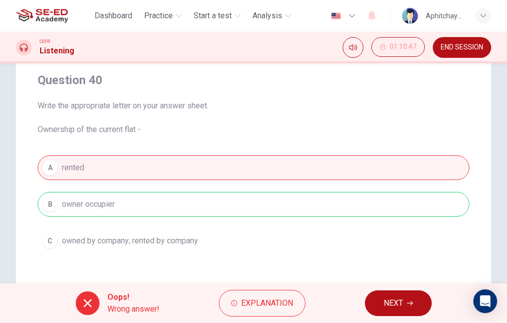
click at [274, 297] on span "Explanation" at bounding box center [267, 304] width 52 height 14
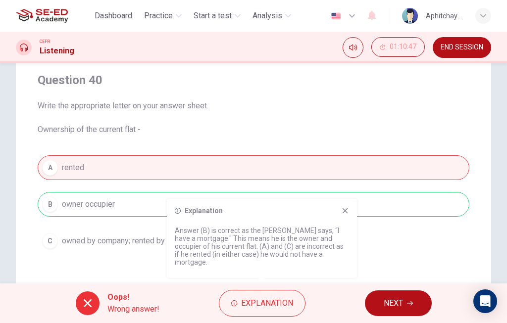
click at [407, 306] on button "NEXT" at bounding box center [398, 304] width 67 height 26
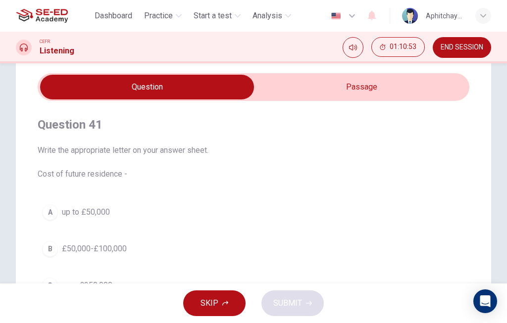
scroll to position [28, 0]
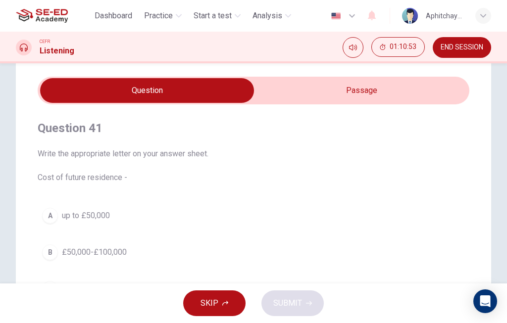
click at [377, 79] on input "checkbox" at bounding box center [147, 90] width 648 height 25
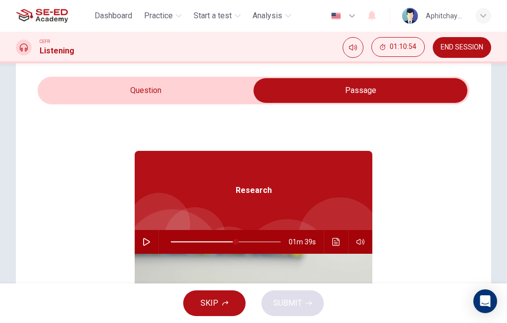
click at [334, 240] on icon "Click to see the audio transcription" at bounding box center [336, 242] width 8 height 8
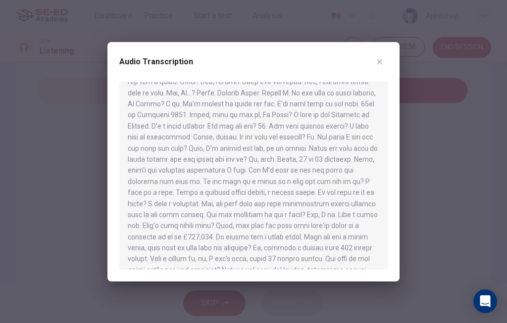
scroll to position [90, 0]
click at [441, 144] on div at bounding box center [253, 161] width 507 height 323
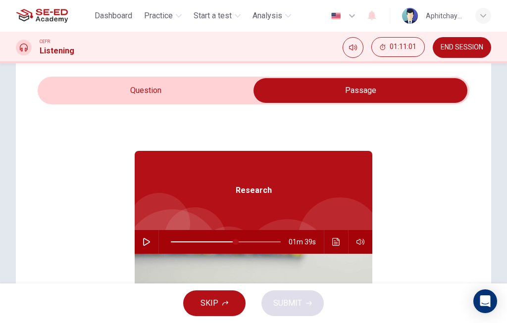
click at [381, 53] on button "01:11:01" at bounding box center [399, 47] width 54 height 20
click at [414, 49] on icon "Show" at bounding box center [415, 47] width 8 height 8
click at [217, 94] on input "checkbox" at bounding box center [361, 90] width 648 height 25
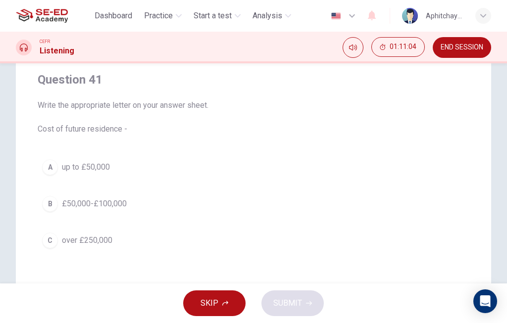
scroll to position [76, 0]
click at [221, 168] on button "A up to £50,000" at bounding box center [254, 168] width 432 height 25
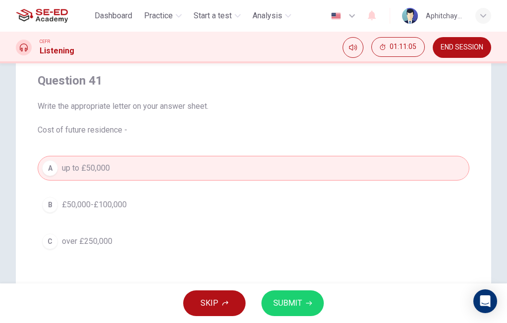
click at [217, 209] on button "B £50,000-£100,000" at bounding box center [254, 205] width 432 height 25
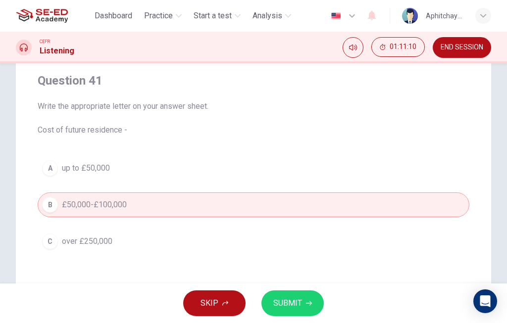
click at [273, 175] on button "A up to £50,000" at bounding box center [254, 168] width 432 height 25
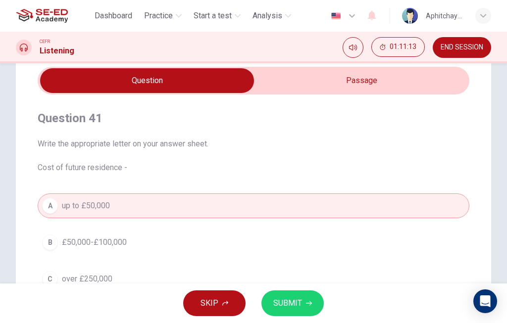
scroll to position [37, 0]
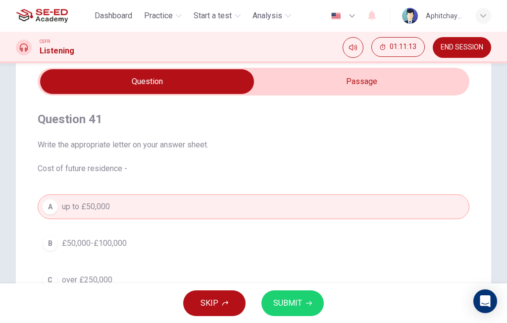
click at [374, 84] on input "checkbox" at bounding box center [147, 81] width 648 height 25
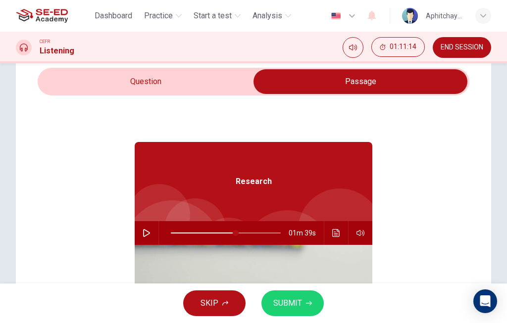
click at [340, 230] on button "Click to see the audio transcription" at bounding box center [336, 233] width 16 height 24
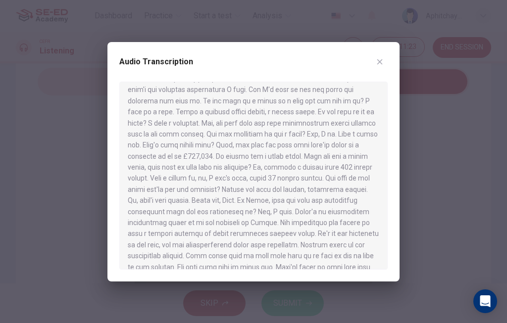
scroll to position [171, 0]
click at [382, 68] on button "button" at bounding box center [380, 62] width 16 height 16
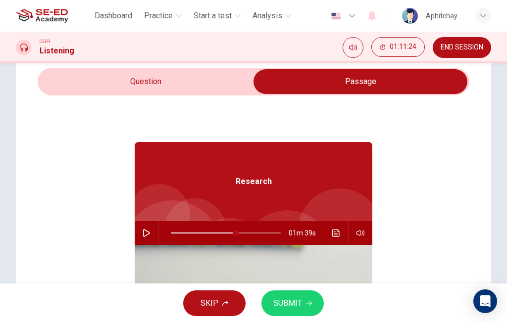
click at [204, 83] on input "checkbox" at bounding box center [361, 81] width 648 height 25
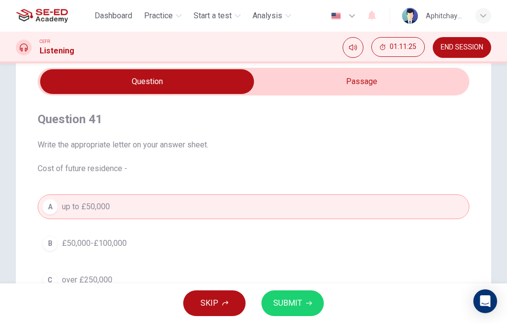
click at [168, 246] on button "B £50,000-£100,000" at bounding box center [254, 243] width 432 height 25
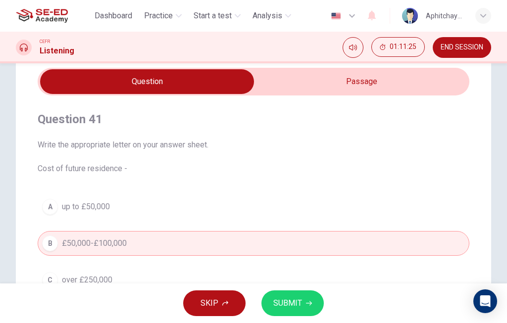
click at [303, 303] on button "SUBMIT" at bounding box center [293, 304] width 62 height 26
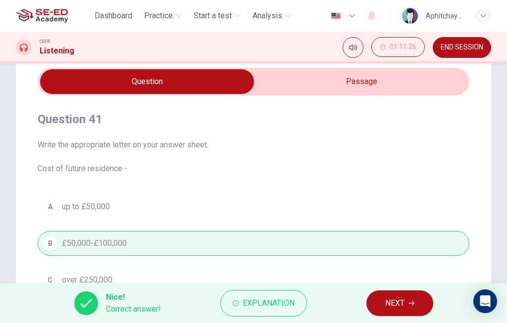
click at [381, 302] on button "NEXT" at bounding box center [400, 304] width 67 height 26
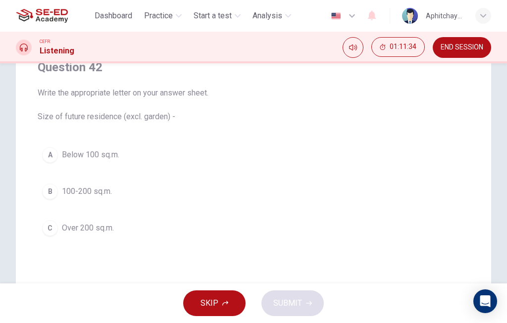
scroll to position [90, 0]
click at [316, 159] on button "A Below 100 sq.m." at bounding box center [254, 154] width 432 height 25
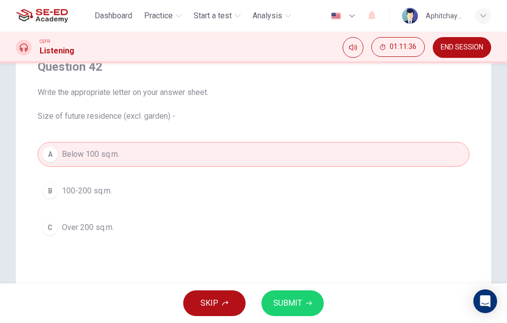
click at [301, 304] on span "SUBMIT" at bounding box center [287, 304] width 29 height 14
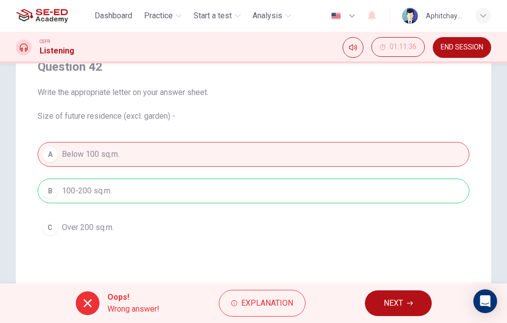
click at [385, 301] on span "NEXT" at bounding box center [393, 304] width 19 height 14
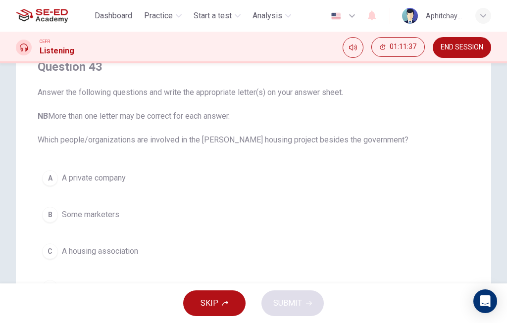
click at [462, 44] on span "END SESSION" at bounding box center [462, 48] width 43 height 8
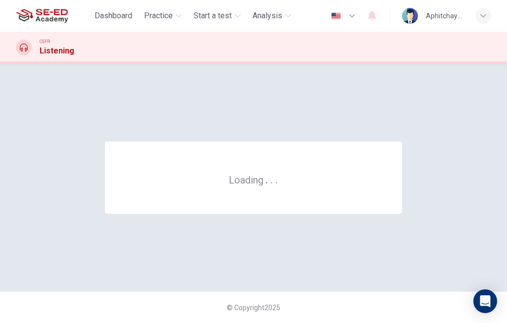
scroll to position [0, 0]
